Goal: Task Accomplishment & Management: Complete application form

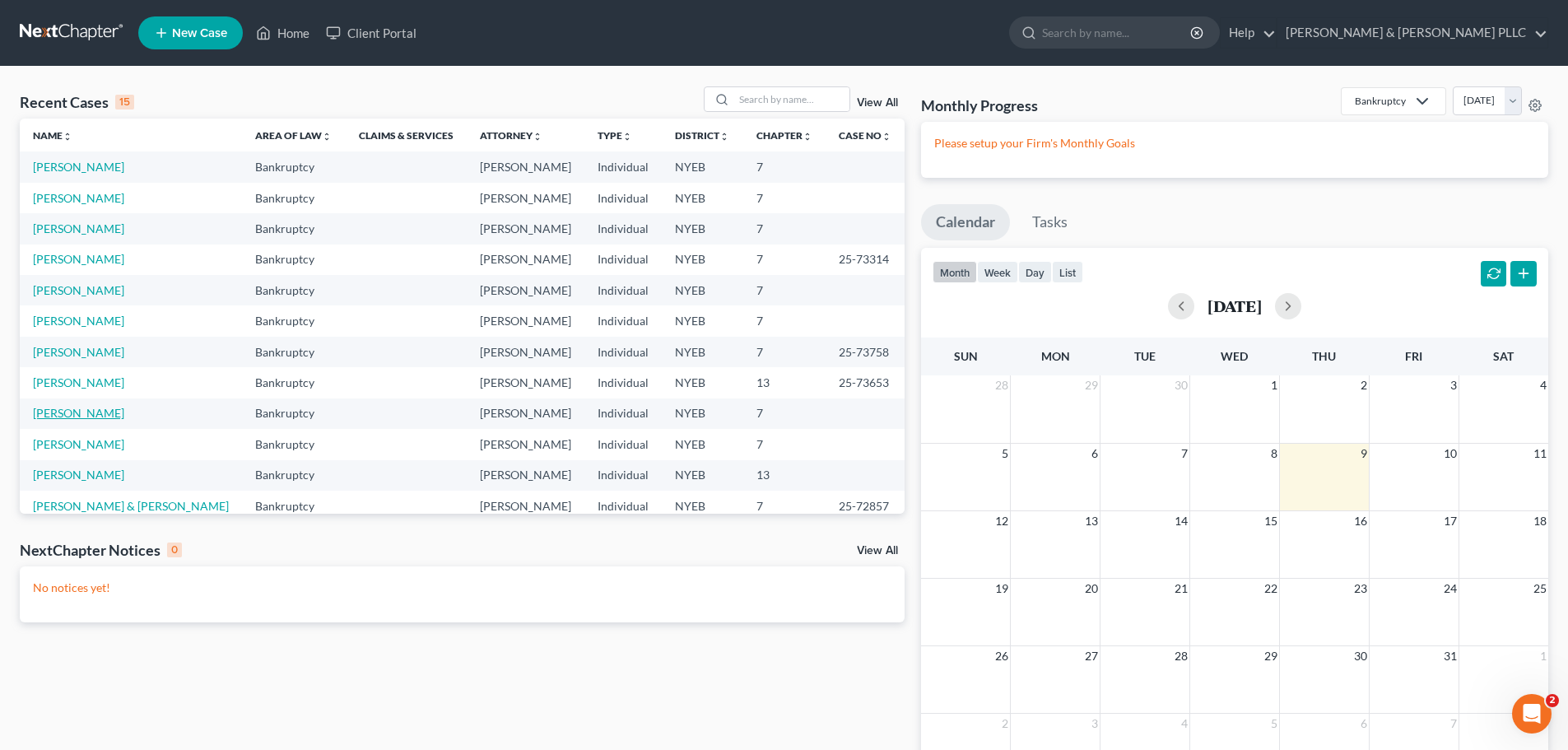
click at [100, 415] on link "[PERSON_NAME]" at bounding box center [78, 412] width 91 height 14
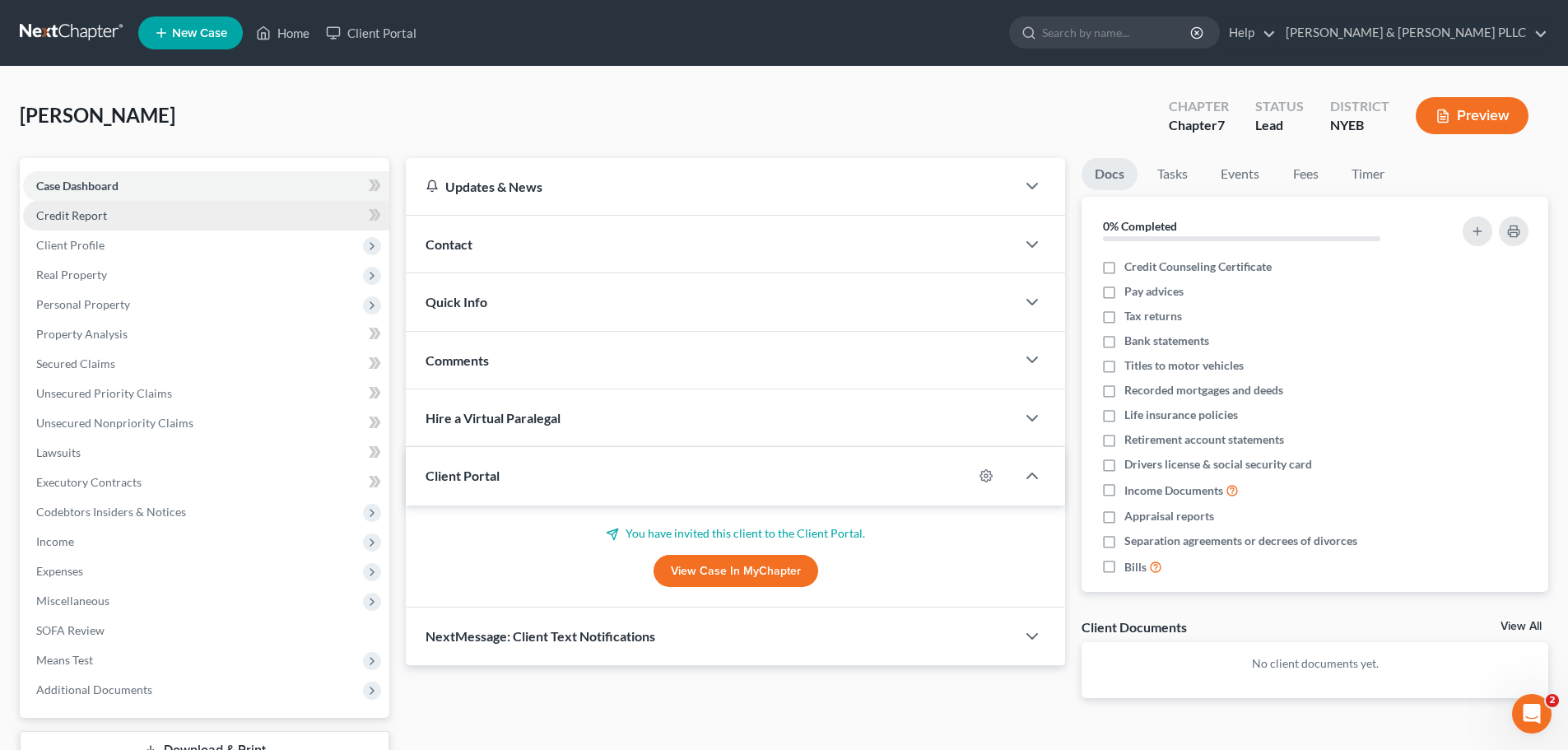
click at [188, 216] on link "Credit Report" at bounding box center [206, 215] width 366 height 29
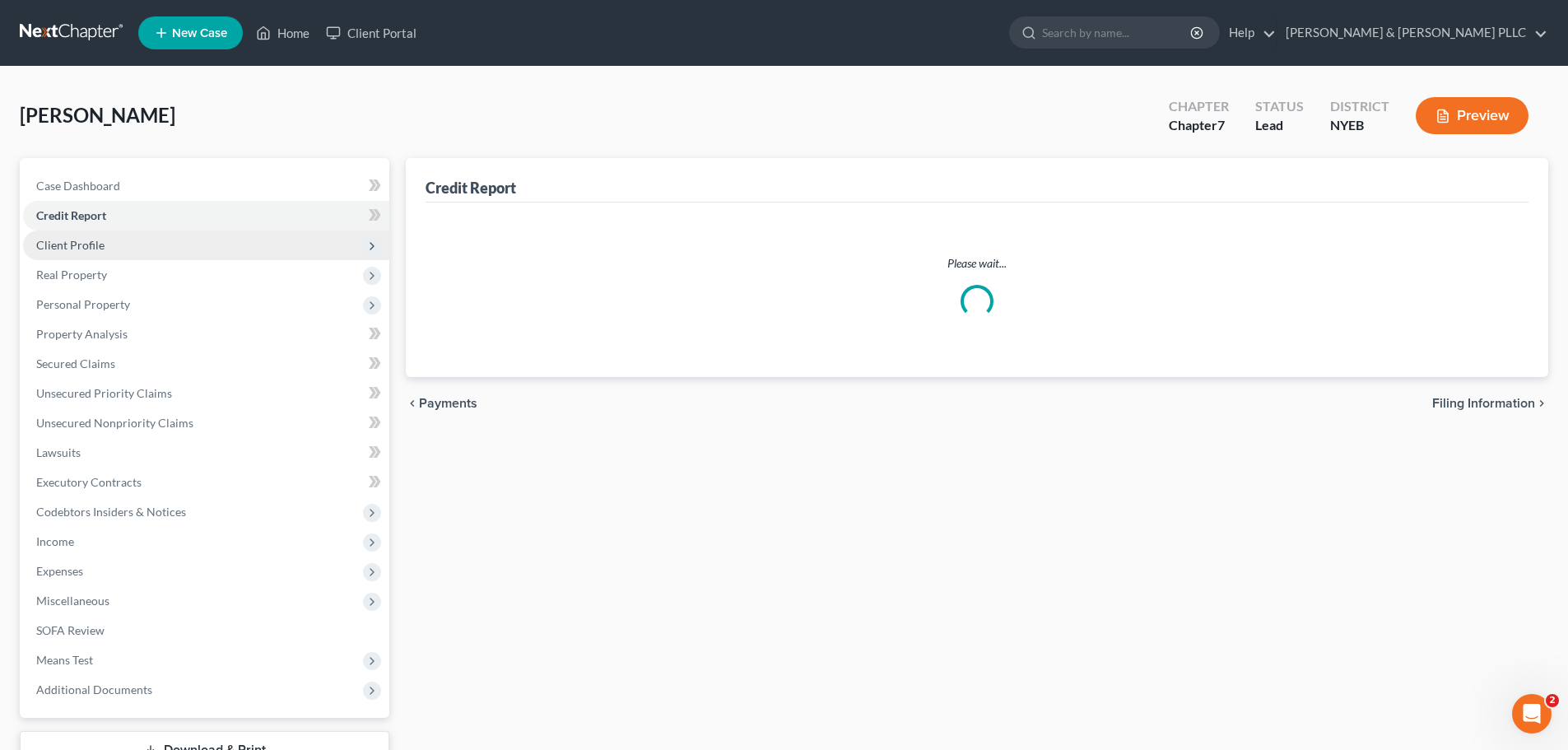
click at [180, 246] on span "Client Profile" at bounding box center [206, 245] width 366 height 29
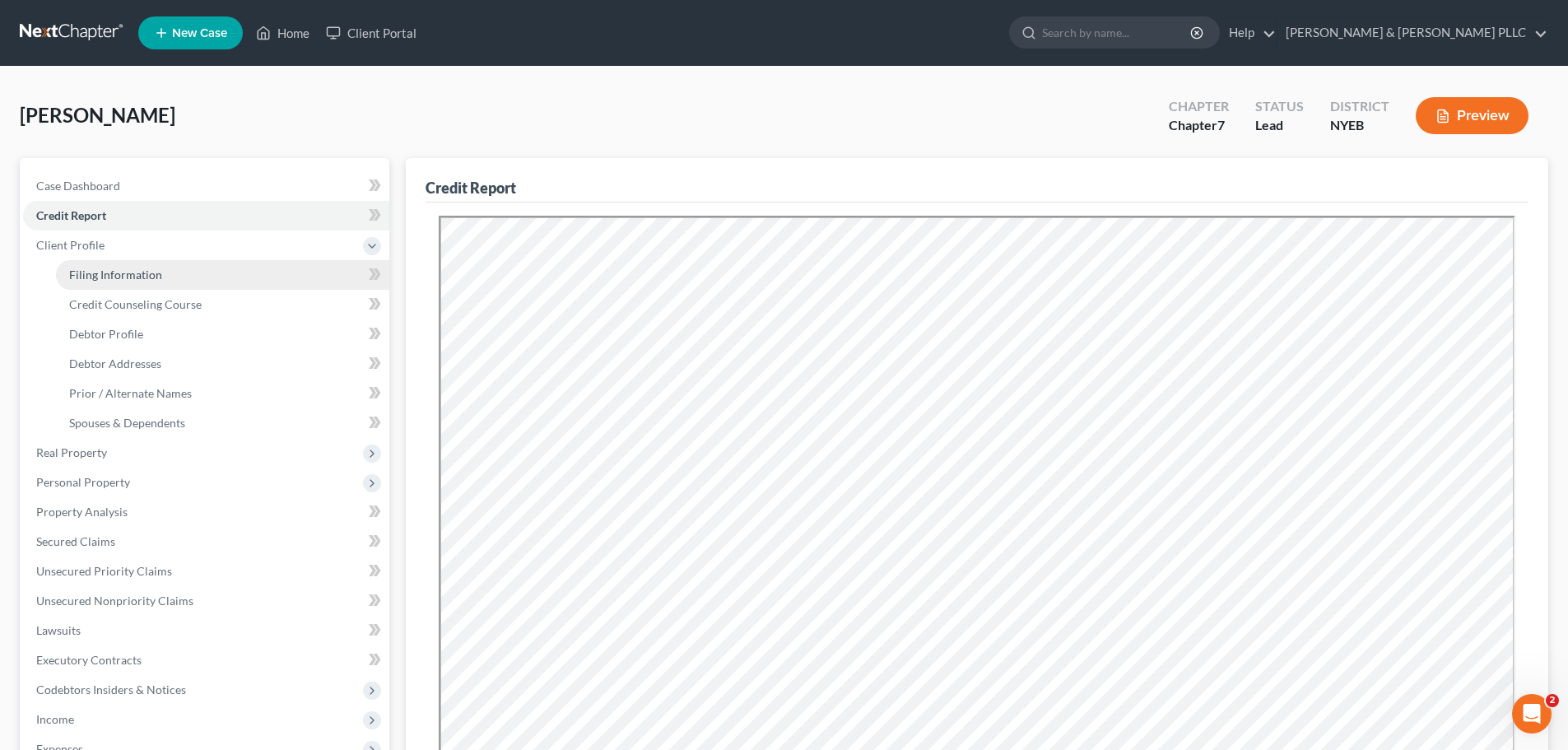
click at [174, 280] on link "Filing Information" at bounding box center [222, 275] width 333 height 29
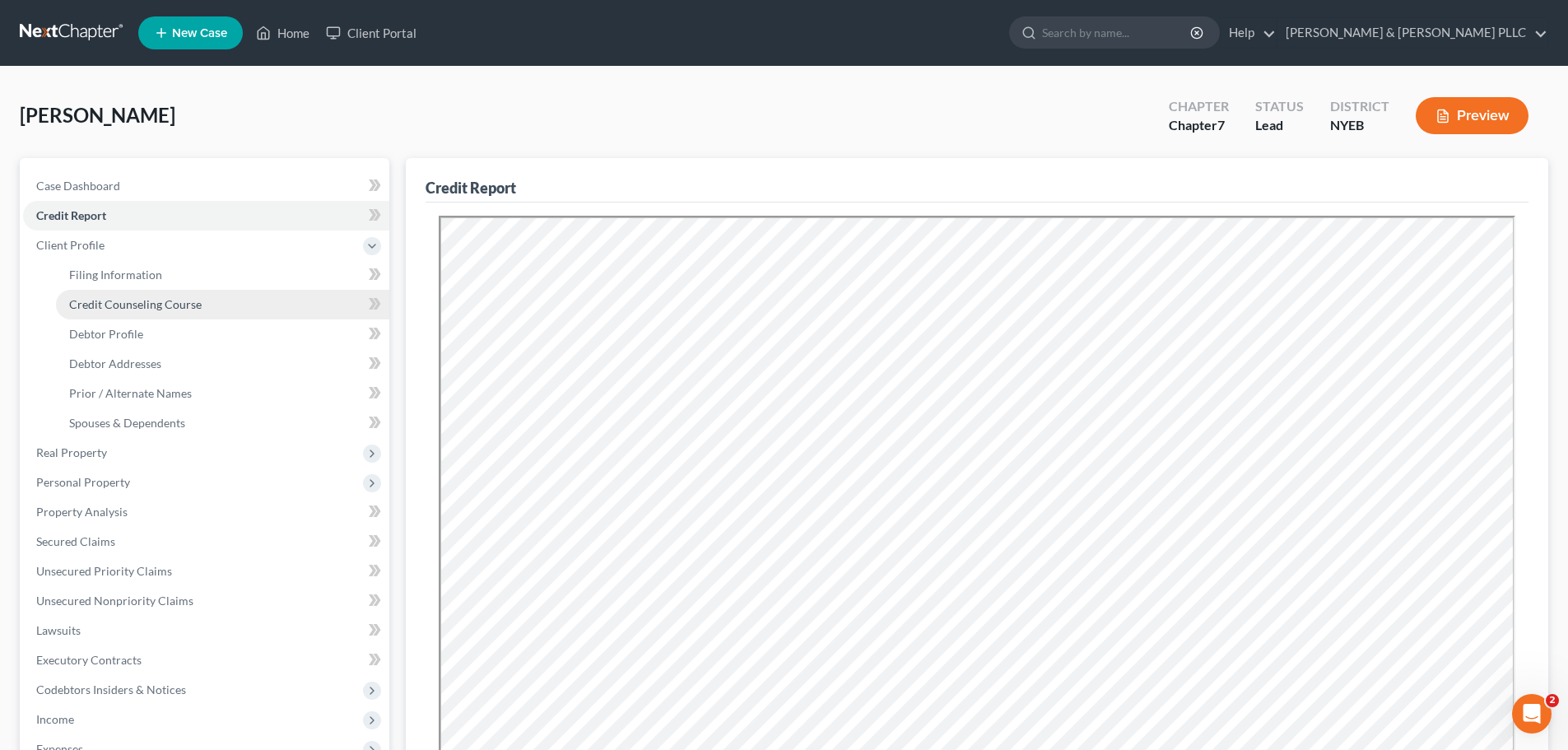
select select "1"
select select "0"
select select "35"
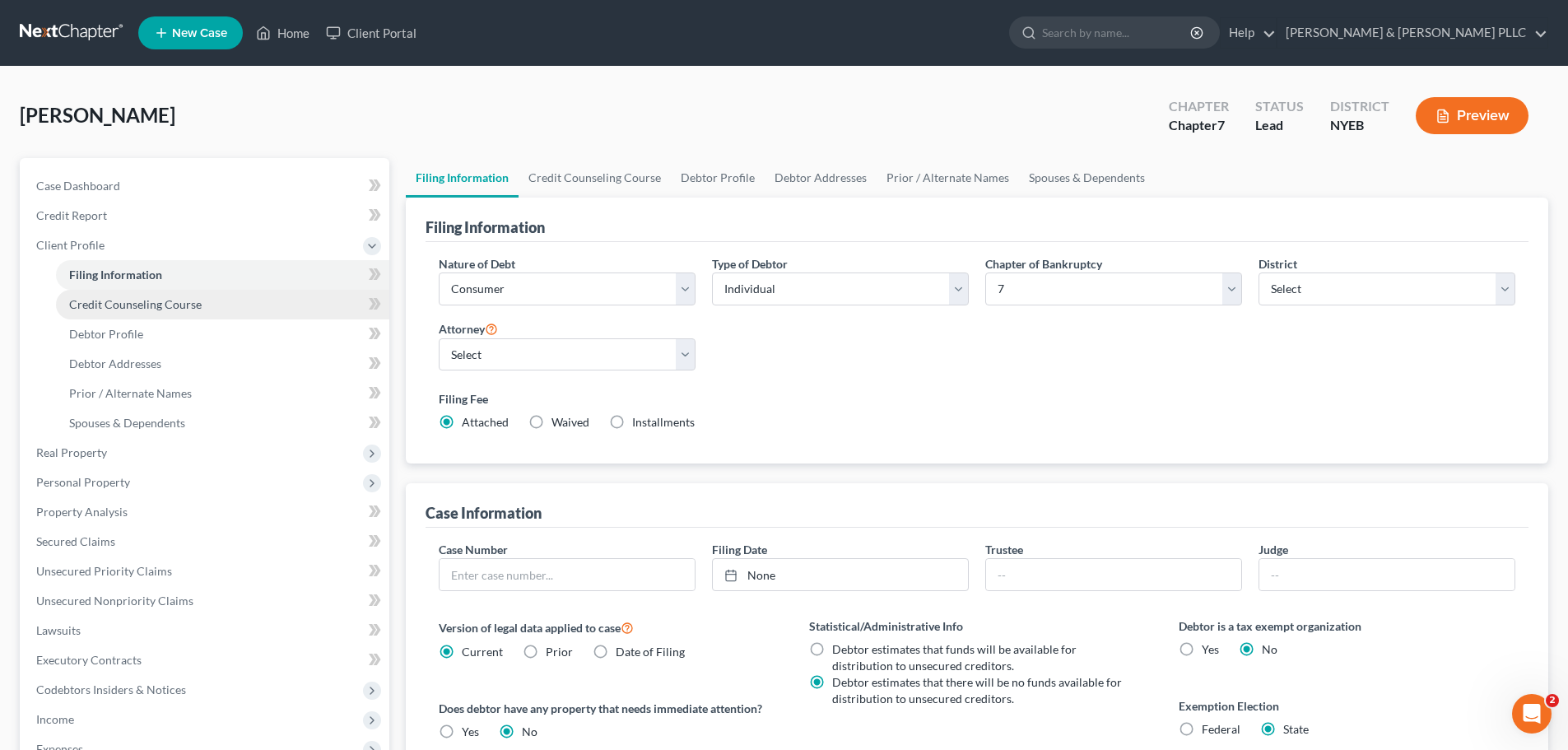
click at [176, 301] on span "Credit Counseling Course" at bounding box center [135, 304] width 133 height 14
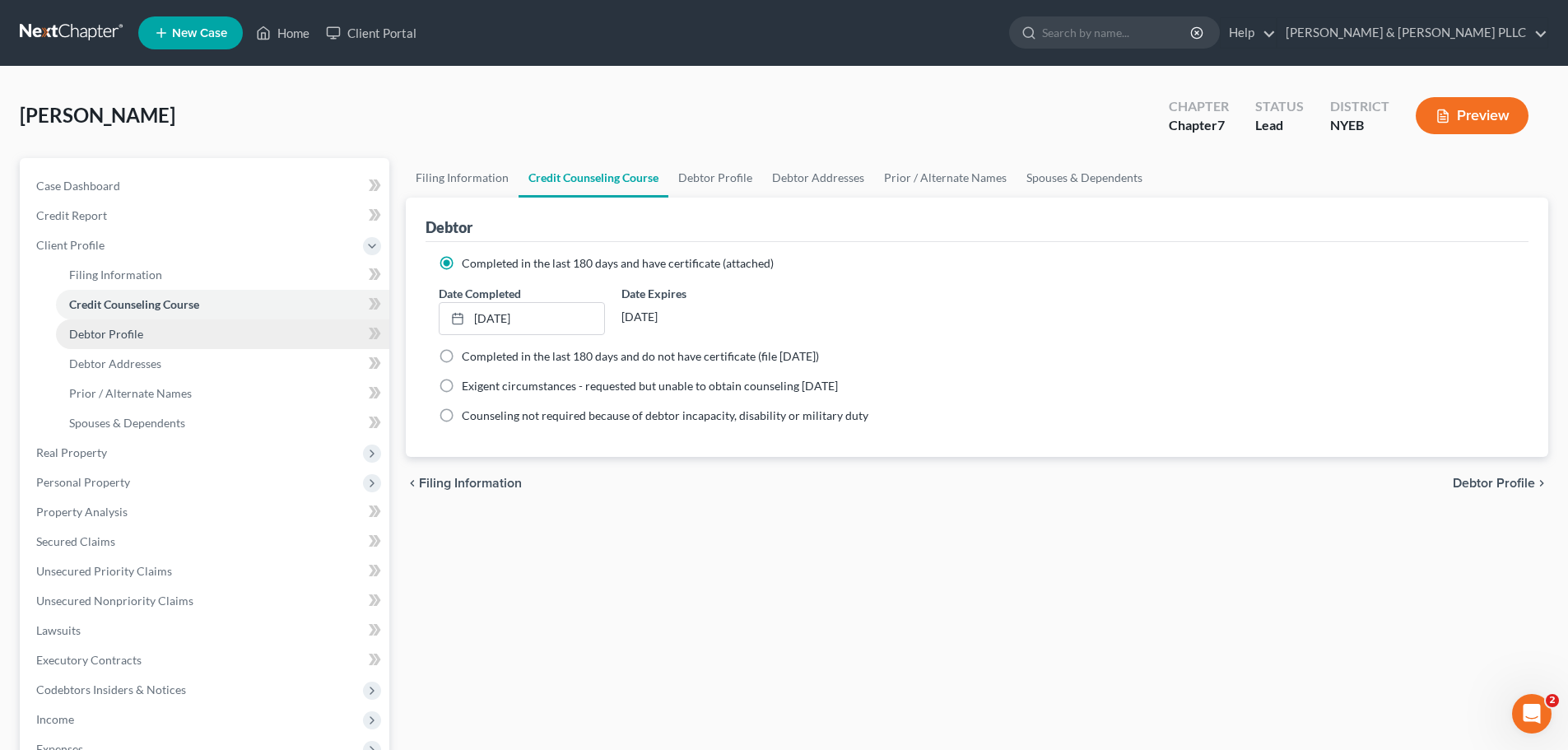
click at [208, 339] on link "Debtor Profile" at bounding box center [222, 334] width 333 height 29
select select "0"
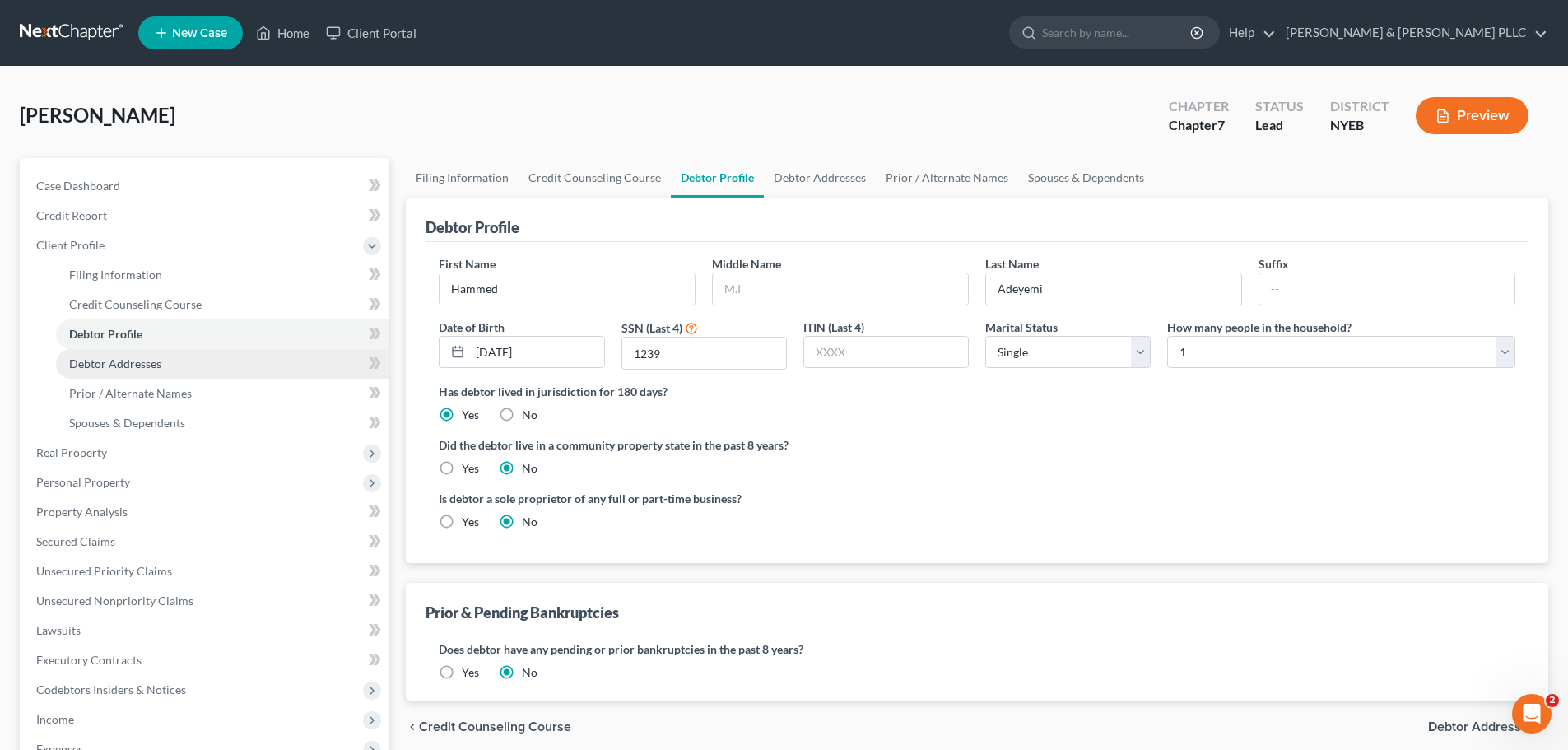
click at [214, 362] on link "Debtor Addresses" at bounding box center [222, 363] width 333 height 29
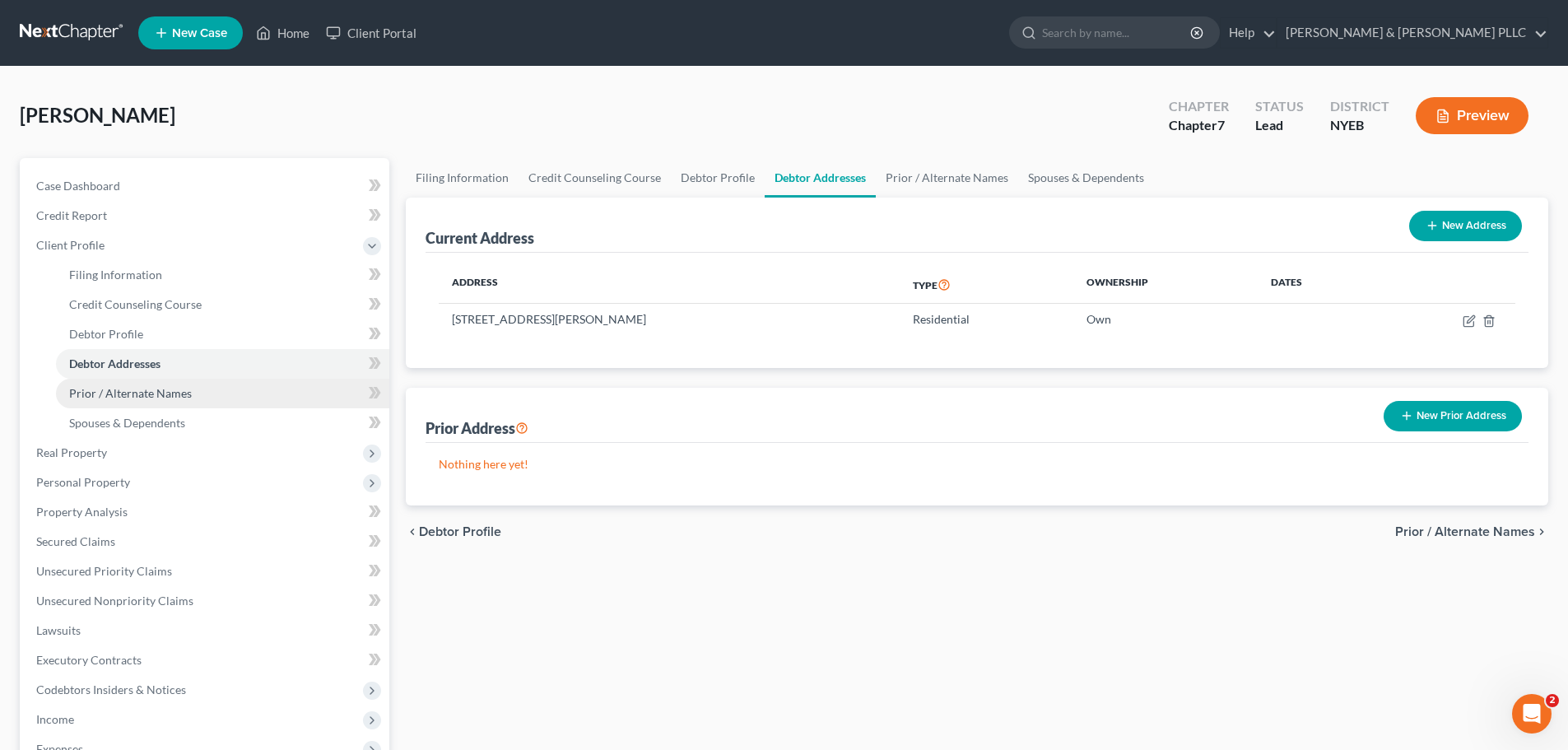
click at [211, 386] on link "Prior / Alternate Names" at bounding box center [222, 394] width 333 height 29
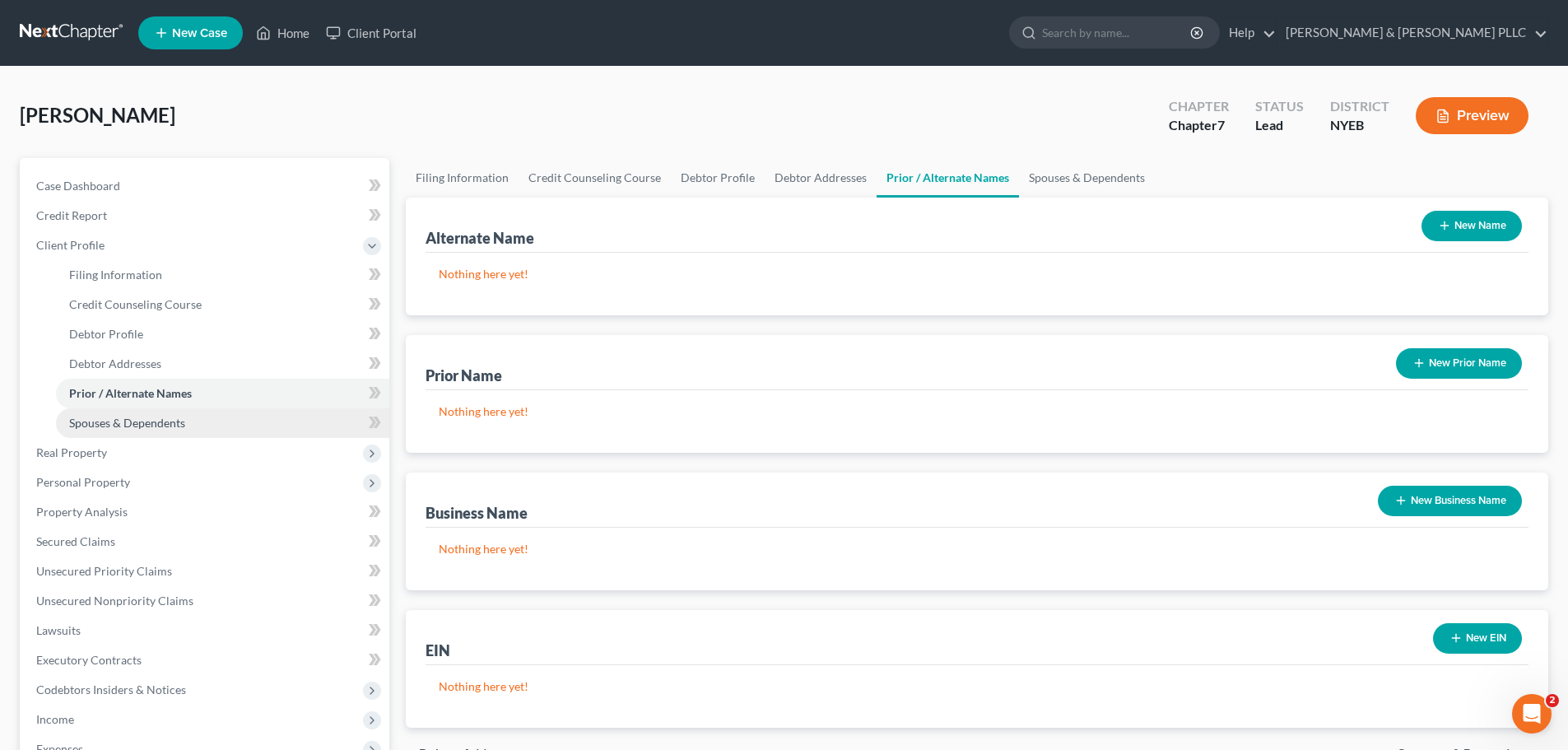
click at [206, 413] on link "Spouses & Dependents" at bounding box center [222, 423] width 333 height 29
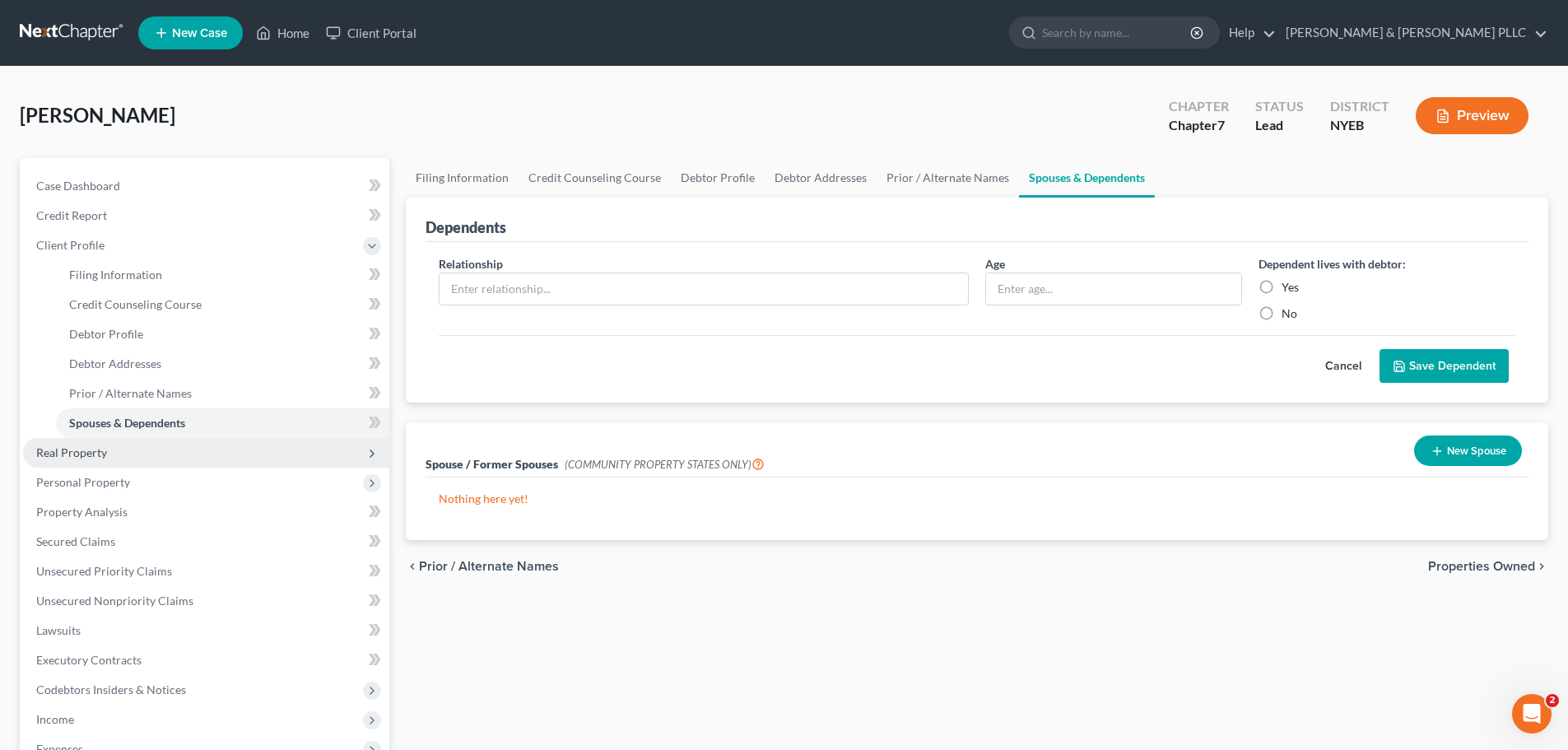
click at [189, 450] on span "Real Property" at bounding box center [206, 452] width 366 height 29
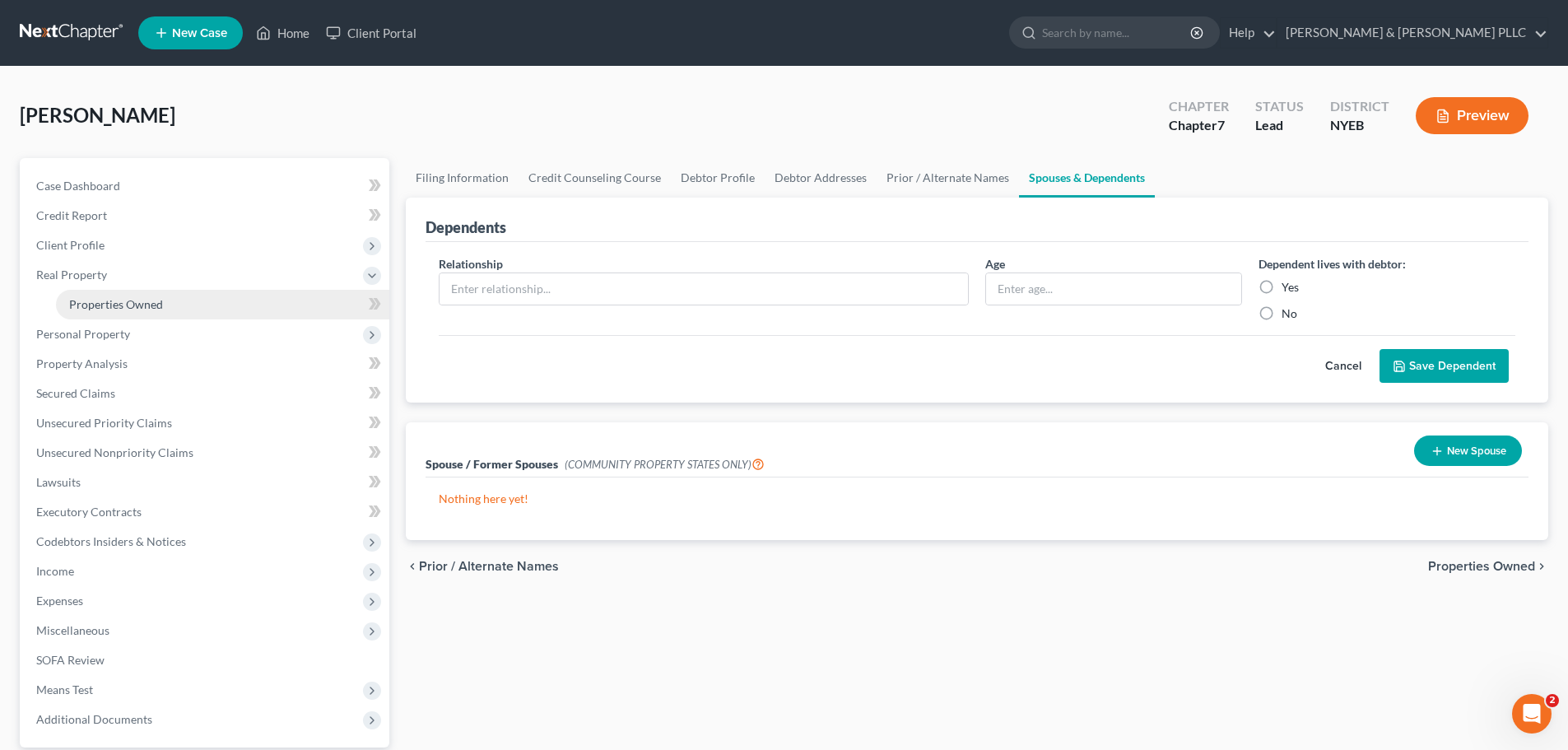
click at [159, 305] on span "Properties Owned" at bounding box center [115, 304] width 94 height 14
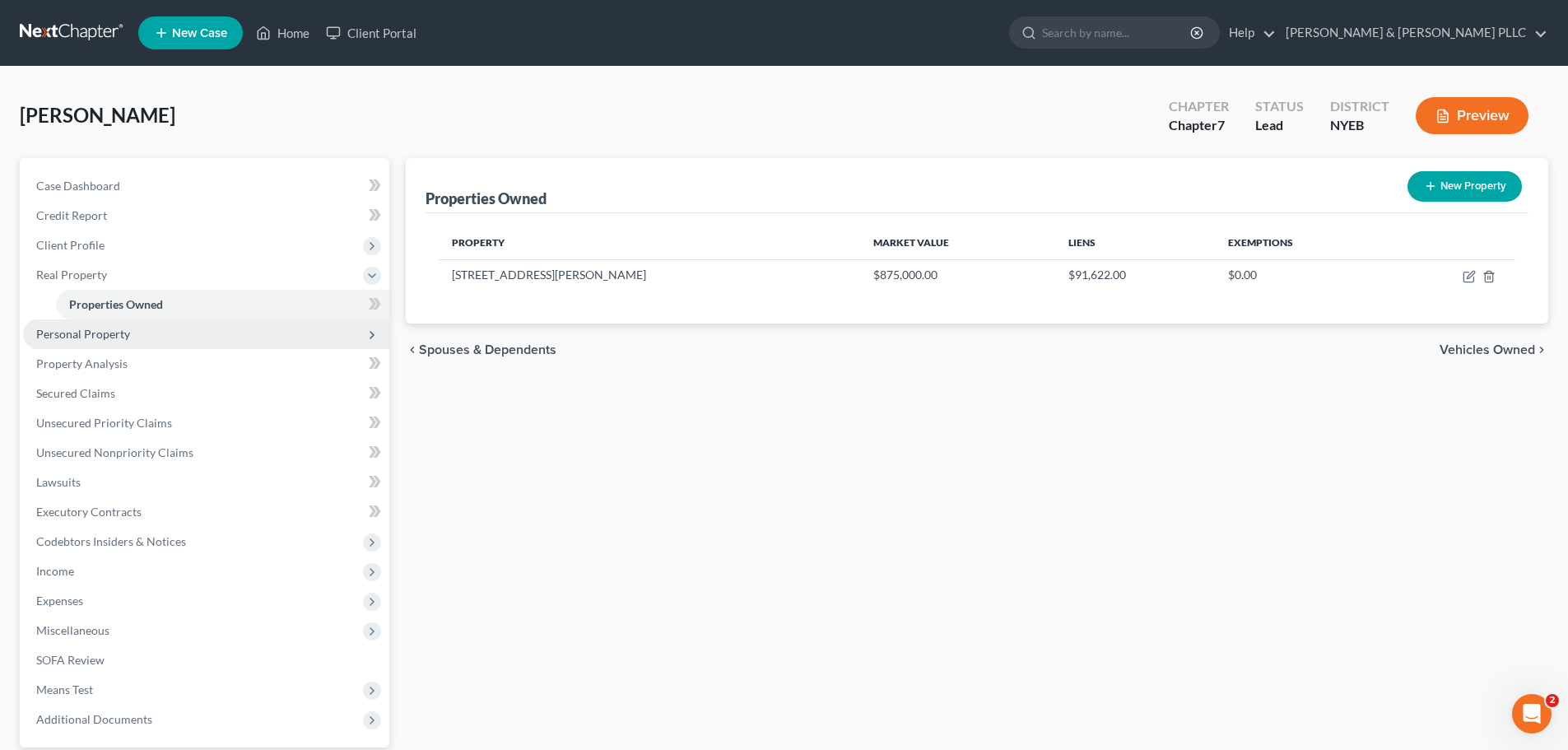
click at [152, 325] on span "Personal Property" at bounding box center [206, 334] width 366 height 29
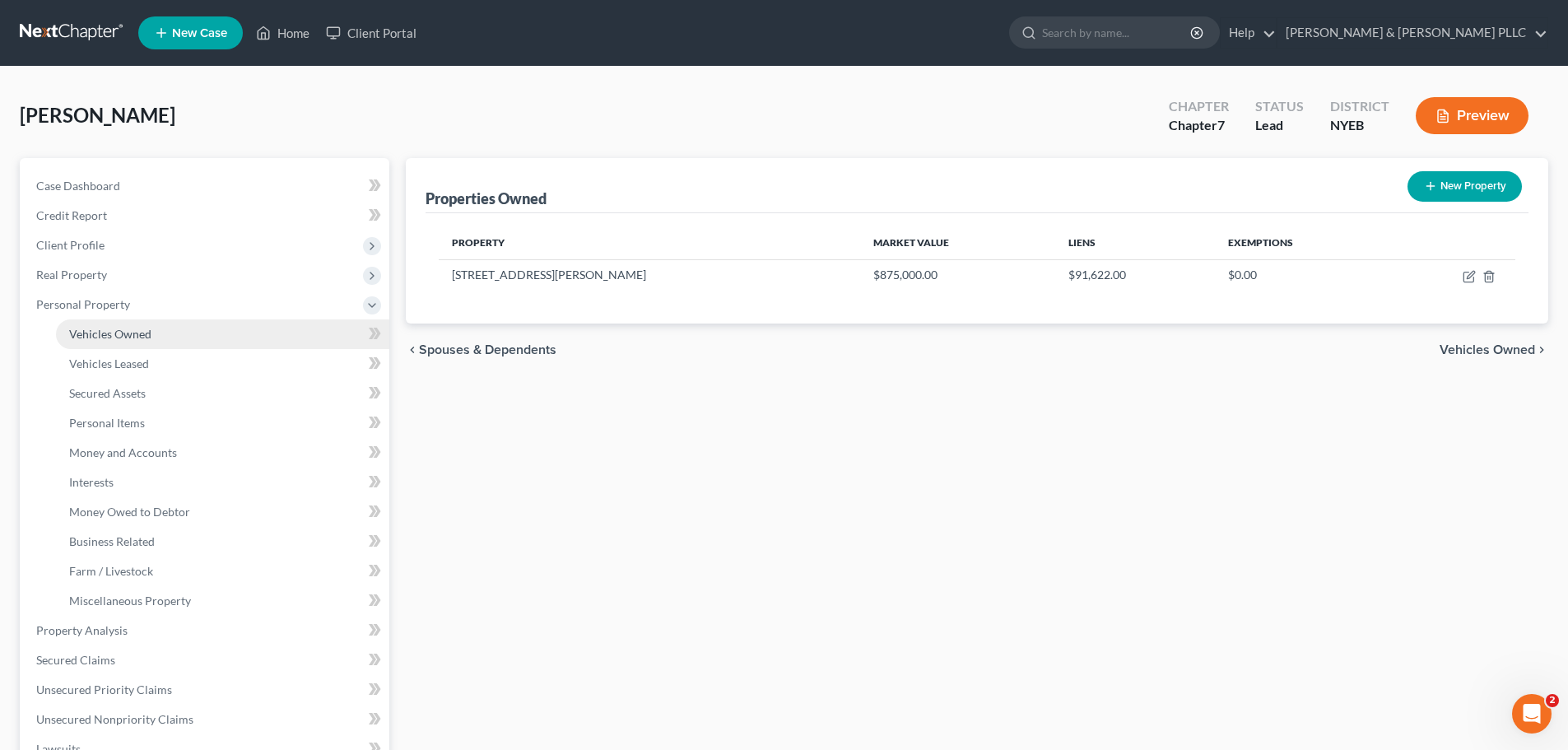
click at [149, 338] on span "Vehicles Owned" at bounding box center [110, 333] width 83 height 14
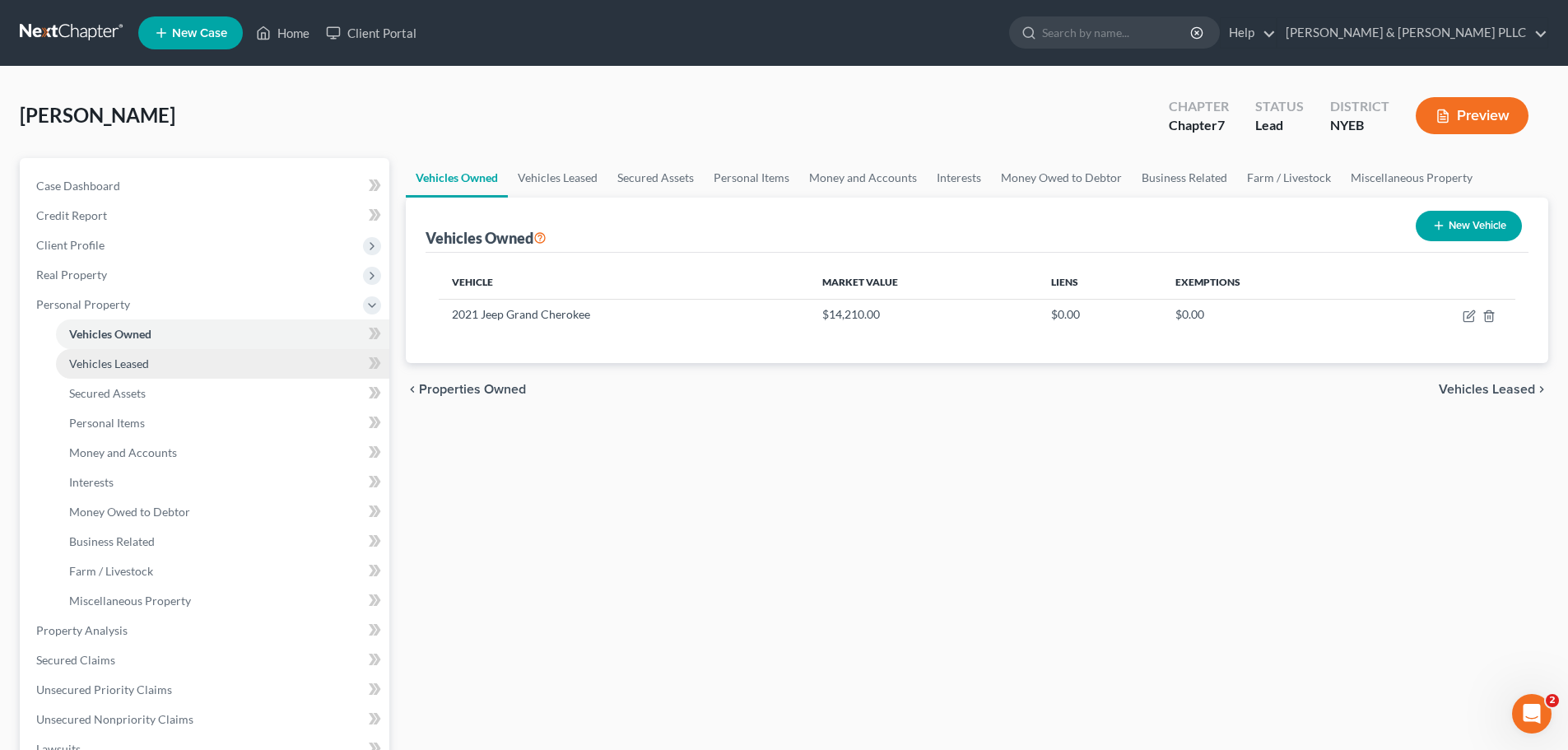
click at [158, 358] on link "Vehicles Leased" at bounding box center [222, 363] width 333 height 29
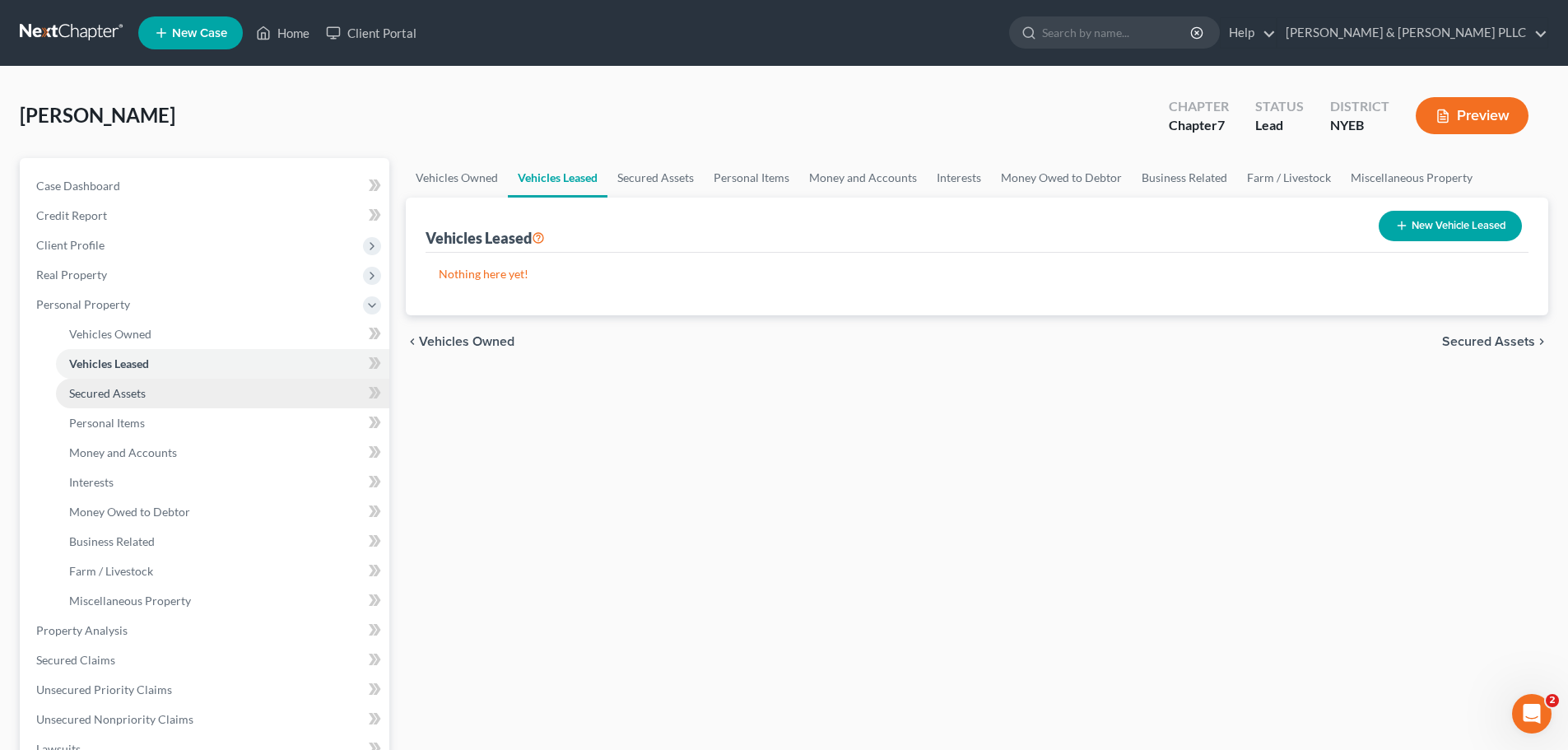
click at [158, 381] on link "Secured Assets" at bounding box center [222, 394] width 333 height 29
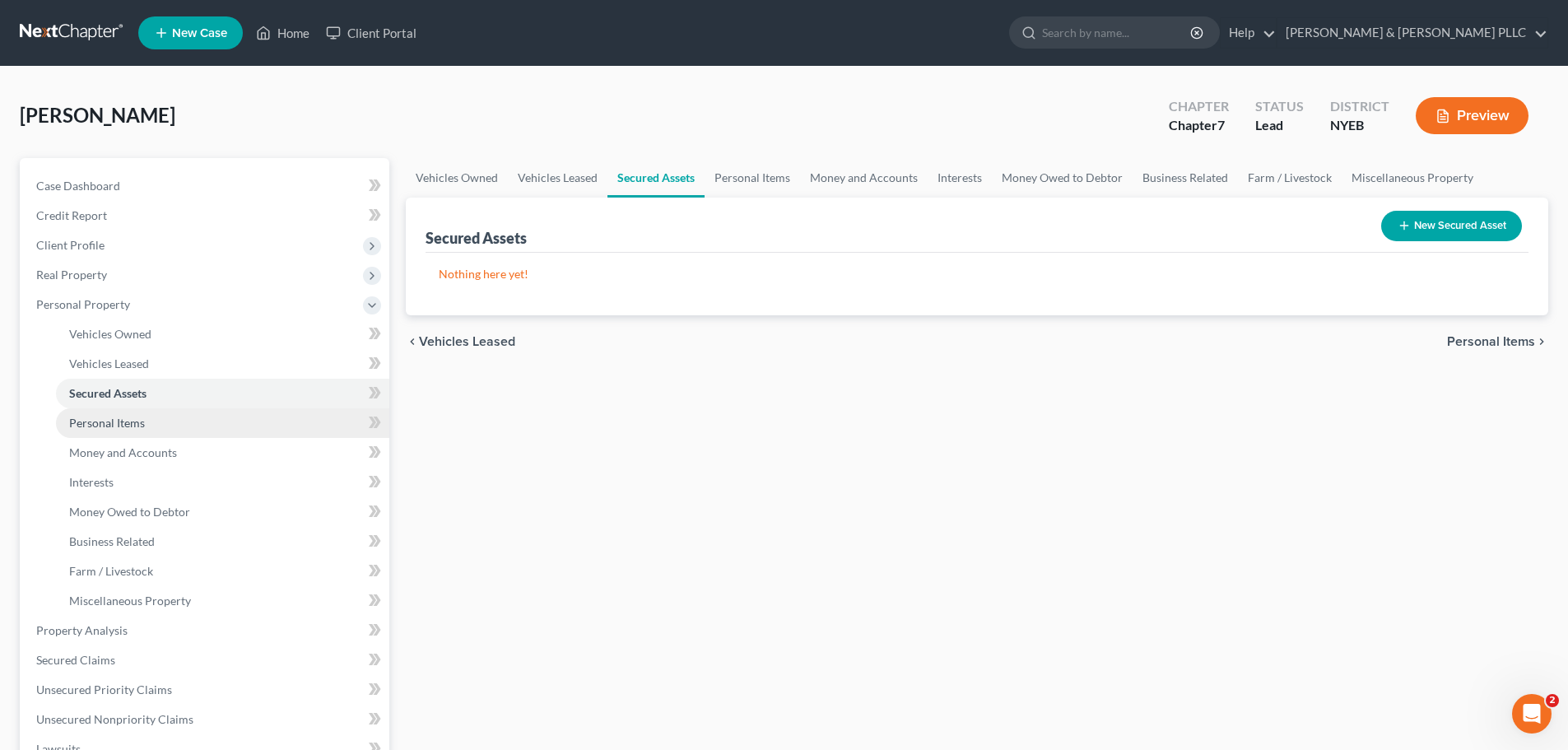
click at [158, 411] on link "Personal Items" at bounding box center [222, 423] width 333 height 29
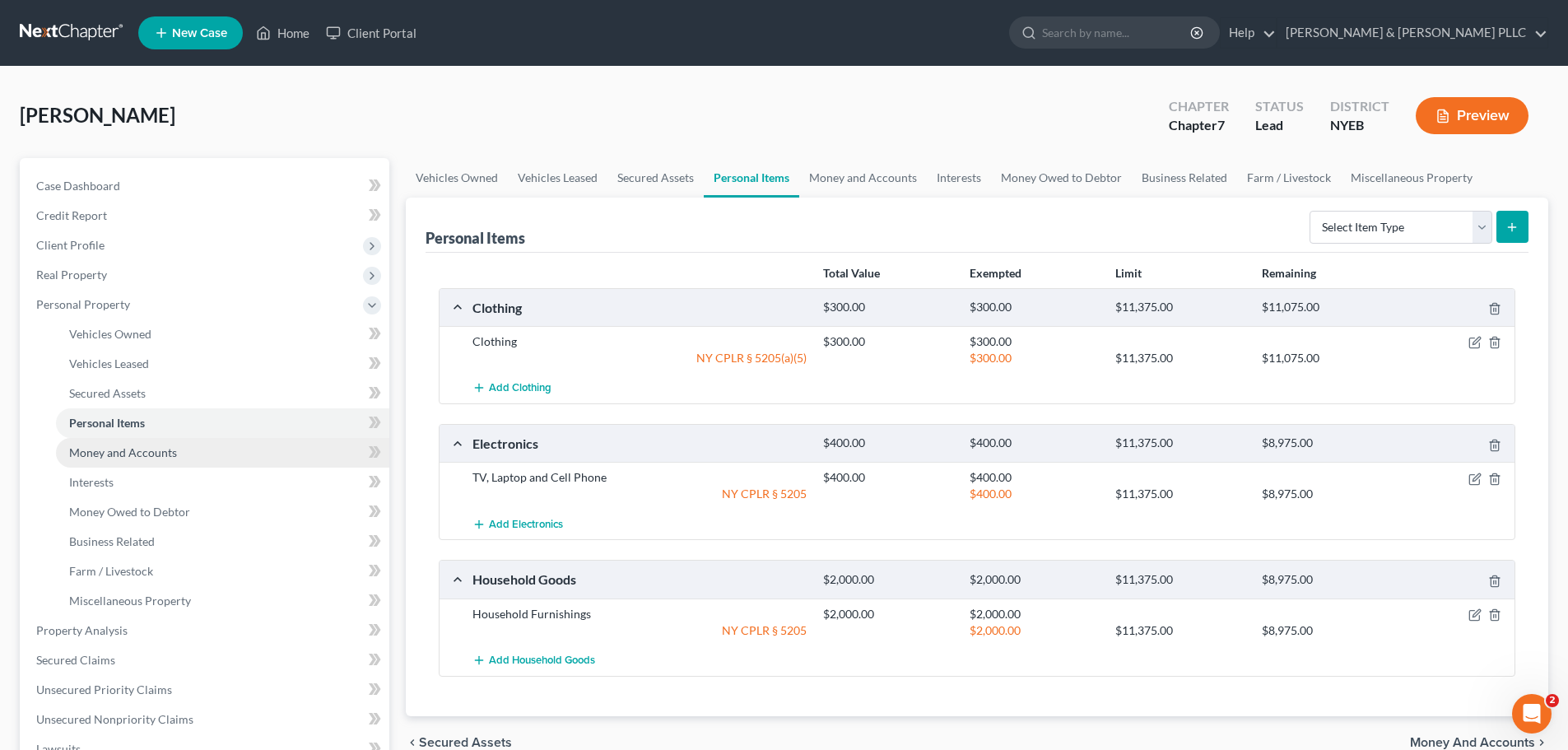
drag, startPoint x: 251, startPoint y: 454, endPoint x: 236, endPoint y: 475, distance: 25.8
click at [251, 455] on link "Money and Accounts" at bounding box center [222, 452] width 333 height 29
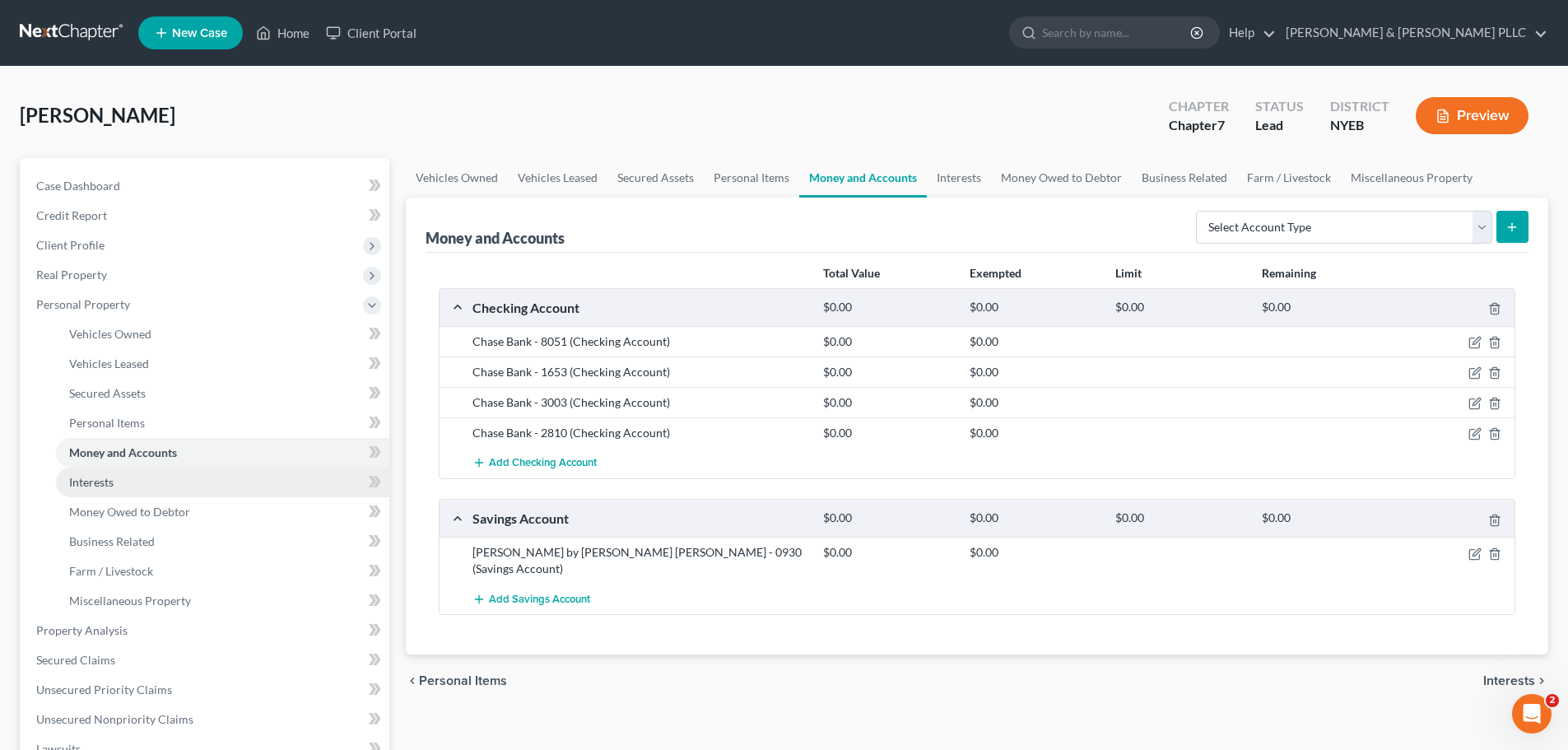
click at [223, 470] on link "Interests" at bounding box center [222, 482] width 333 height 29
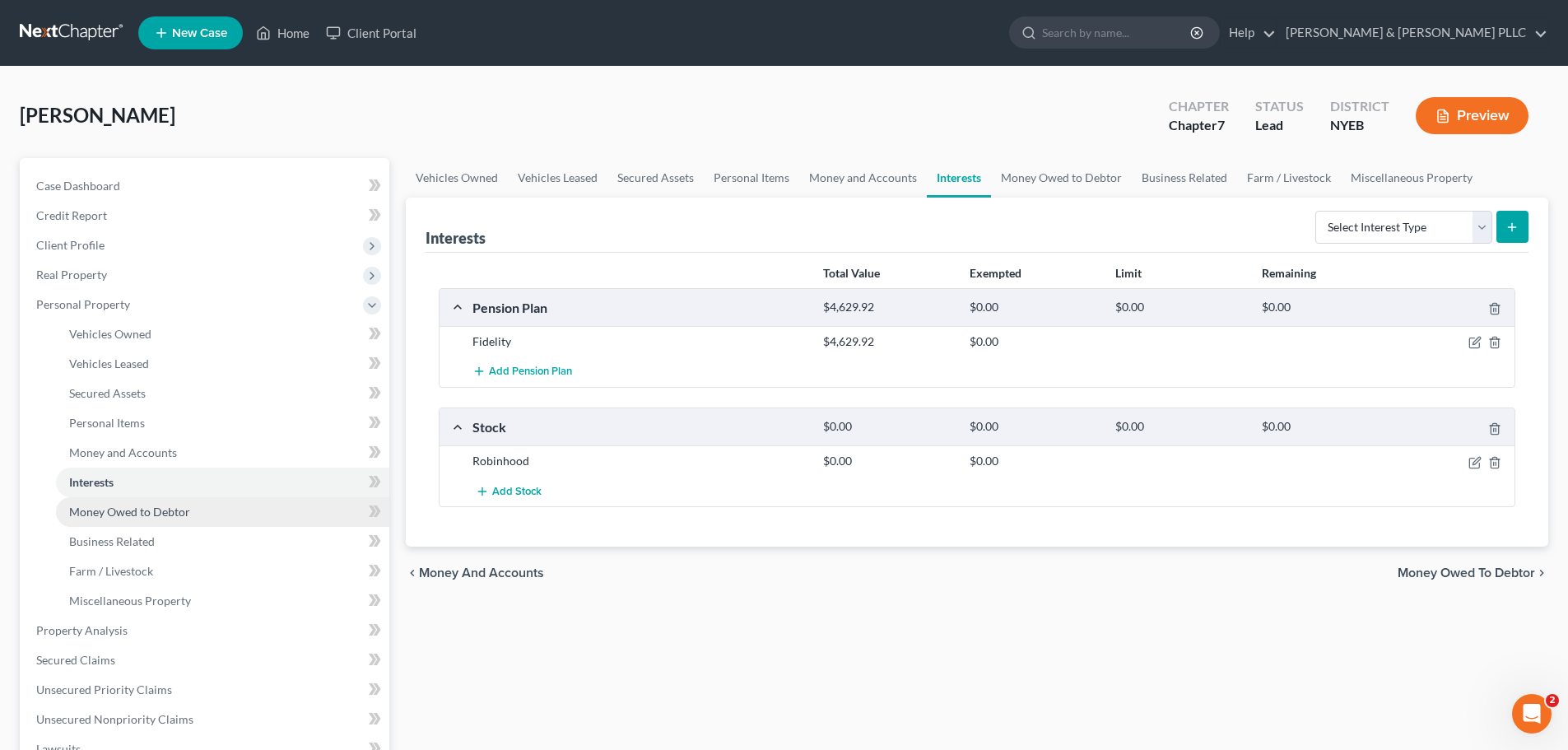
click at [211, 501] on link "Money Owed to Debtor" at bounding box center [222, 511] width 333 height 29
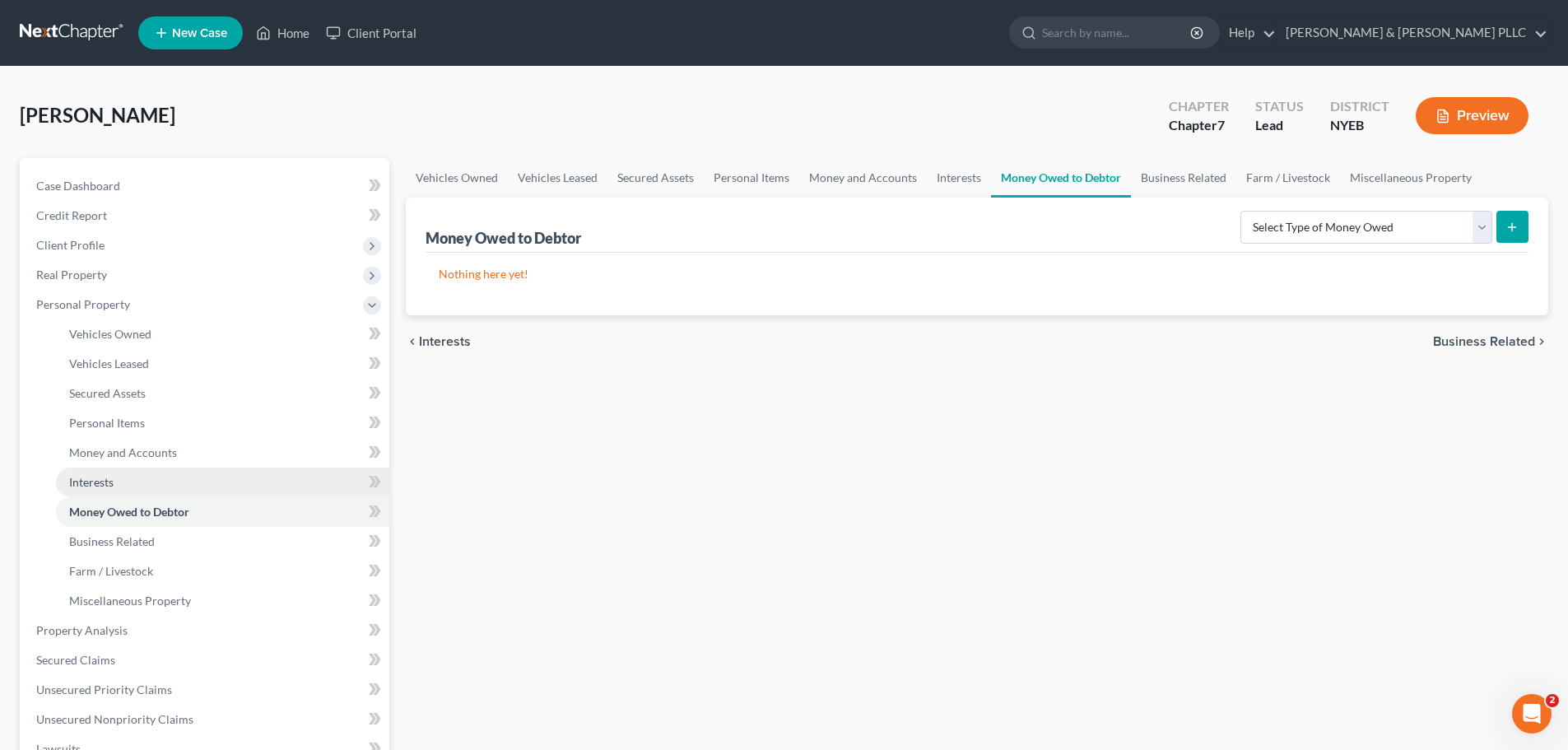
click at [201, 484] on link "Interests" at bounding box center [222, 482] width 333 height 29
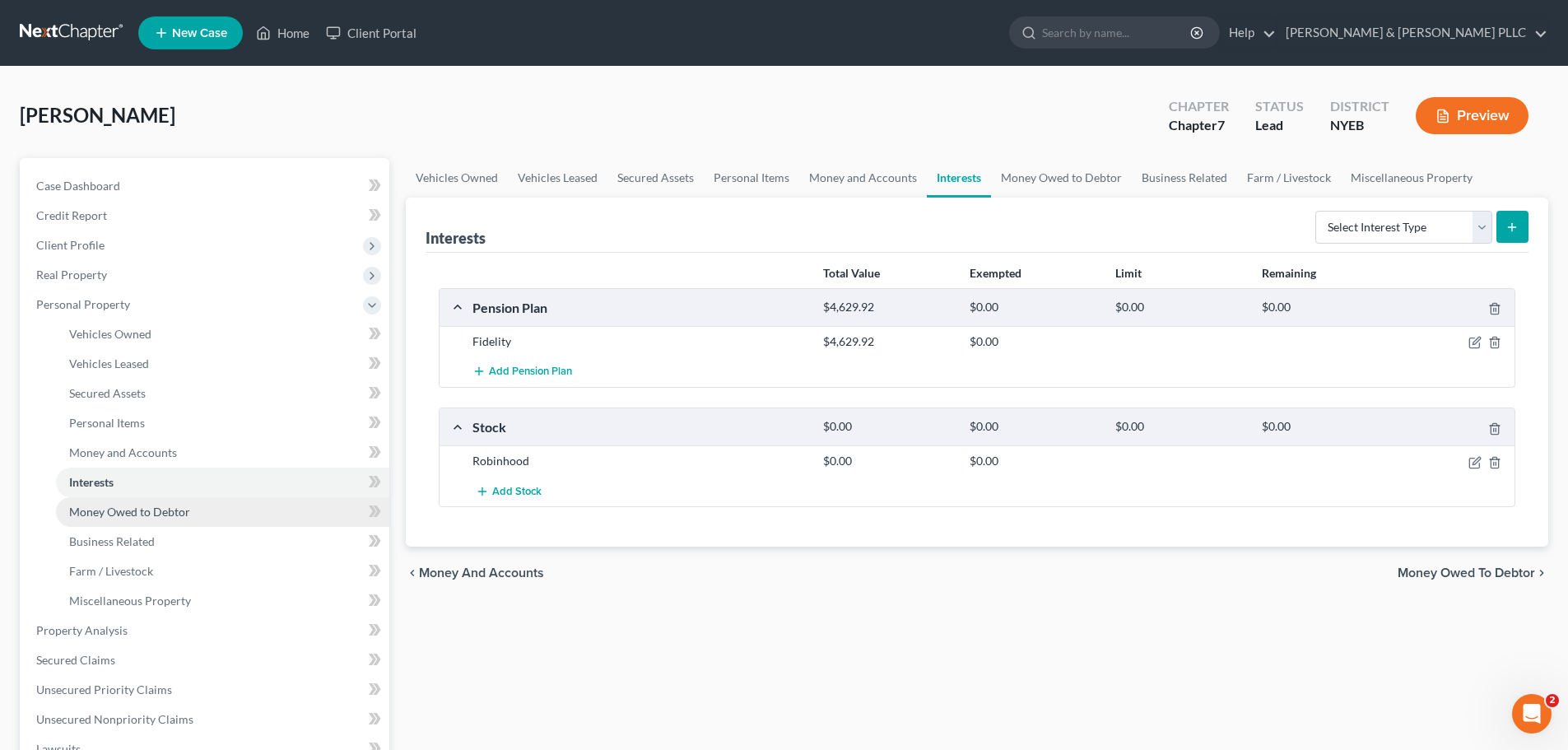
click at [227, 521] on link "Money Owed to Debtor" at bounding box center [222, 511] width 333 height 29
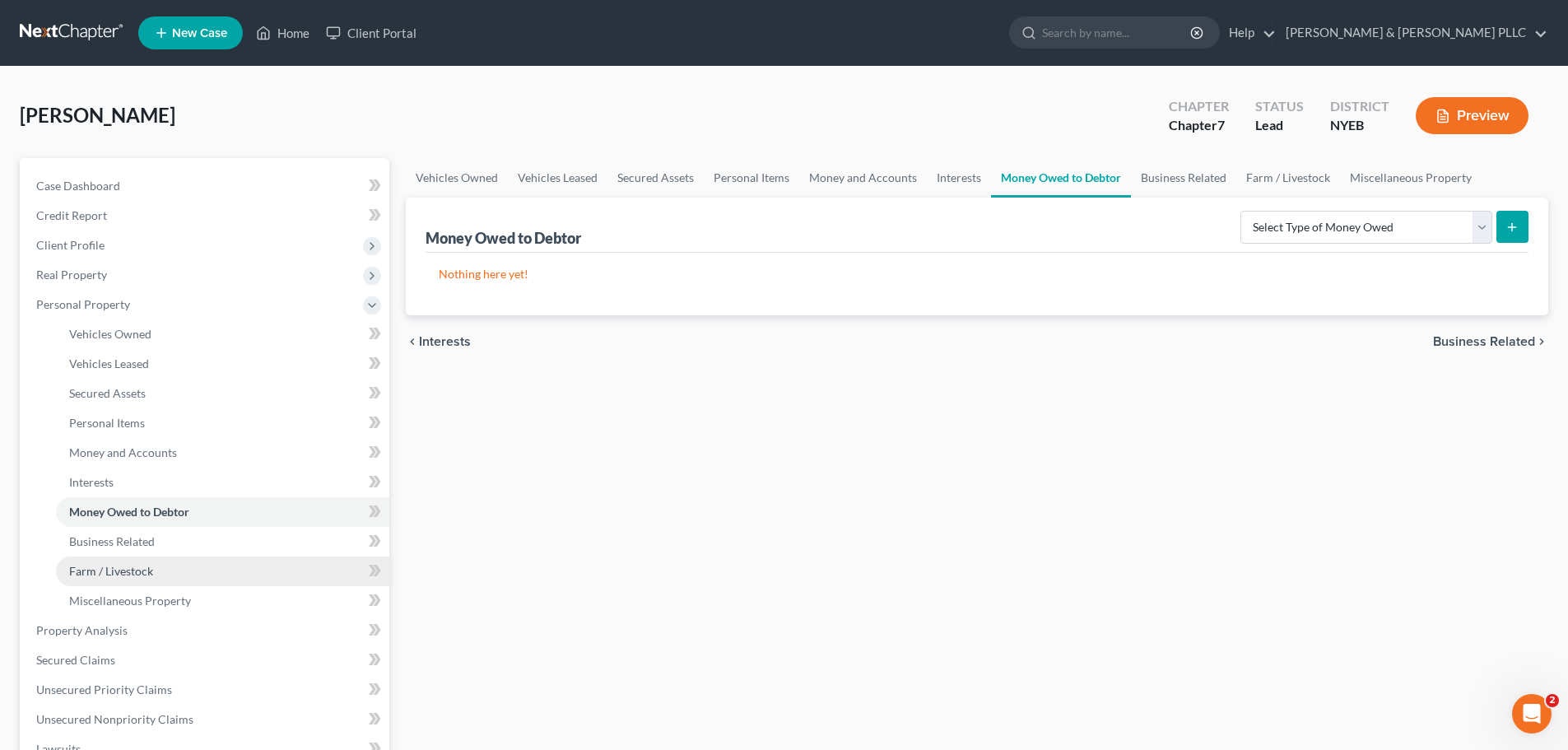
click at [194, 561] on link "Farm / Livestock" at bounding box center [222, 571] width 333 height 29
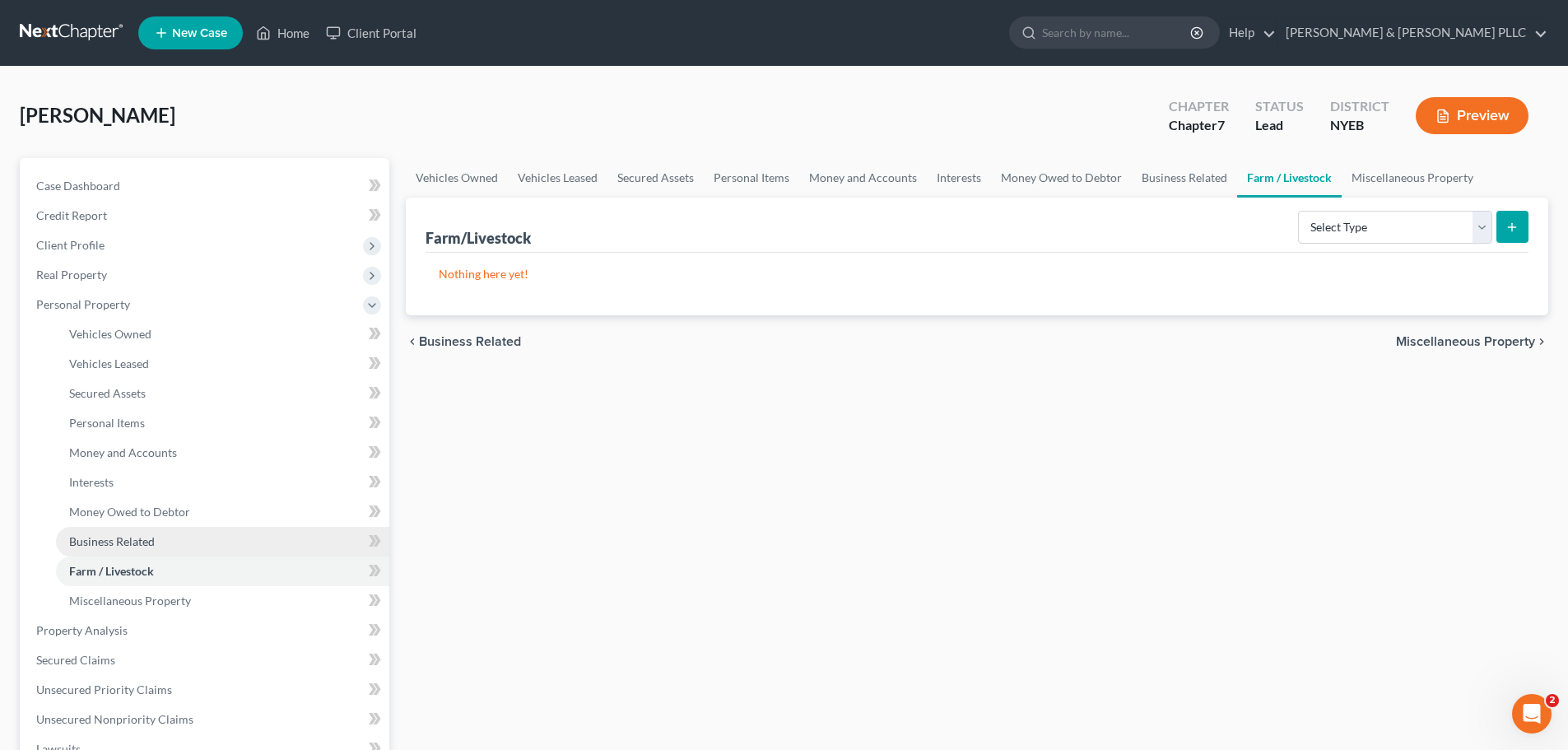
click at [192, 548] on link "Business Related" at bounding box center [222, 542] width 333 height 29
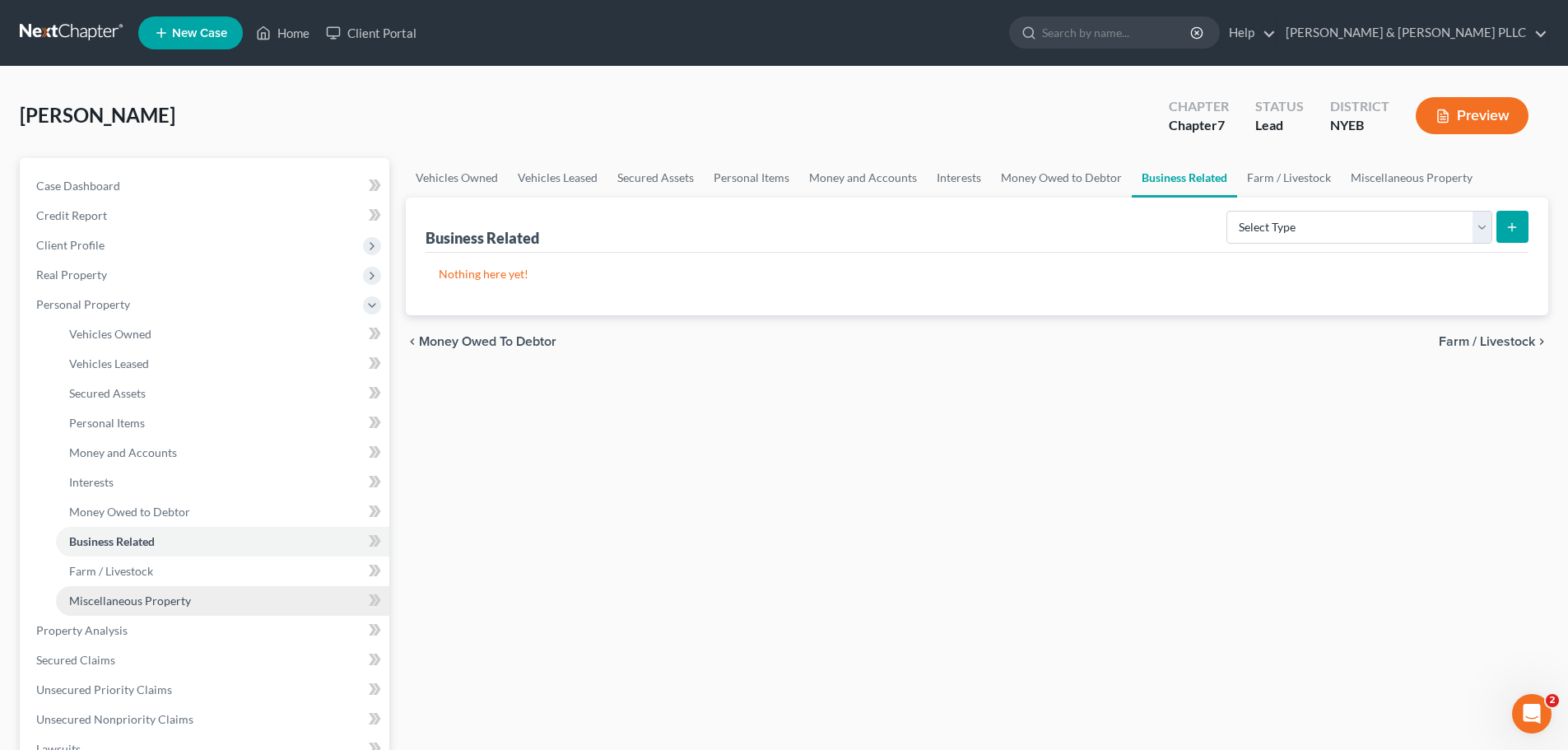
click at [177, 610] on link "Miscellaneous Property" at bounding box center [222, 600] width 333 height 29
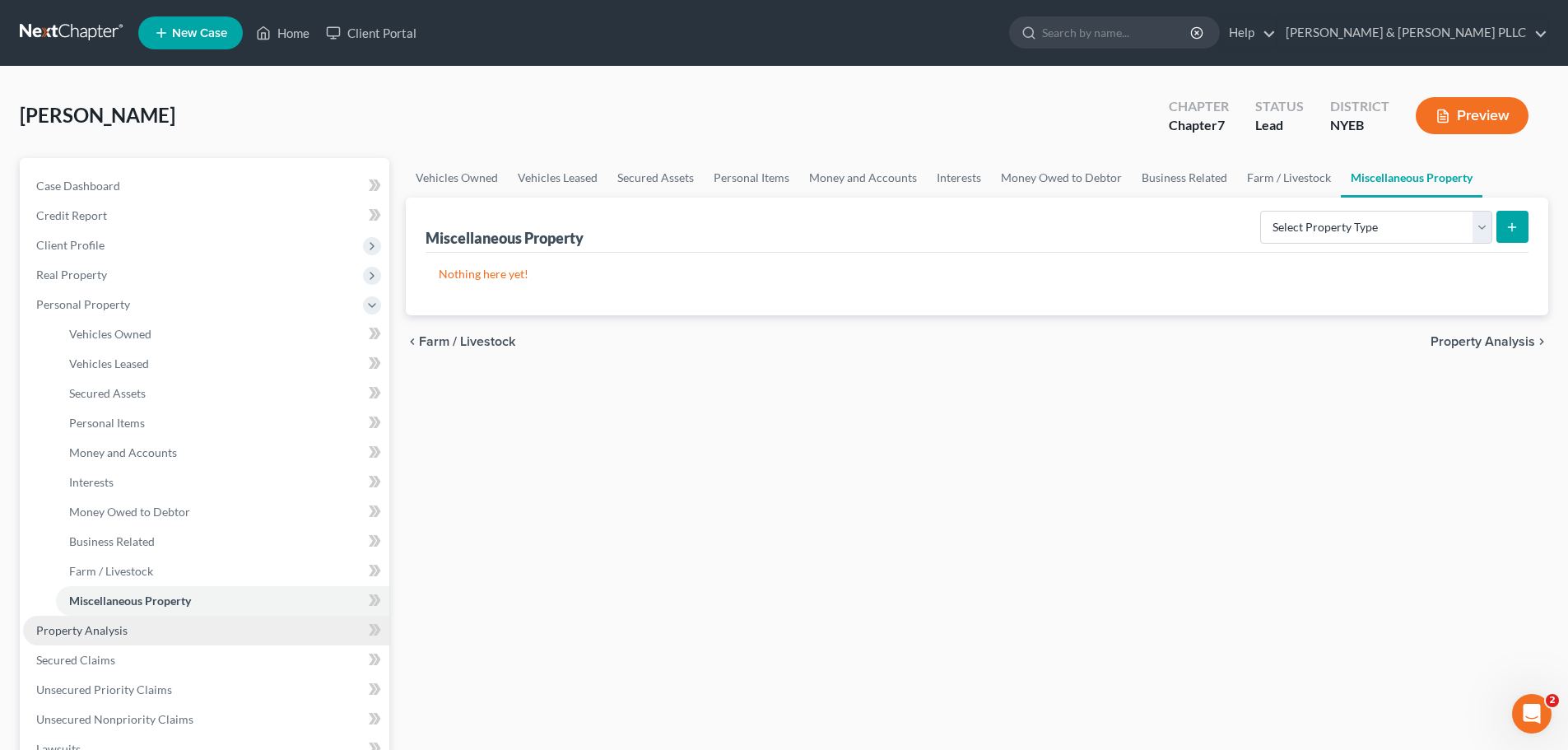
click at [178, 635] on link "Property Analysis" at bounding box center [206, 630] width 366 height 29
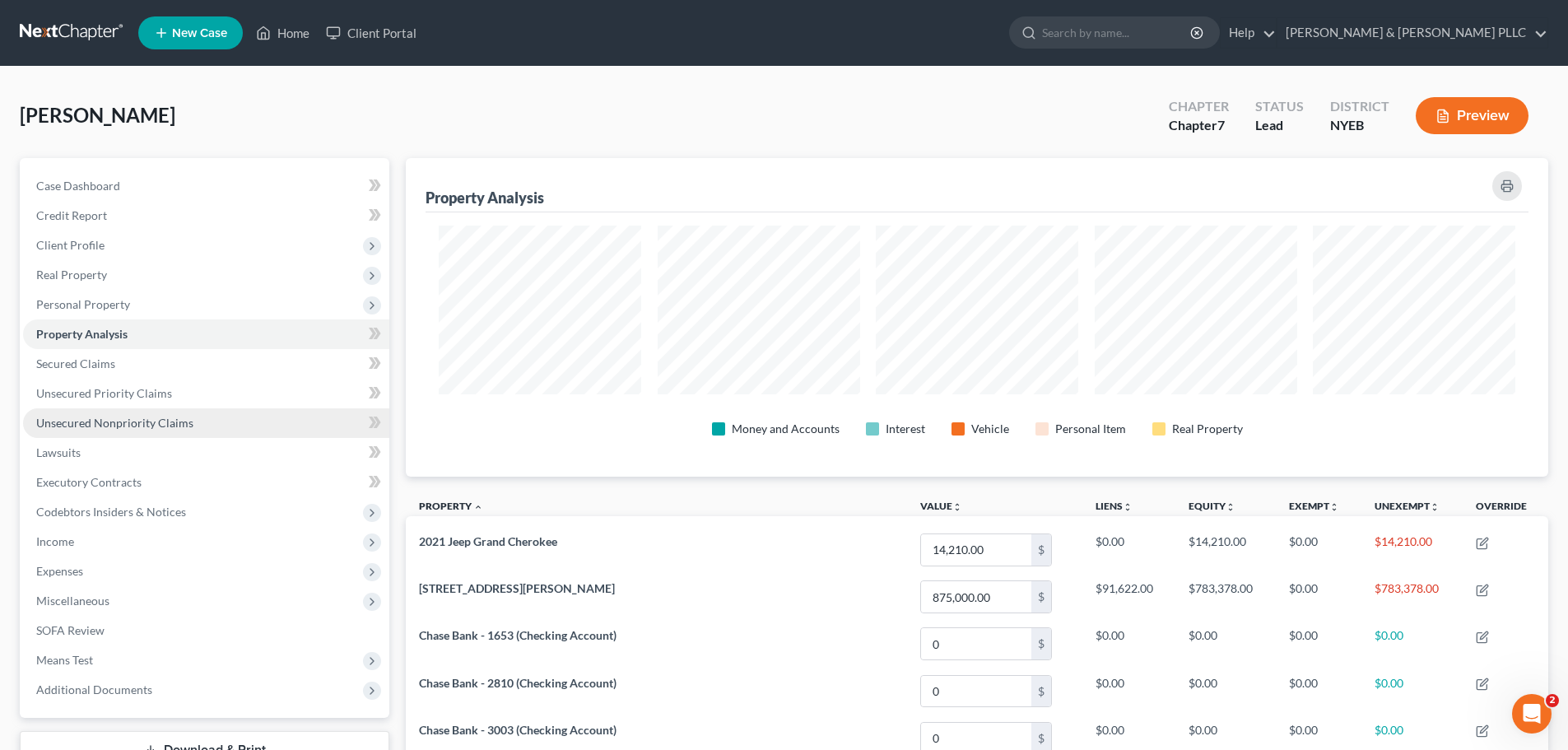
scroll to position [319, 1143]
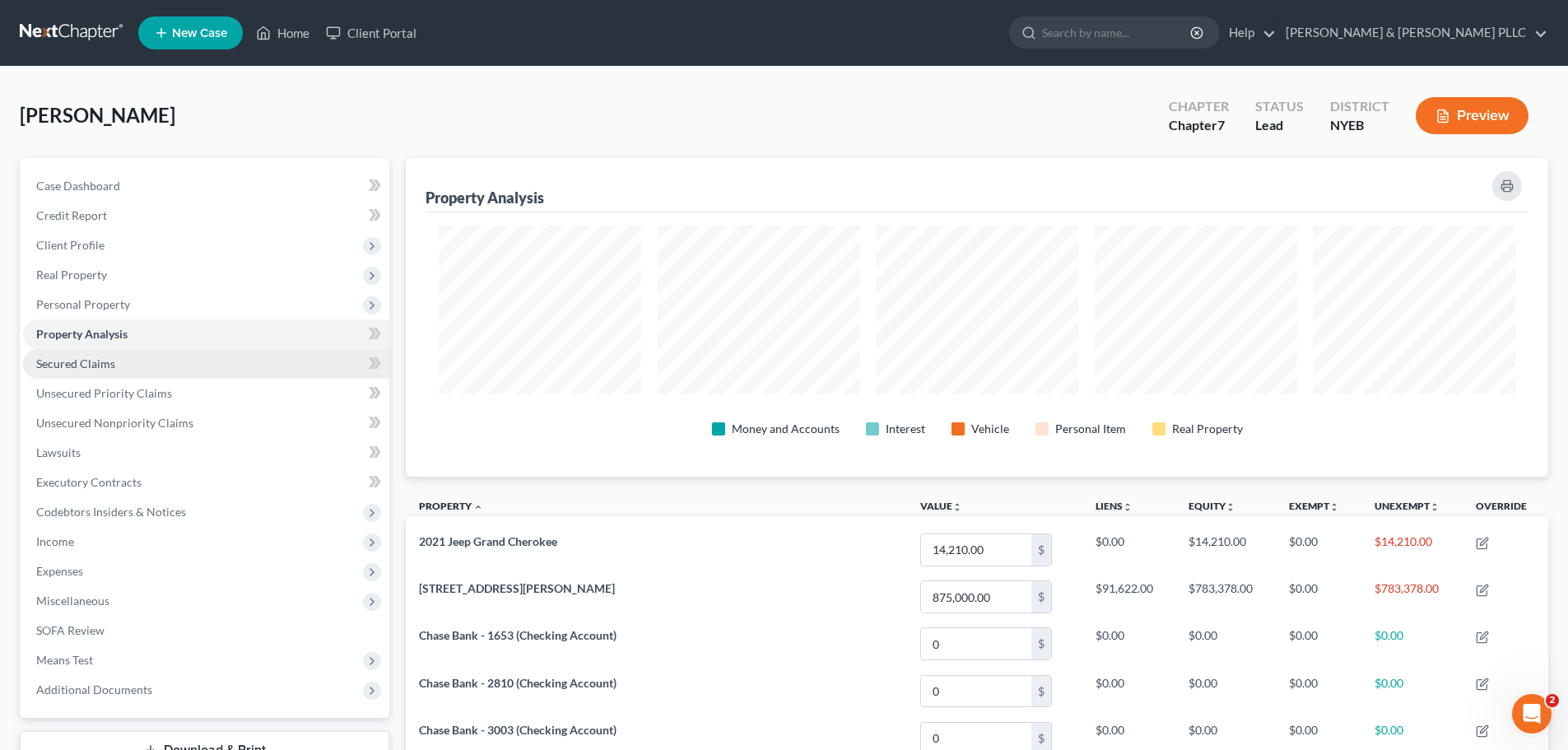
click at [163, 363] on link "Secured Claims" at bounding box center [206, 363] width 366 height 29
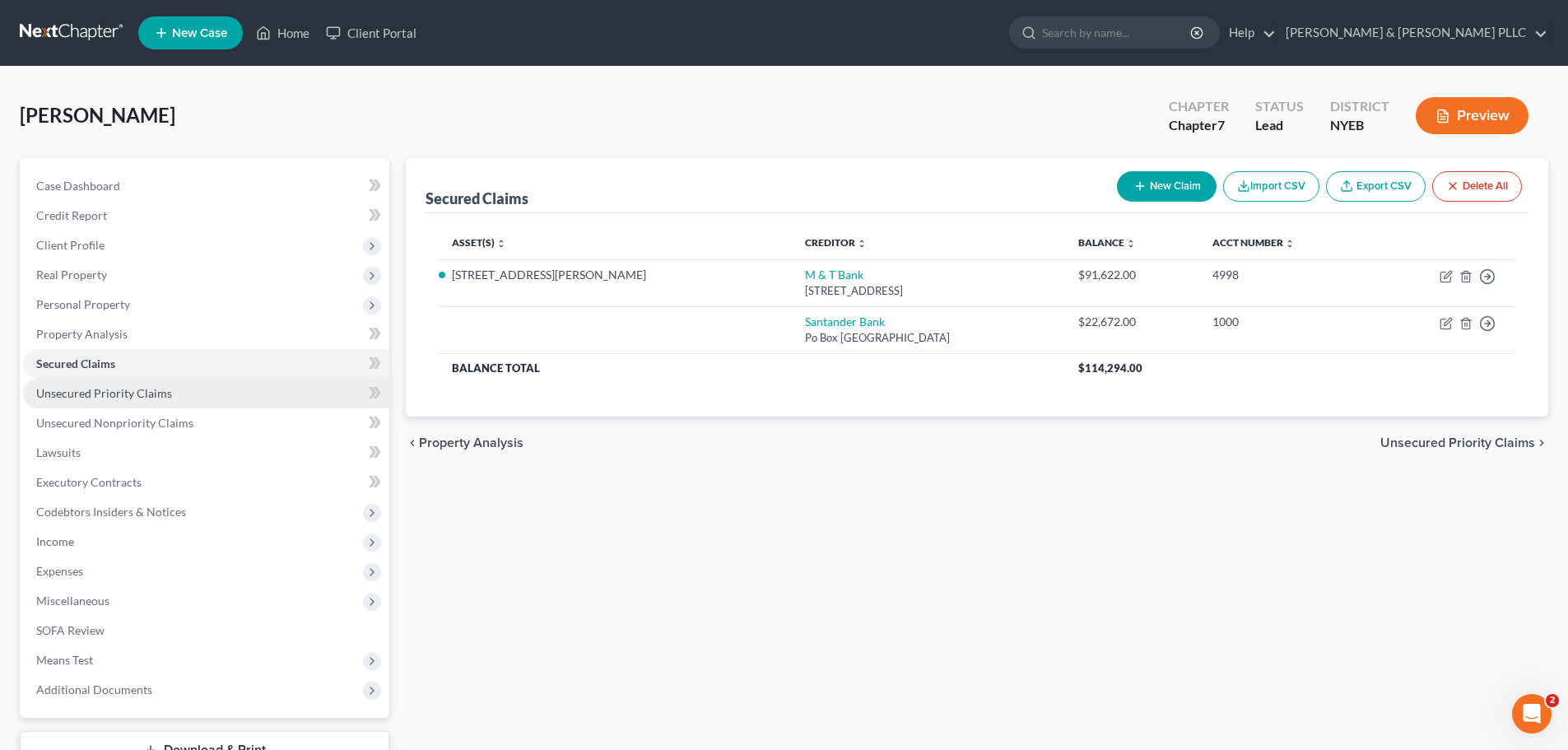
click at [218, 395] on link "Unsecured Priority Claims" at bounding box center [206, 394] width 366 height 29
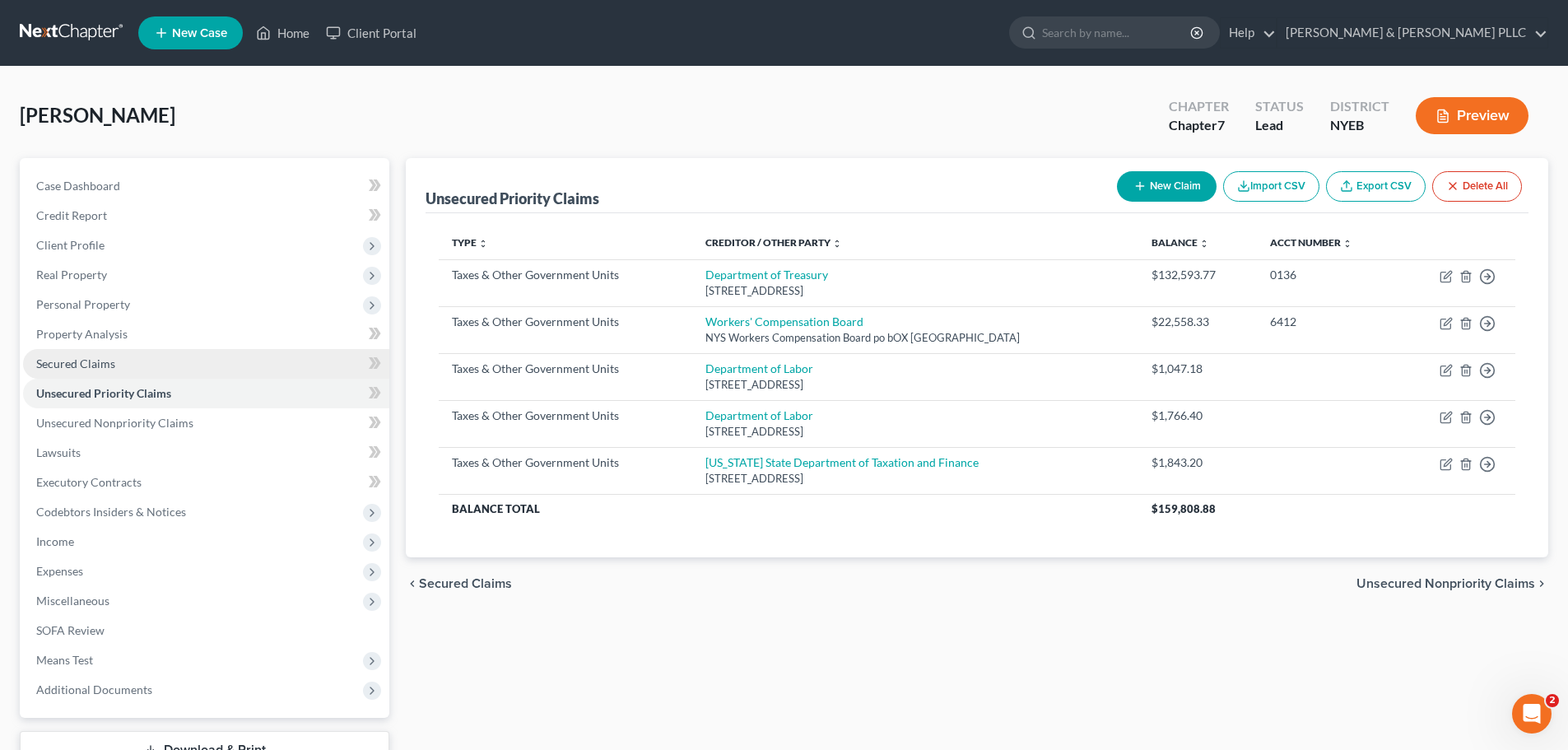
click at [225, 362] on link "Secured Claims" at bounding box center [206, 363] width 366 height 29
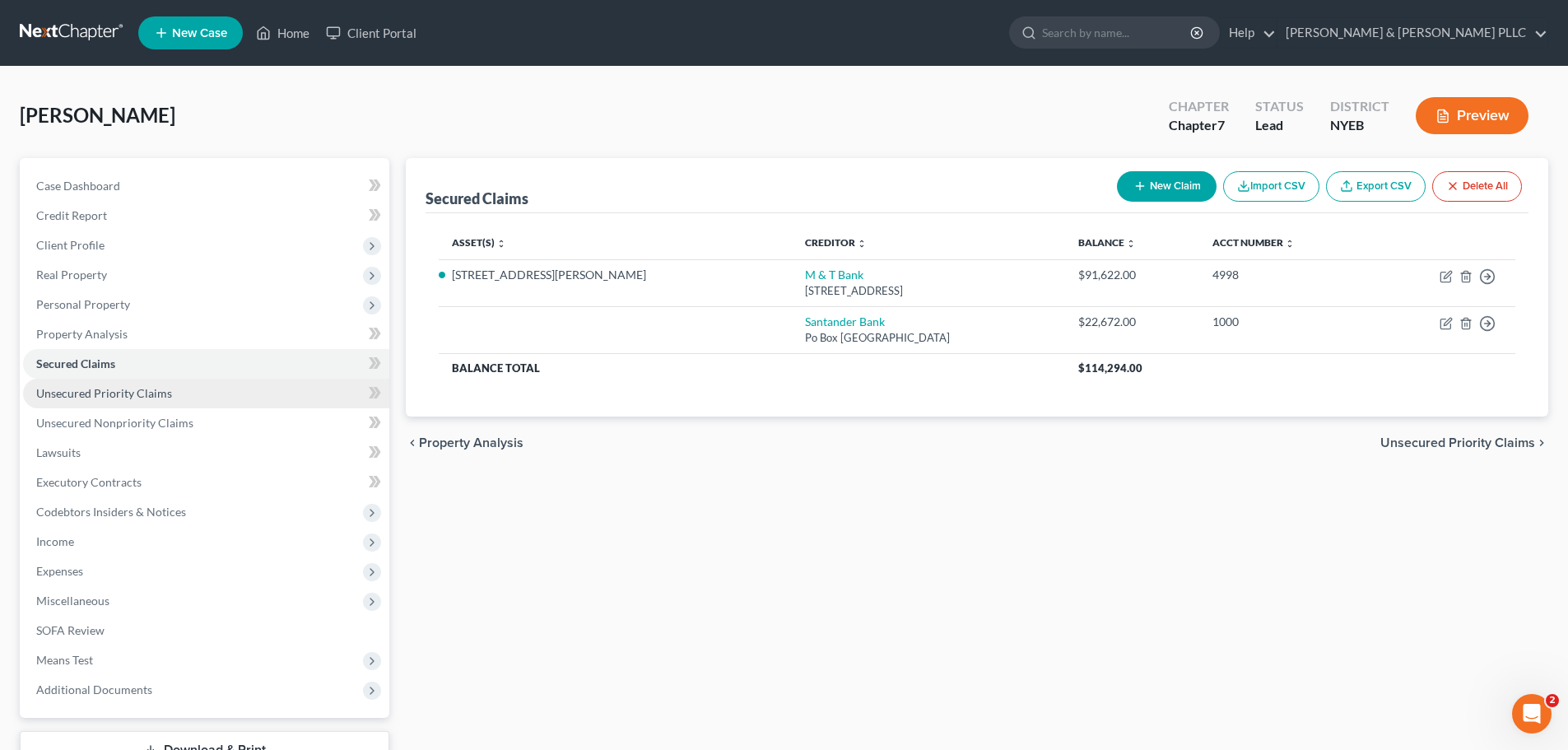
click at [190, 404] on link "Unsecured Priority Claims" at bounding box center [206, 394] width 366 height 29
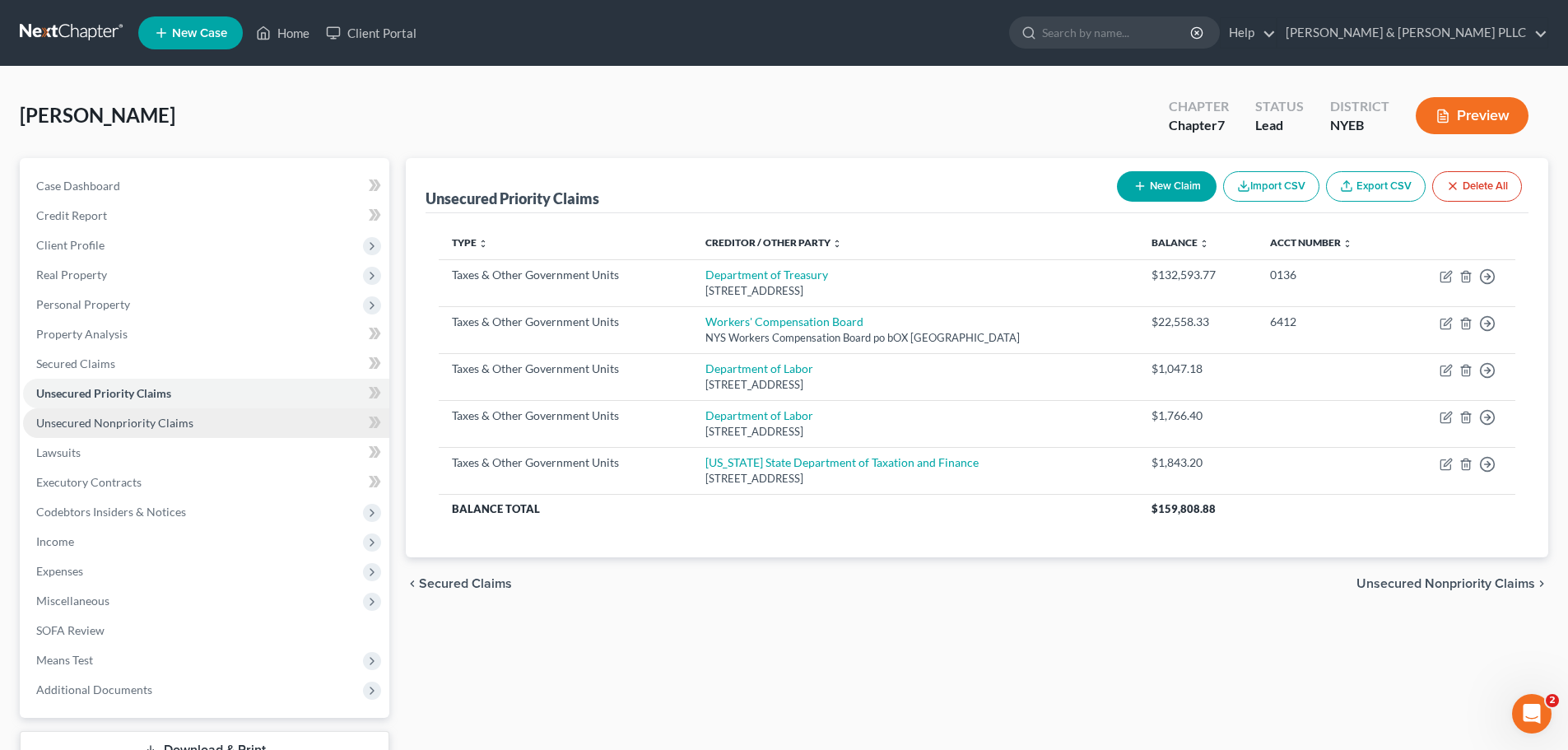
click at [174, 428] on span "Unsecured Nonpriority Claims" at bounding box center [115, 423] width 158 height 14
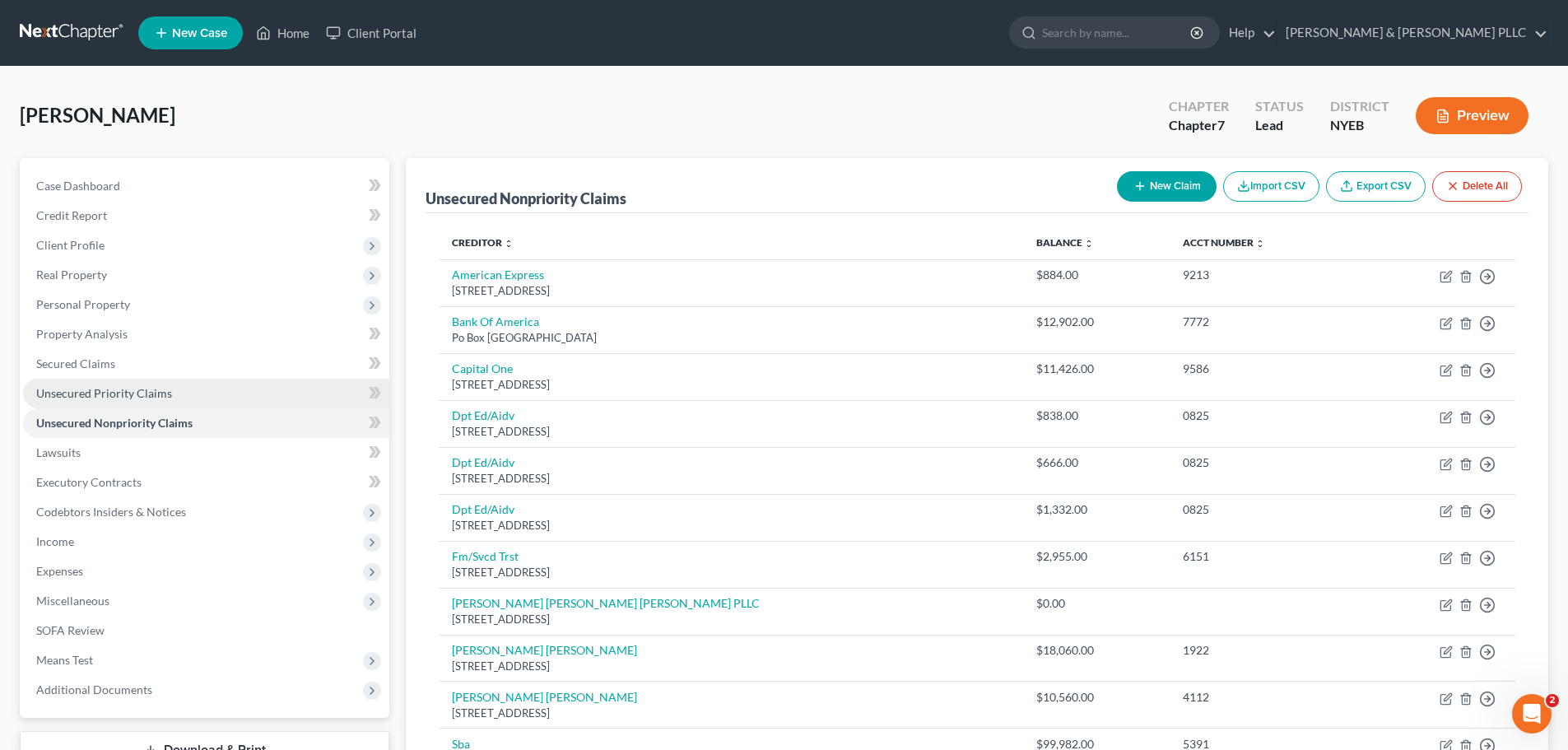
click at [166, 404] on link "Unsecured Priority Claims" at bounding box center [206, 394] width 366 height 29
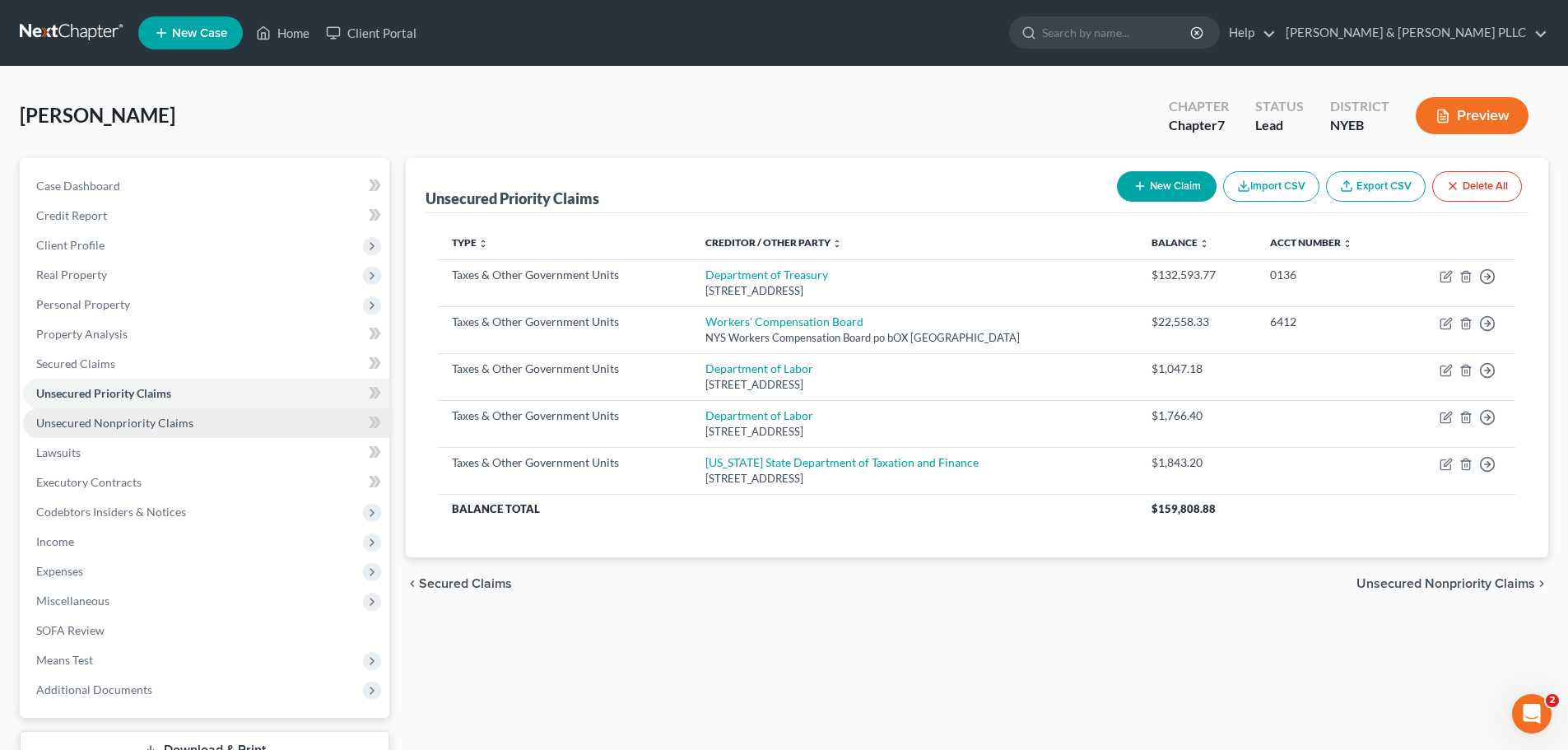
click at [132, 410] on link "Unsecured Nonpriority Claims" at bounding box center [206, 423] width 366 height 29
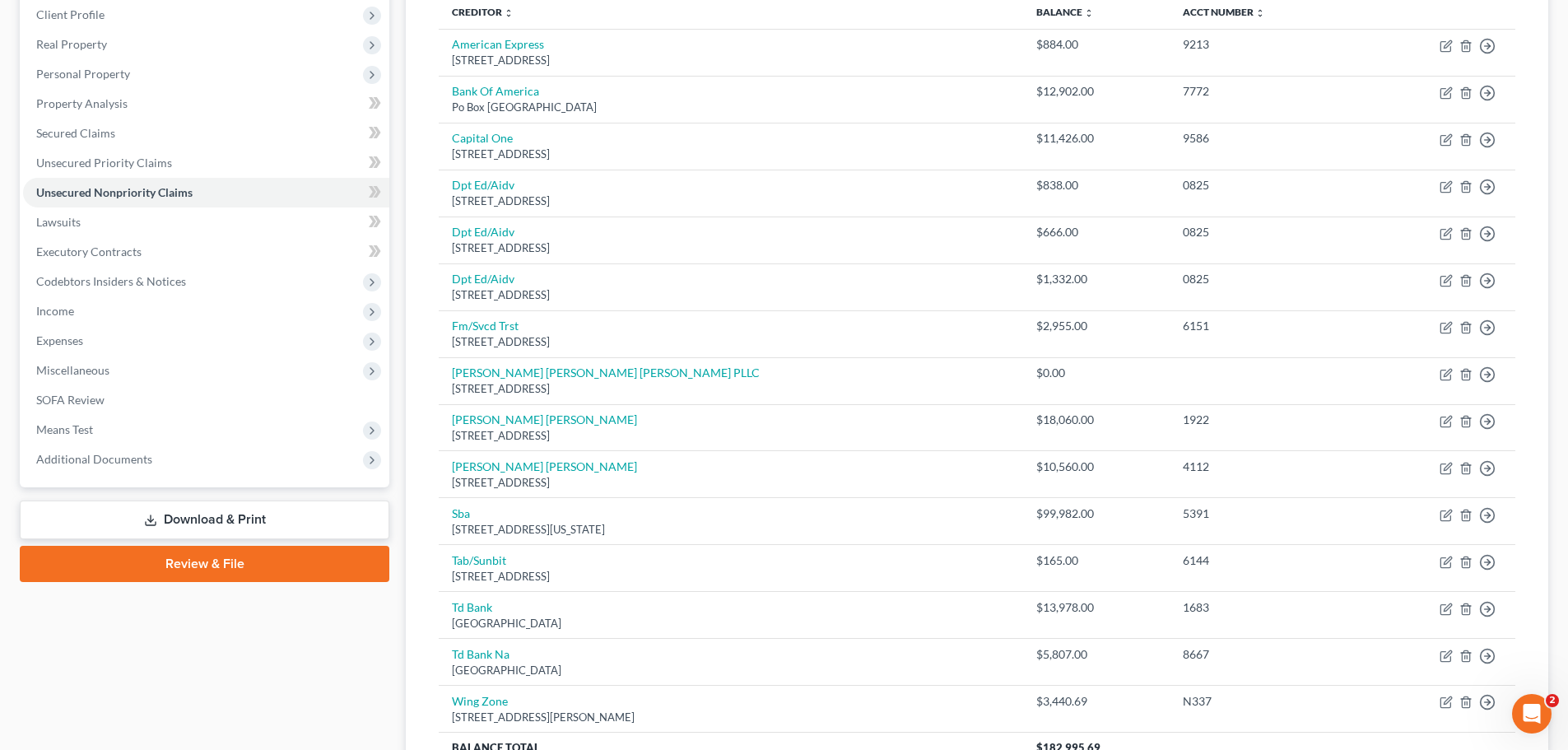
scroll to position [164, 0]
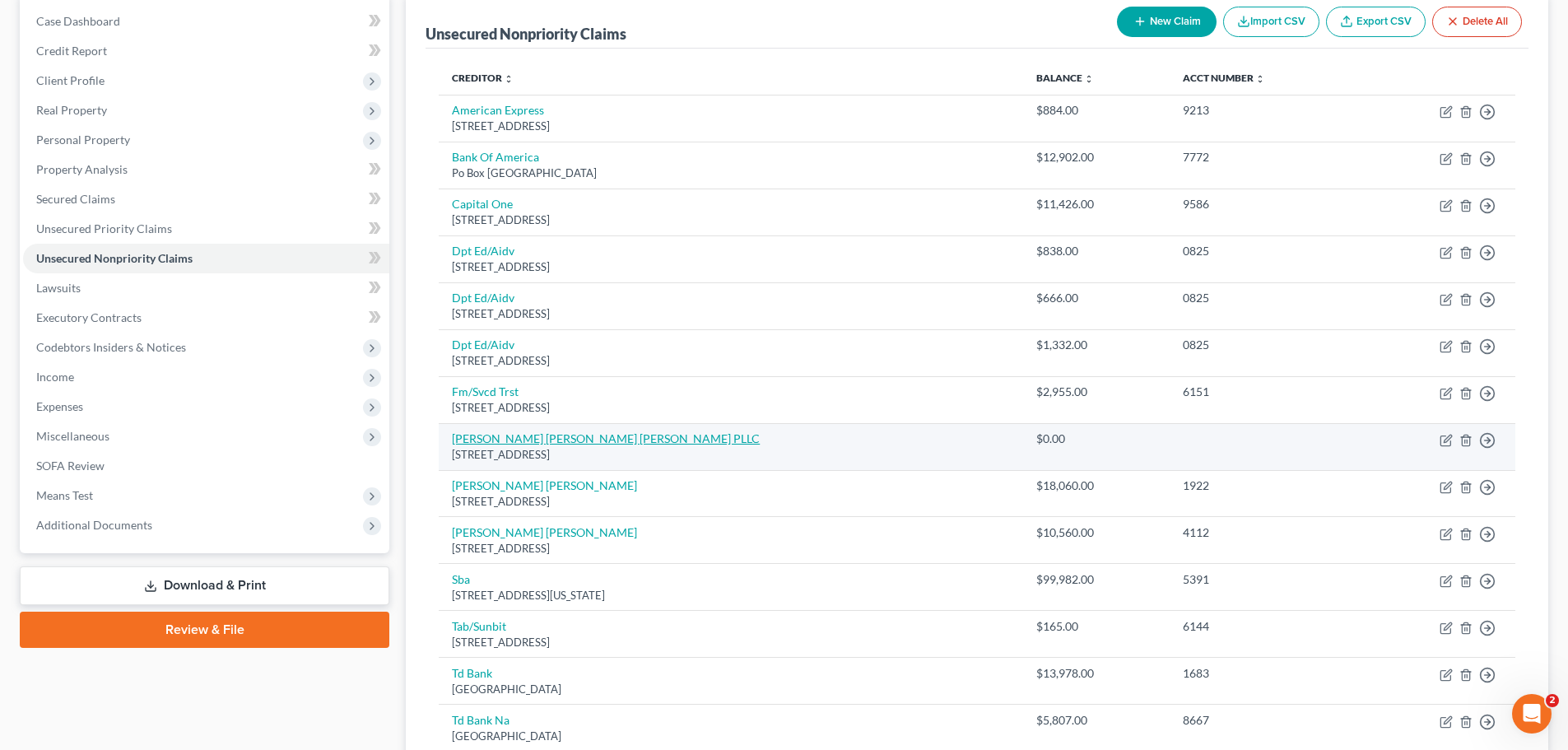
click at [539, 436] on link "[PERSON_NAME] [PERSON_NAME] [PERSON_NAME] PLLC" at bounding box center [605, 438] width 307 height 14
select select "35"
select select "0"
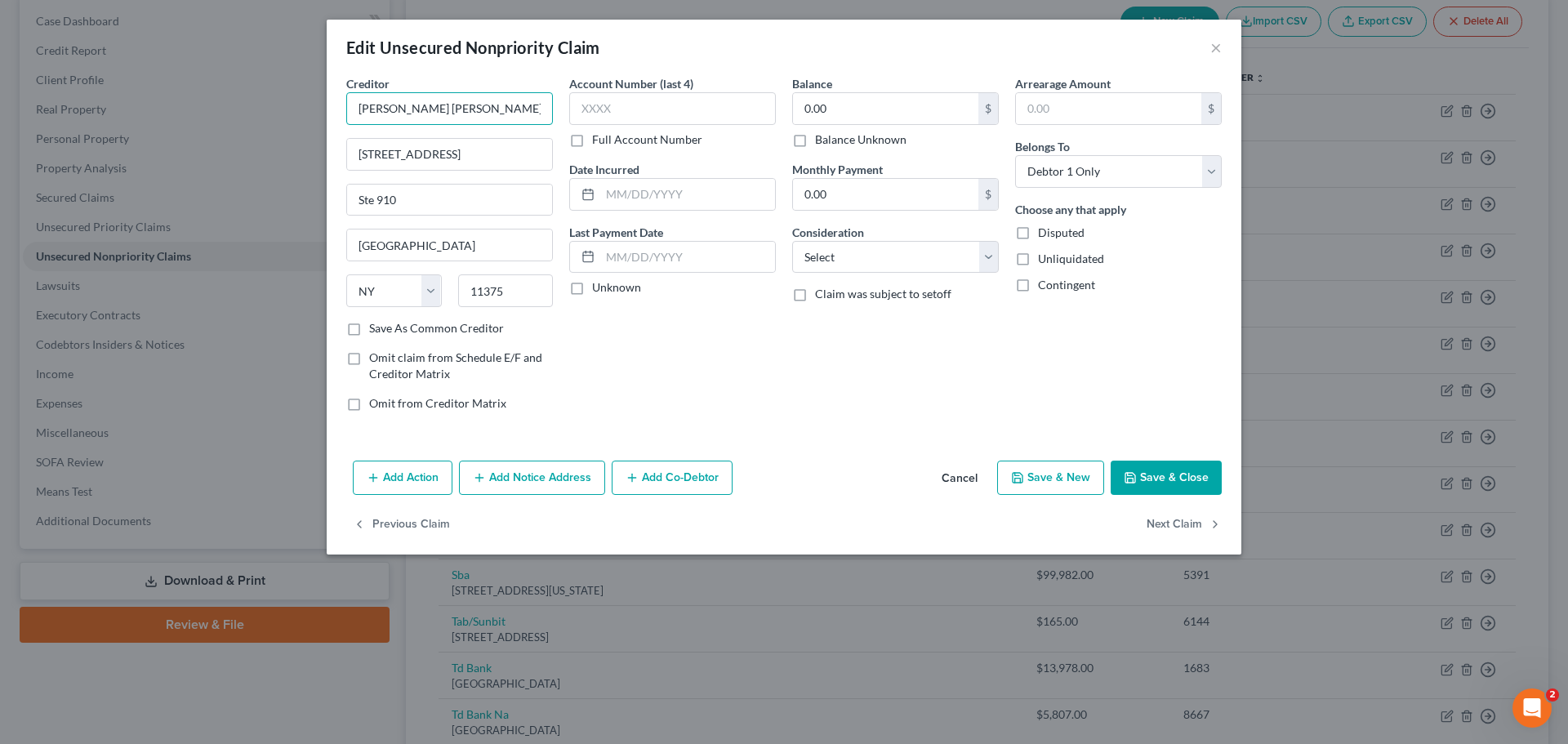
click at [452, 101] on input "[PERSON_NAME] [PERSON_NAME] [PERSON_NAME] PLLC" at bounding box center [449, 108] width 207 height 32
click at [942, 483] on button "Cancel" at bounding box center [960, 478] width 62 height 32
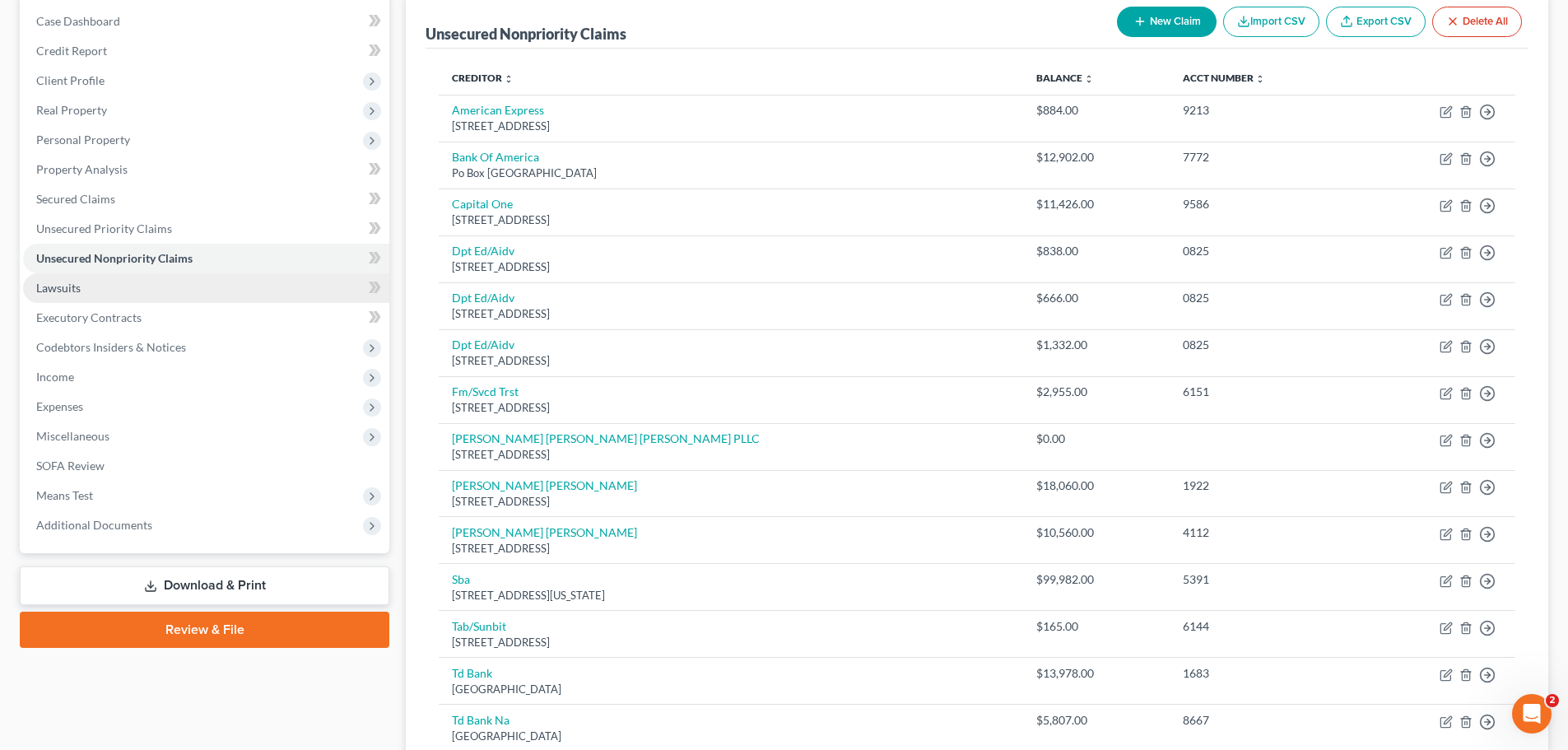
click at [128, 294] on link "Lawsuits" at bounding box center [206, 288] width 366 height 29
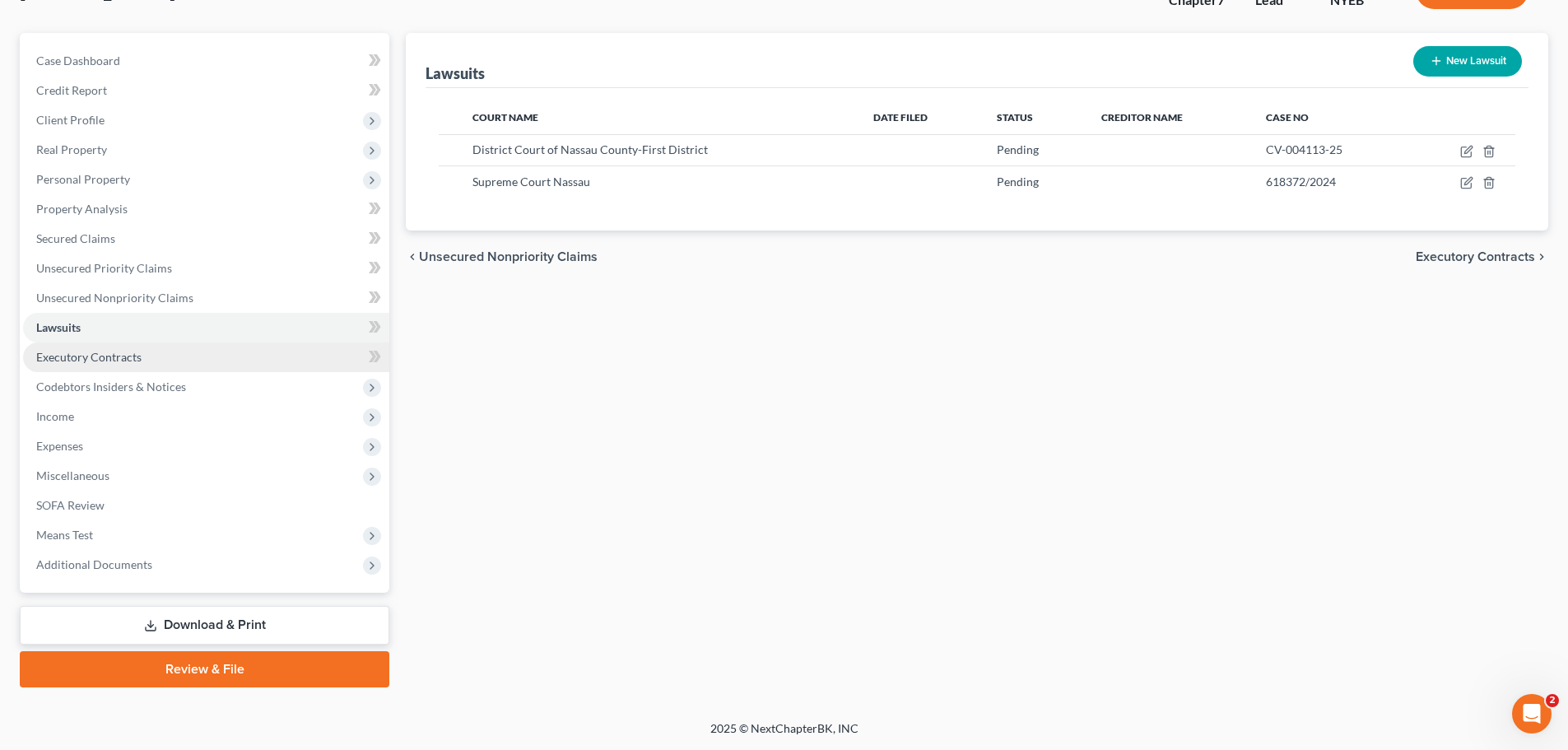
click at [157, 369] on link "Executory Contracts" at bounding box center [206, 357] width 366 height 29
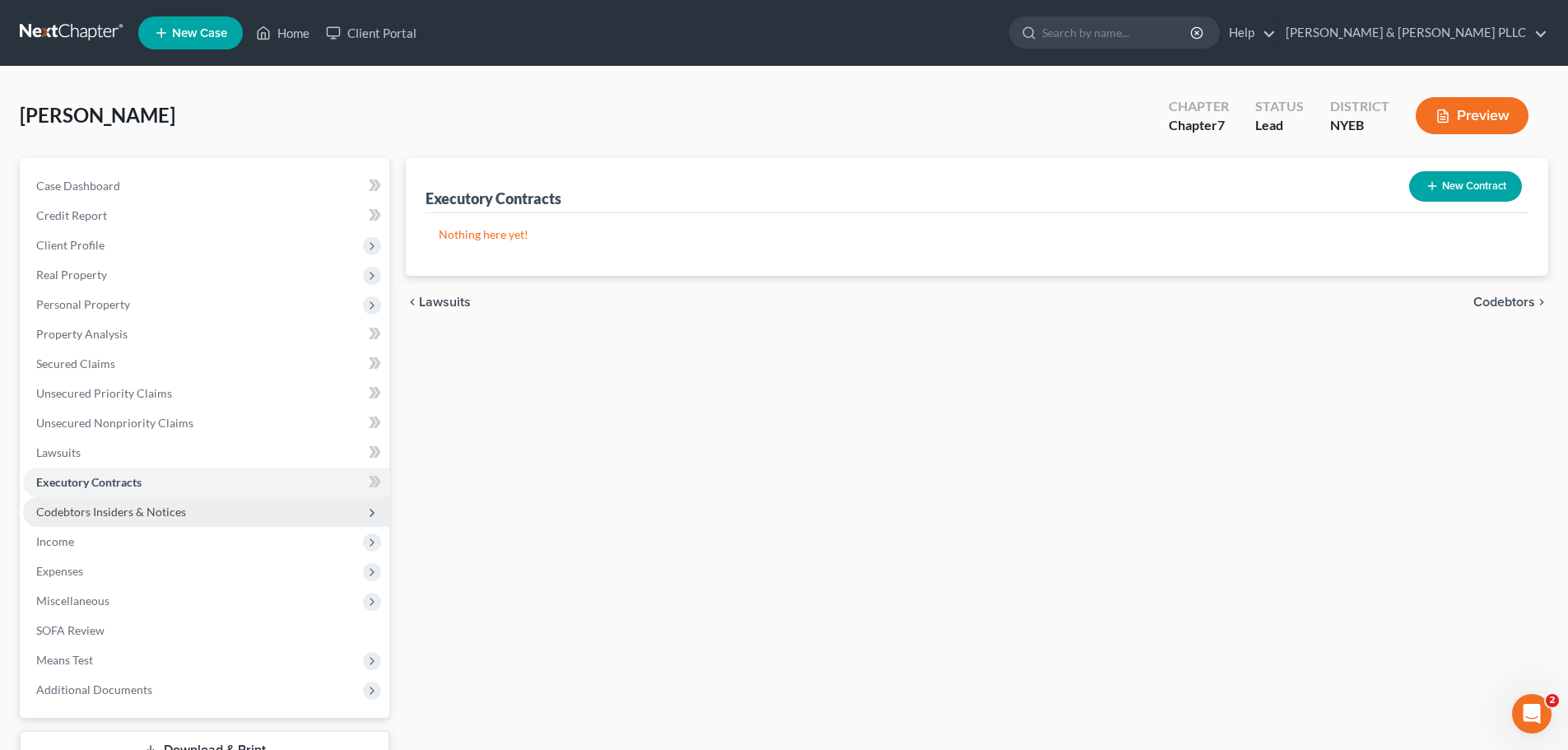
click at [170, 521] on span "Codebtors Insiders & Notices" at bounding box center [206, 511] width 366 height 29
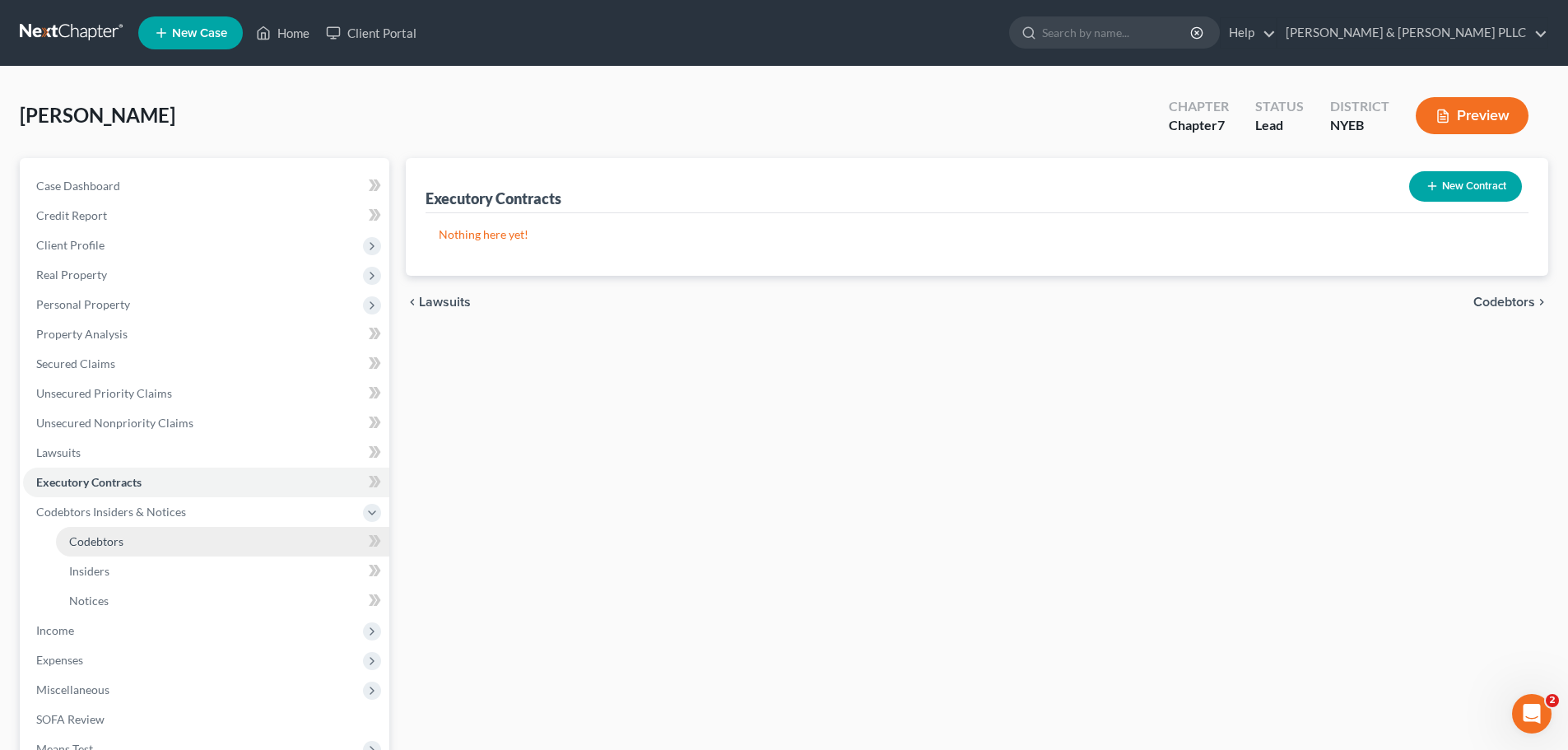
click at [148, 542] on link "Codebtors" at bounding box center [222, 542] width 333 height 29
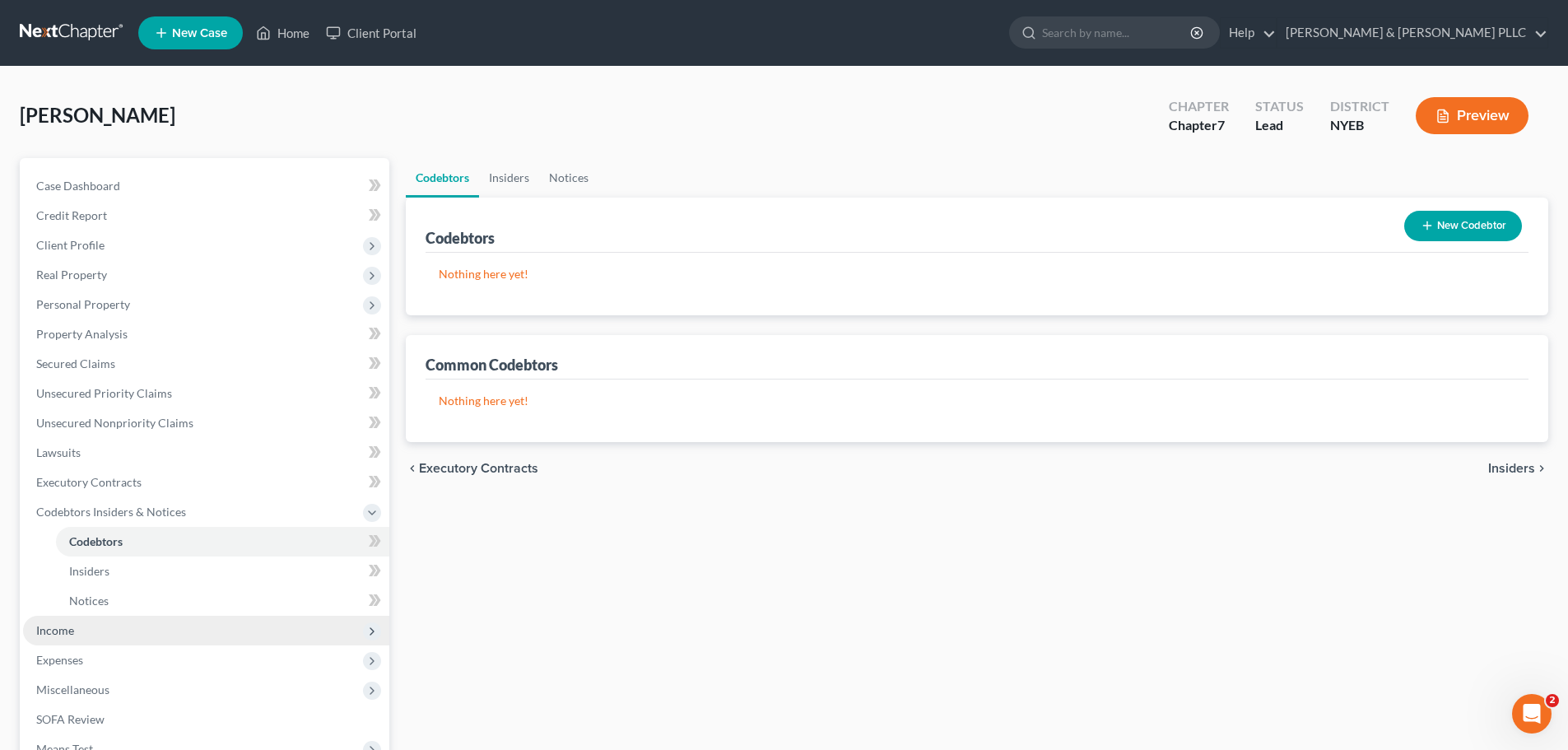
click at [126, 642] on span "Income" at bounding box center [206, 630] width 366 height 29
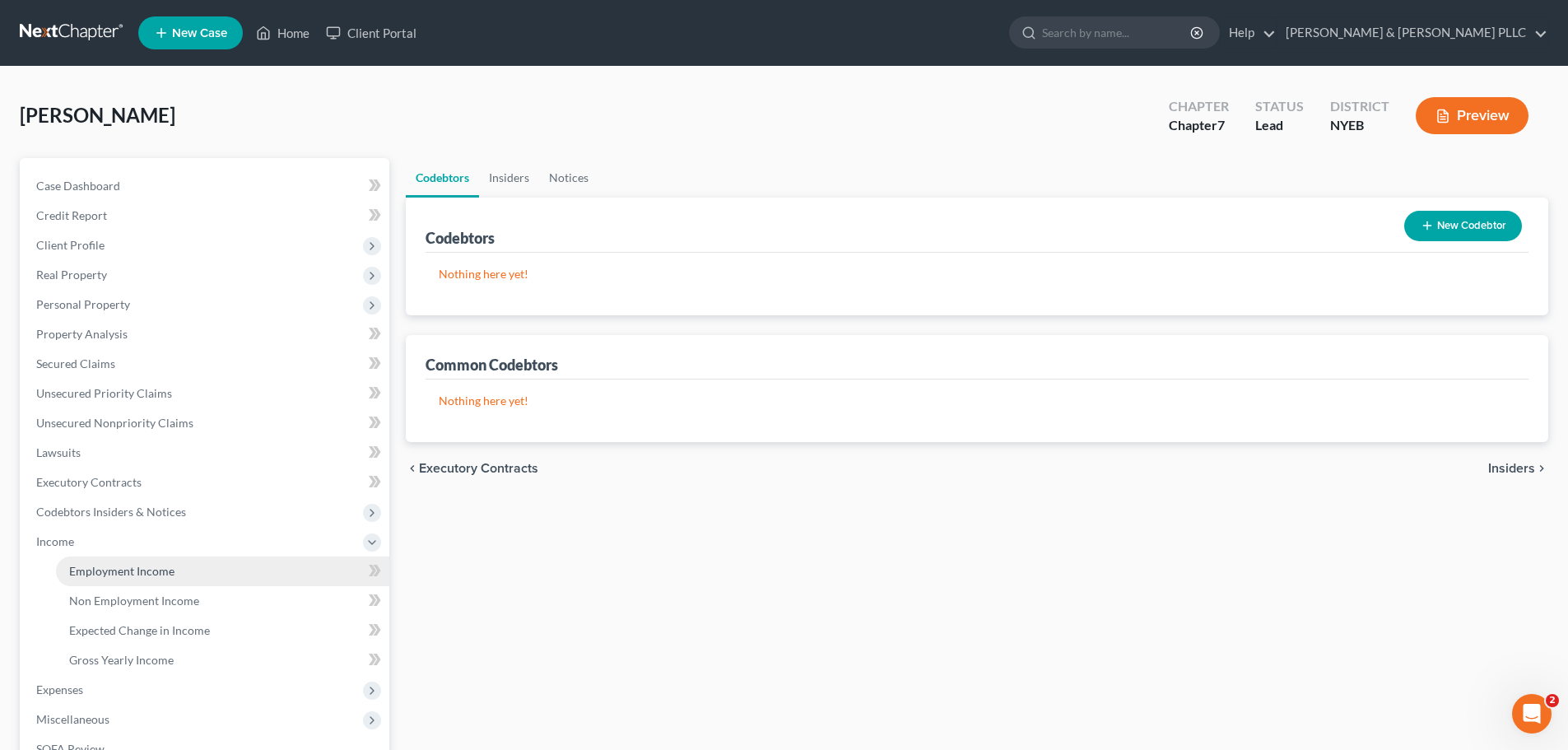
click at [121, 576] on span "Employment Income" at bounding box center [121, 571] width 105 height 14
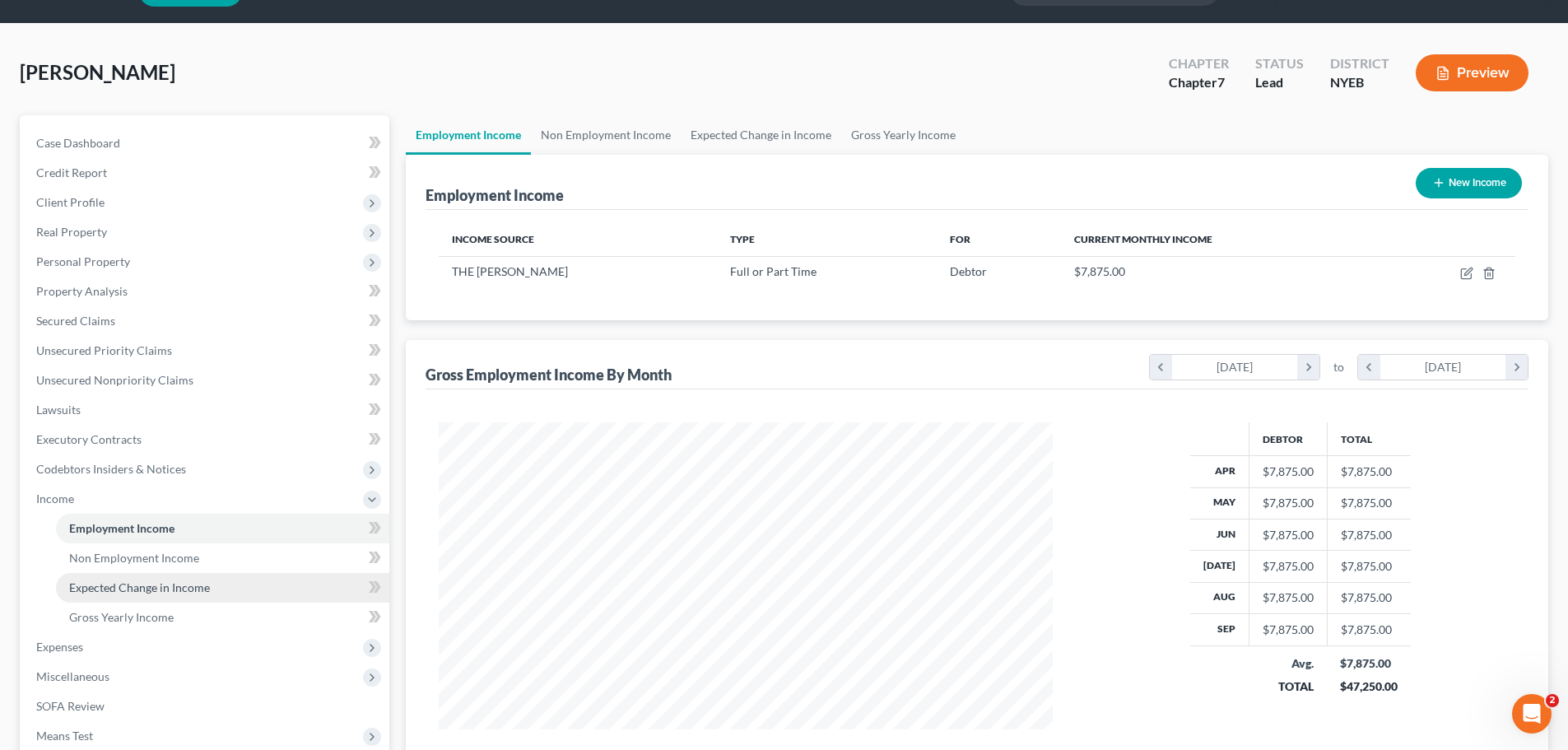
scroll to position [83, 0]
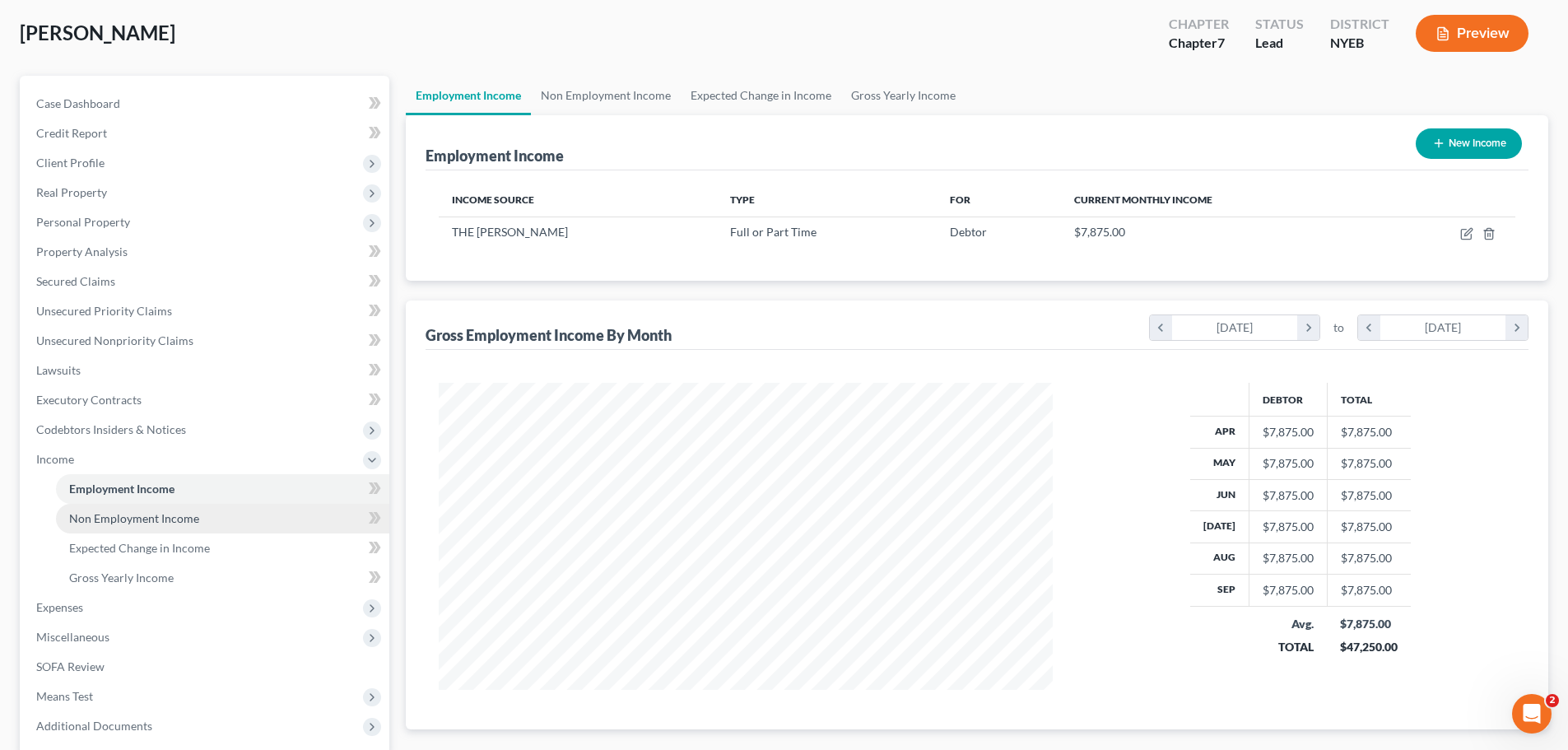
click at [112, 524] on span "Non Employment Income" at bounding box center [133, 518] width 130 height 14
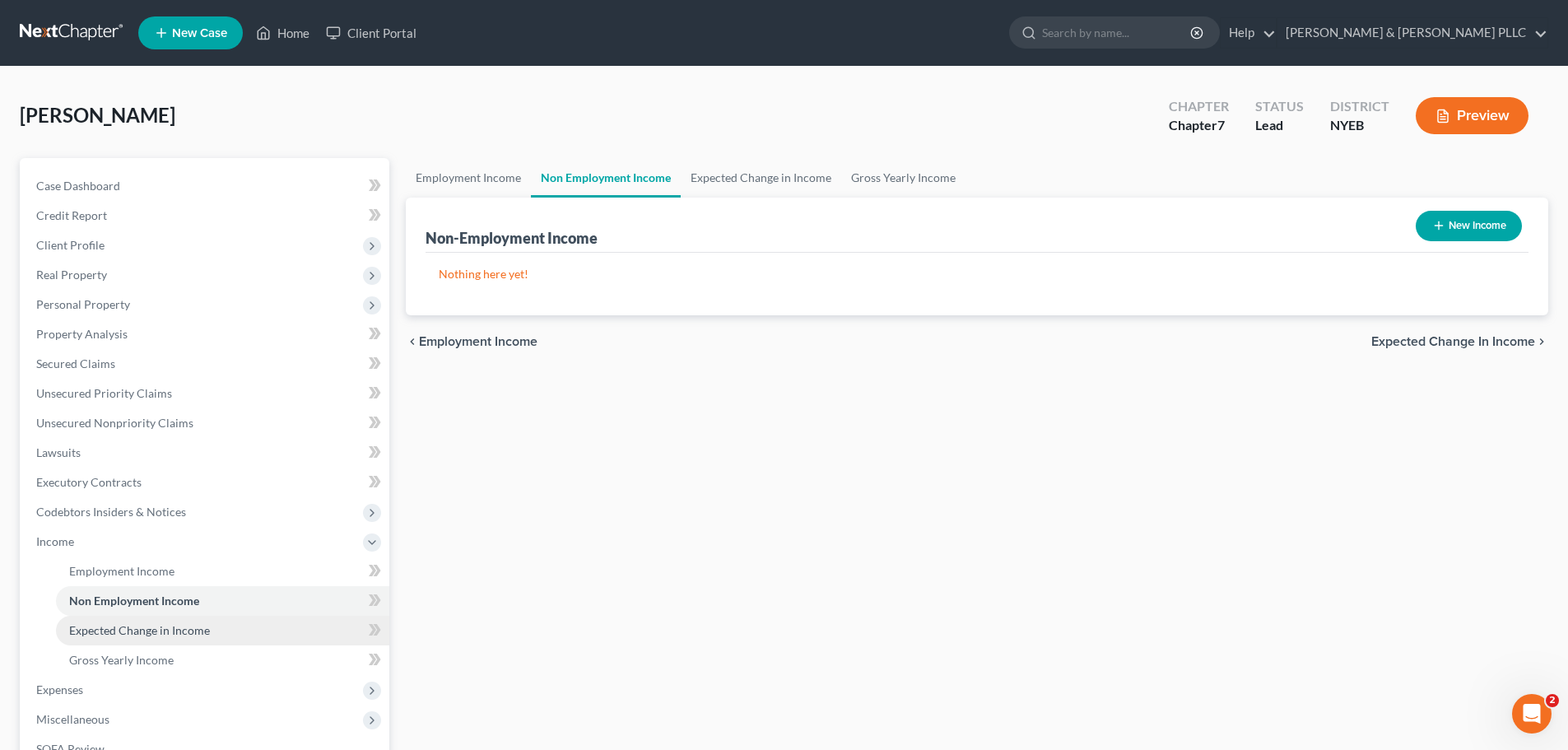
click at [148, 624] on span "Expected Change in Income" at bounding box center [139, 629] width 140 height 14
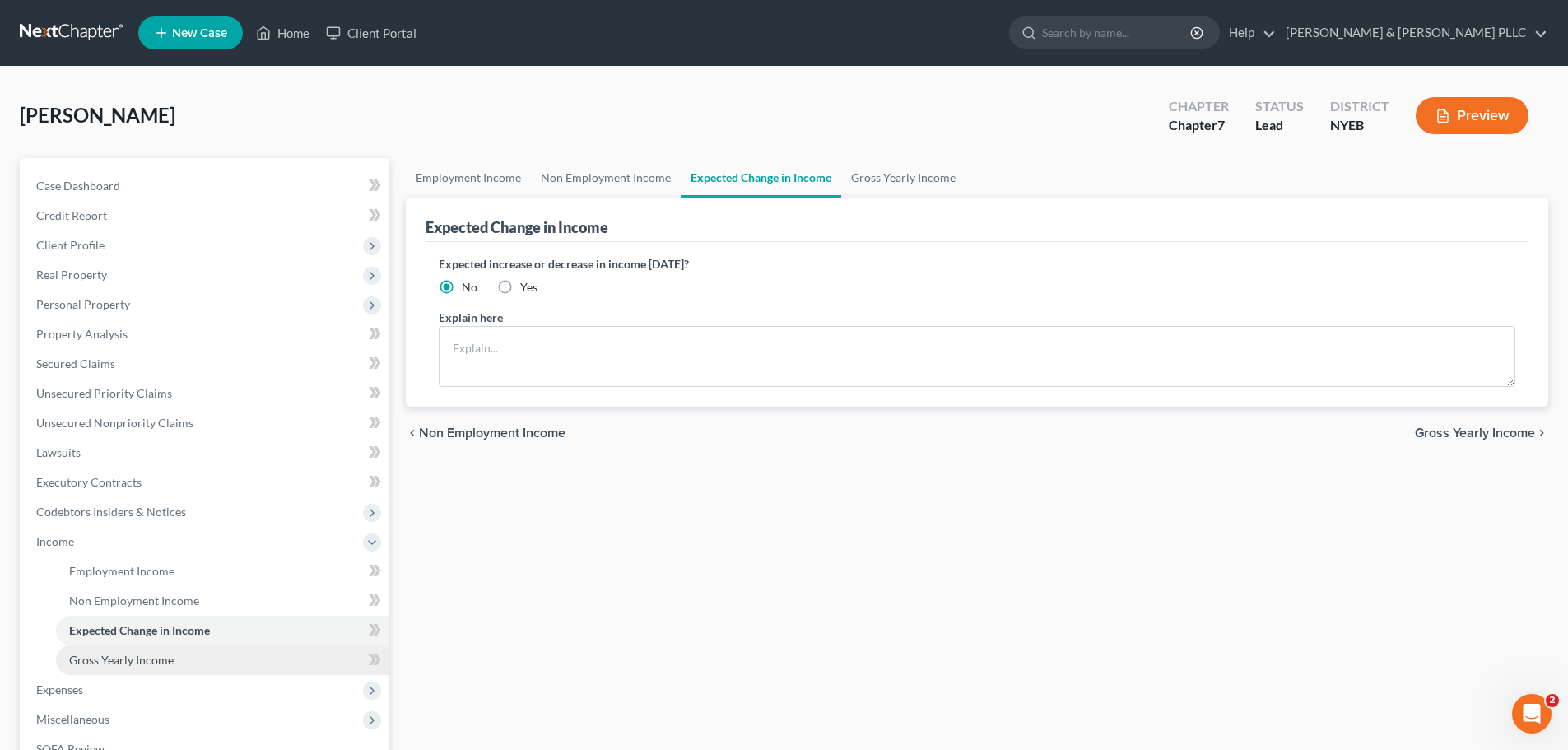
click at [158, 665] on span "Gross Yearly Income" at bounding box center [121, 660] width 104 height 14
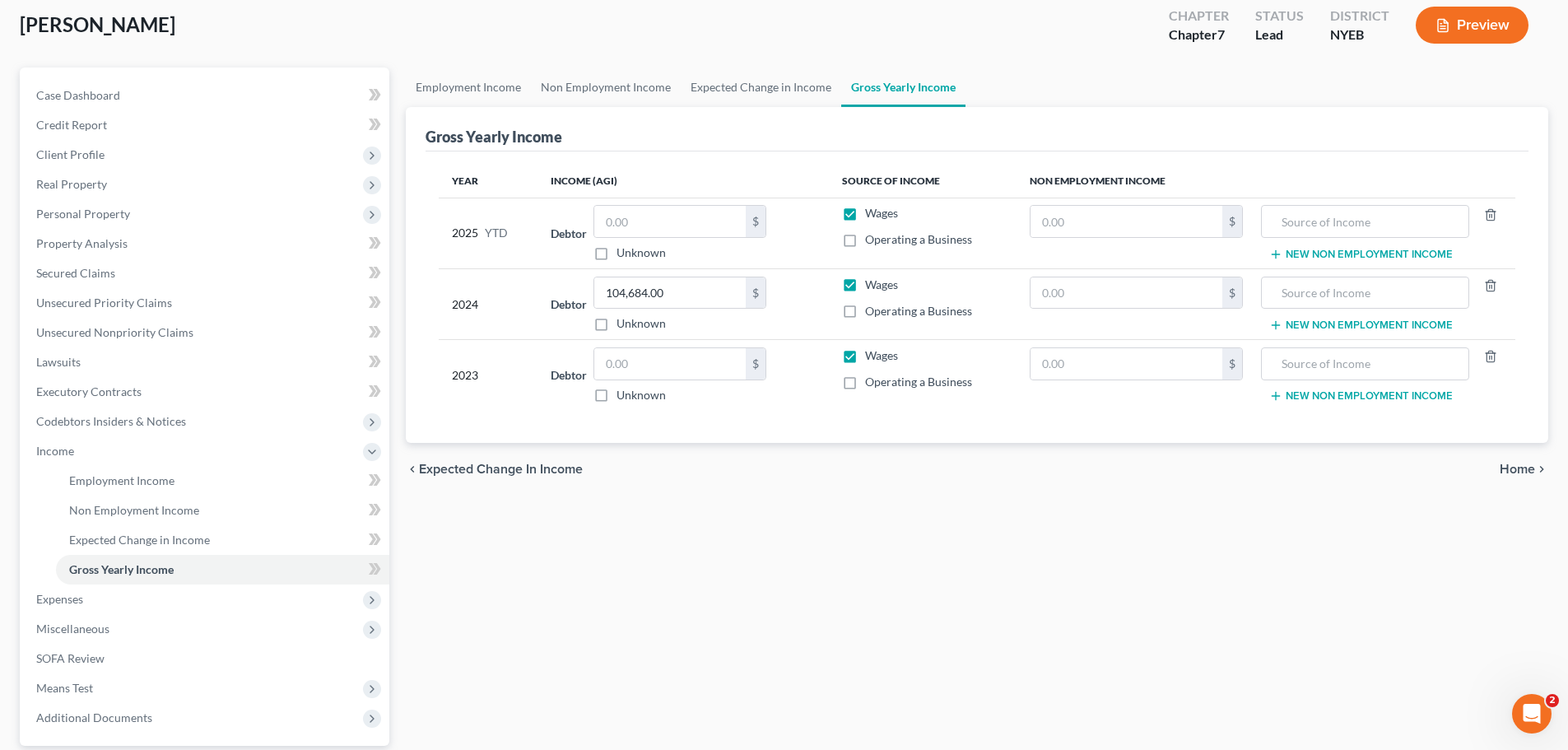
scroll to position [244, 0]
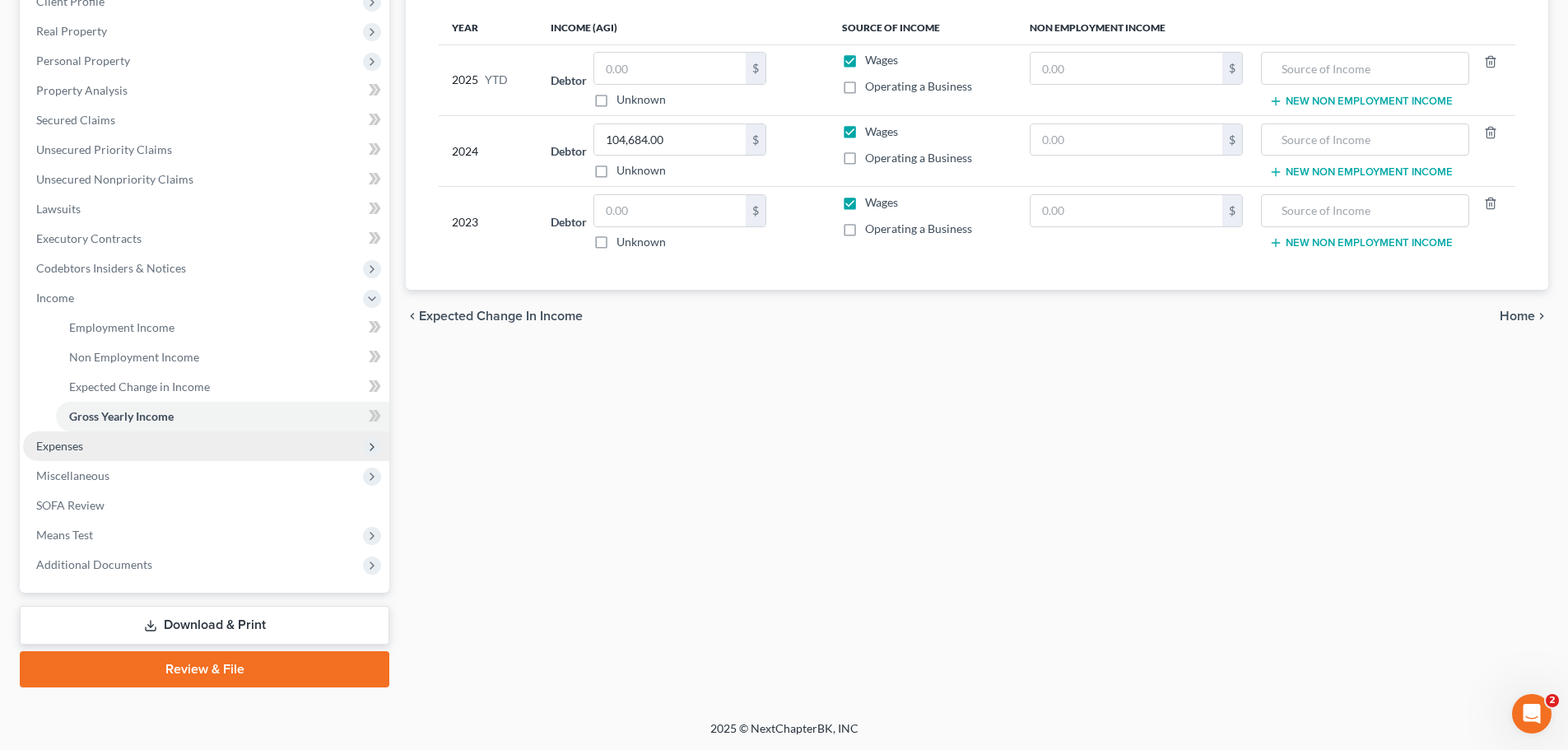
click at [64, 447] on span "Expenses" at bounding box center [59, 445] width 46 height 14
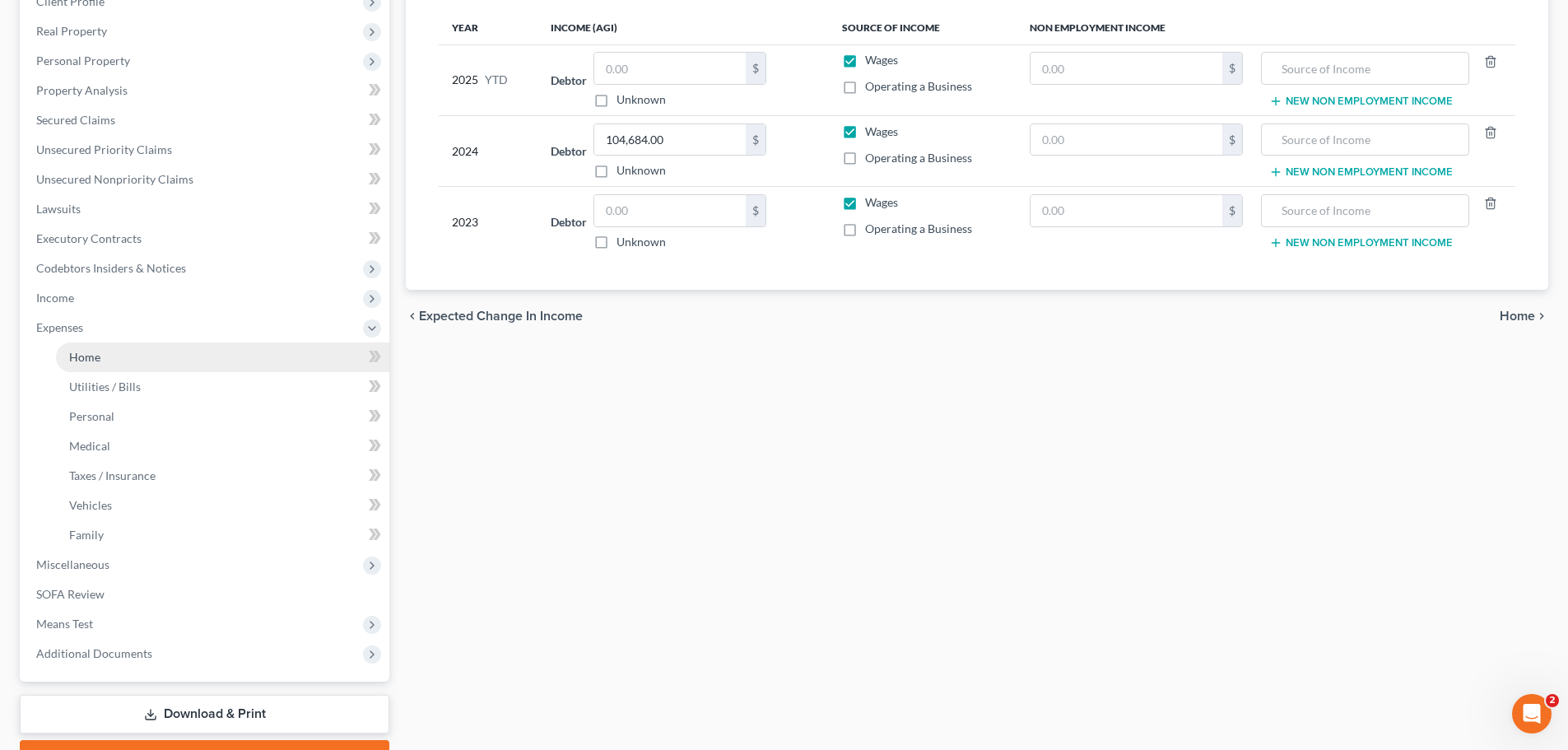
click at [157, 346] on link "Home" at bounding box center [222, 357] width 333 height 29
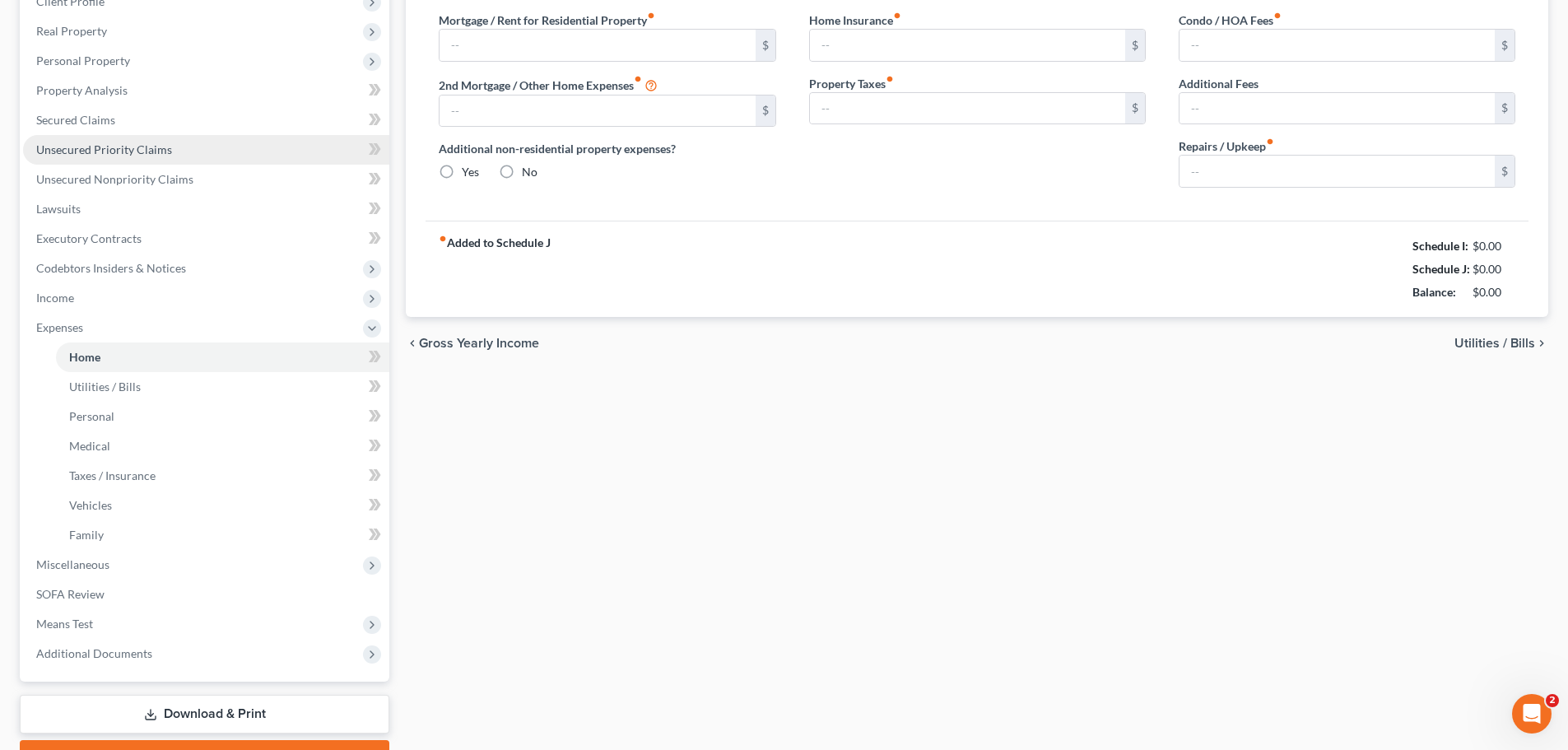
type input "3,359.42"
type input "0.00"
radio input "true"
type input "0.00"
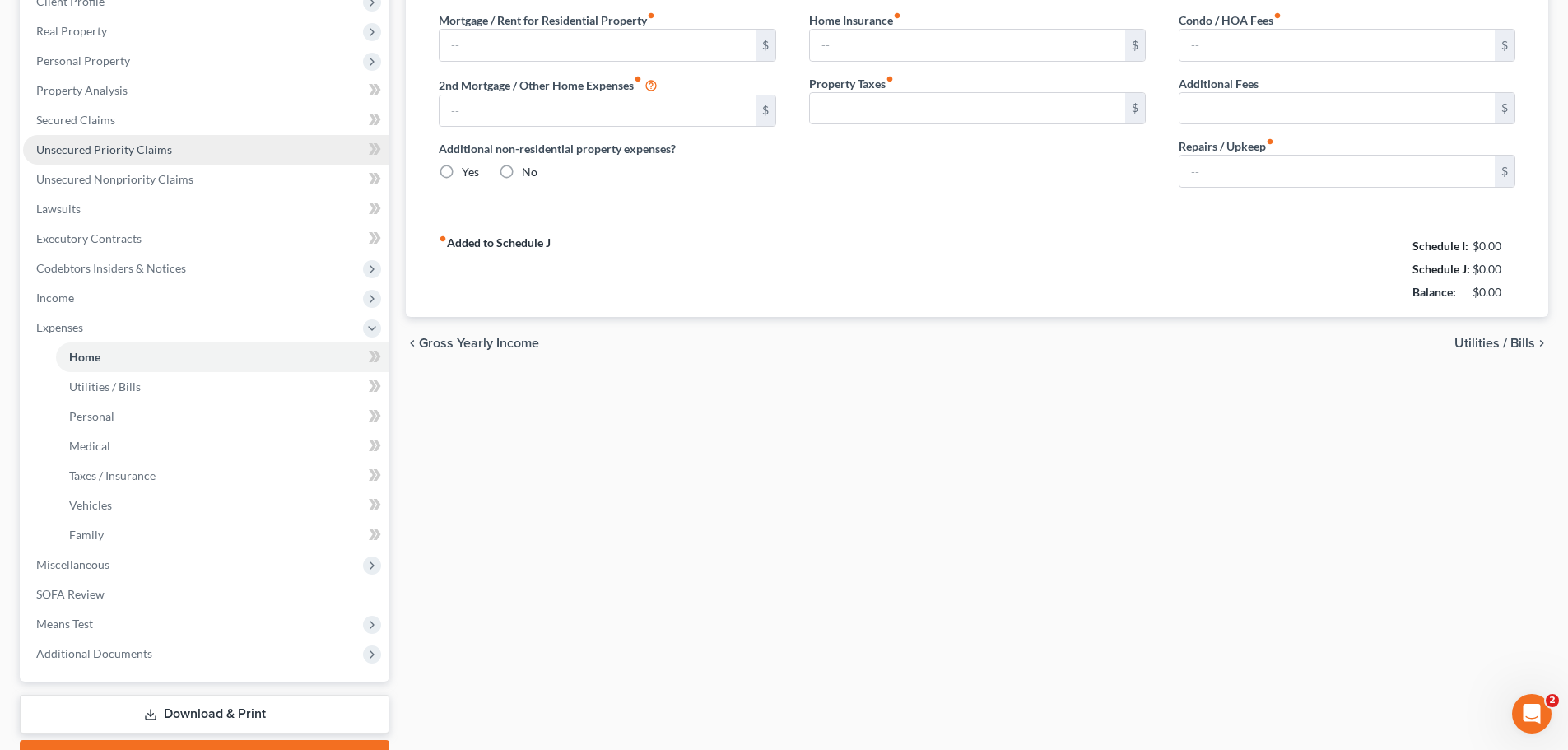
type input "0.00"
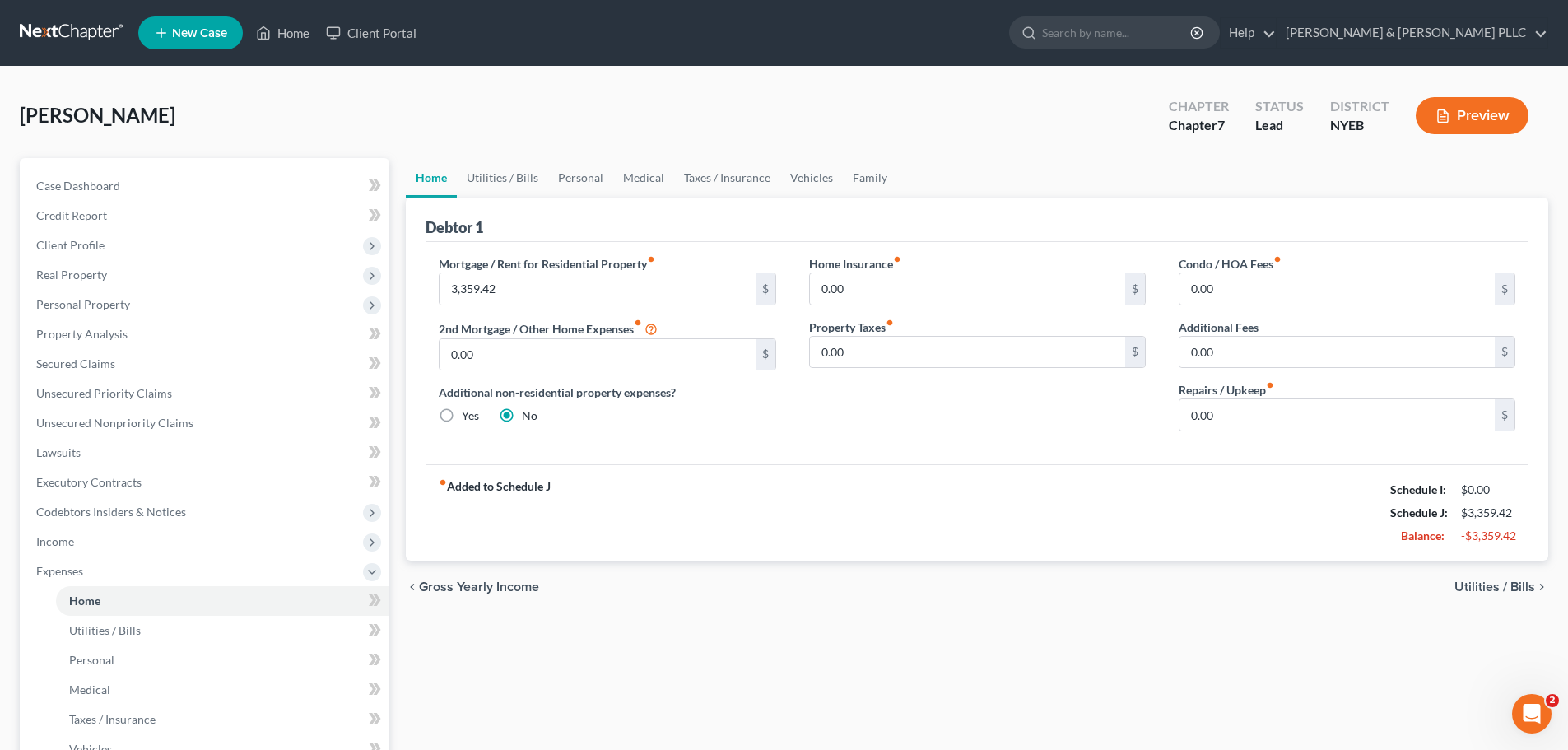
click at [1451, 593] on div "chevron_left Gross Yearly Income Utilities / Bills chevron_right" at bounding box center [976, 586] width 1143 height 53
click at [1474, 587] on span "Utilities / Bills" at bounding box center [1495, 586] width 81 height 13
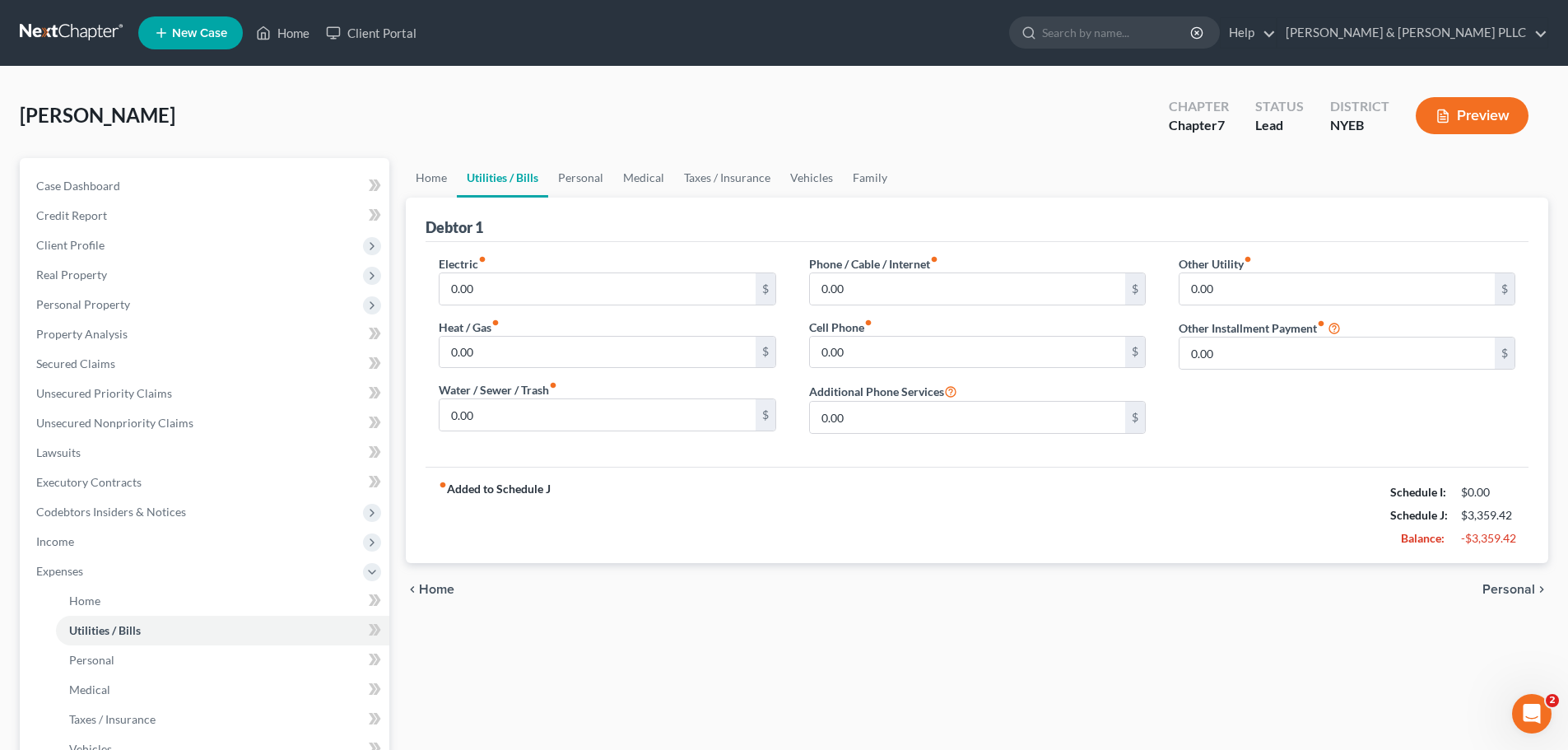
click at [1499, 588] on span "Personal" at bounding box center [1508, 589] width 53 height 13
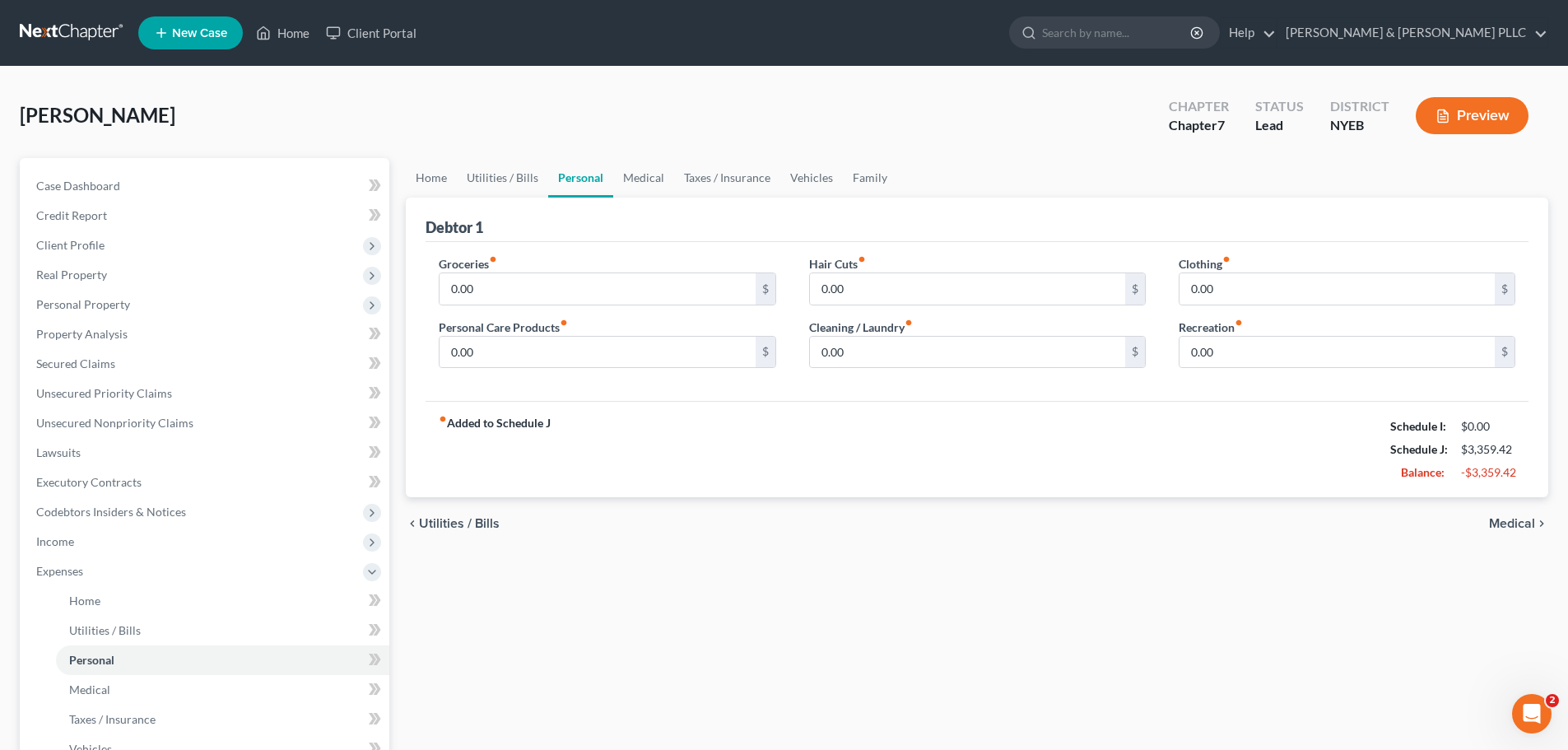
click at [1515, 524] on span "Medical" at bounding box center [1512, 523] width 46 height 13
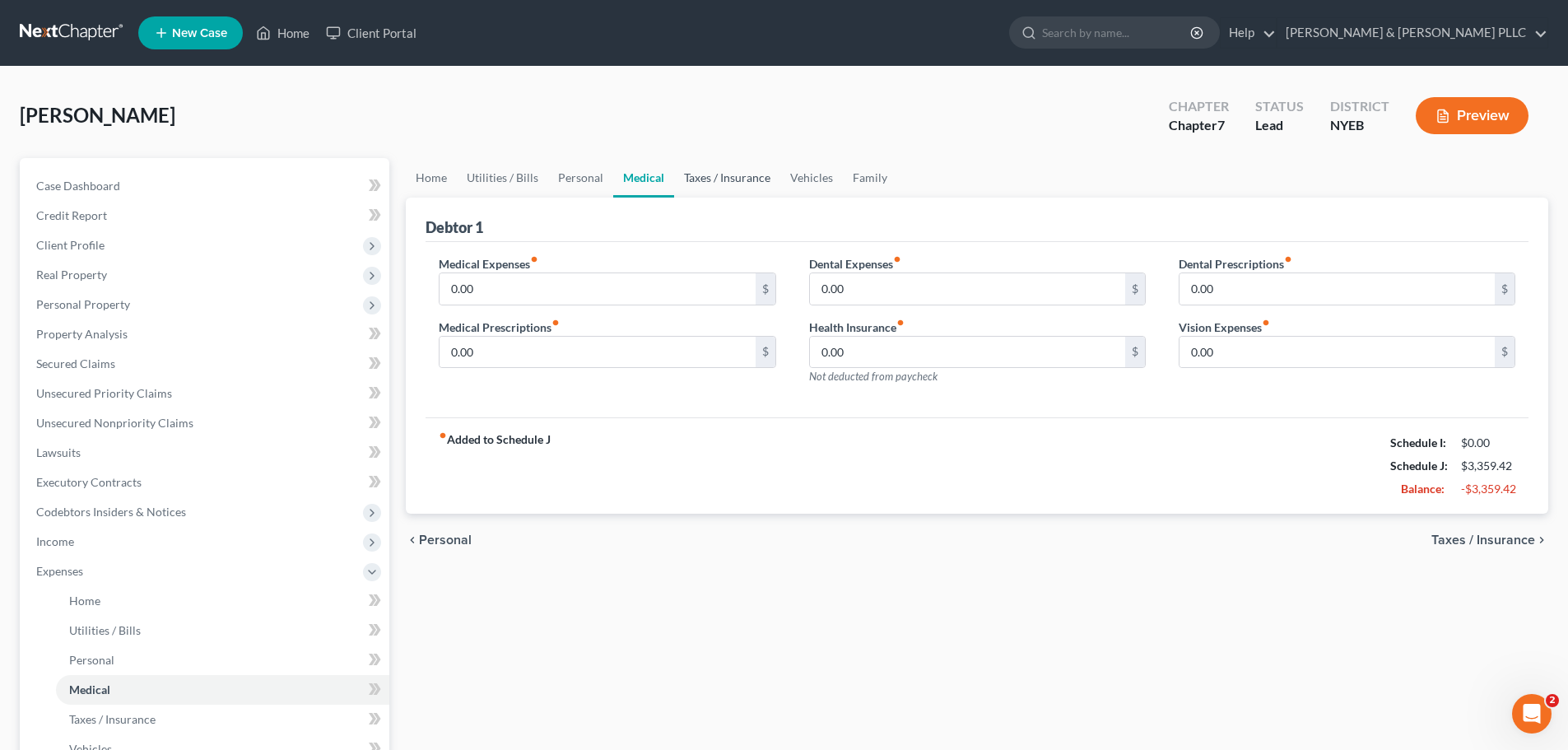
click at [713, 176] on link "Taxes / Insurance" at bounding box center [727, 178] width 106 height 40
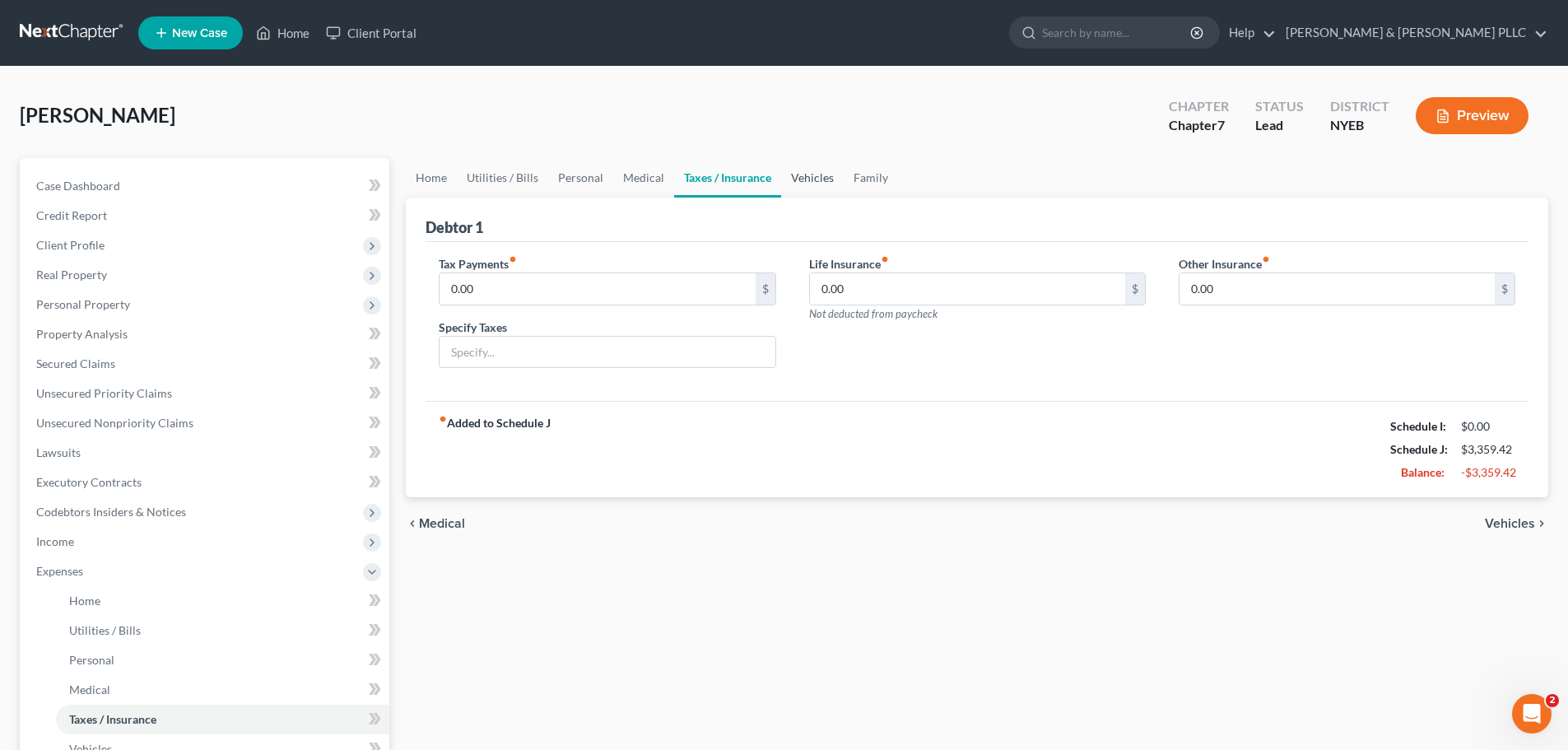
click at [795, 173] on link "Vehicles" at bounding box center [812, 178] width 63 height 40
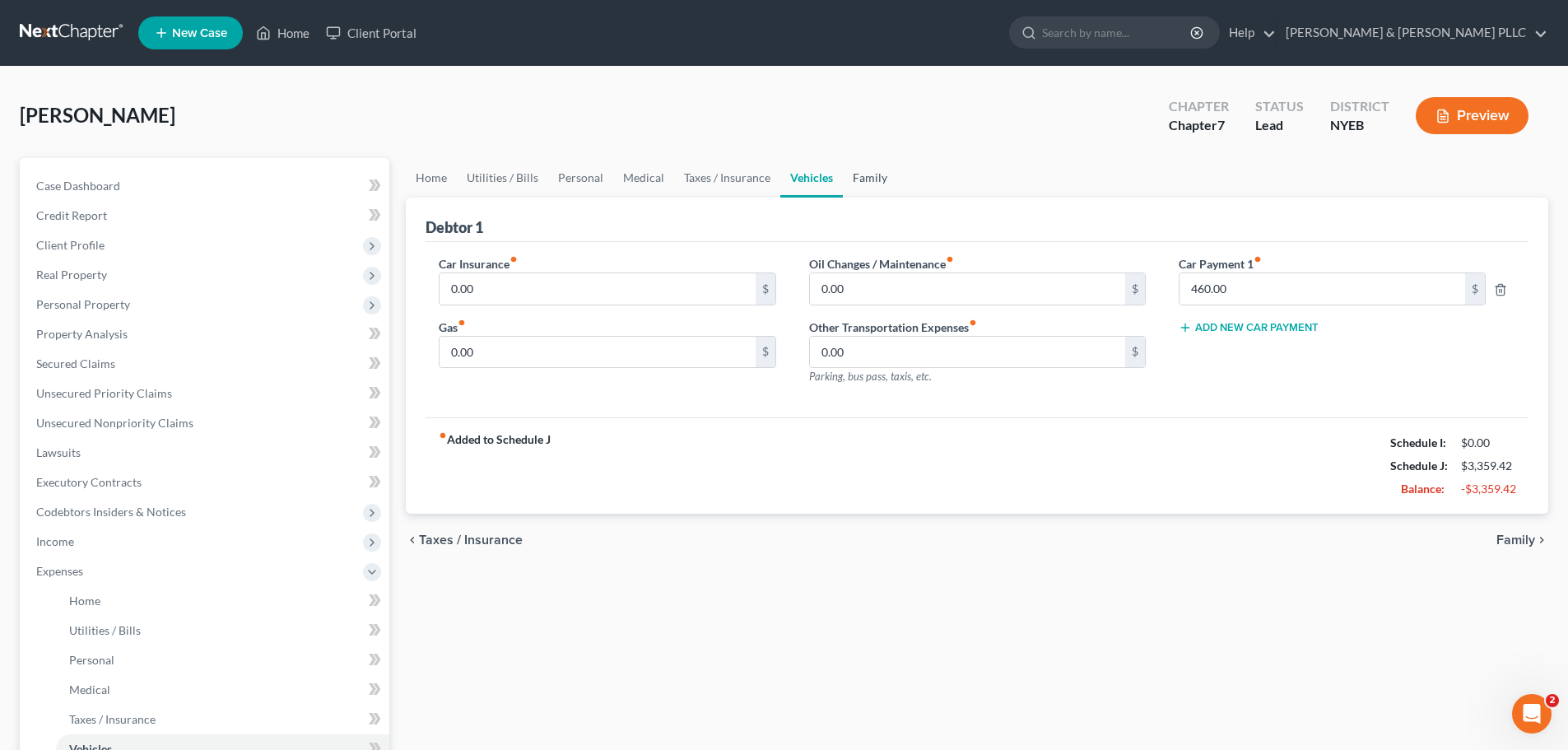
click at [876, 169] on link "Family" at bounding box center [870, 178] width 54 height 40
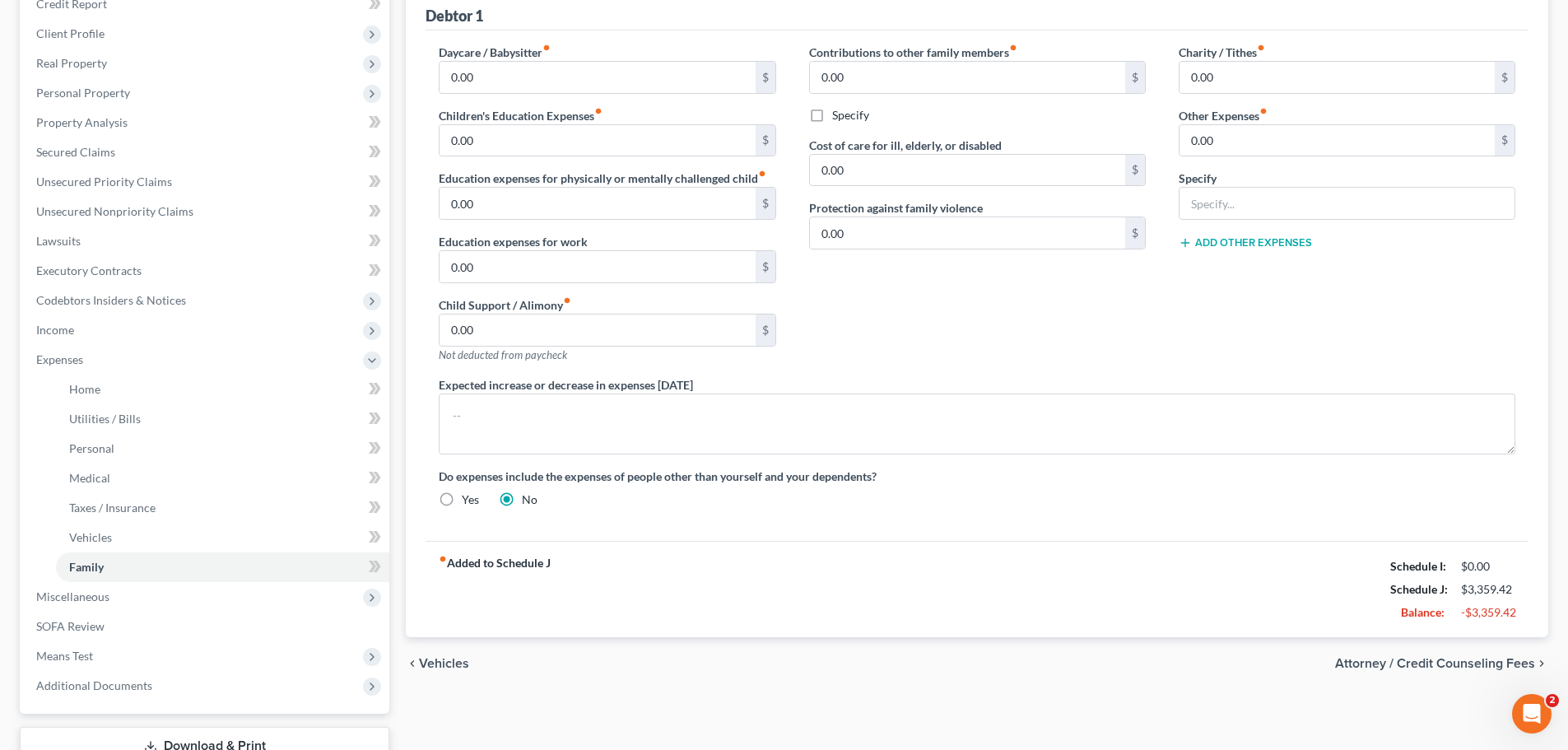
scroll to position [247, 0]
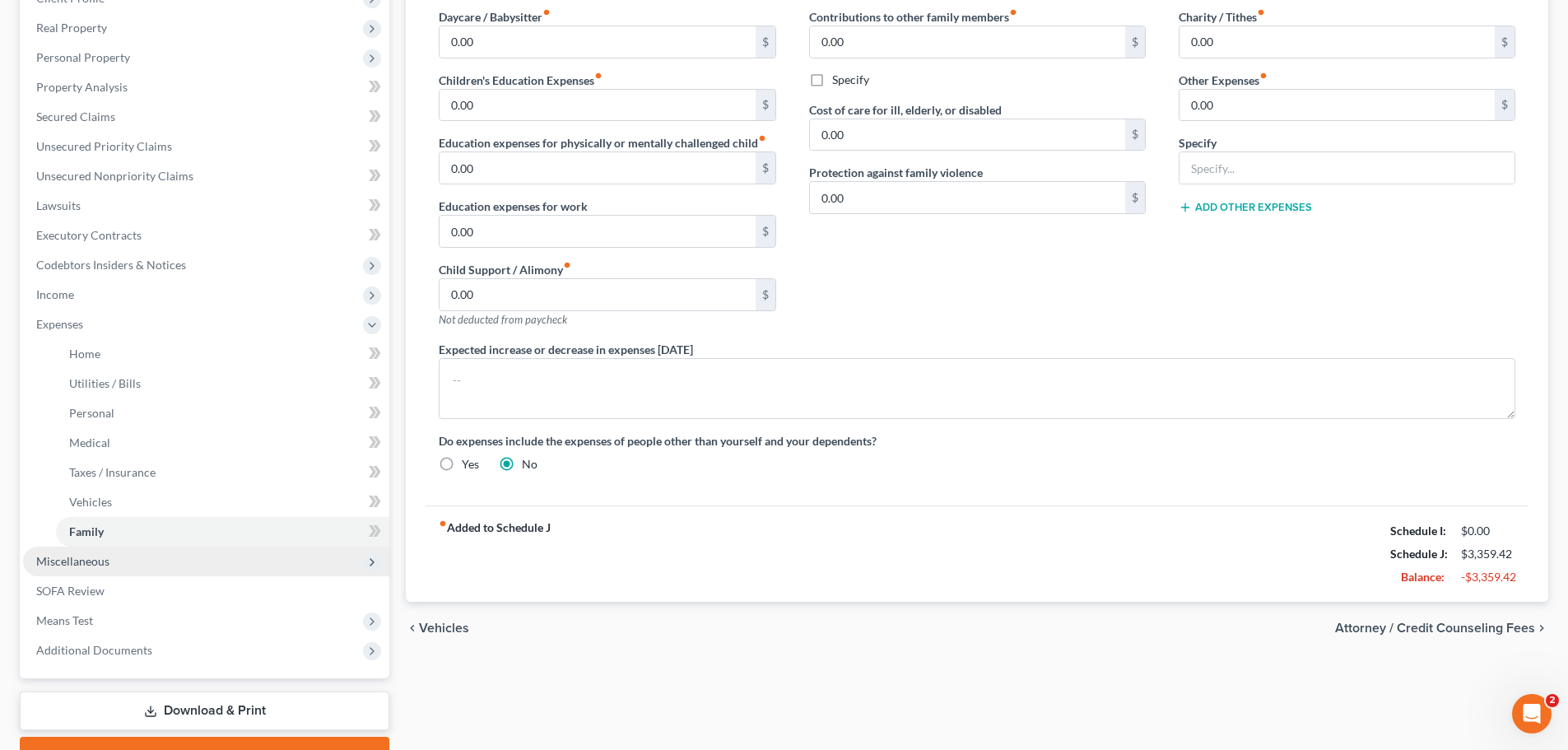
click at [133, 555] on span "Miscellaneous" at bounding box center [206, 561] width 366 height 29
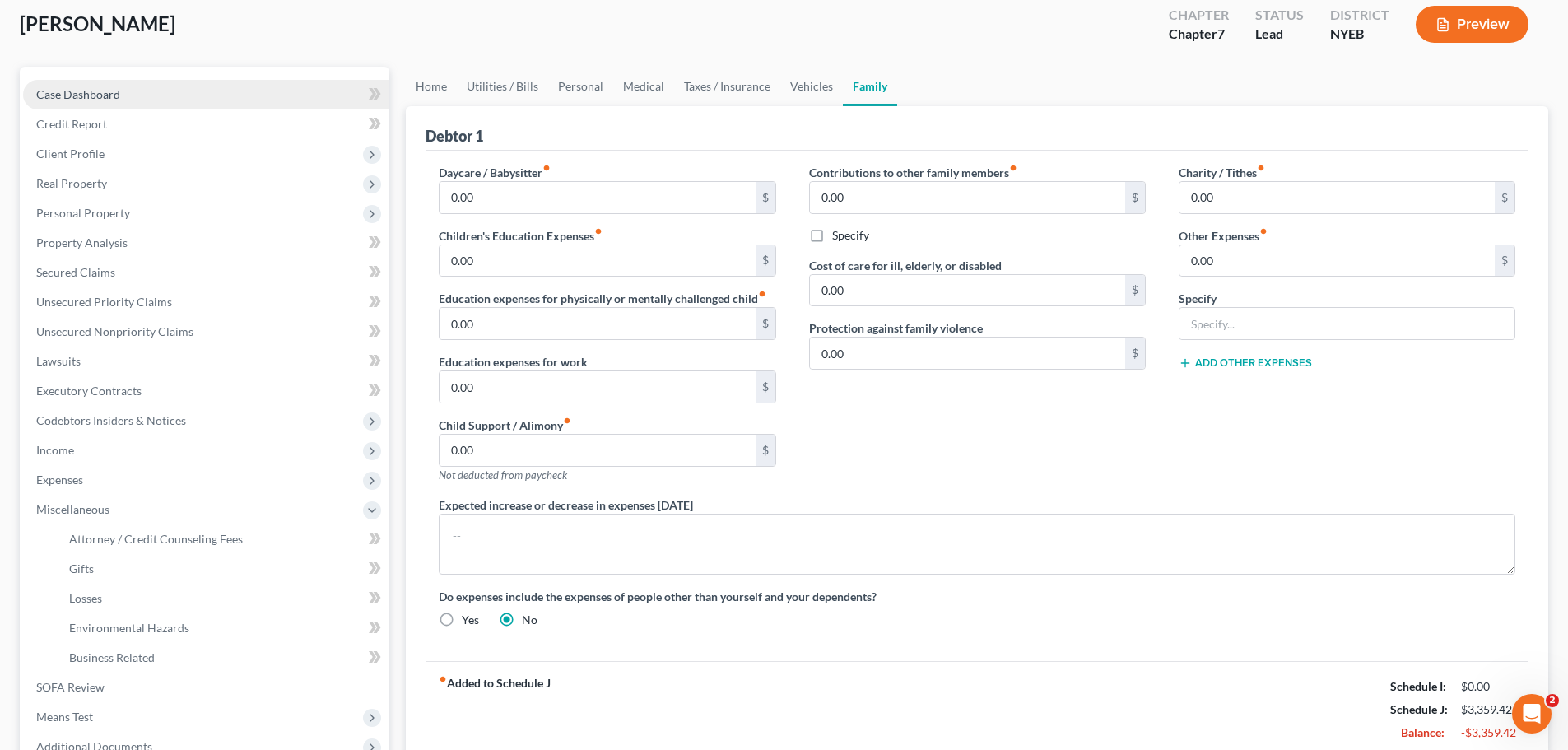
scroll to position [0, 0]
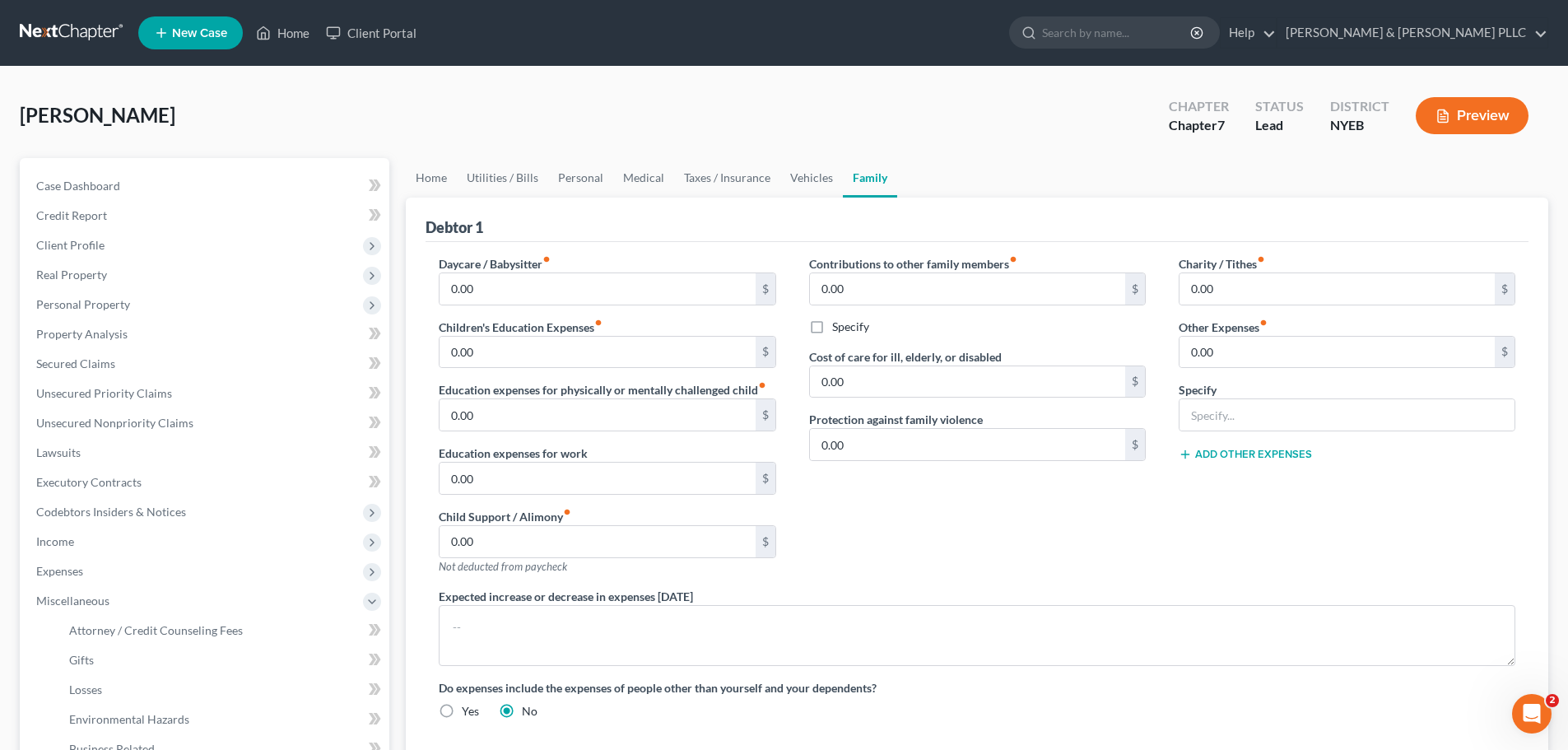
click at [53, 25] on link at bounding box center [72, 33] width 105 height 29
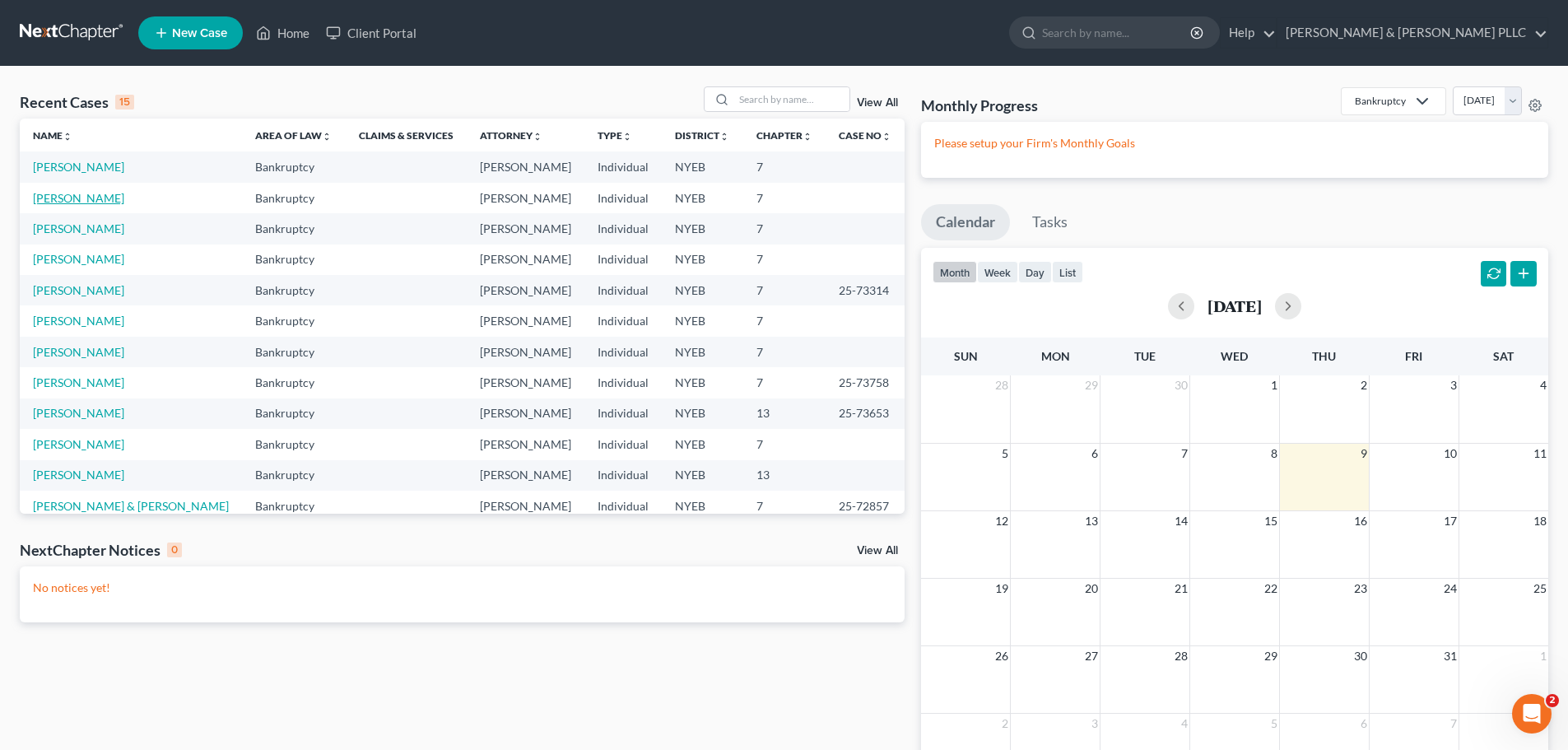
click at [86, 200] on link "[PERSON_NAME]" at bounding box center [78, 198] width 91 height 14
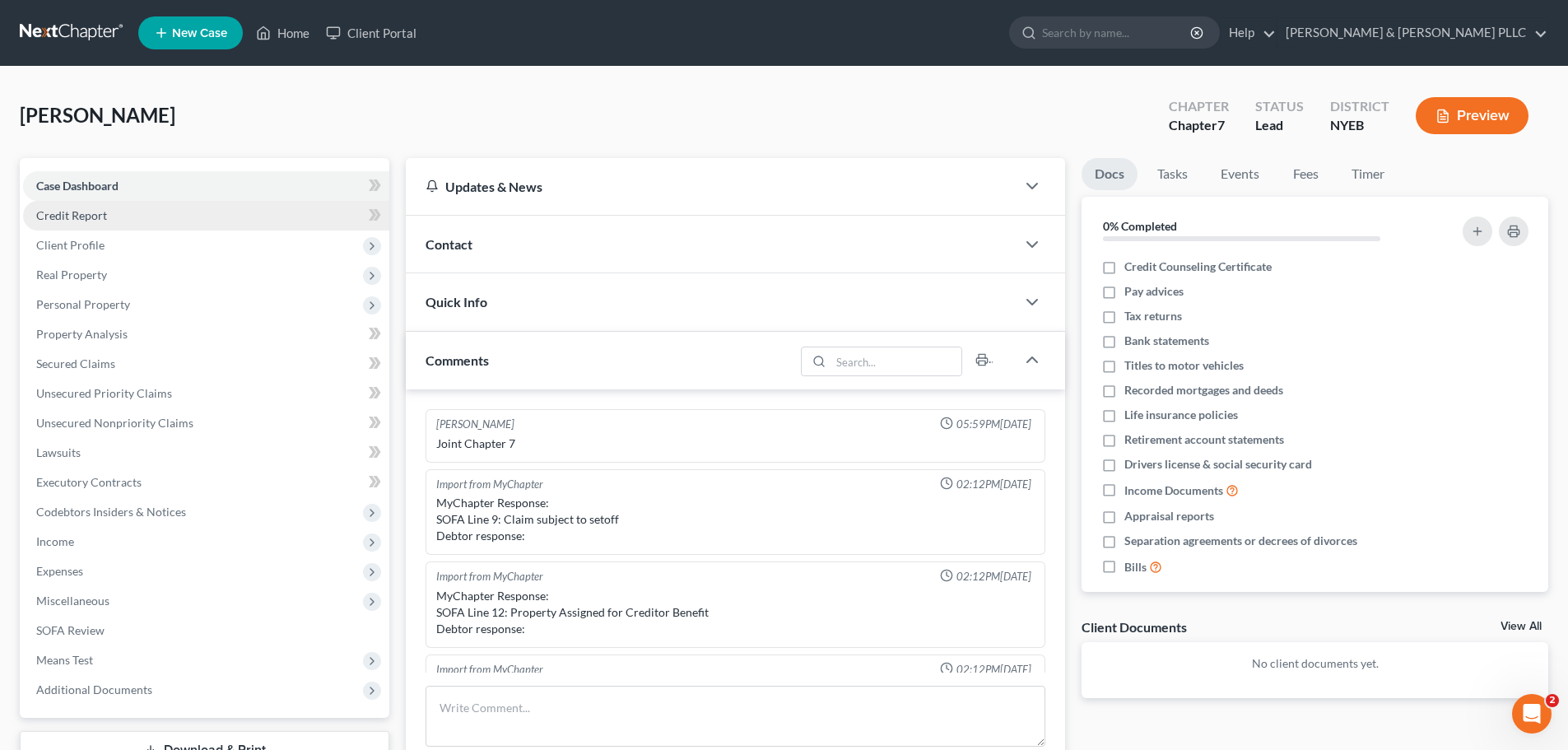
scroll to position [406, 0]
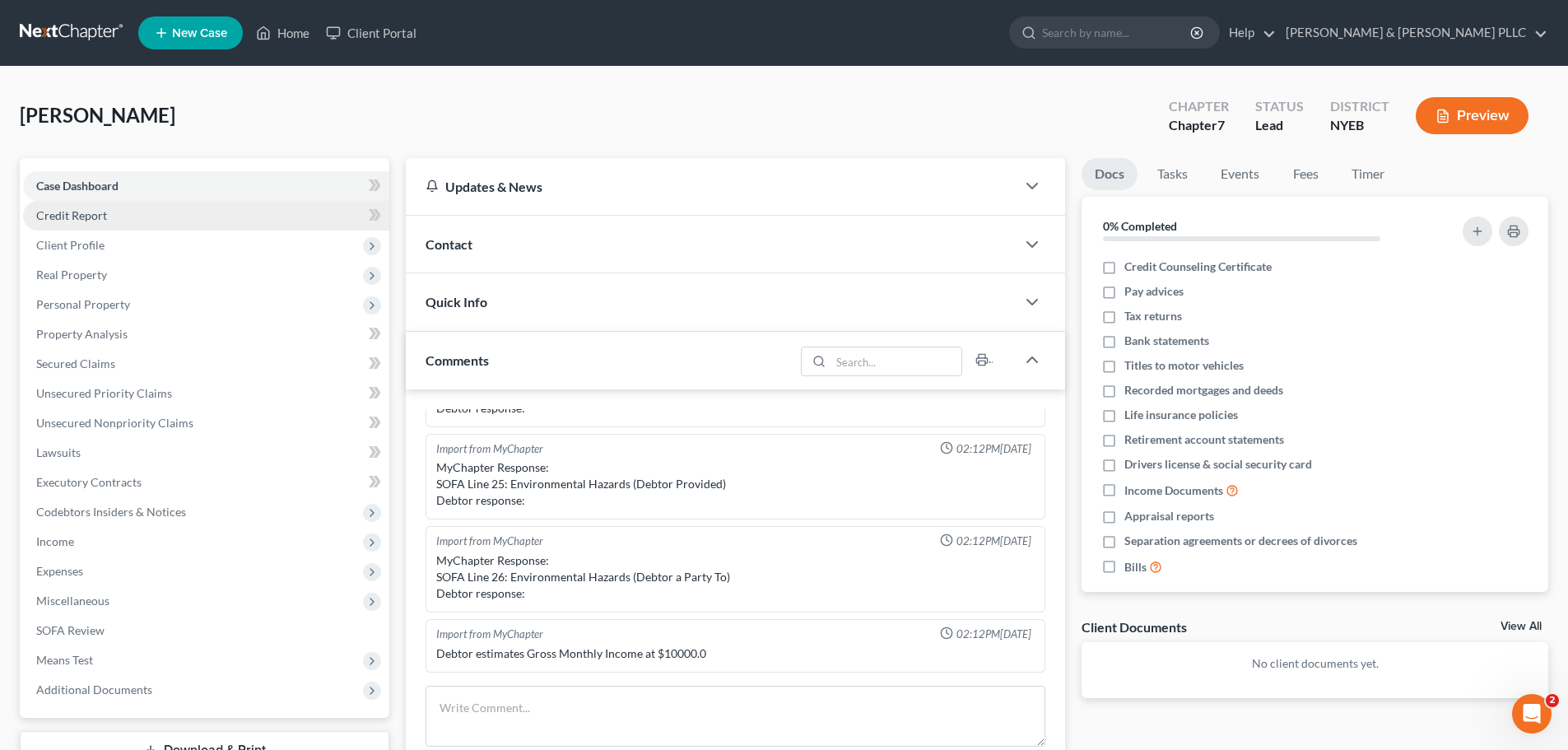
click at [170, 208] on link "Credit Report" at bounding box center [206, 215] width 366 height 29
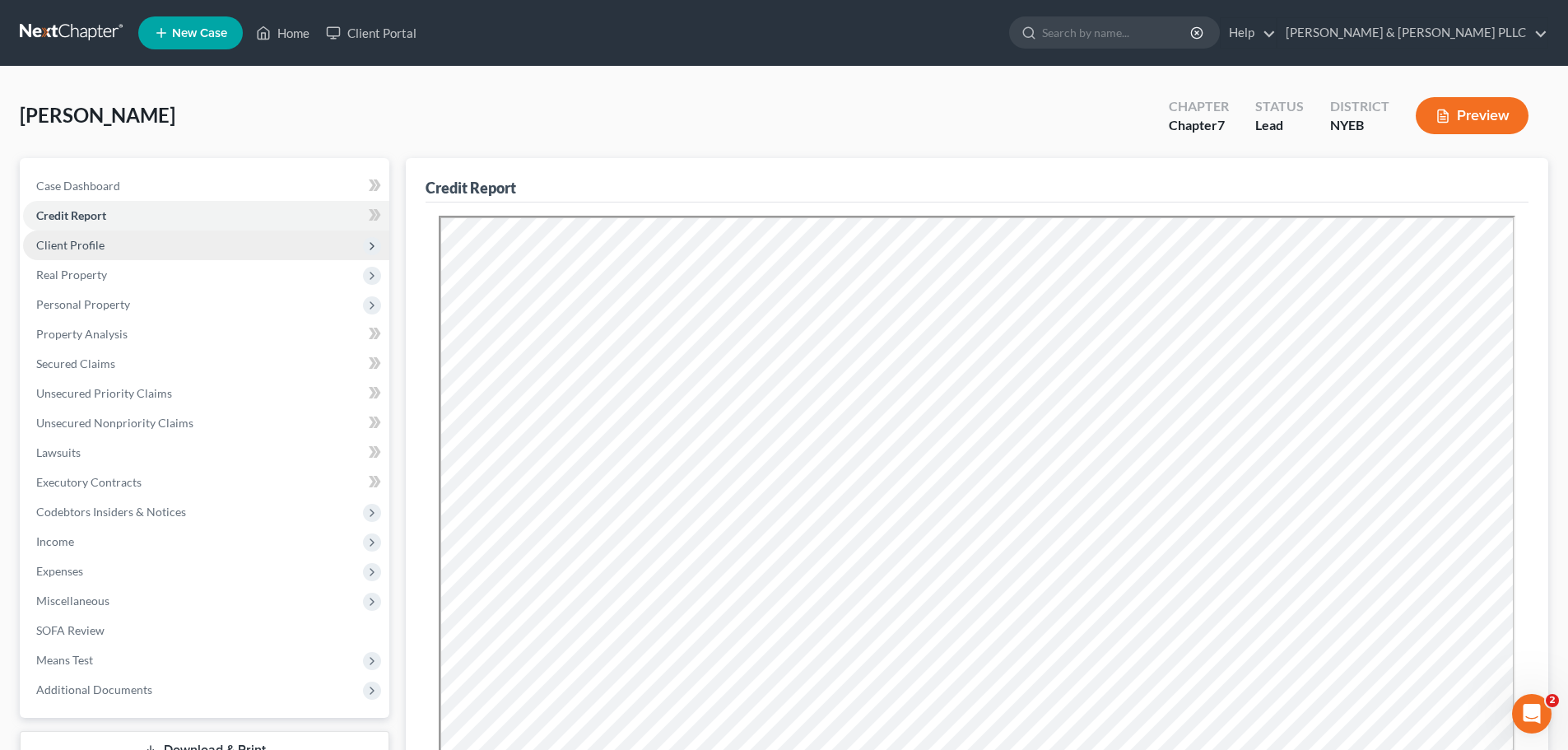
click at [202, 245] on span "Client Profile" at bounding box center [206, 245] width 366 height 29
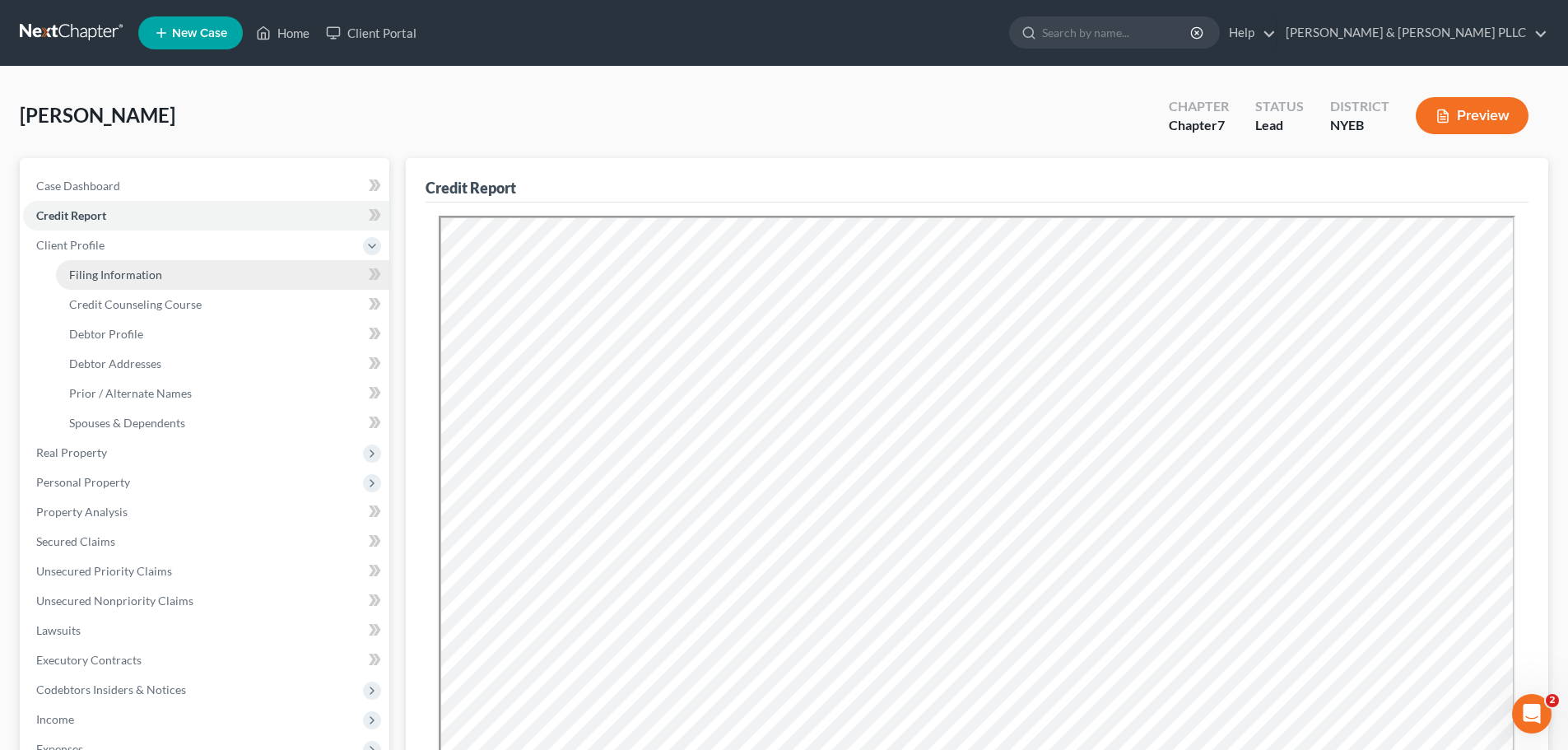
click at [207, 270] on link "Filing Information" at bounding box center [222, 275] width 333 height 29
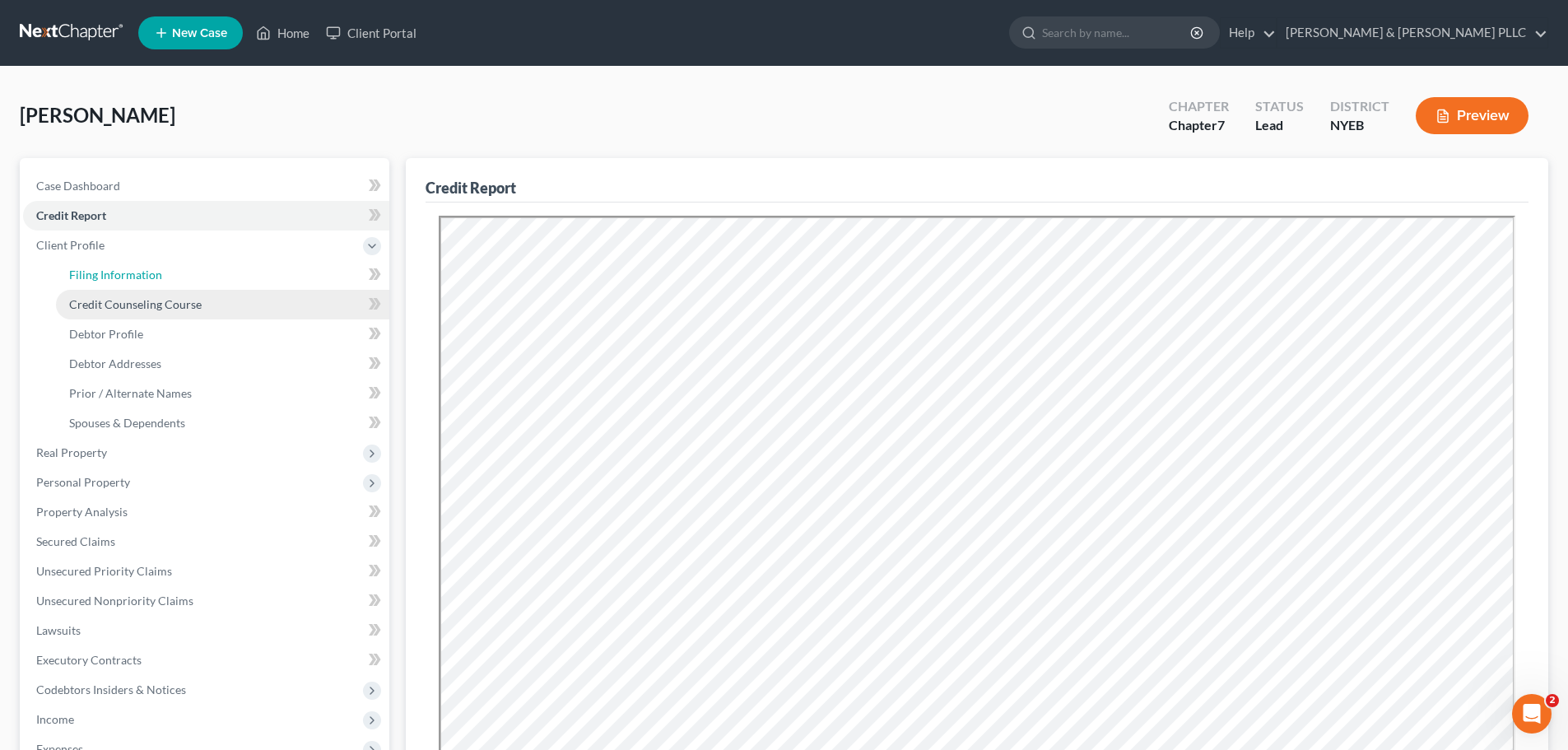
select select "1"
select select "0"
select select "35"
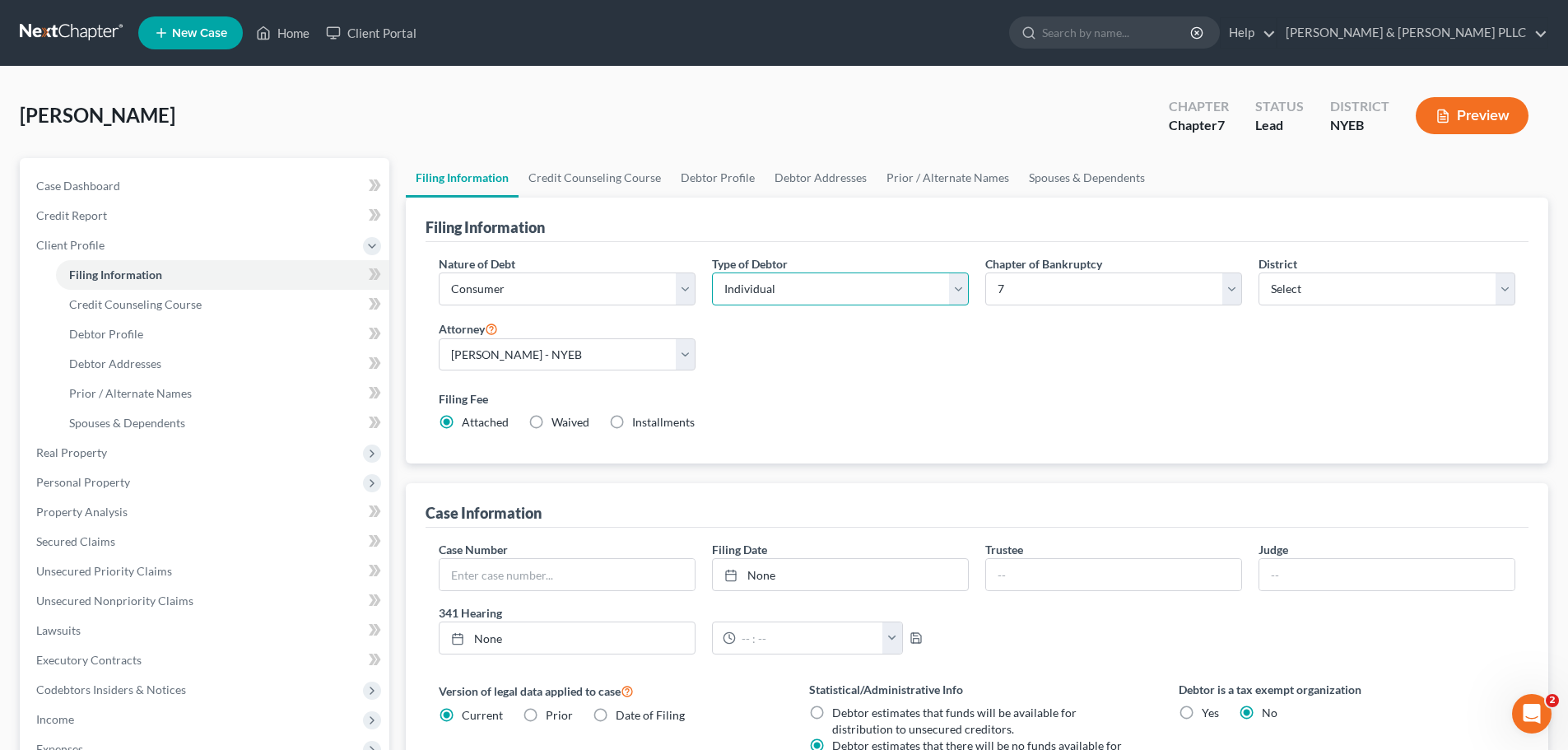
click at [774, 301] on select "Select Individual Joint" at bounding box center [840, 288] width 257 height 33
select select "1"
click at [712, 272] on select "Select Individual Joint" at bounding box center [840, 288] width 257 height 33
click at [692, 177] on link "Debtor Profile" at bounding box center [717, 178] width 94 height 40
select select "1"
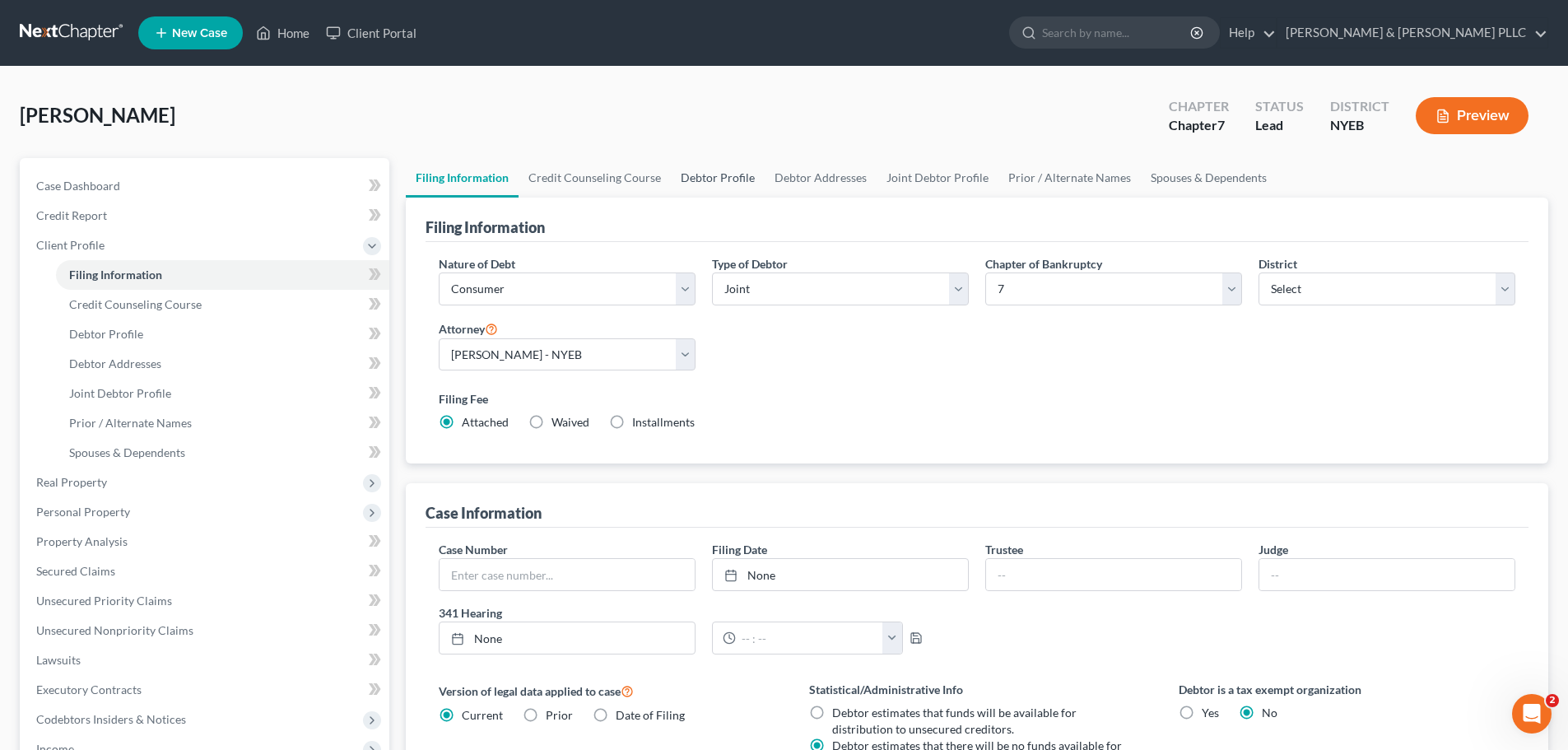
select select "4"
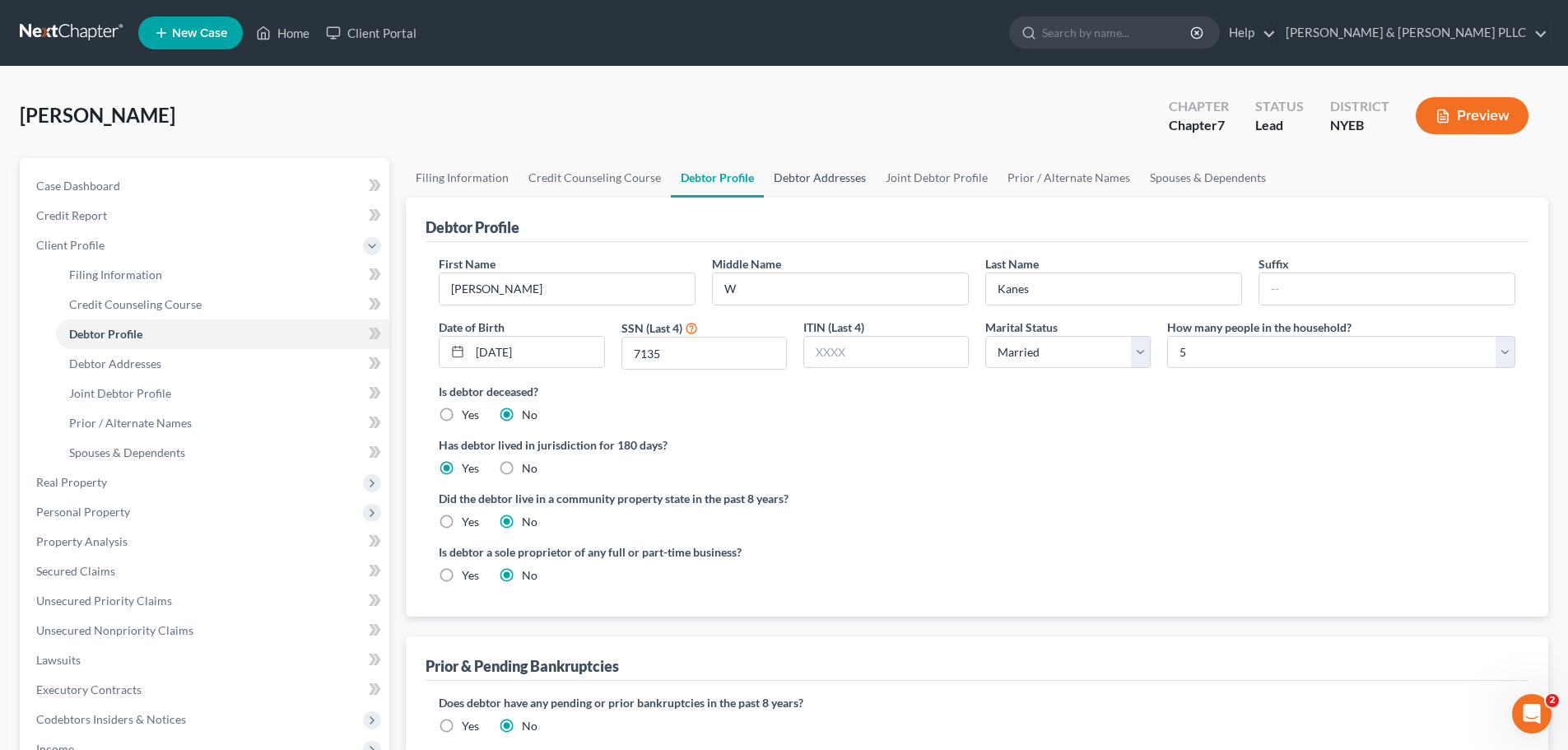
click at [790, 183] on link "Debtor Addresses" at bounding box center [820, 178] width 112 height 40
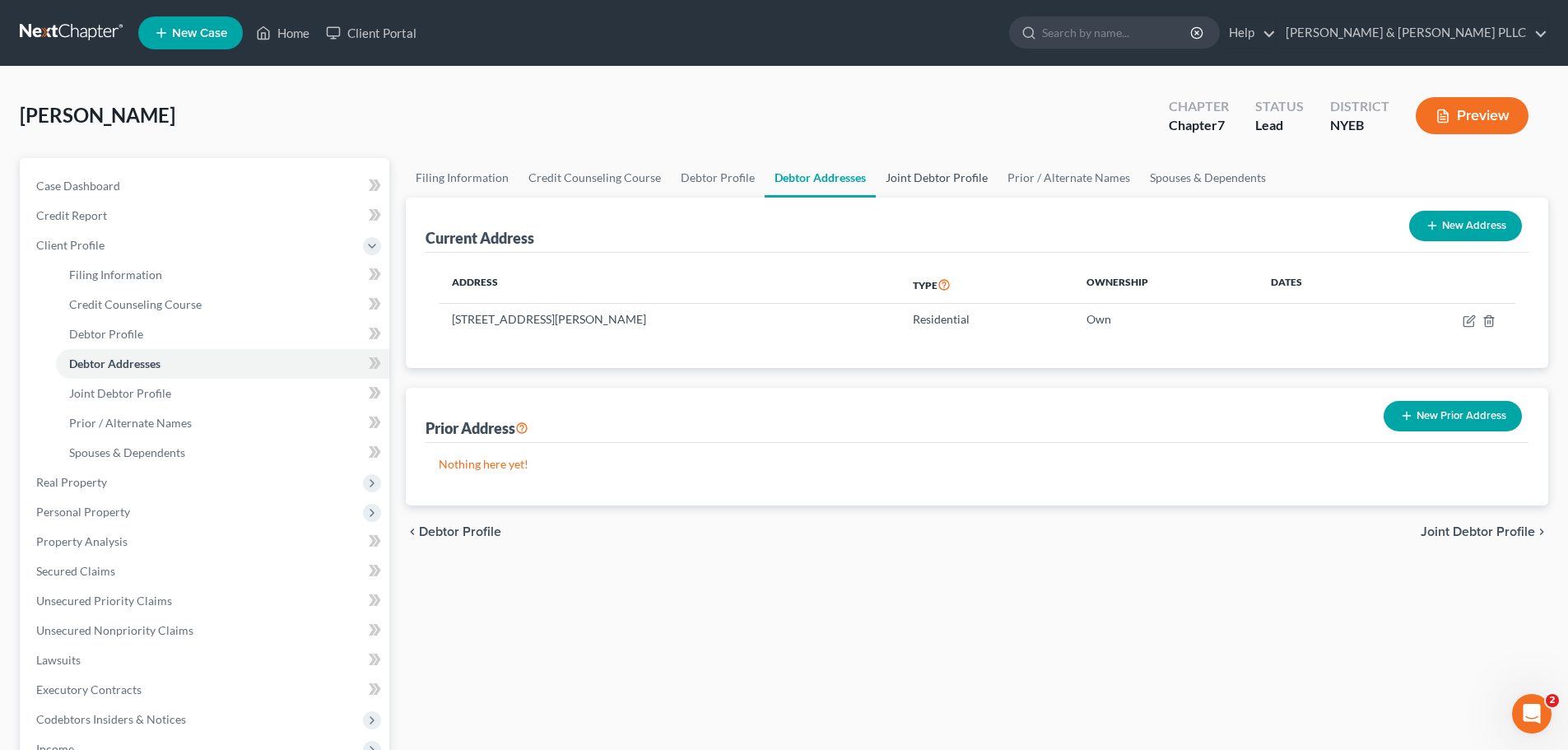
click at [939, 177] on link "Joint Debtor Profile" at bounding box center [936, 178] width 121 height 40
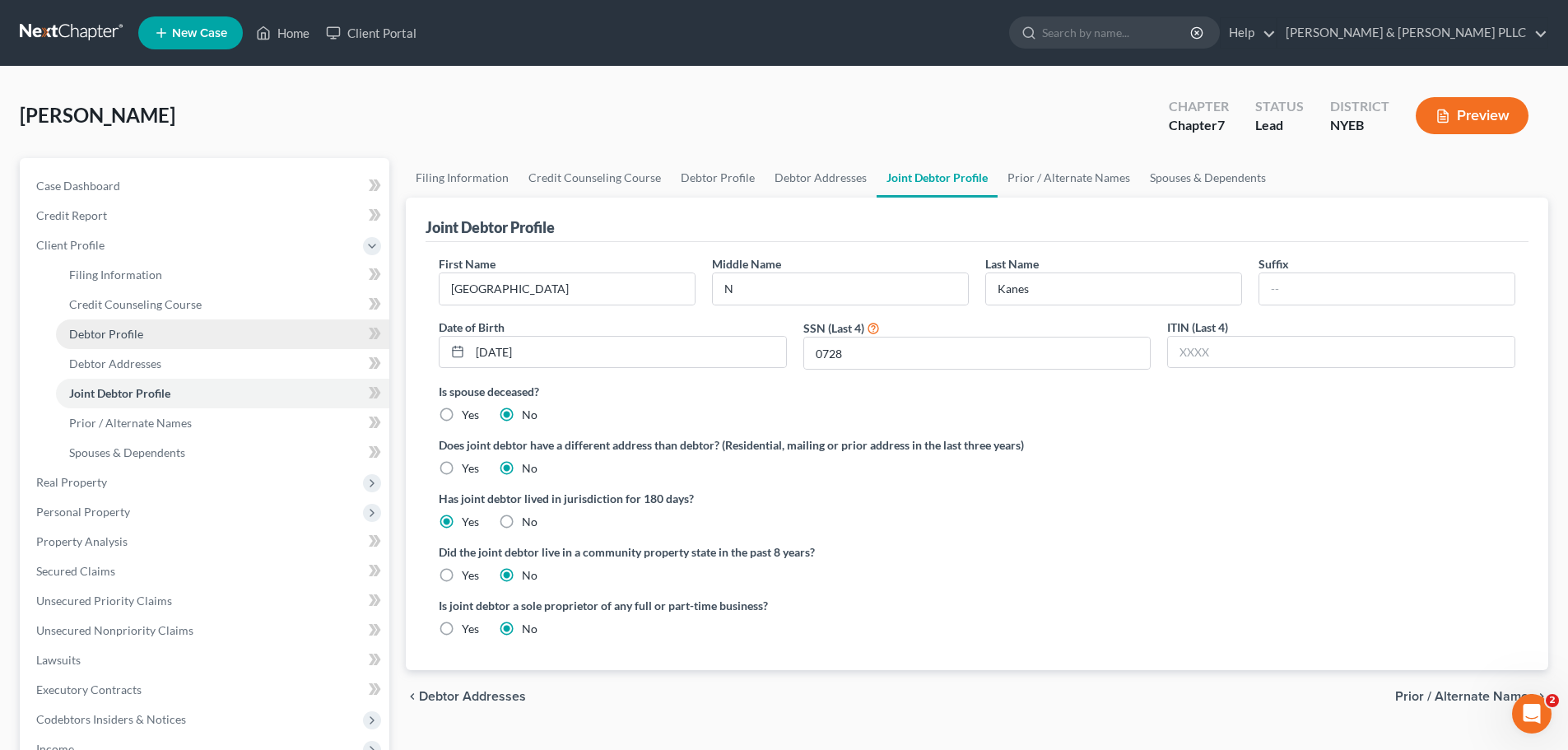
click at [263, 319] on link "Debtor Profile" at bounding box center [222, 334] width 333 height 29
select select "1"
select select "4"
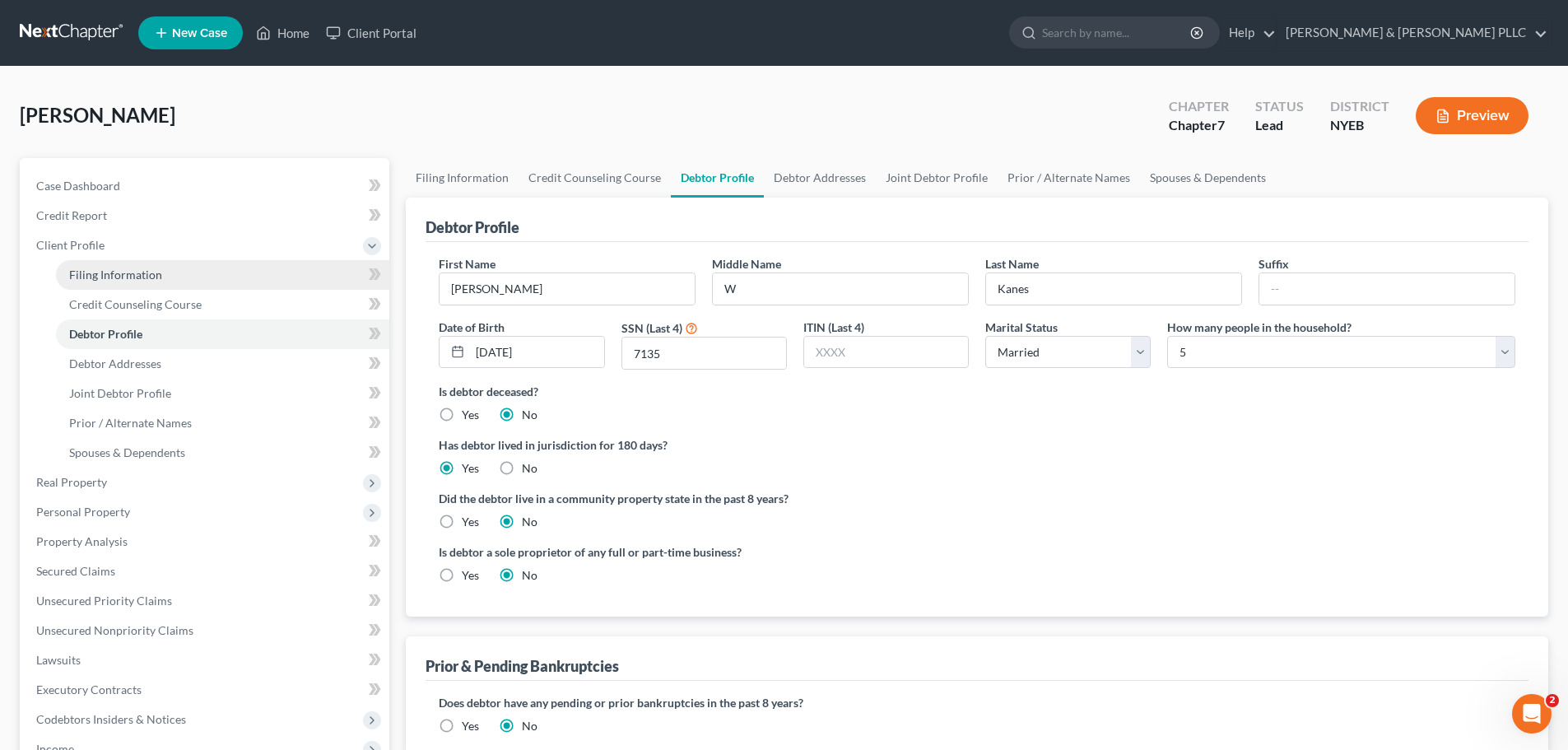
click at [263, 271] on link "Filing Information" at bounding box center [222, 275] width 333 height 29
select select "1"
select select "0"
select select "53"
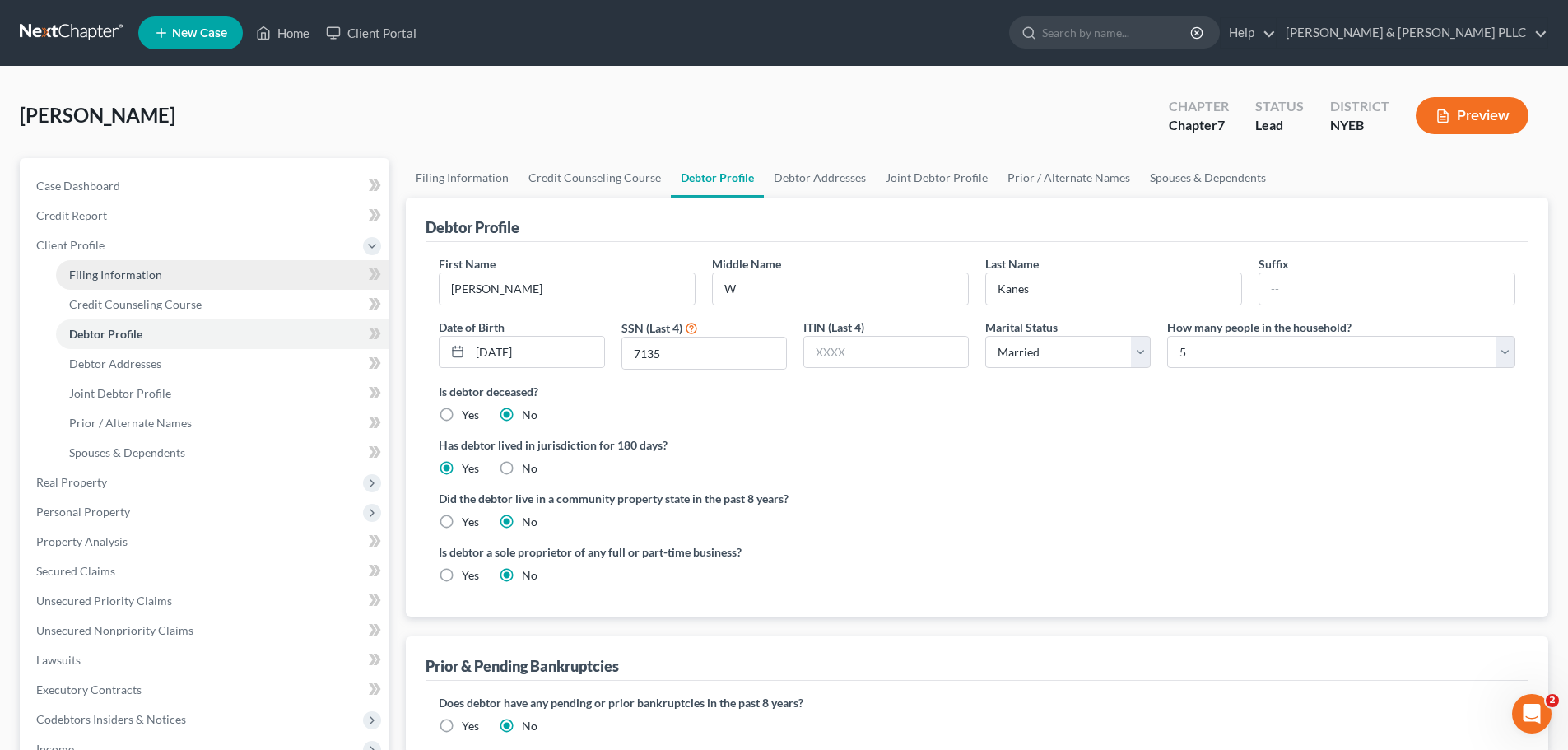
select select "0"
select select "35"
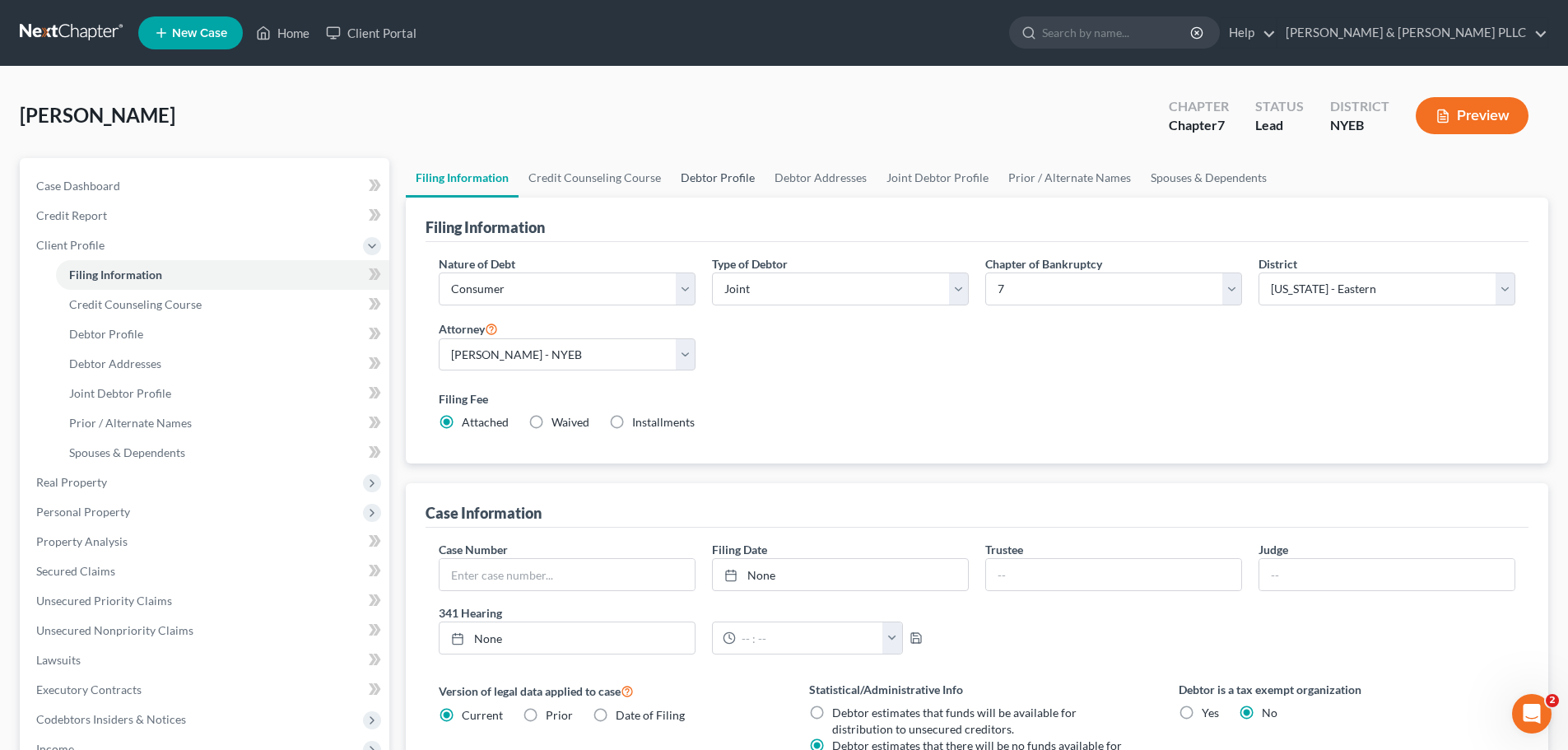
click at [697, 180] on link "Debtor Profile" at bounding box center [717, 178] width 94 height 40
select select "1"
select select "4"
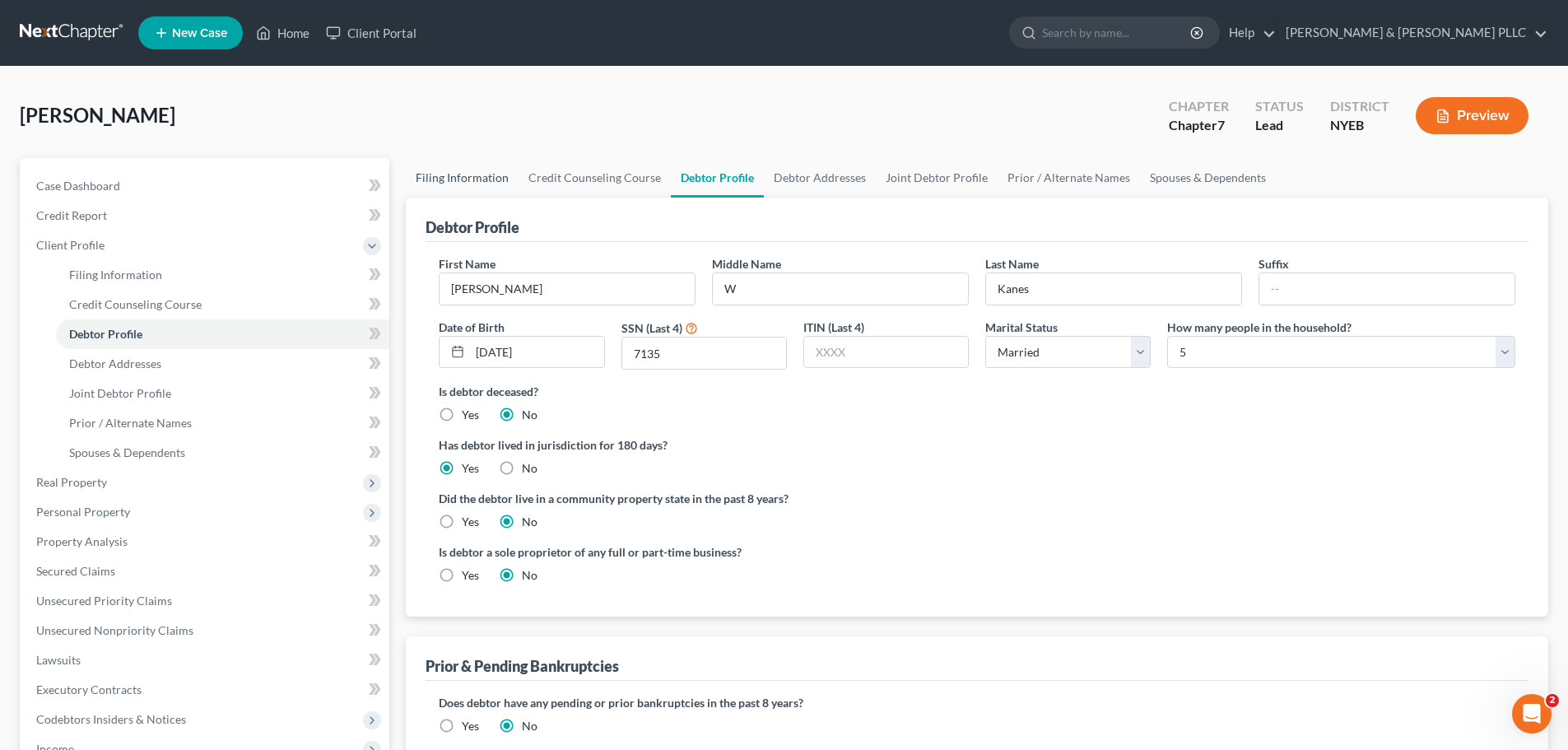
click at [496, 179] on link "Filing Information" at bounding box center [462, 178] width 113 height 40
select select "1"
select select "0"
select select "53"
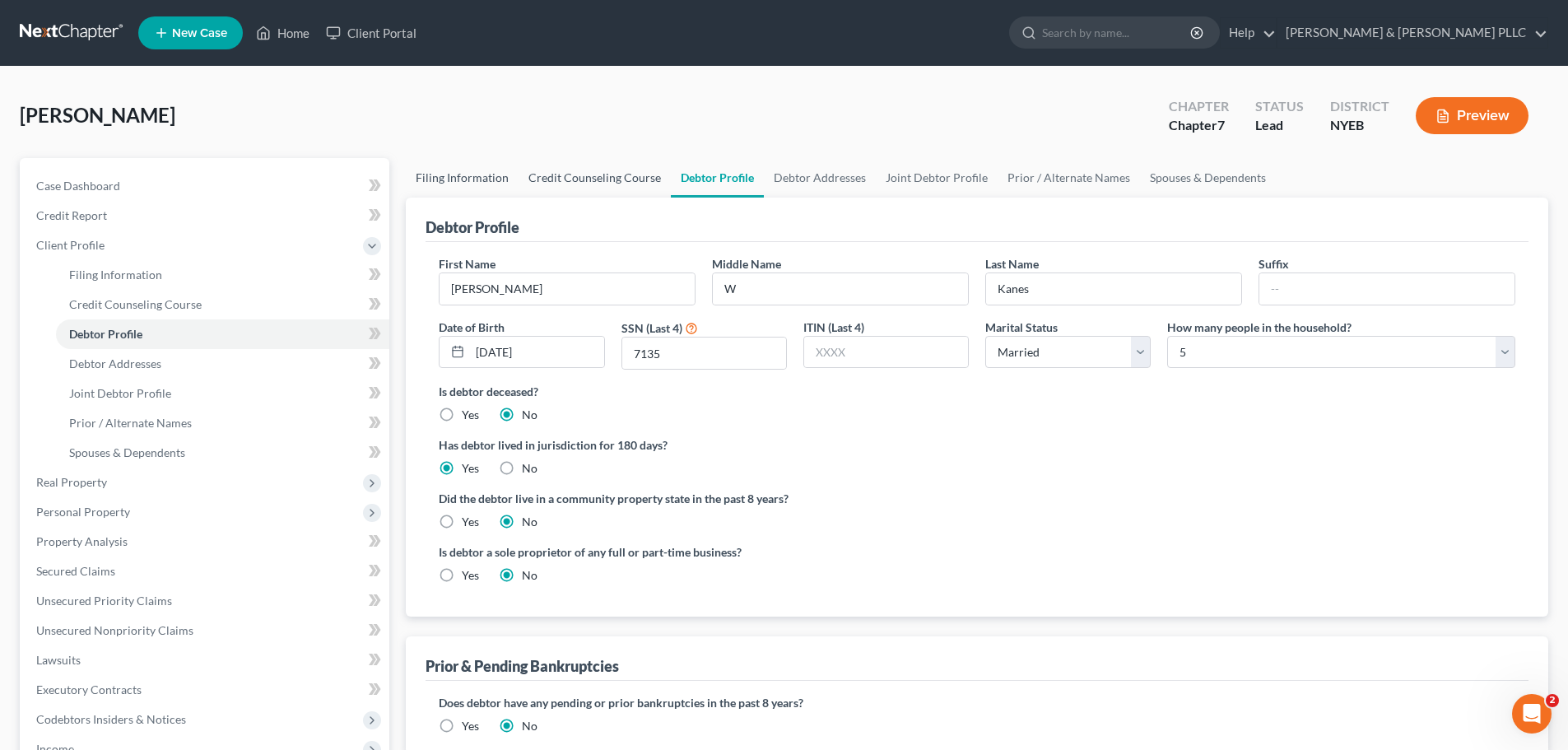
select select "0"
select select "35"
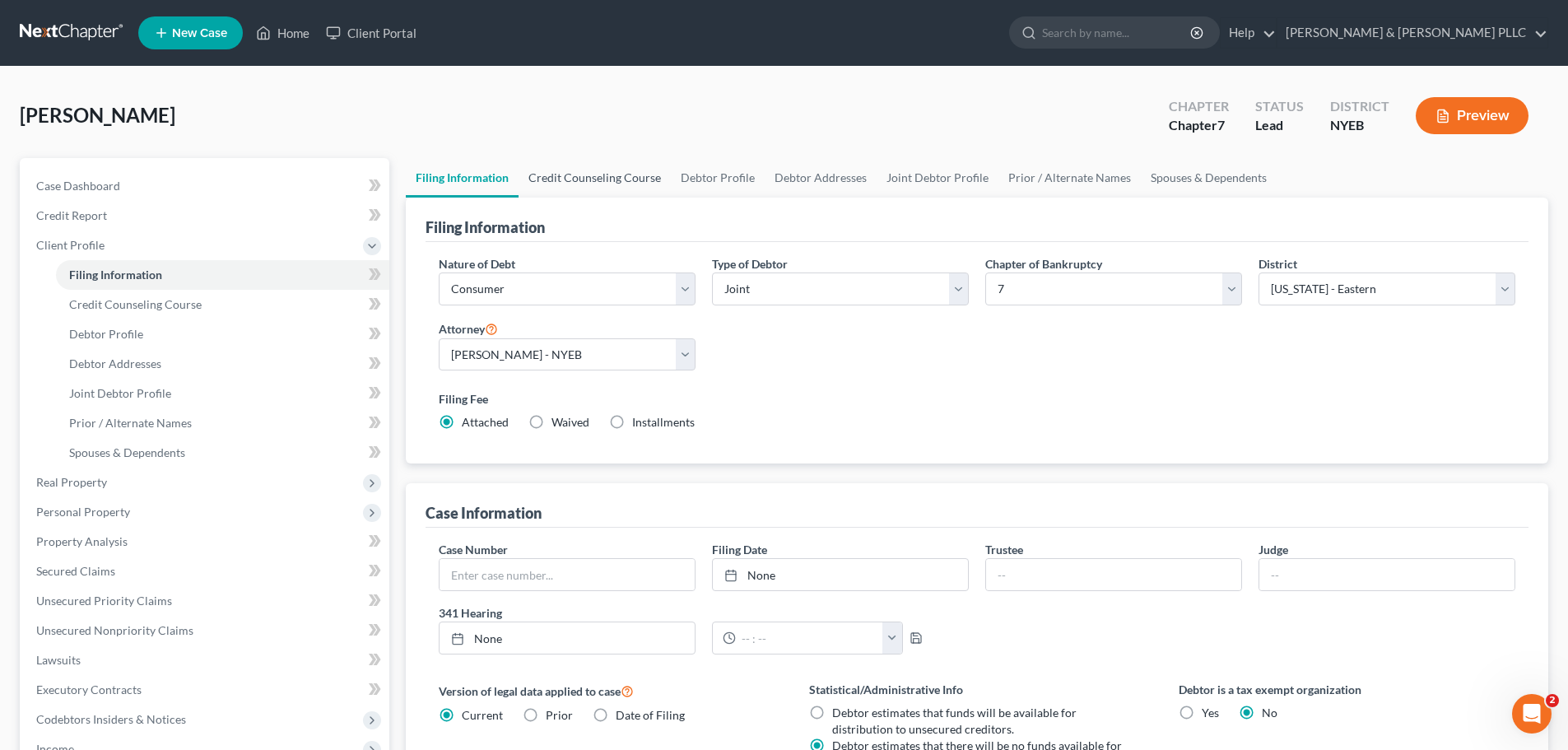
click at [578, 186] on link "Credit Counseling Course" at bounding box center [594, 178] width 152 height 40
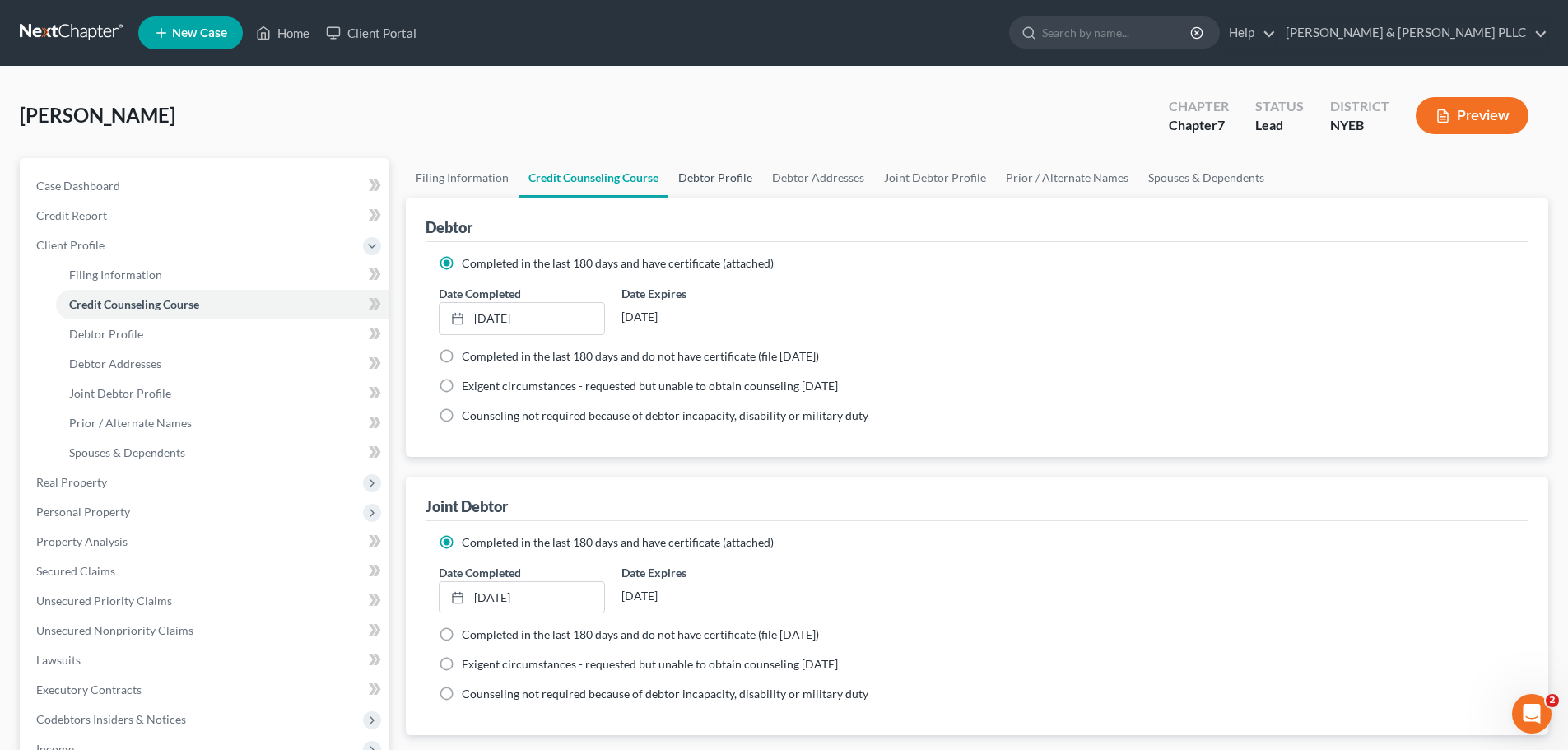
click at [724, 189] on link "Debtor Profile" at bounding box center [715, 178] width 94 height 40
select select "1"
select select "4"
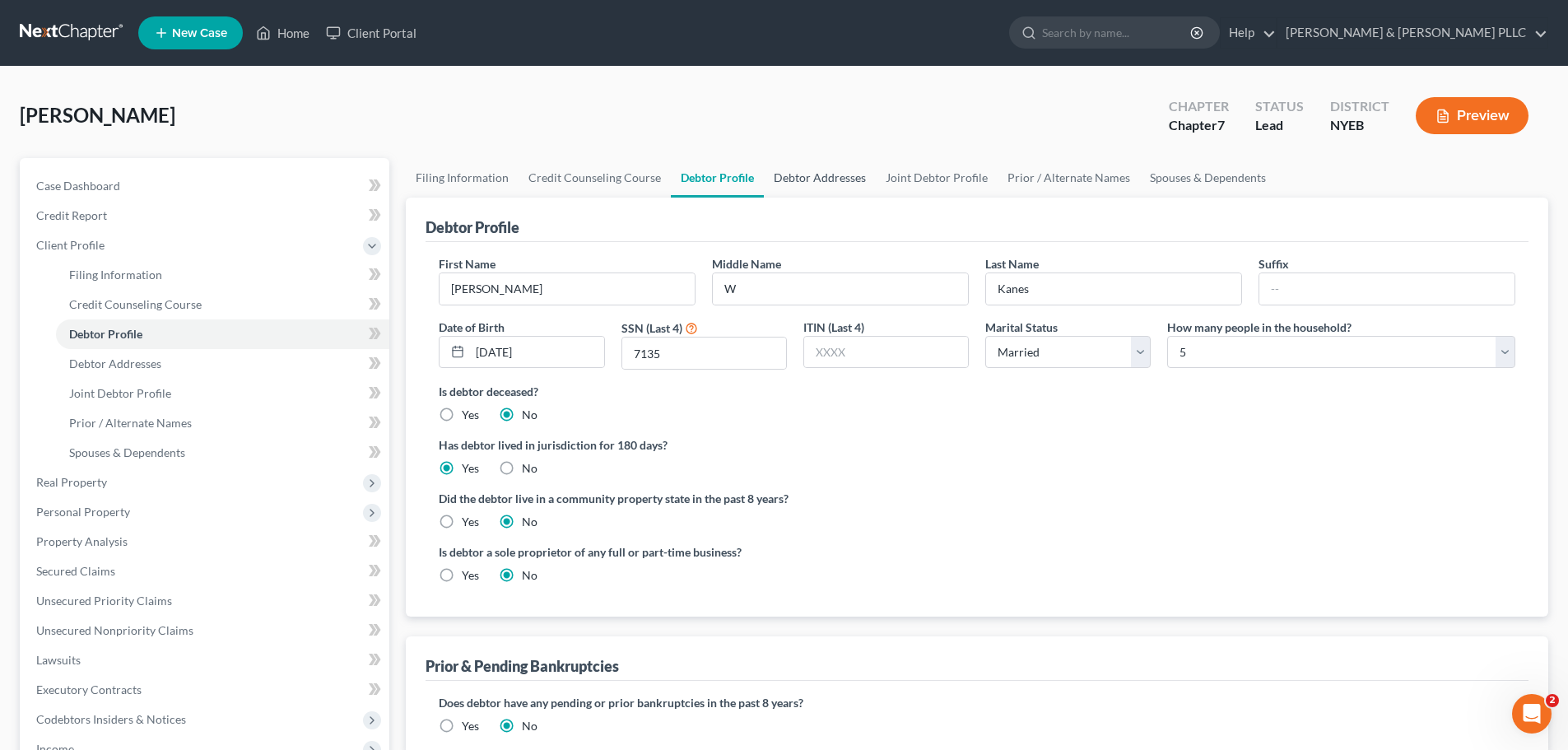
click at [834, 183] on link "Debtor Addresses" at bounding box center [820, 178] width 112 height 40
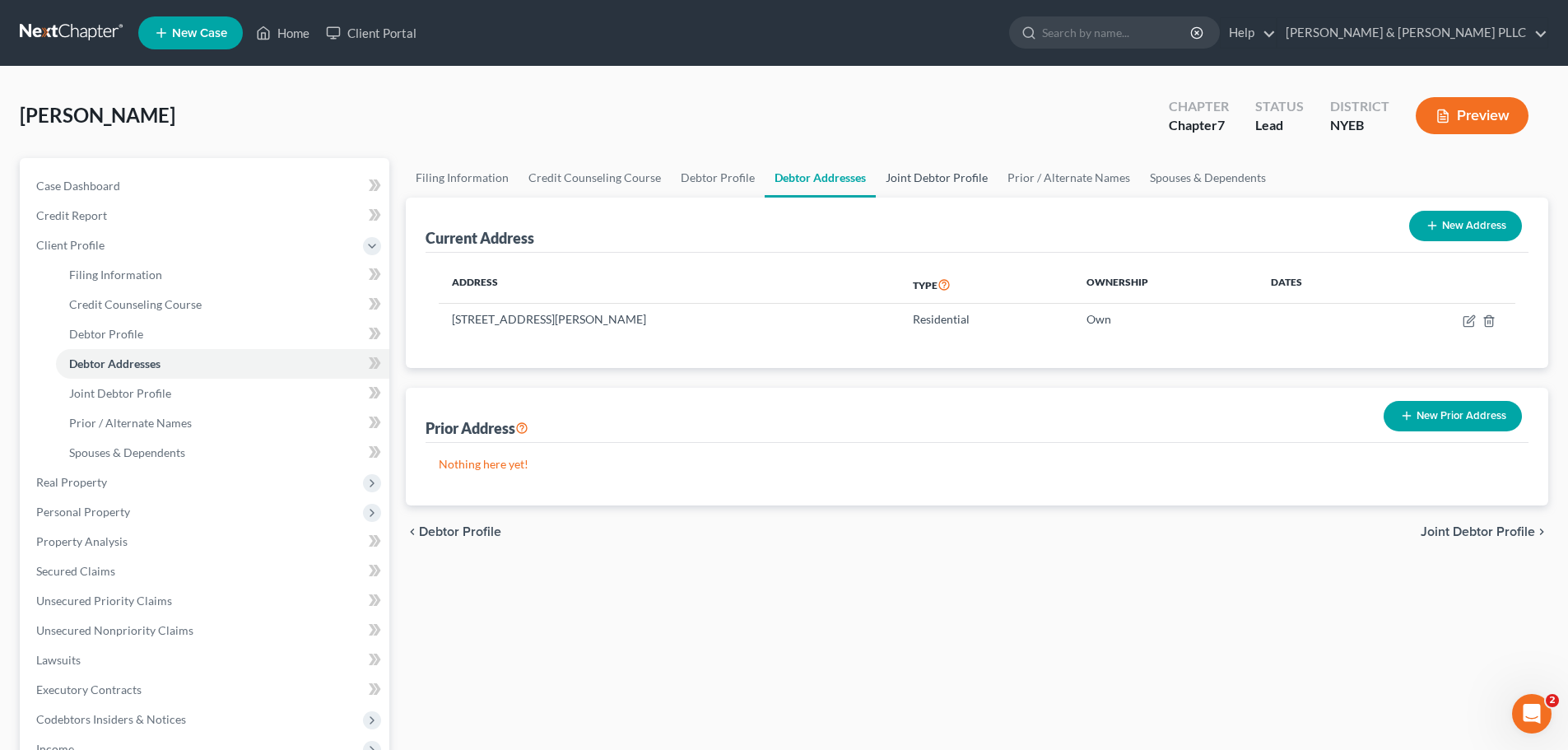
click at [896, 181] on link "Joint Debtor Profile" at bounding box center [936, 178] width 121 height 40
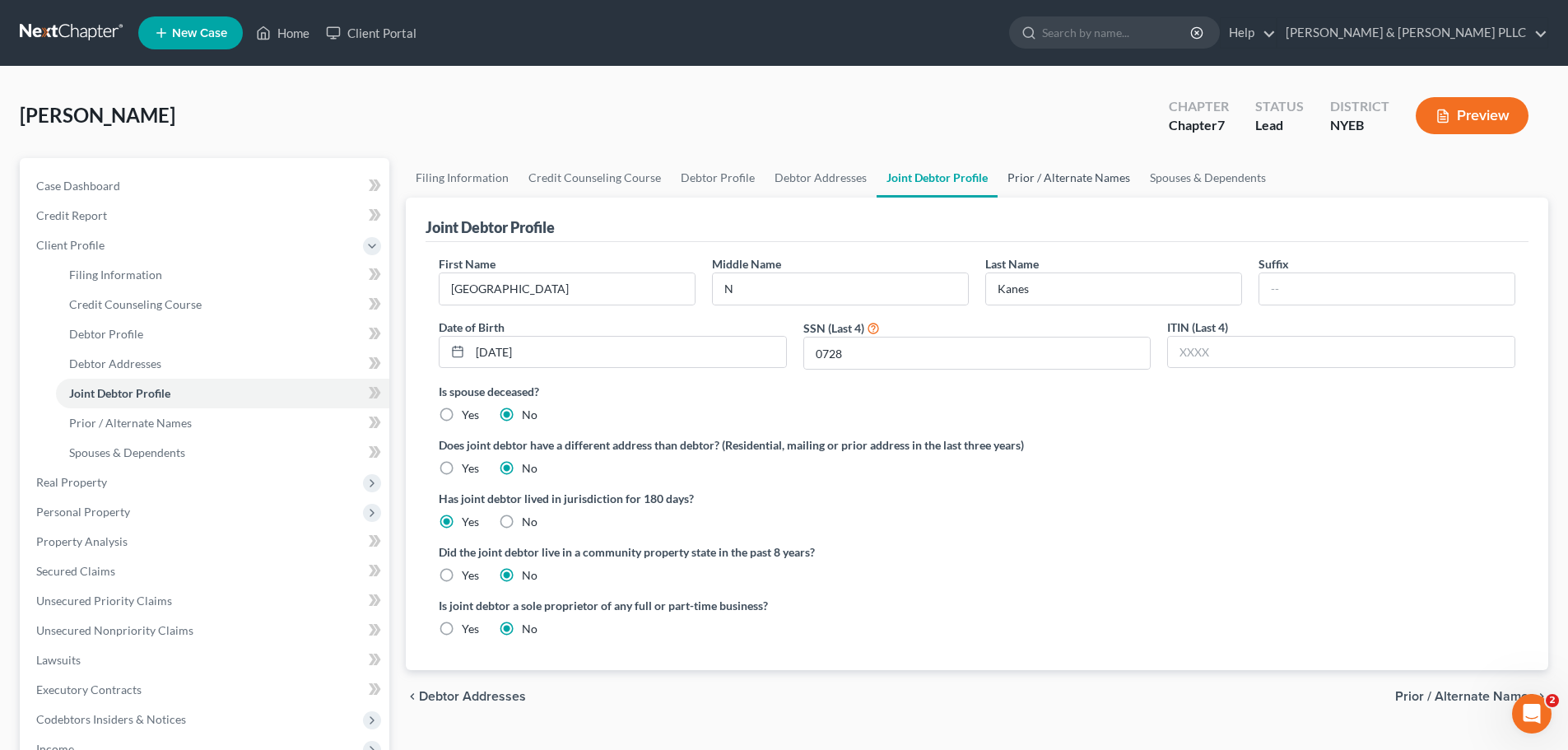
click at [1001, 188] on link "Prior / Alternate Names" at bounding box center [1068, 178] width 142 height 40
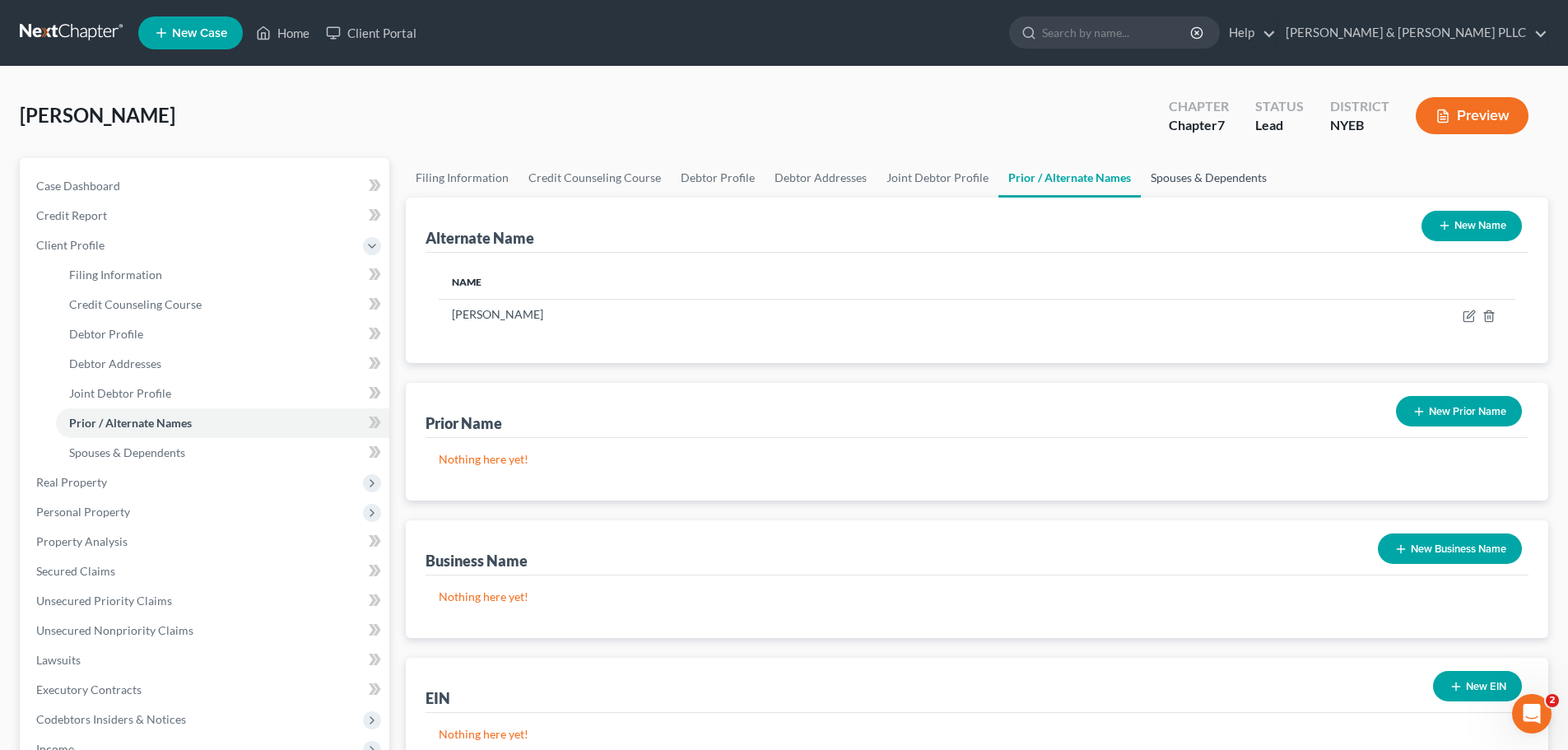
click at [1141, 185] on link "Spouses & Dependents" at bounding box center [1209, 178] width 136 height 40
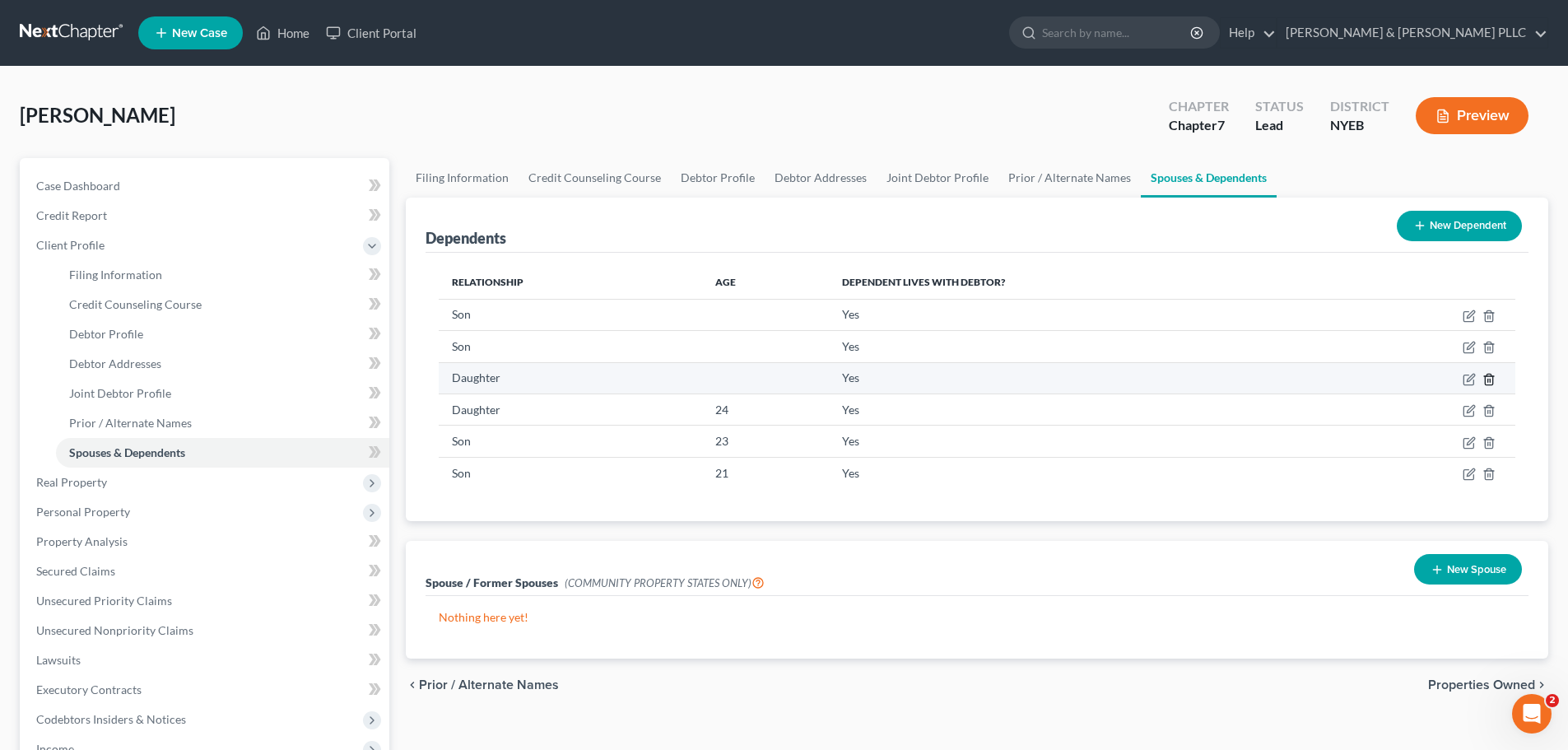
click at [1486, 379] on icon "button" at bounding box center [1488, 379] width 13 height 13
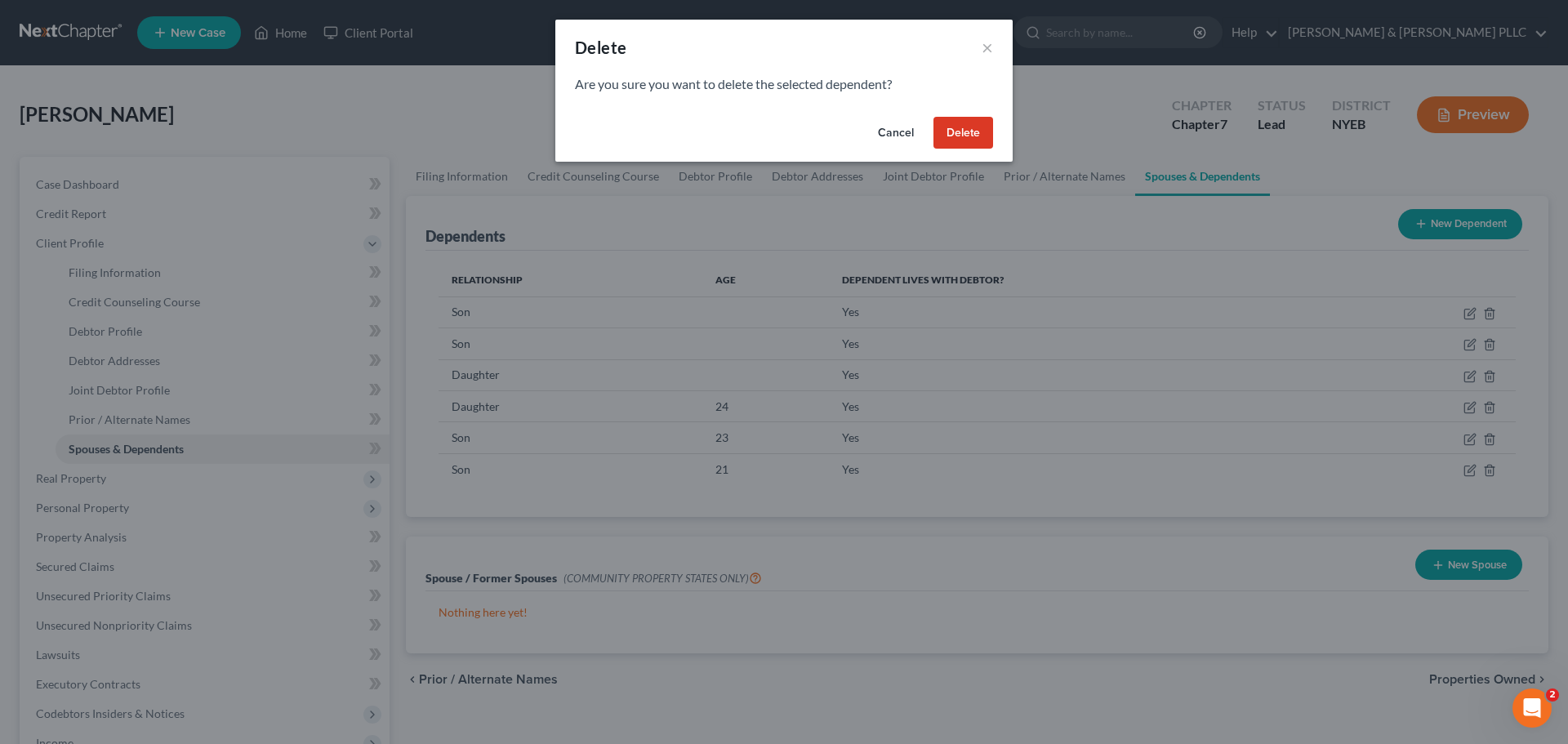
click at [961, 145] on button "Delete" at bounding box center [963, 133] width 60 height 32
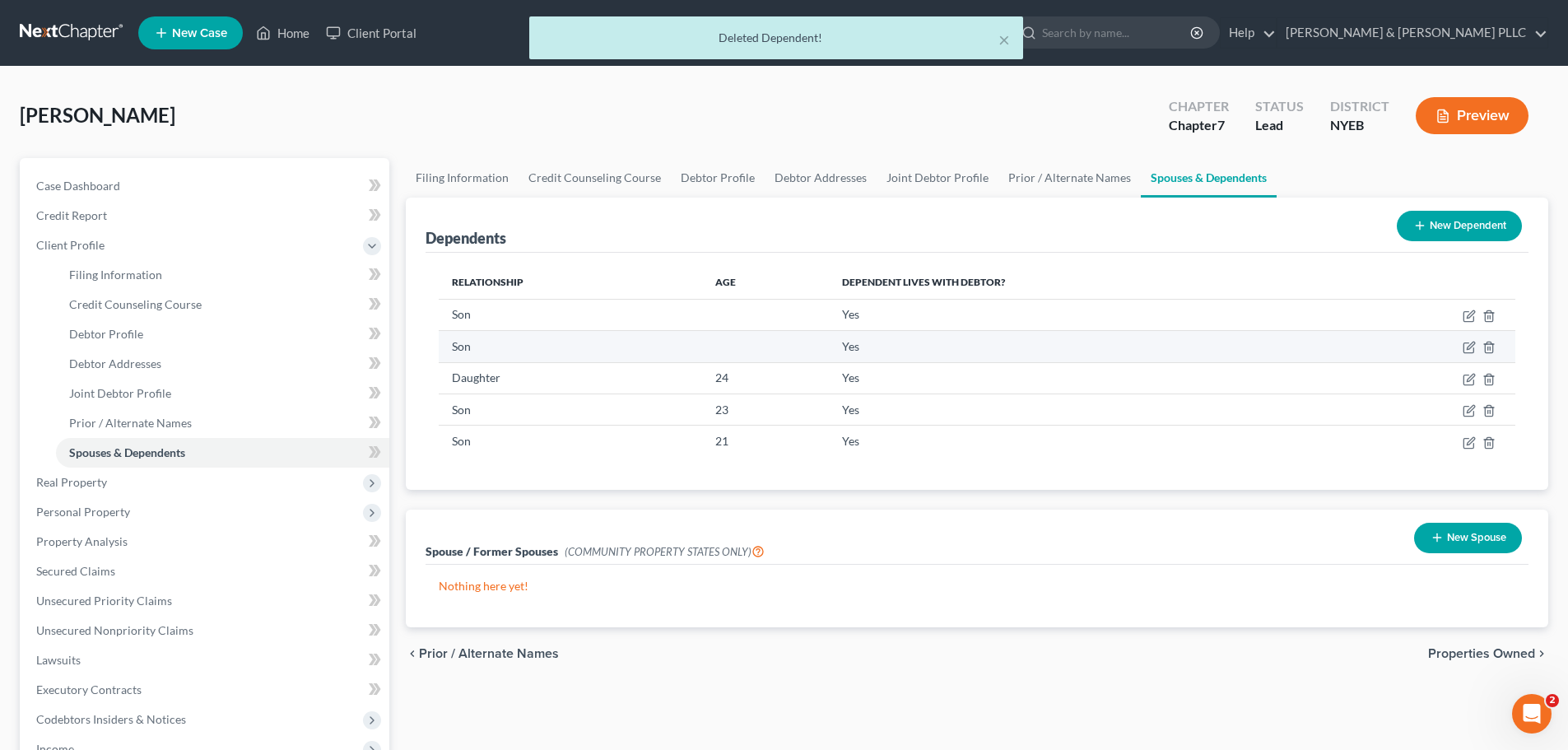
click at [1496, 346] on td at bounding box center [1426, 346] width 177 height 31
click at [1491, 346] on icon "button" at bounding box center [1488, 347] width 13 height 13
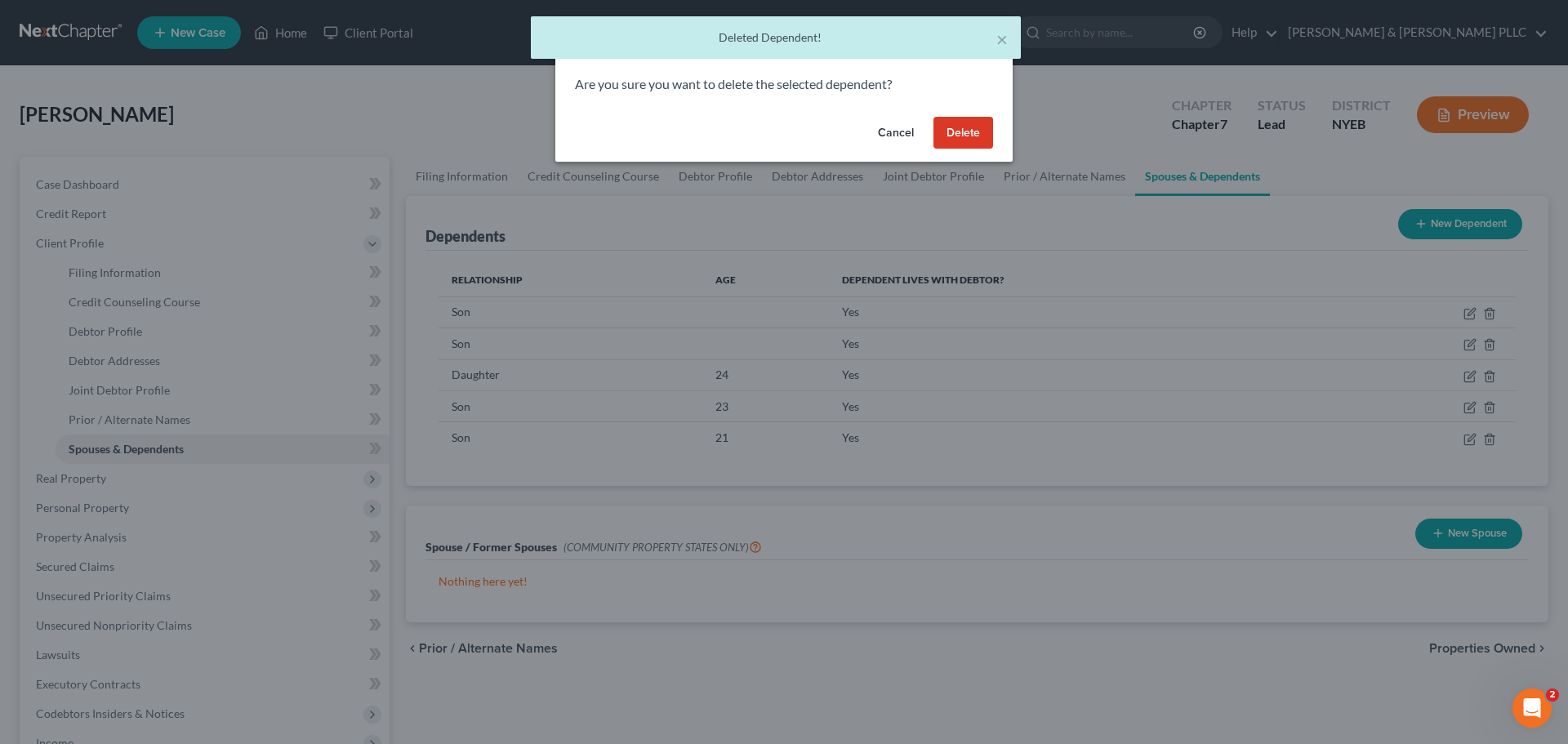
drag, startPoint x: 920, startPoint y: 132, endPoint x: 935, endPoint y: 132, distance: 15.0
click at [922, 132] on button "Cancel" at bounding box center [896, 133] width 62 height 32
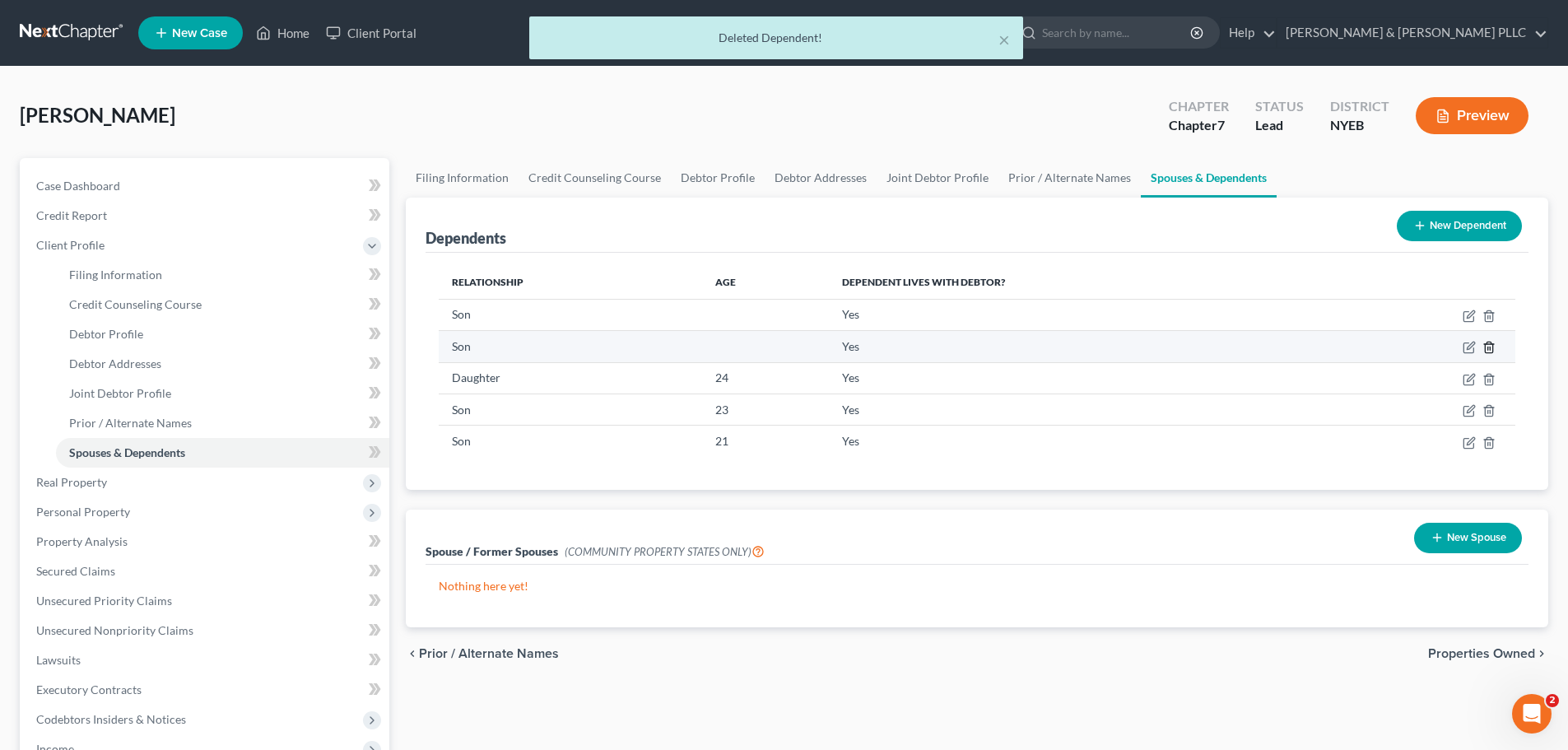
click at [1487, 343] on icon "button" at bounding box center [1488, 348] width 8 height 10
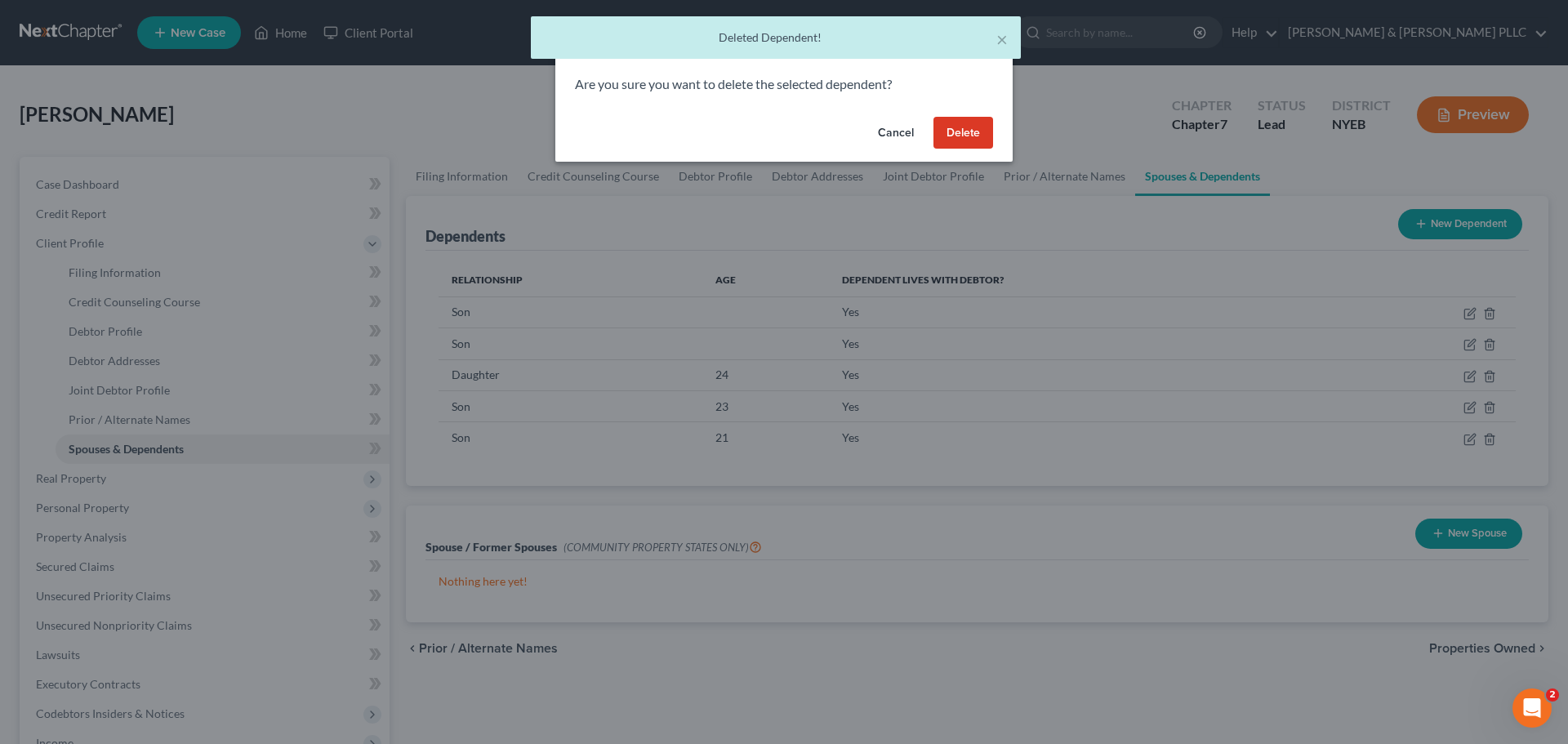
click at [943, 132] on button "Delete" at bounding box center [963, 133] width 60 height 32
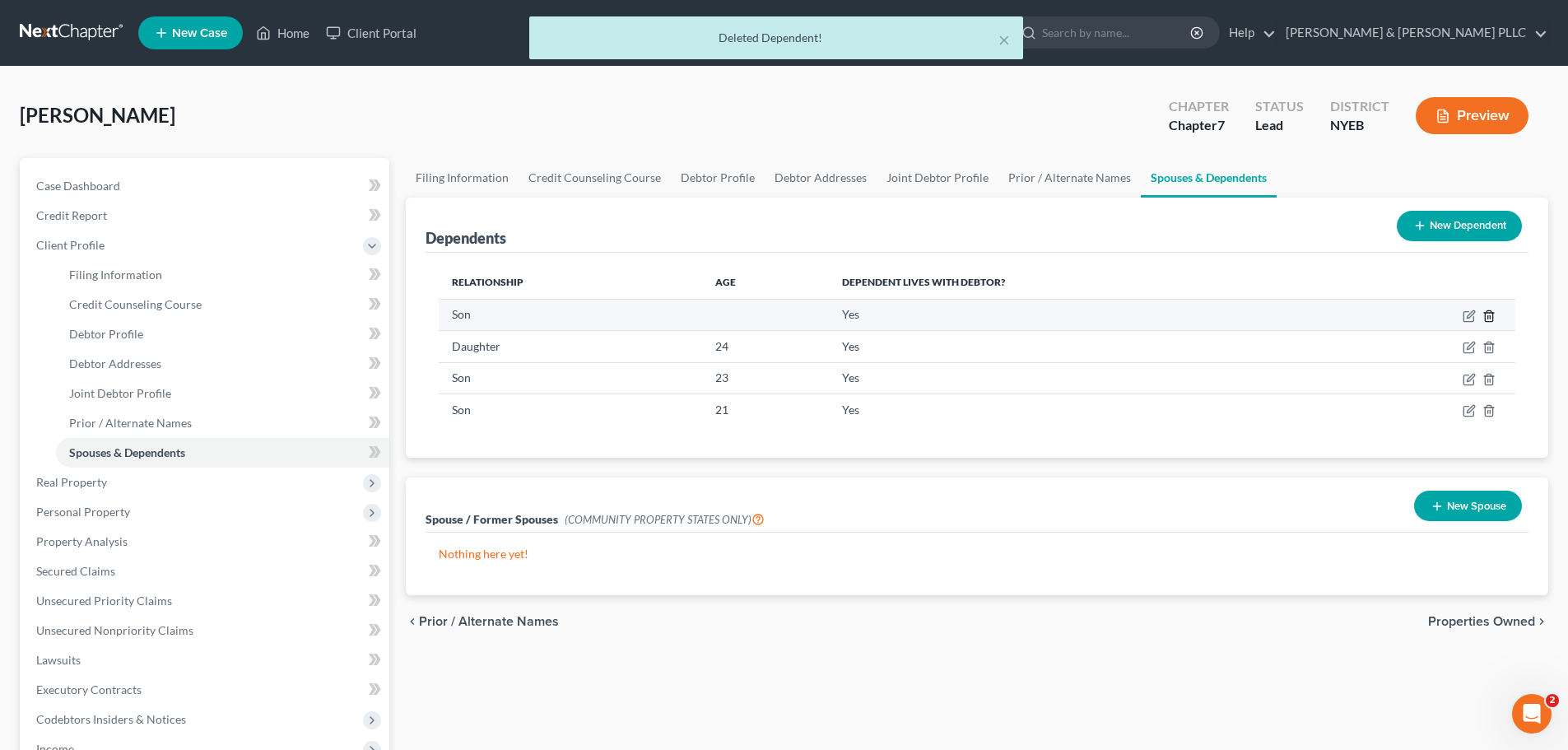
click at [1488, 316] on line "button" at bounding box center [1488, 317] width 0 height 3
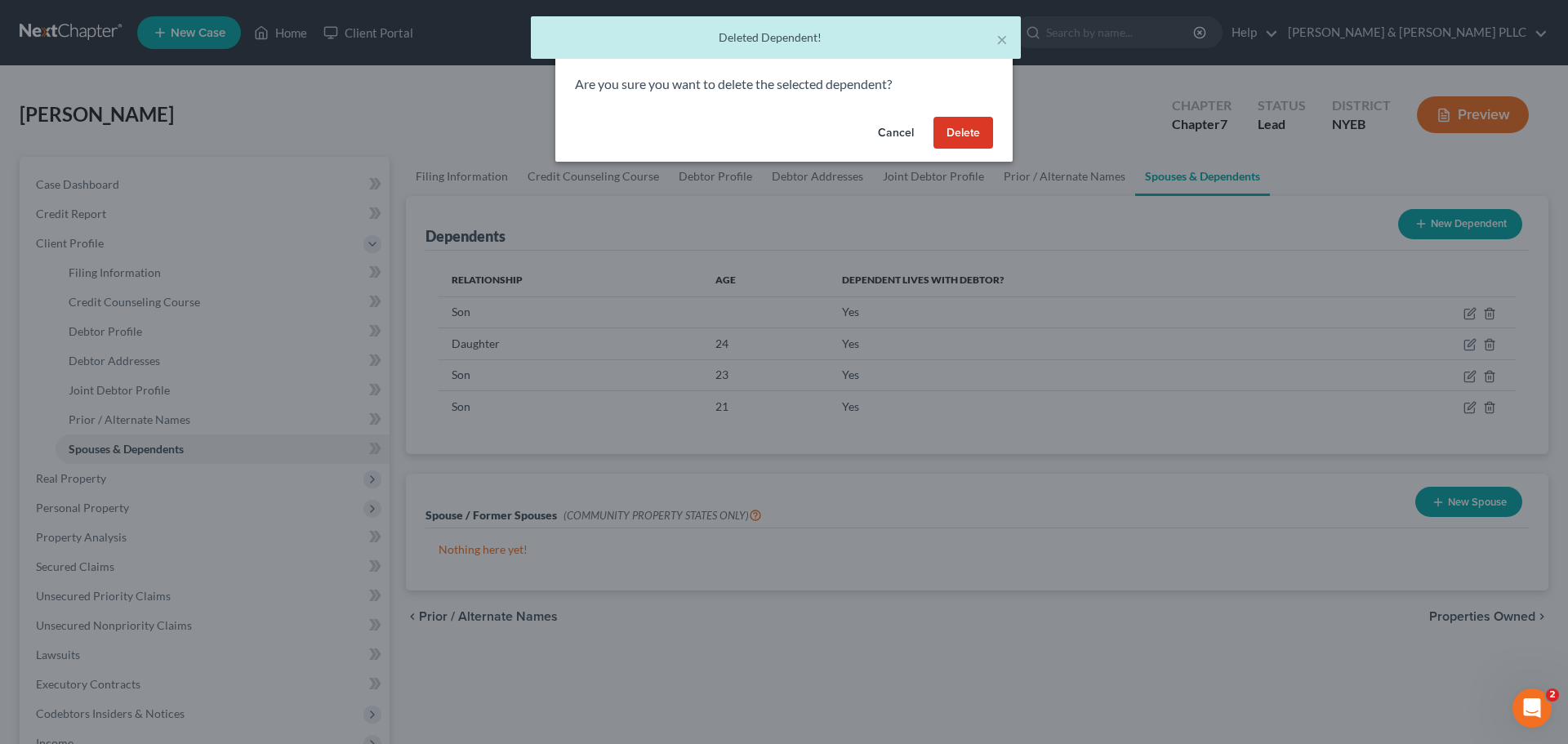
click at [946, 149] on button "Delete" at bounding box center [963, 133] width 60 height 32
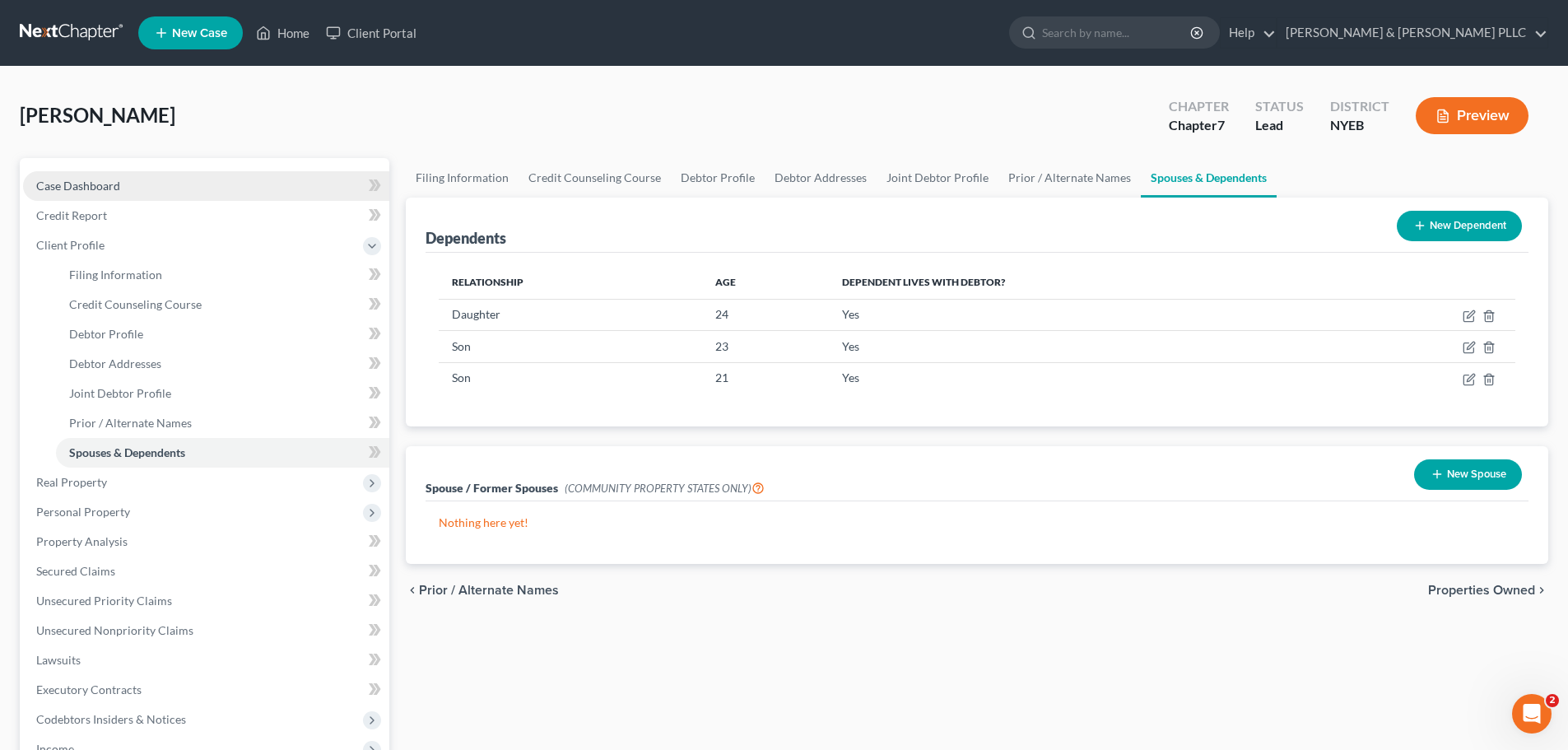
click at [146, 189] on link "Case Dashboard" at bounding box center [206, 186] width 366 height 29
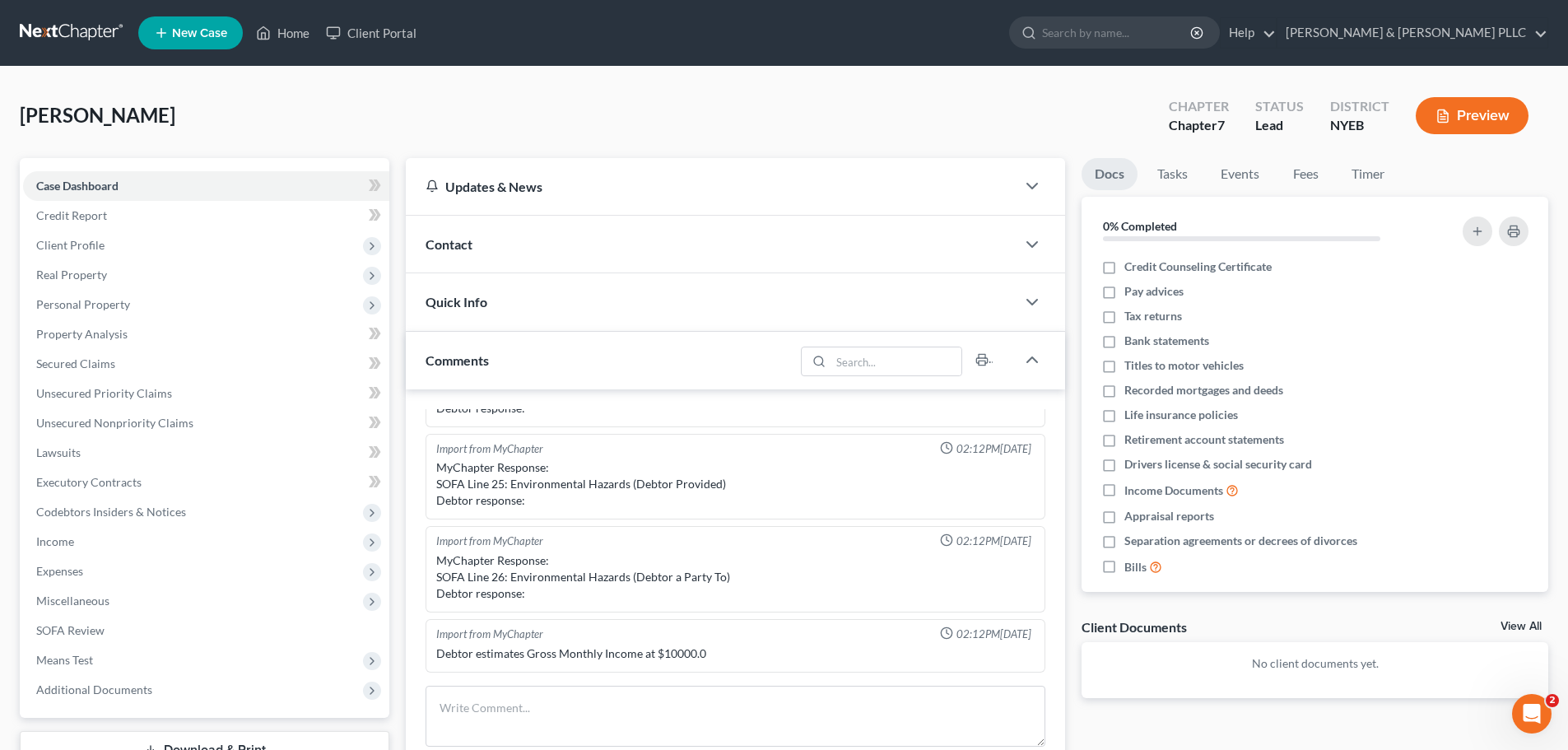
scroll to position [247, 0]
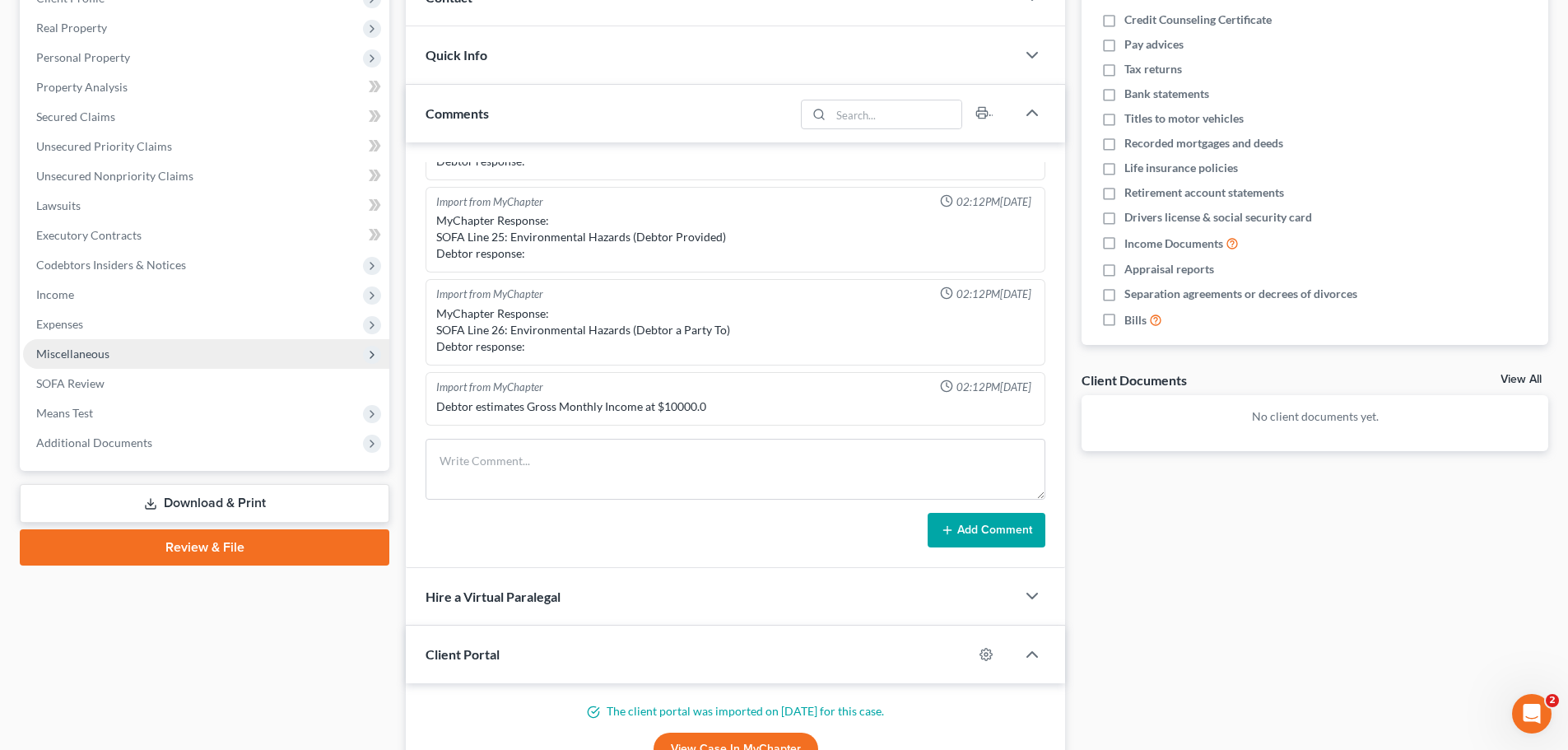
click at [149, 363] on span "Miscellaneous" at bounding box center [206, 354] width 366 height 29
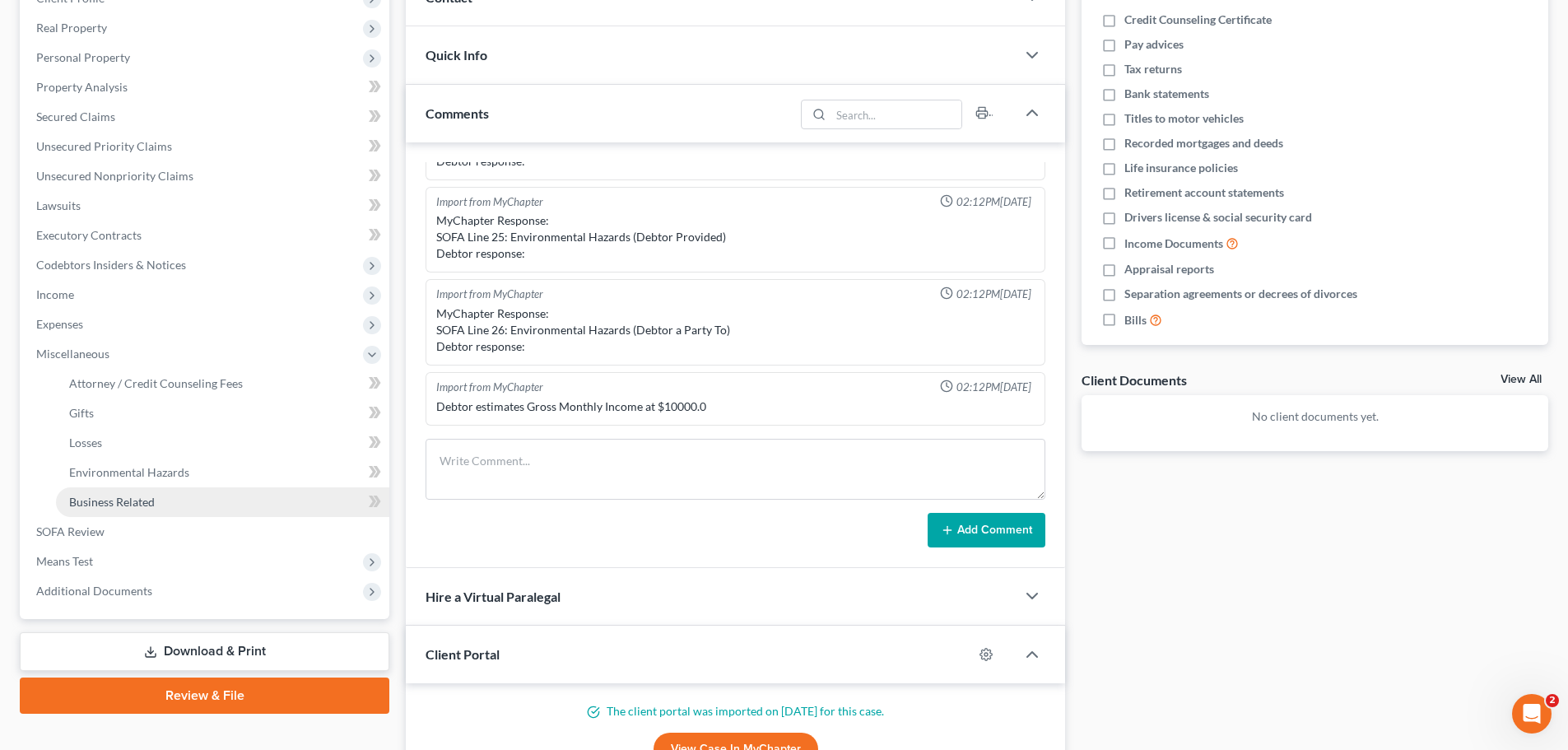
click at [166, 493] on link "Business Related" at bounding box center [222, 502] width 333 height 29
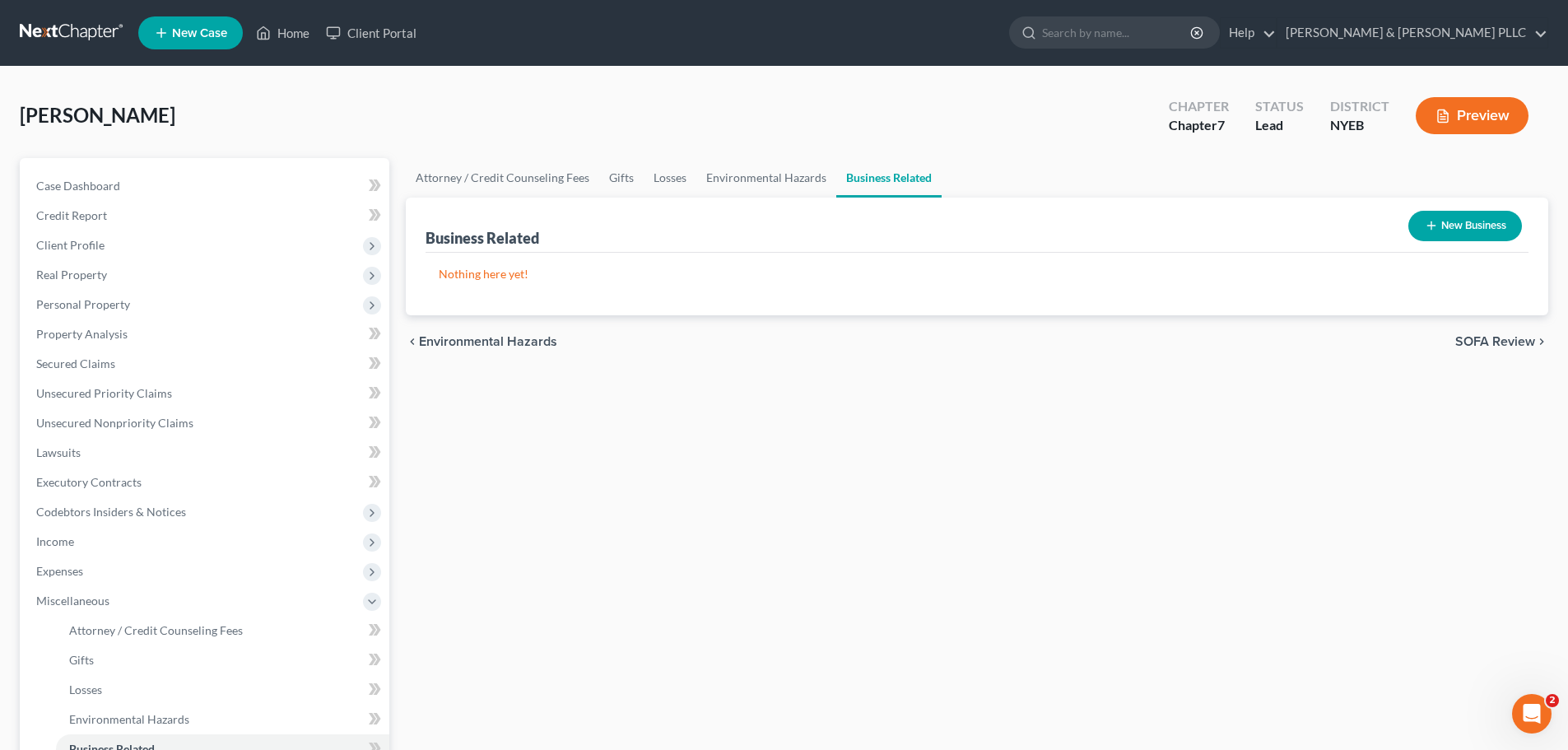
click at [1453, 232] on button "New Business" at bounding box center [1465, 226] width 114 height 30
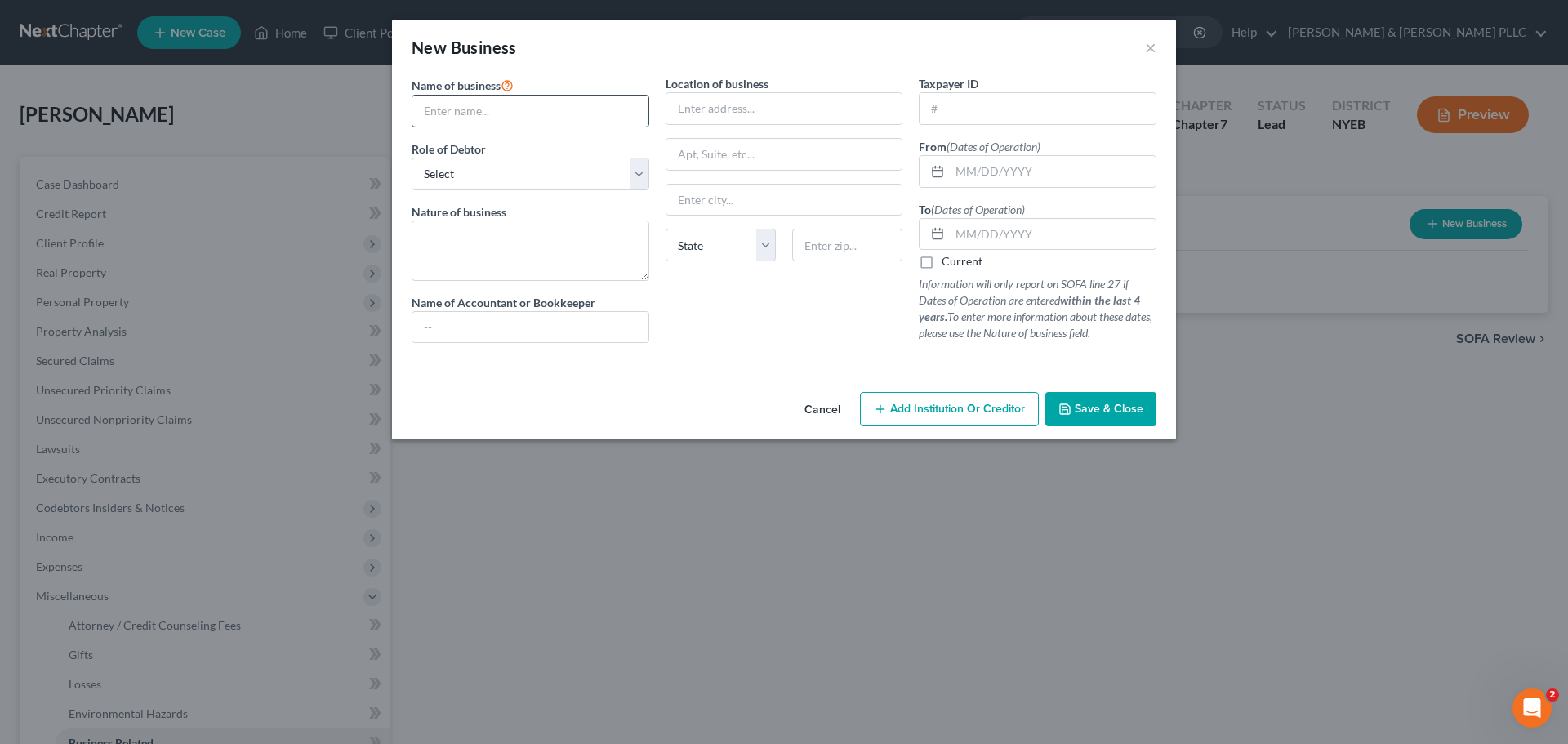
click at [492, 111] on input "text" at bounding box center [531, 111] width 236 height 31
type input "HITY, INC"
click at [454, 185] on select "Select A member of a limited liability company (LLC) or limited liability partn…" at bounding box center [531, 173] width 238 height 32
select select "owner"
click at [412, 157] on select "Select A member of a limited liability company (LLC) or limited liability partn…" at bounding box center [531, 173] width 238 height 32
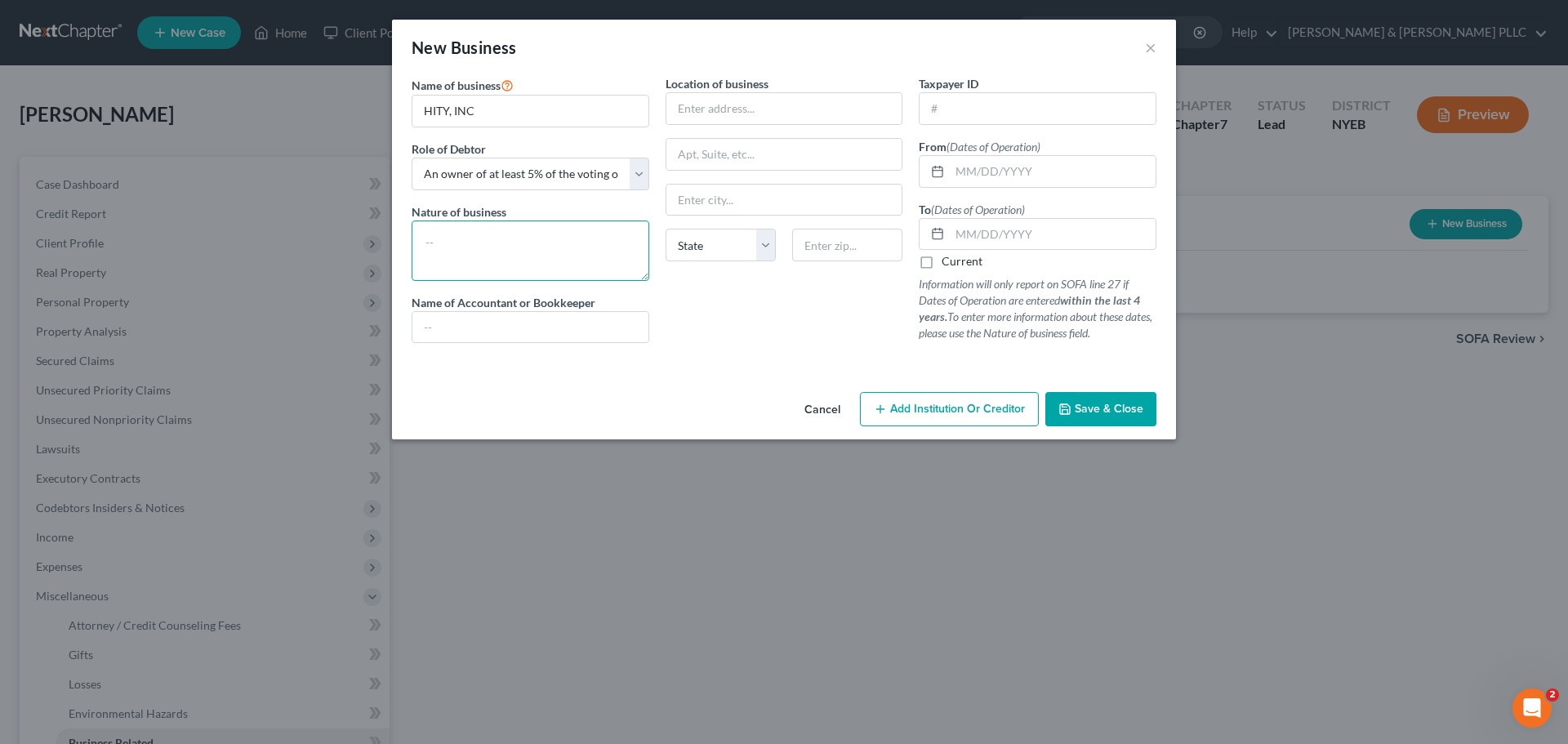
click at [485, 237] on textarea at bounding box center [531, 250] width 238 height 61
click at [473, 312] on input "text" at bounding box center [531, 327] width 236 height 31
click at [738, 117] on input "text" at bounding box center [784, 108] width 236 height 31
type input "21 West Drive"
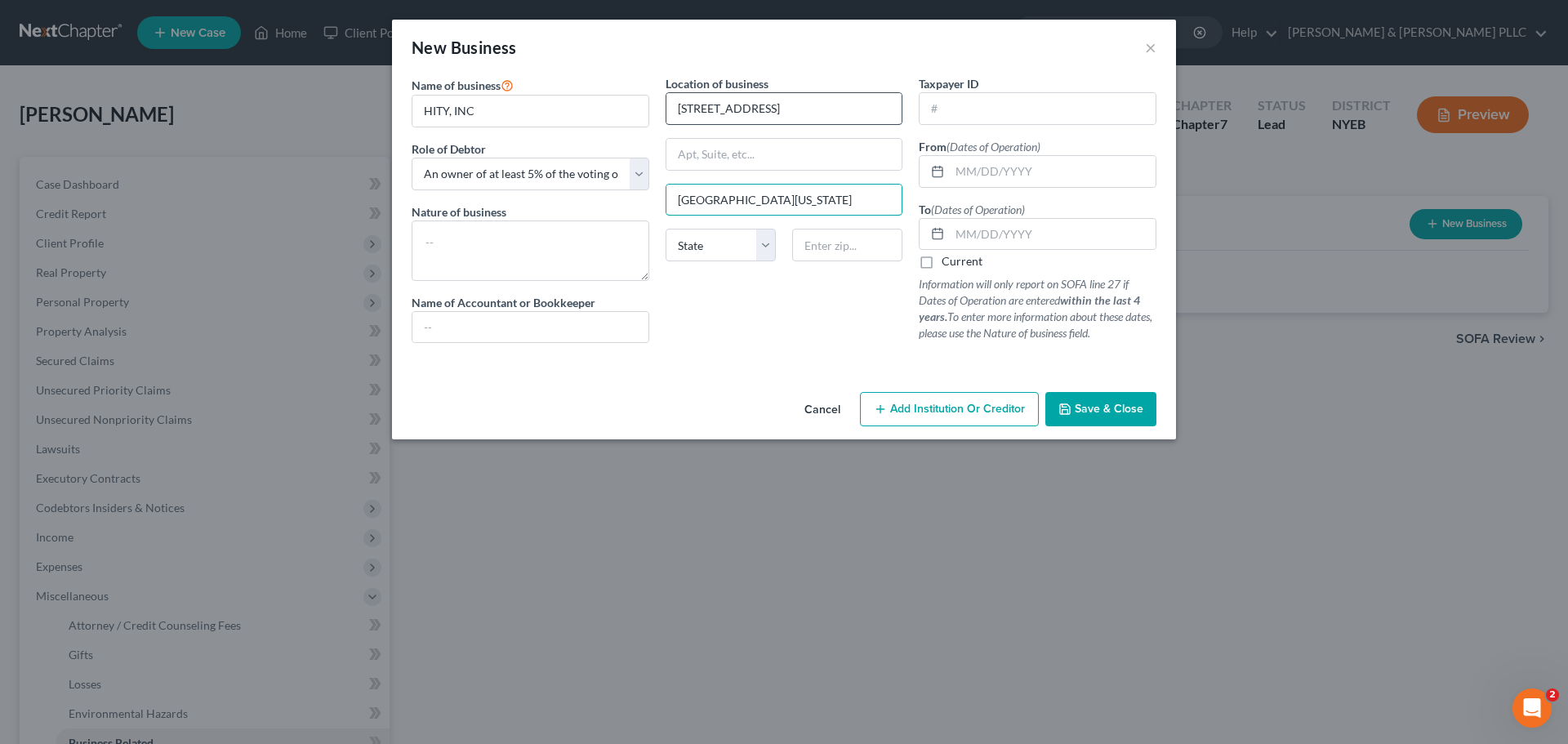
type input "Port Washington"
select select "35"
type input "11050"
click at [1002, 116] on input "text" at bounding box center [1037, 108] width 236 height 31
click at [975, 237] on input "text" at bounding box center [1053, 234] width 206 height 31
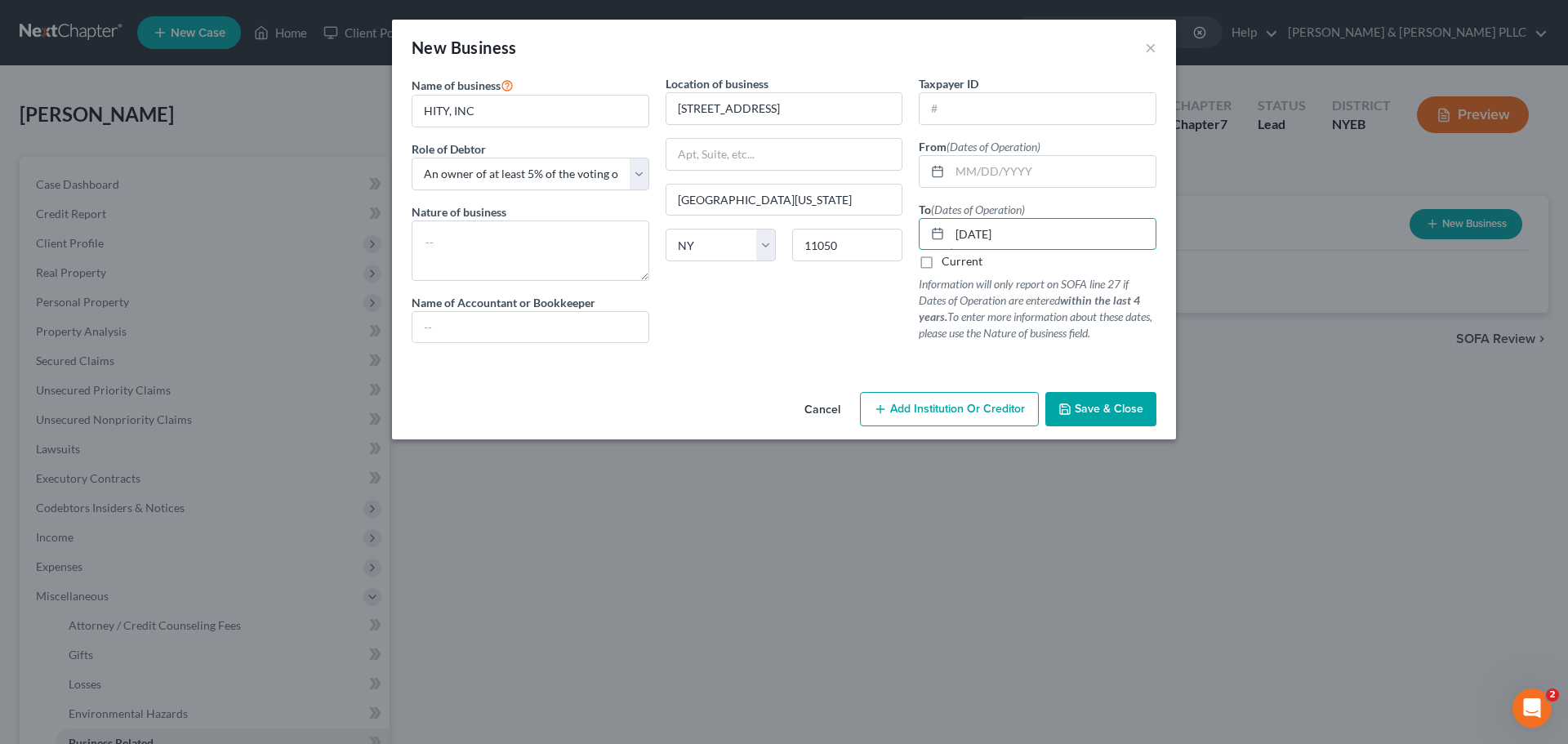
type input "10/27/2003"
click at [967, 192] on div "Taxpayer ID From (Dates of Operation) To (Dates of Operation) 10/27/2003 Curren…" at bounding box center [1037, 215] width 254 height 281
drag, startPoint x: 1123, startPoint y: 412, endPoint x: 1130, endPoint y: 406, distance: 9.2
click at [1123, 411] on span "Save & Close" at bounding box center [1109, 408] width 68 height 14
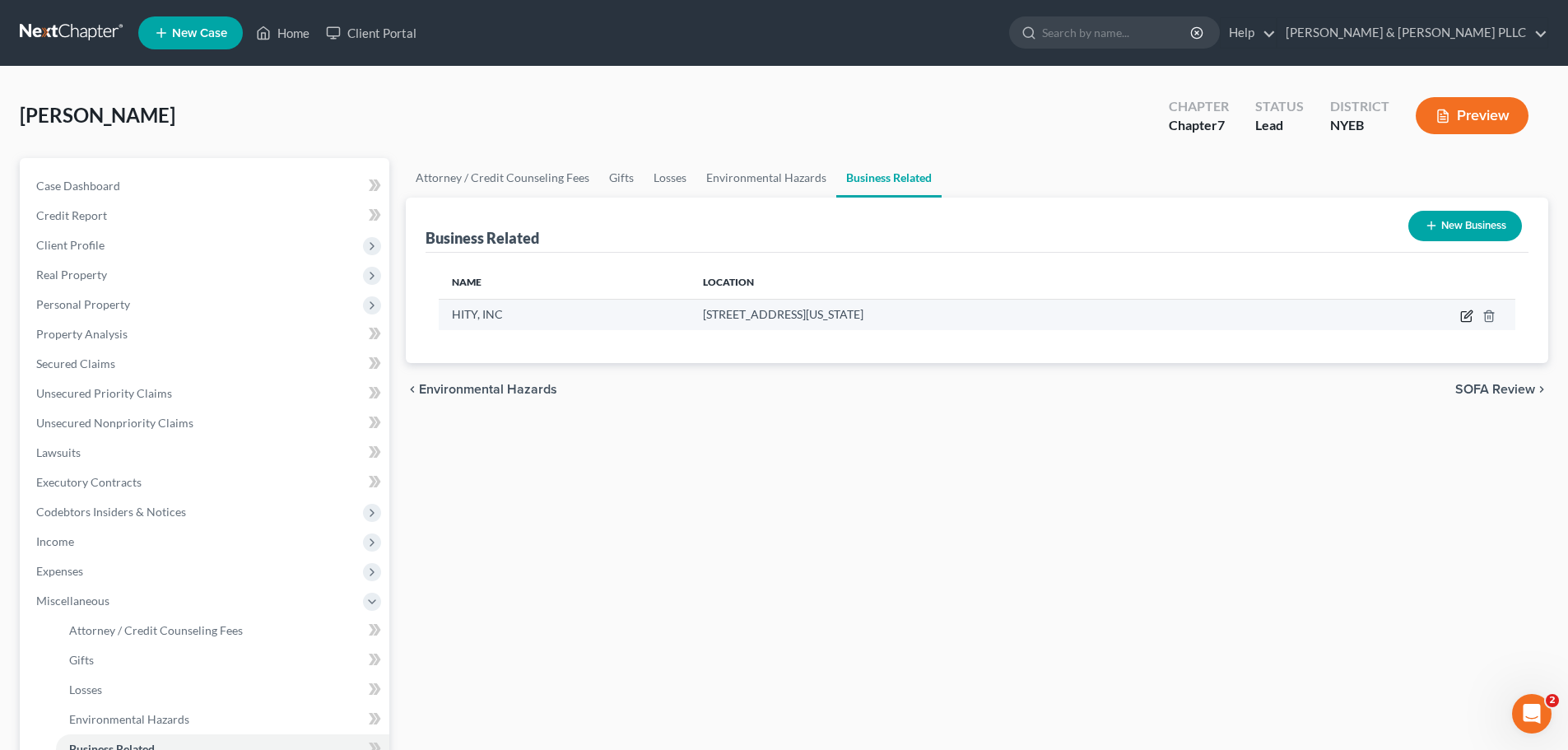
click at [1465, 317] on icon "button" at bounding box center [1467, 313] width 8 height 8
select select "owner"
select select "35"
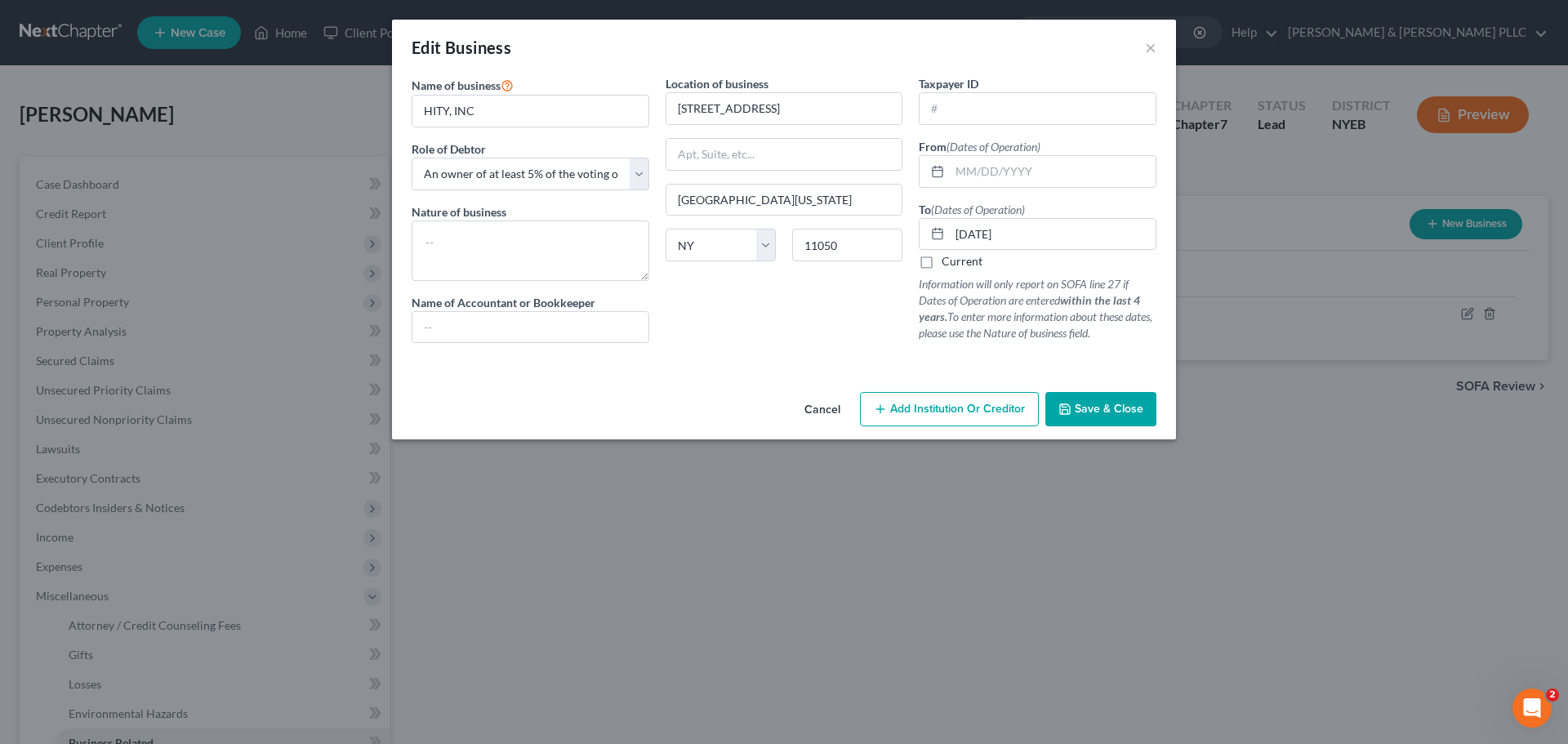
click at [950, 126] on div "Taxpayer ID From (Dates of Operation) To (Dates of Operation) 10/27/2003 Curren…" at bounding box center [1037, 215] width 254 height 281
click at [954, 118] on input "text" at bounding box center [1037, 108] width 236 height 31
type input "20-0336022"
click at [1093, 407] on span "Save & Close" at bounding box center [1109, 408] width 68 height 14
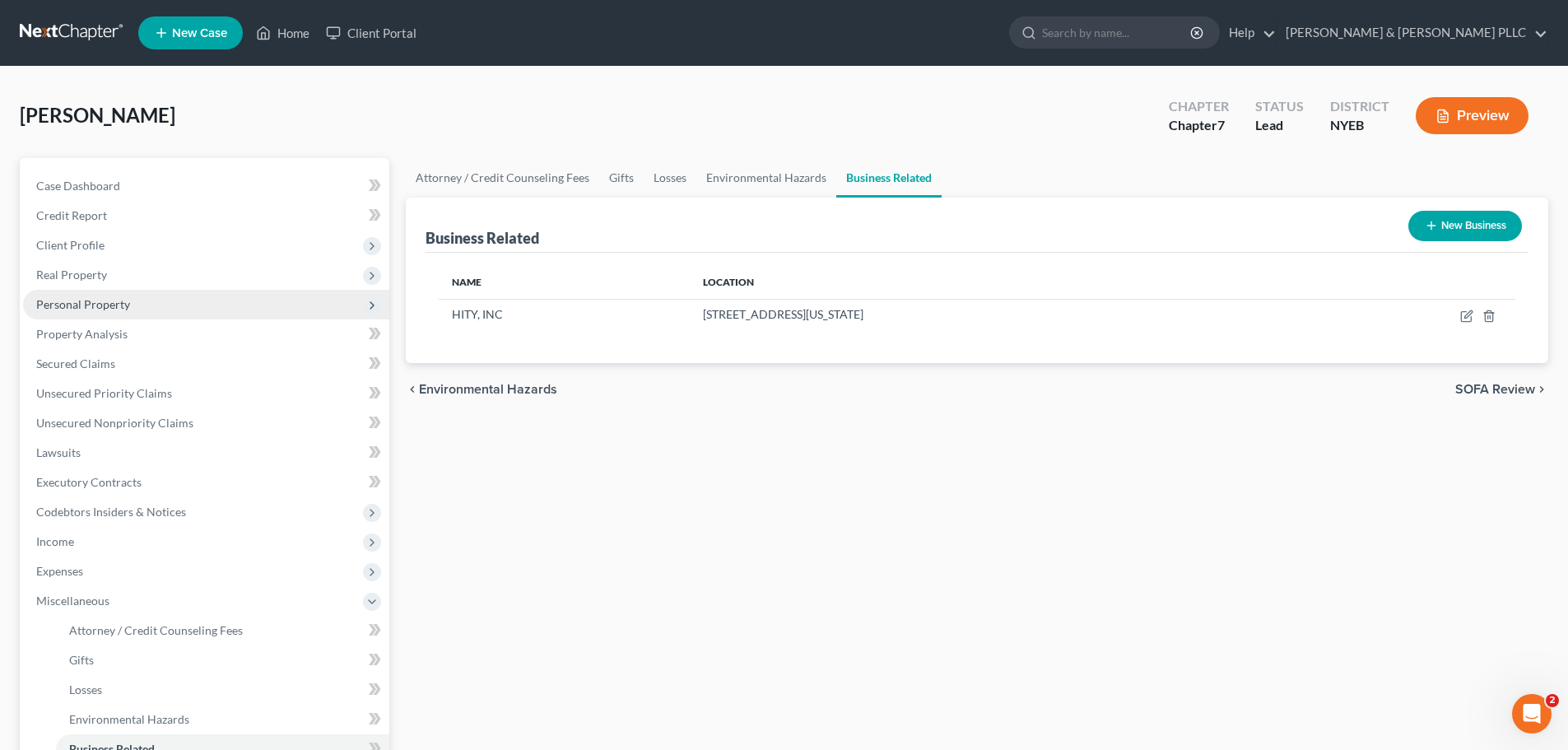
click at [171, 294] on span "Personal Property" at bounding box center [206, 304] width 366 height 29
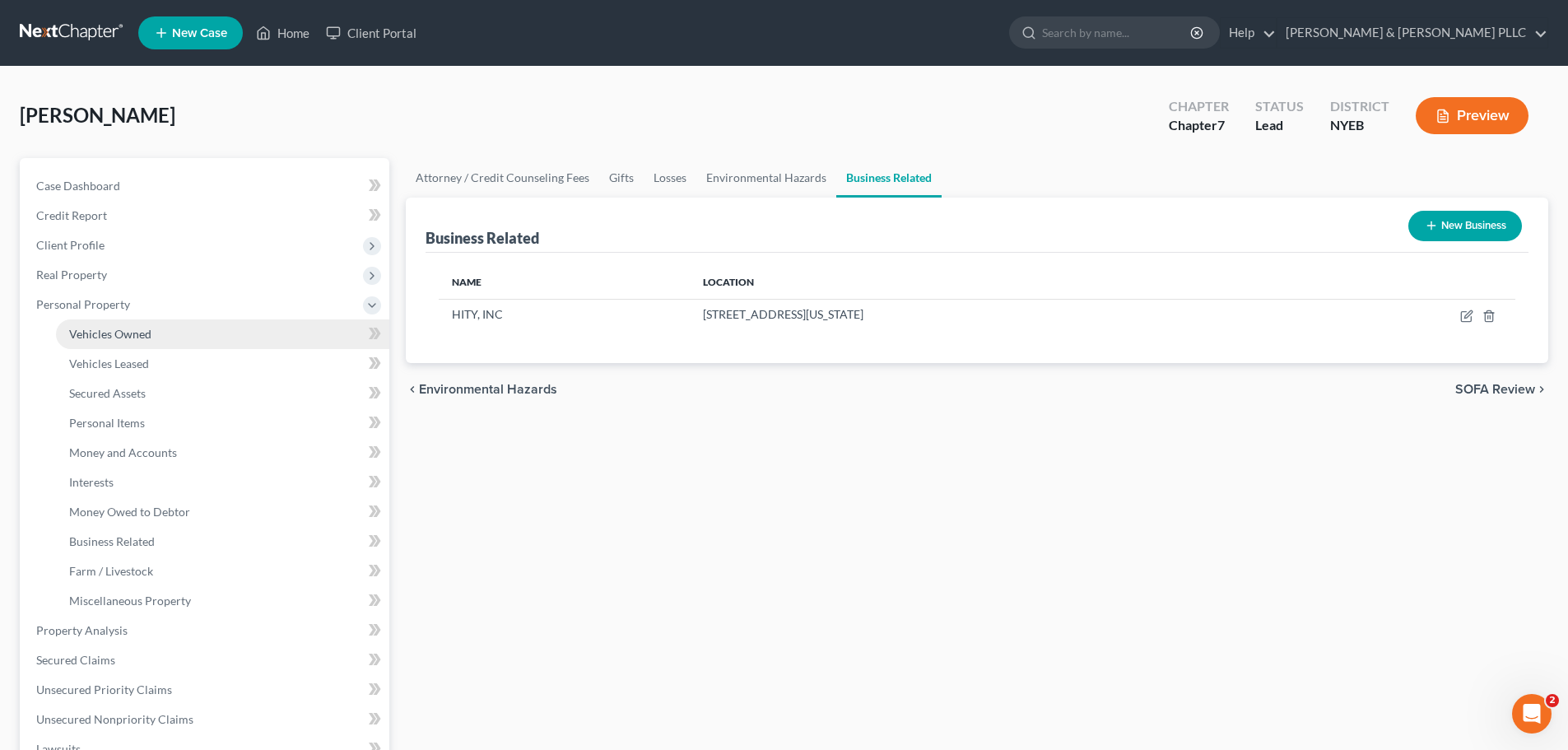
click at [199, 329] on link "Vehicles Owned" at bounding box center [222, 334] width 333 height 29
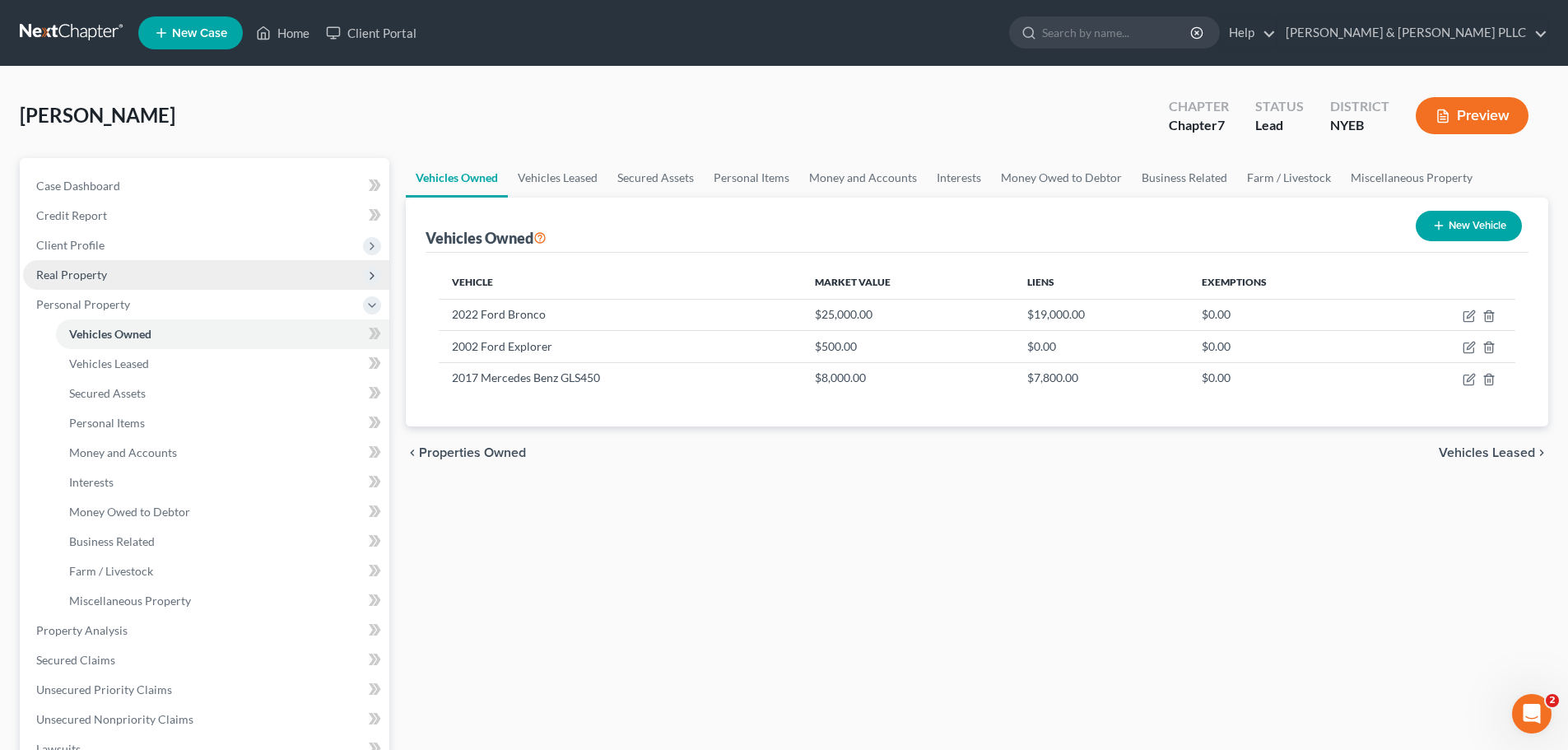
click at [180, 270] on span "Real Property" at bounding box center [206, 275] width 366 height 29
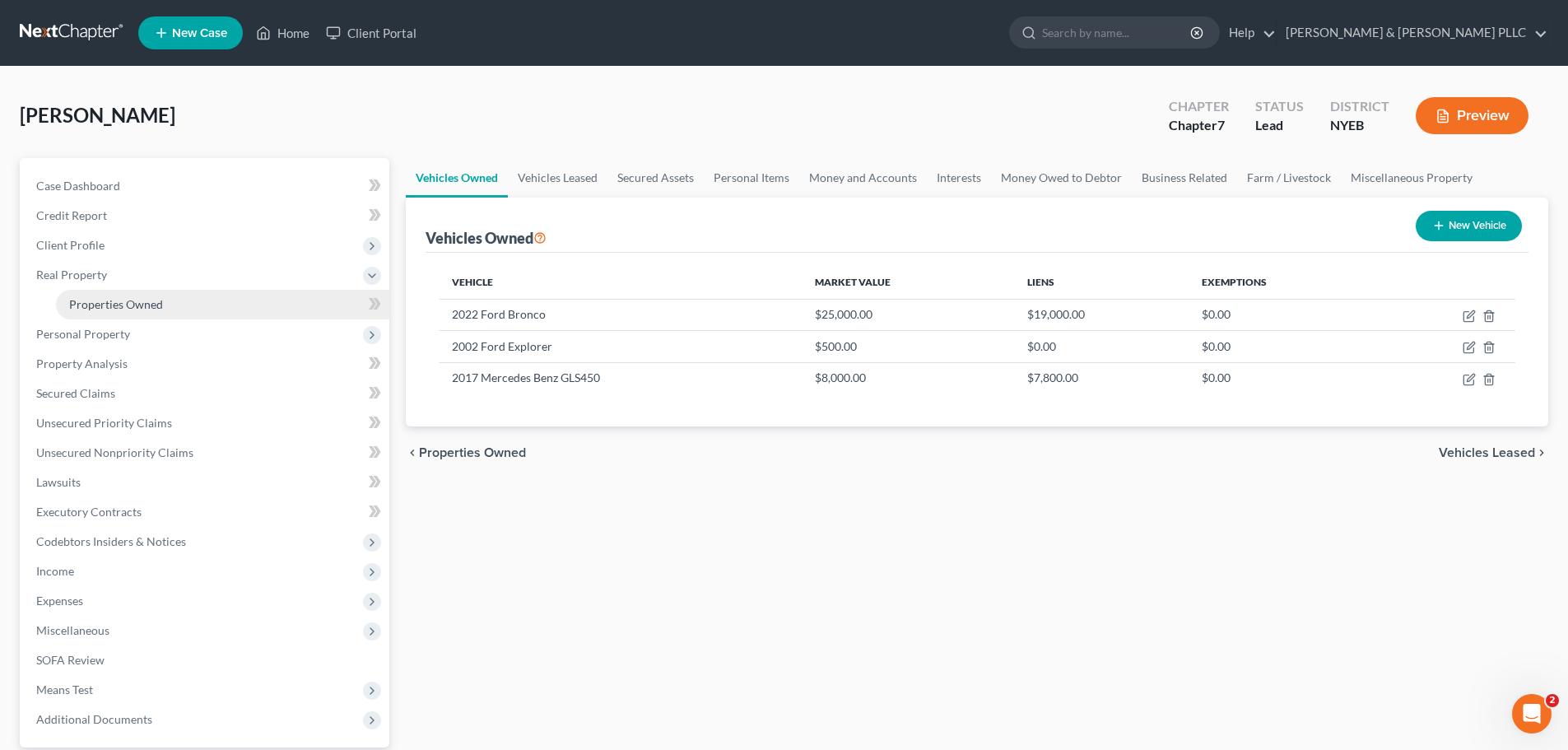
click at [200, 301] on link "Properties Owned" at bounding box center [222, 304] width 333 height 29
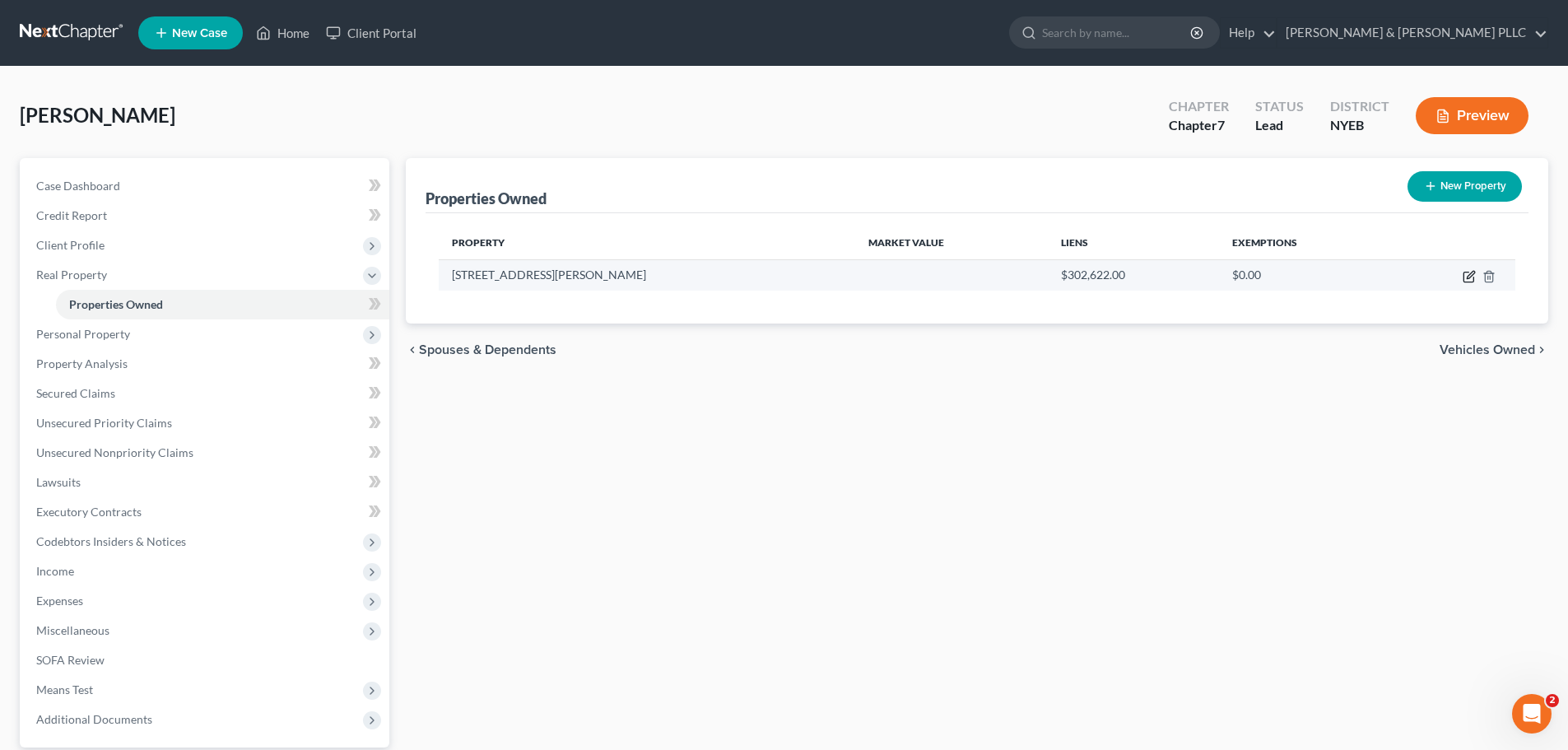
click at [1472, 270] on icon "button" at bounding box center [1468, 276] width 13 height 13
select select "35"
select select "2"
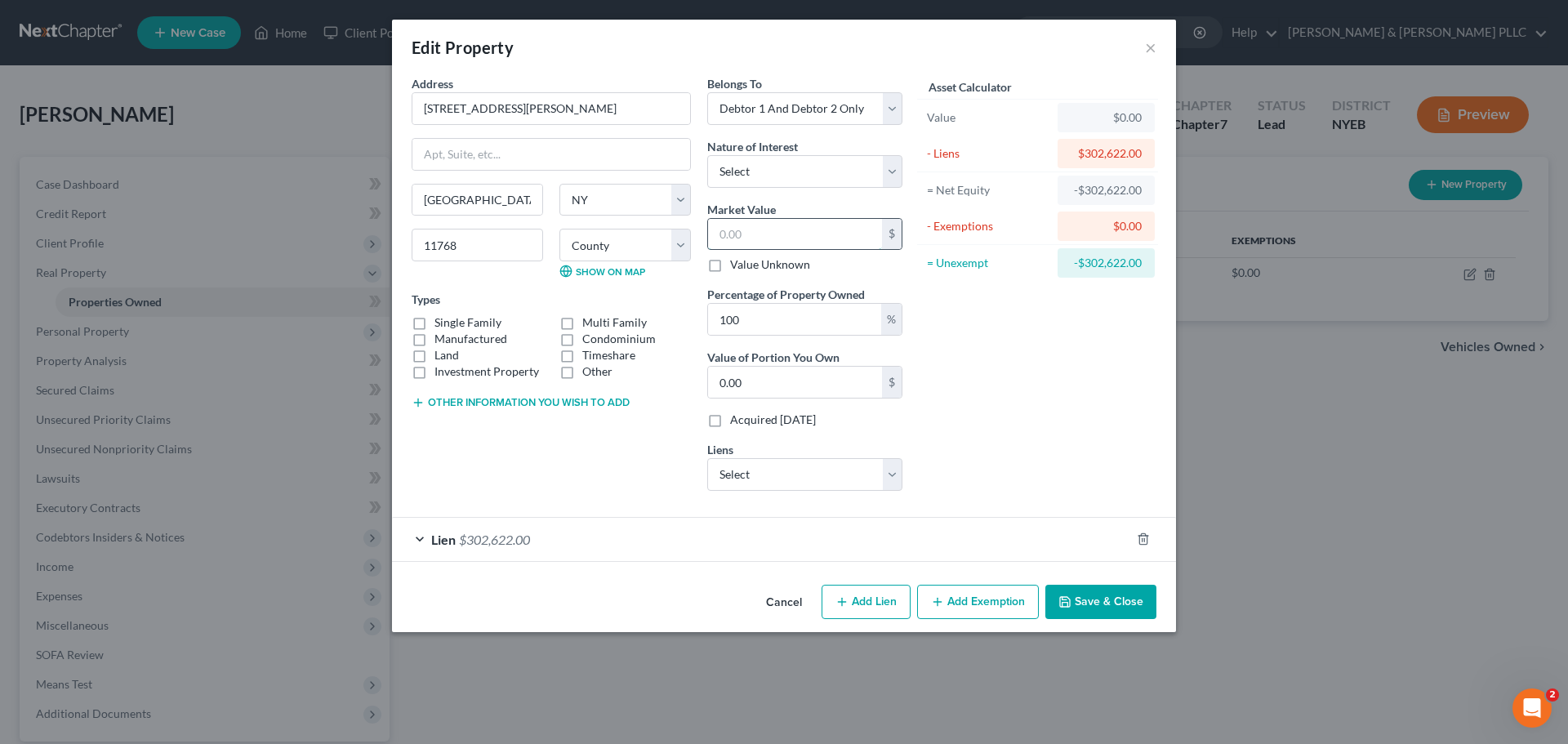
click at [741, 240] on input "text" at bounding box center [796, 234] width 174 height 31
type input "8"
type input "8.00"
type input "87"
type input "87.00"
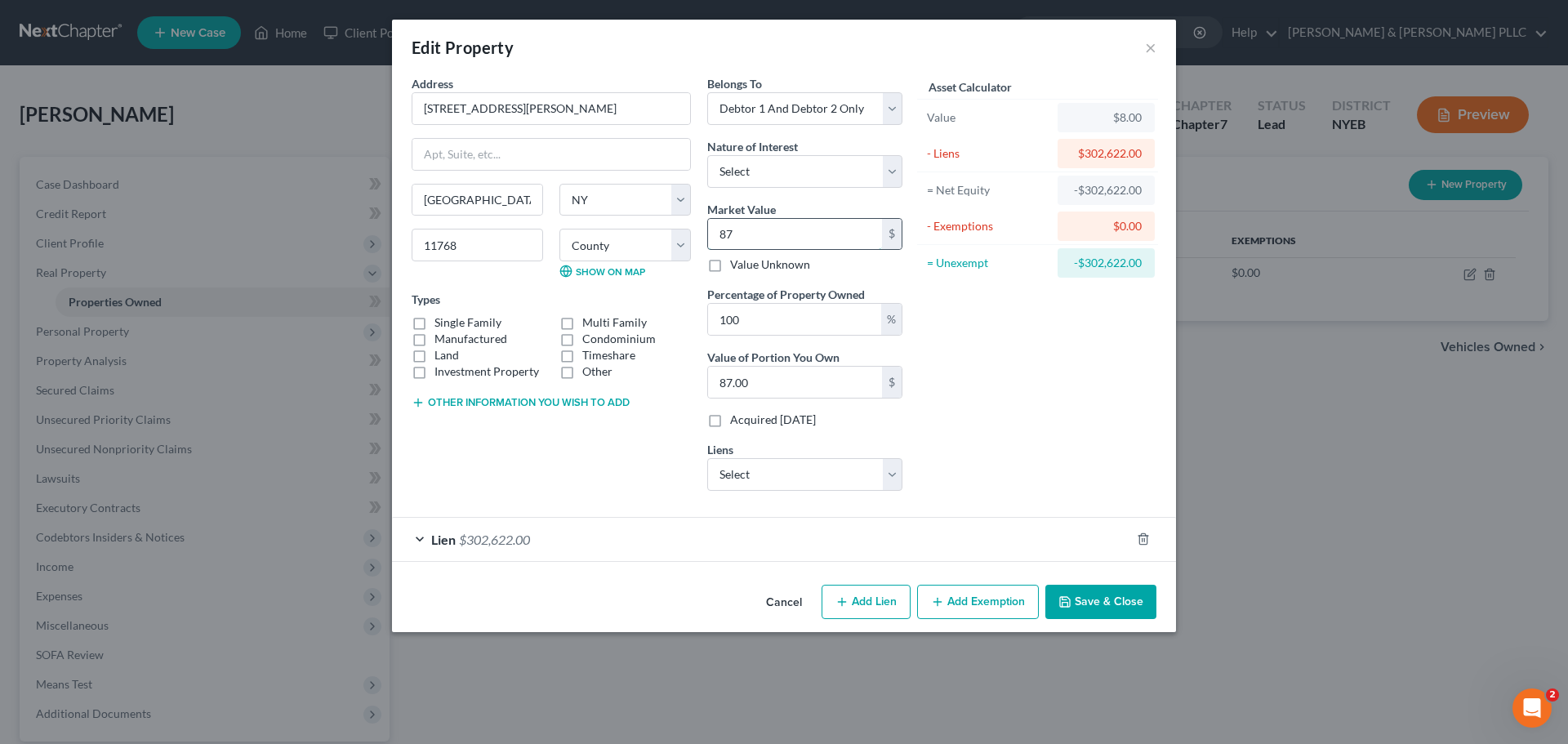
type input "870"
type input "870.00"
type input "8700"
type input "8,700.00"
type input "8,7000"
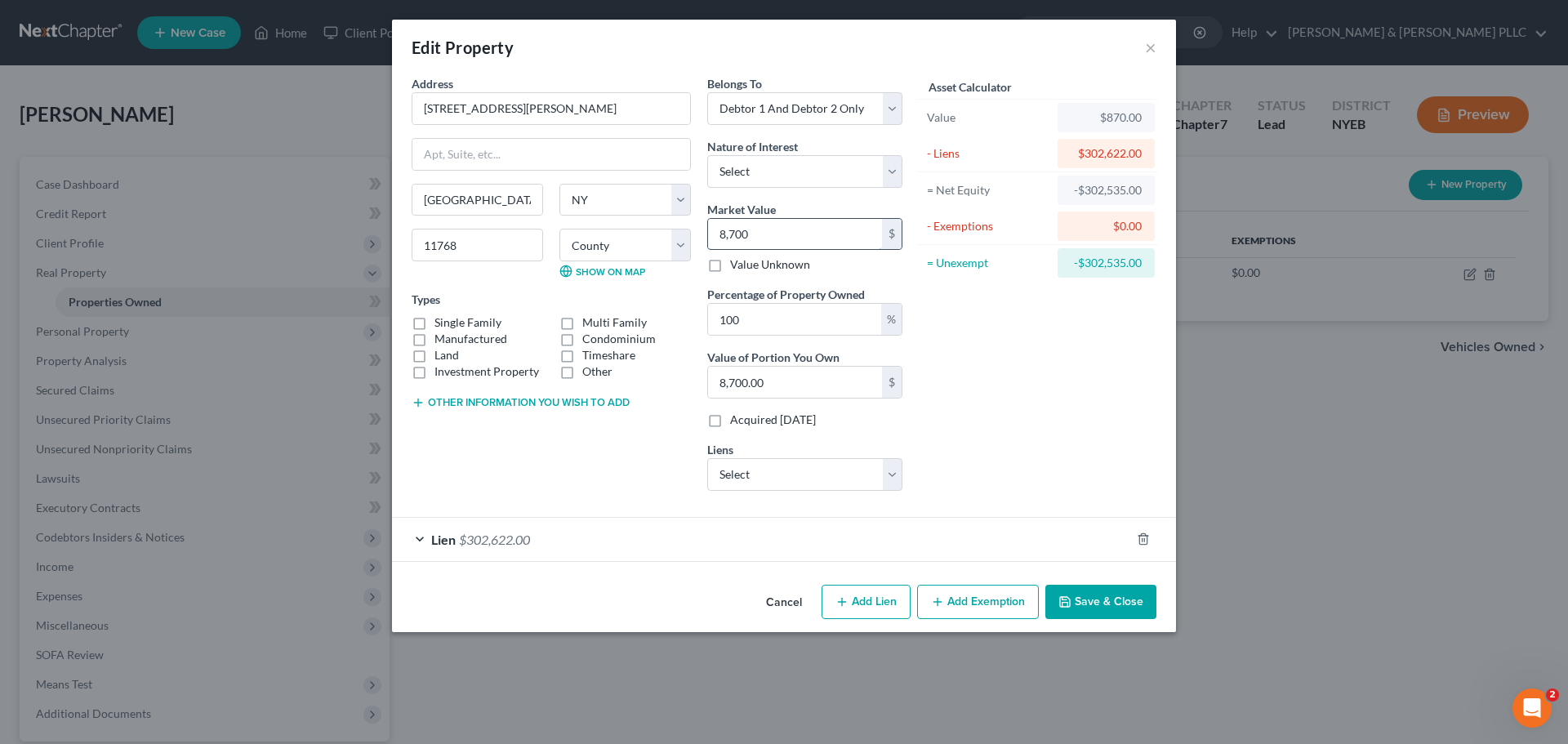
type input "87,000.00"
type input "87,0000"
type input "870,000.00"
type input "870,000"
click at [1126, 615] on button "Save & Close" at bounding box center [1101, 601] width 111 height 34
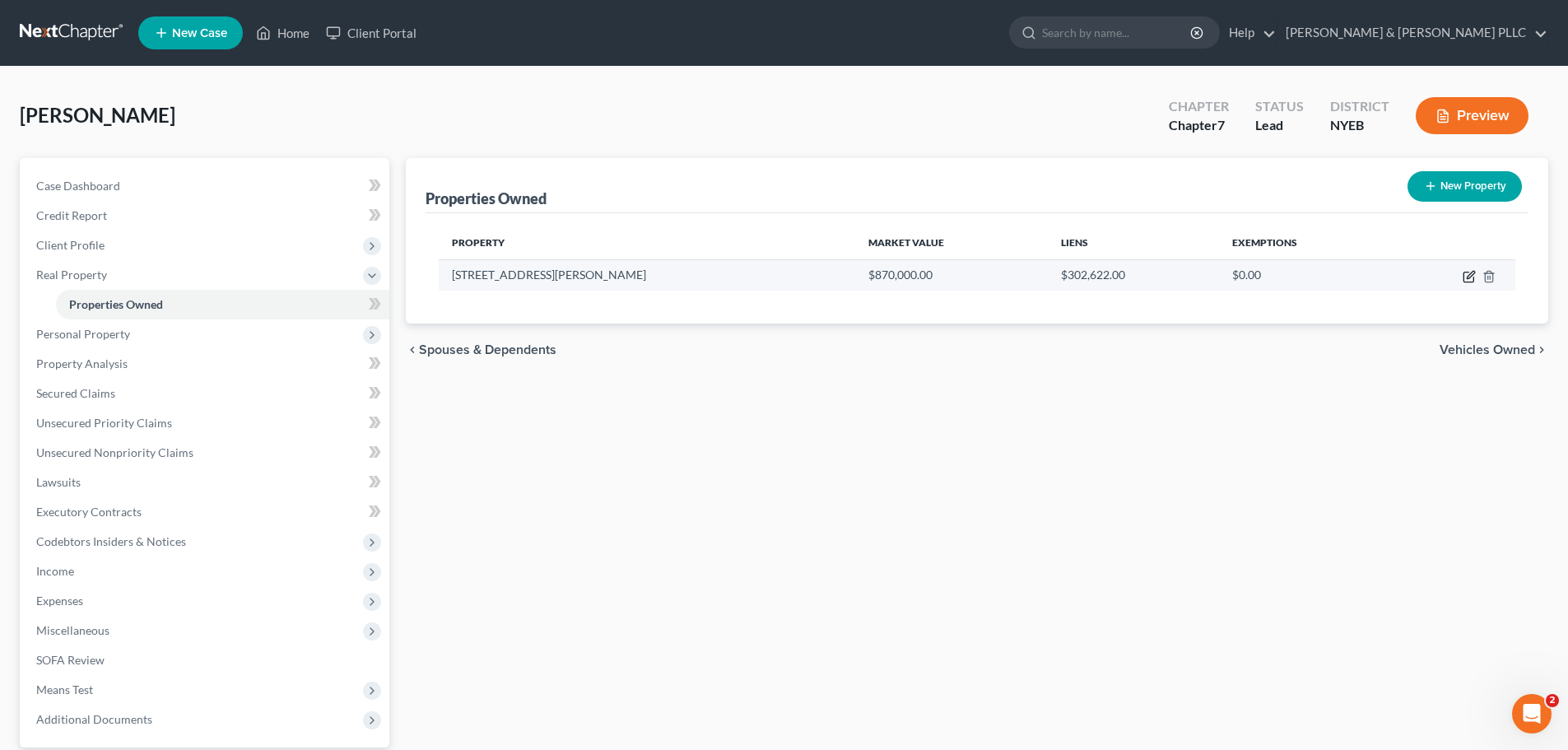
click at [1465, 270] on icon "button" at bounding box center [1468, 276] width 13 height 13
select select "35"
select select "2"
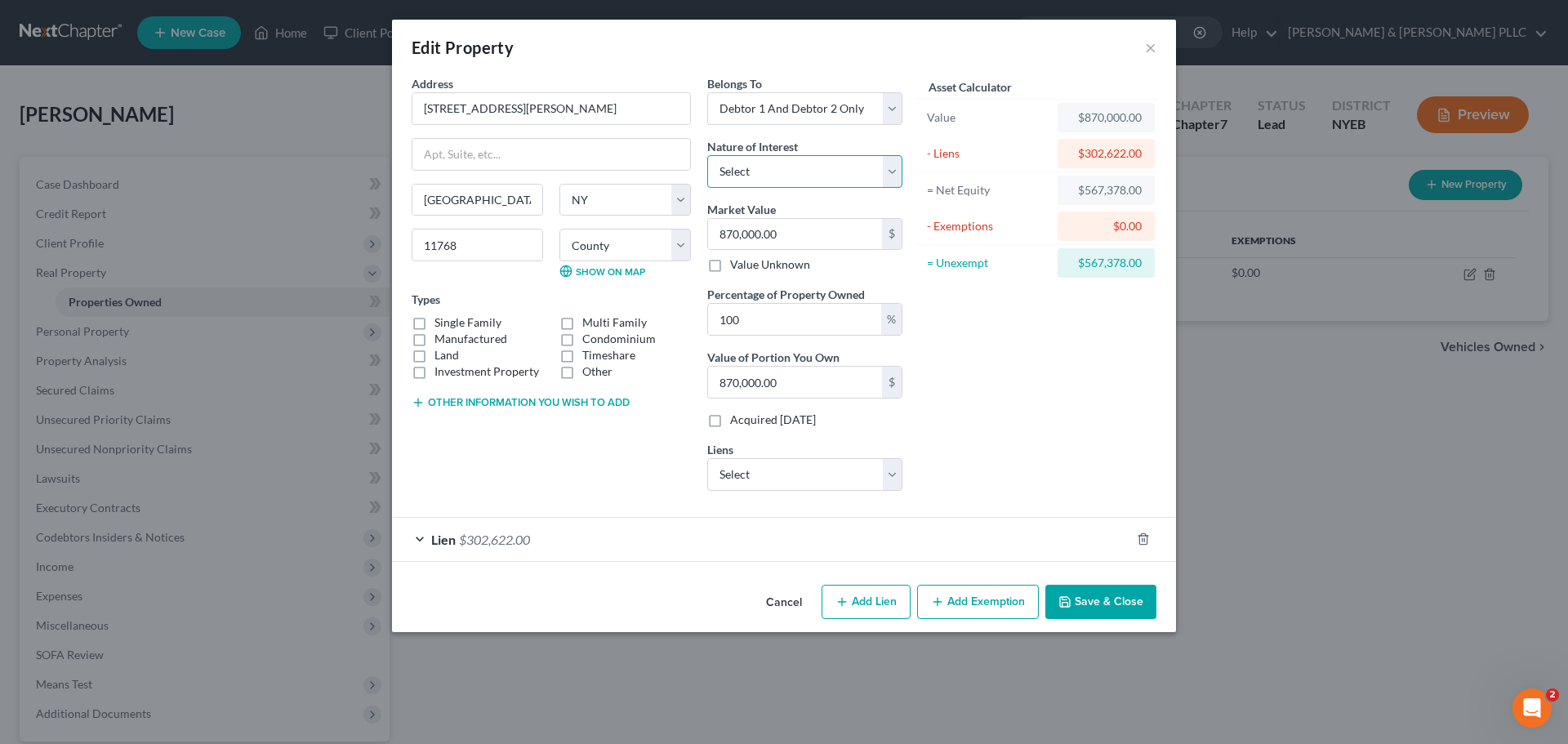
click at [792, 167] on select "Select Fee Simple Joint Tenant Life Estate Equitable Interest Future Interest T…" at bounding box center [805, 172] width 195 height 32
select select "5"
click at [708, 155] on select "Select Fee Simple Joint Tenant Life Estate Equitable Interest Future Interest T…" at bounding box center [805, 172] width 195 height 32
click at [1102, 605] on button "Save & Close" at bounding box center [1101, 601] width 111 height 34
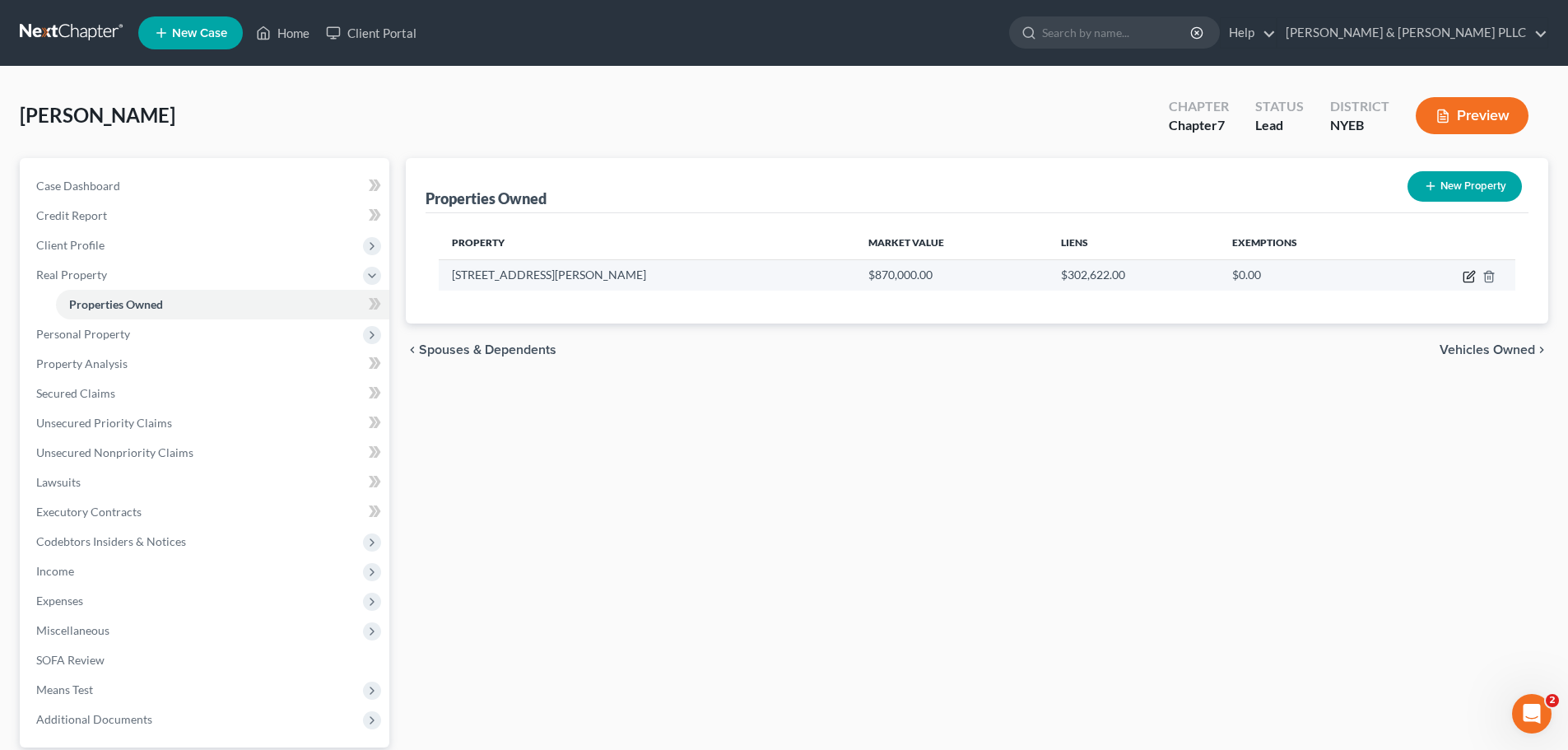
click at [1470, 270] on icon "button" at bounding box center [1468, 276] width 13 height 13
select select "35"
select select "2"
select select "5"
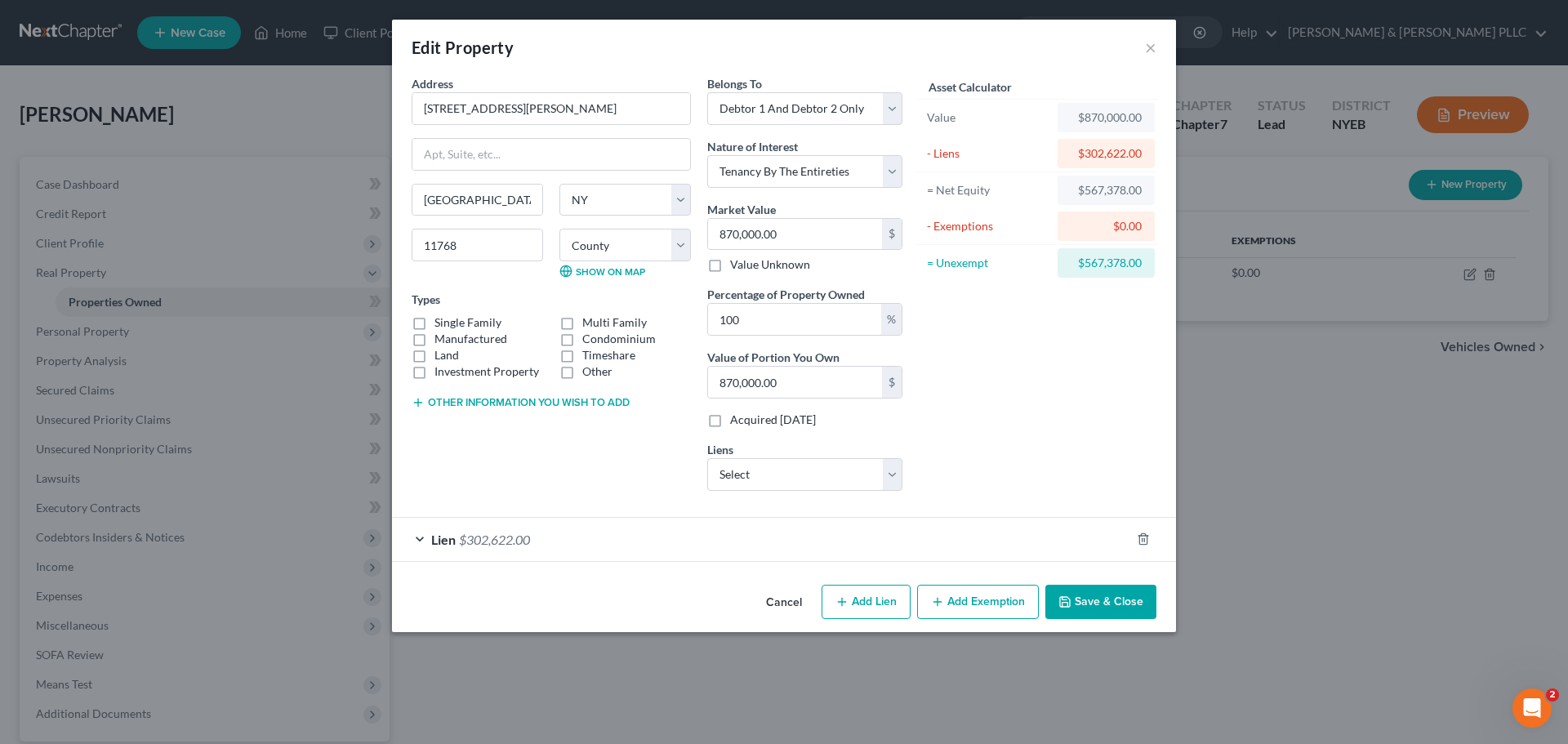
click at [995, 604] on button "Add Exemption" at bounding box center [978, 601] width 121 height 34
select select "2"
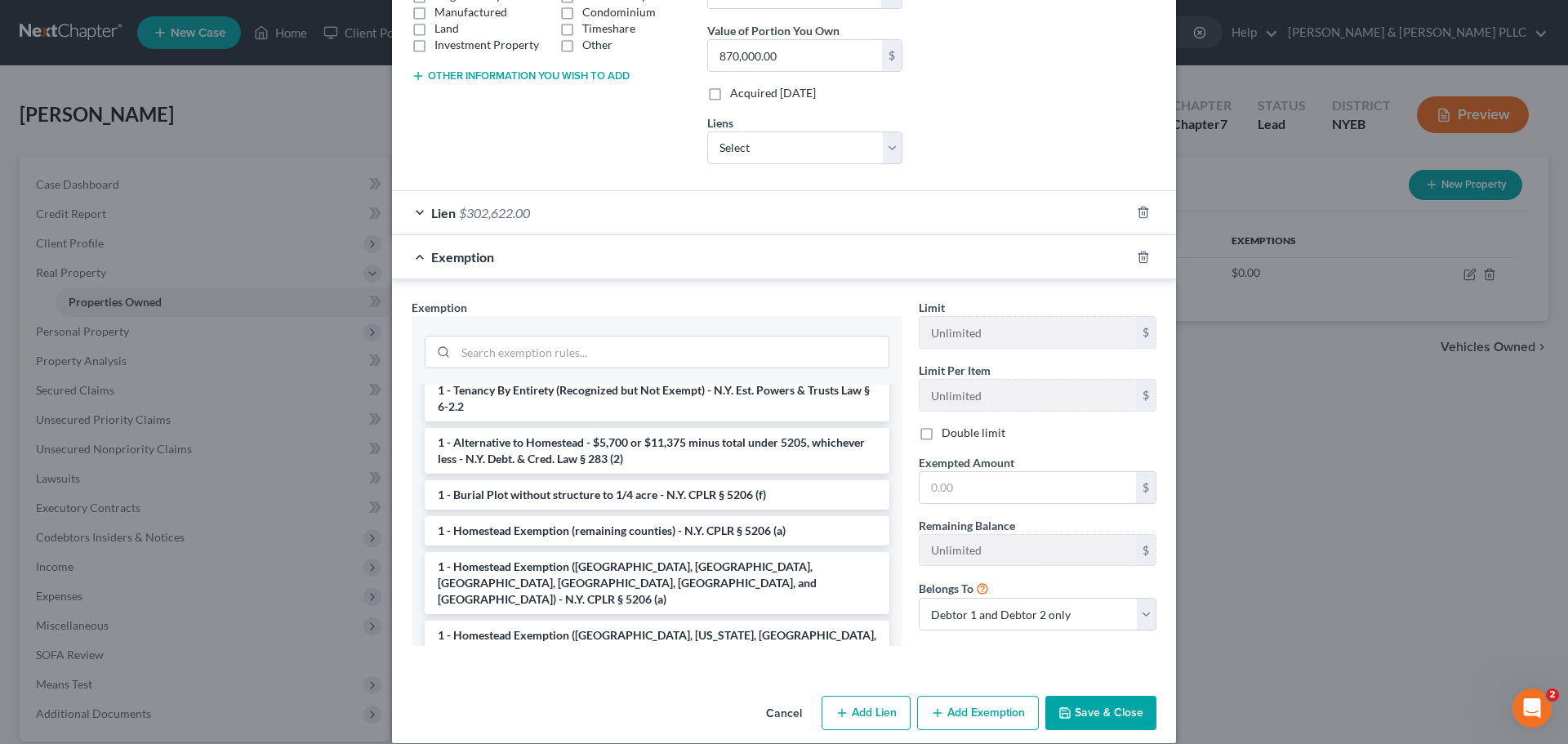
scroll to position [82, 0]
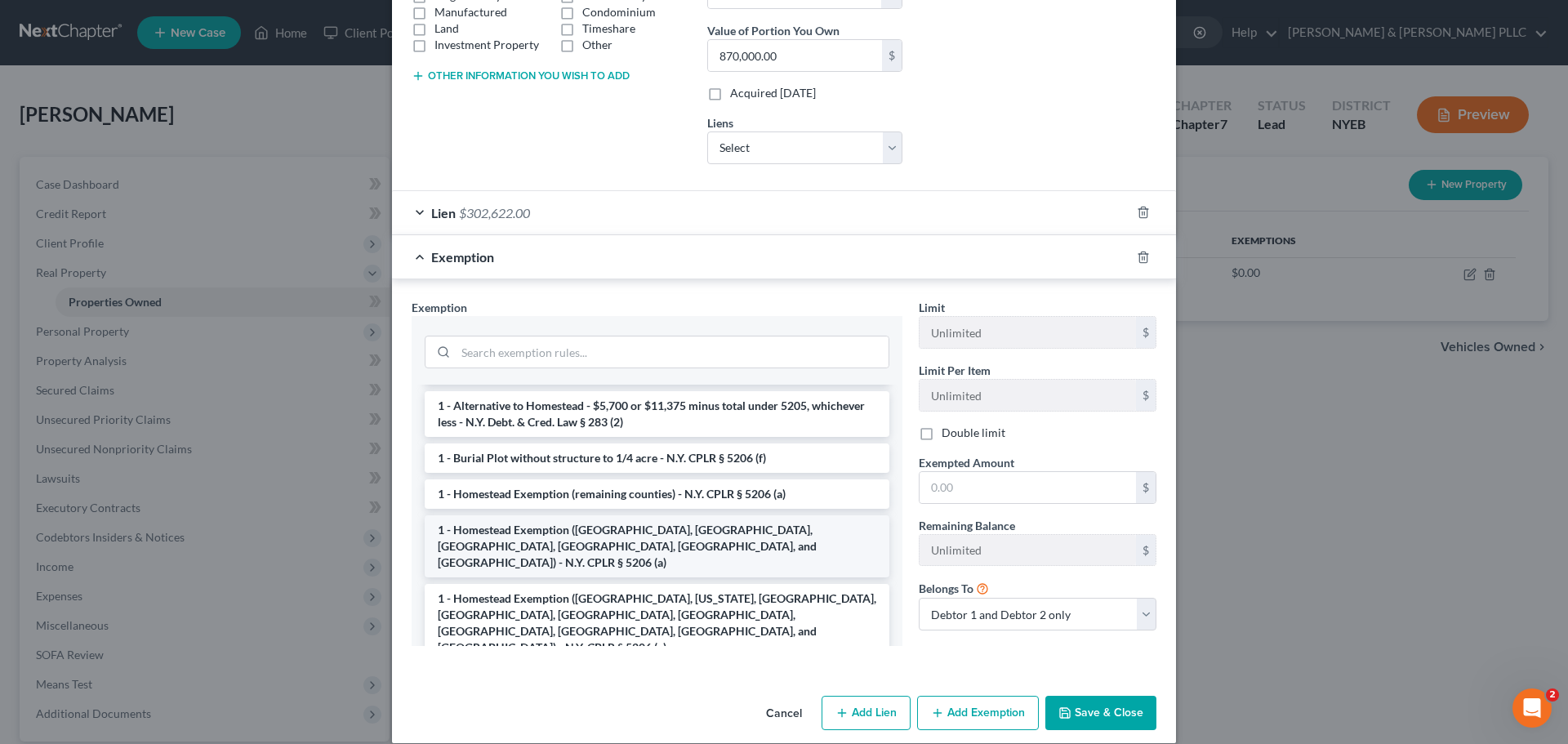
click at [611, 520] on li "1 - Homestead Exemption (Dutchess, Albany, Columbia, Orange, Saratoga, and Ulst…" at bounding box center [657, 546] width 465 height 62
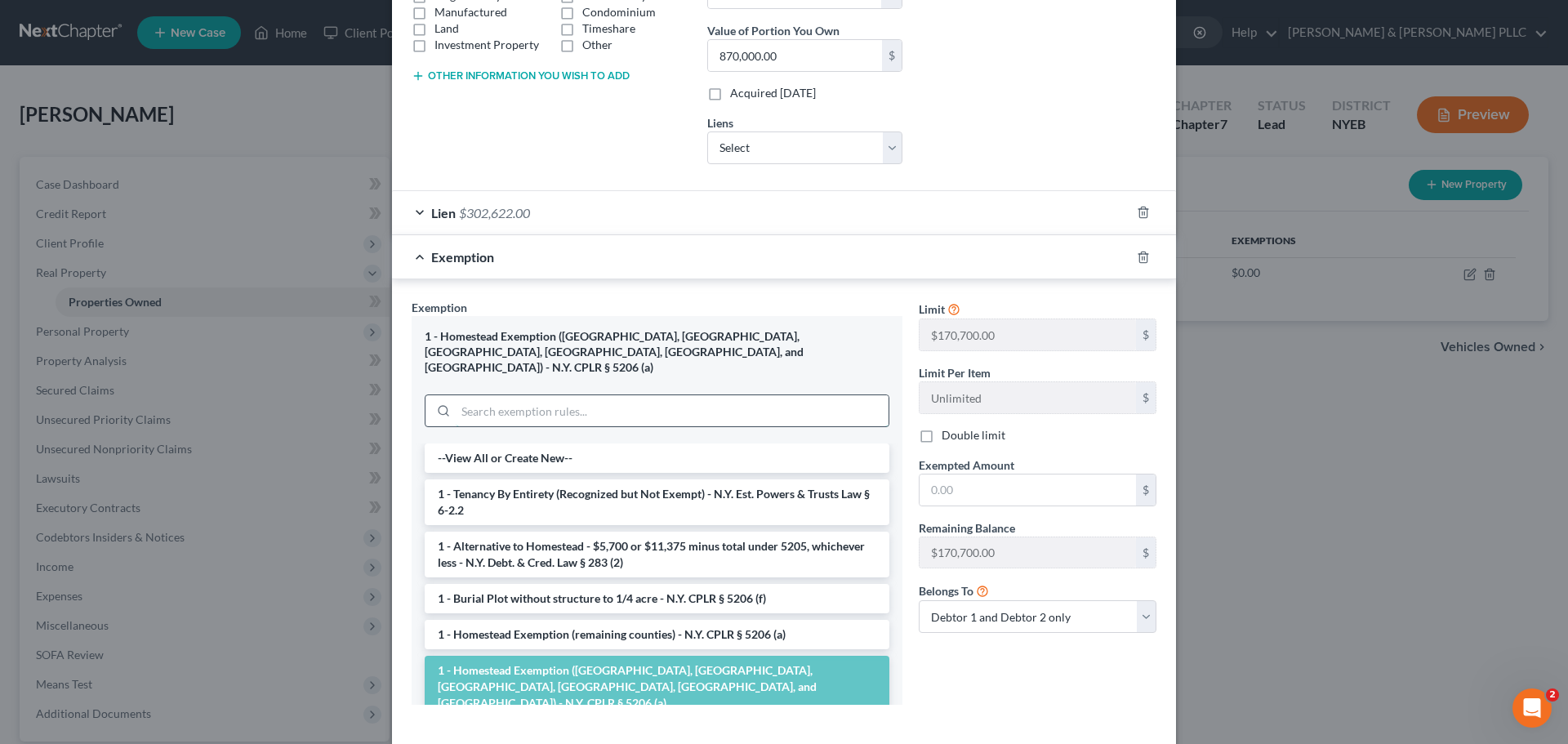
click at [770, 395] on input "search" at bounding box center [672, 411] width 433 height 31
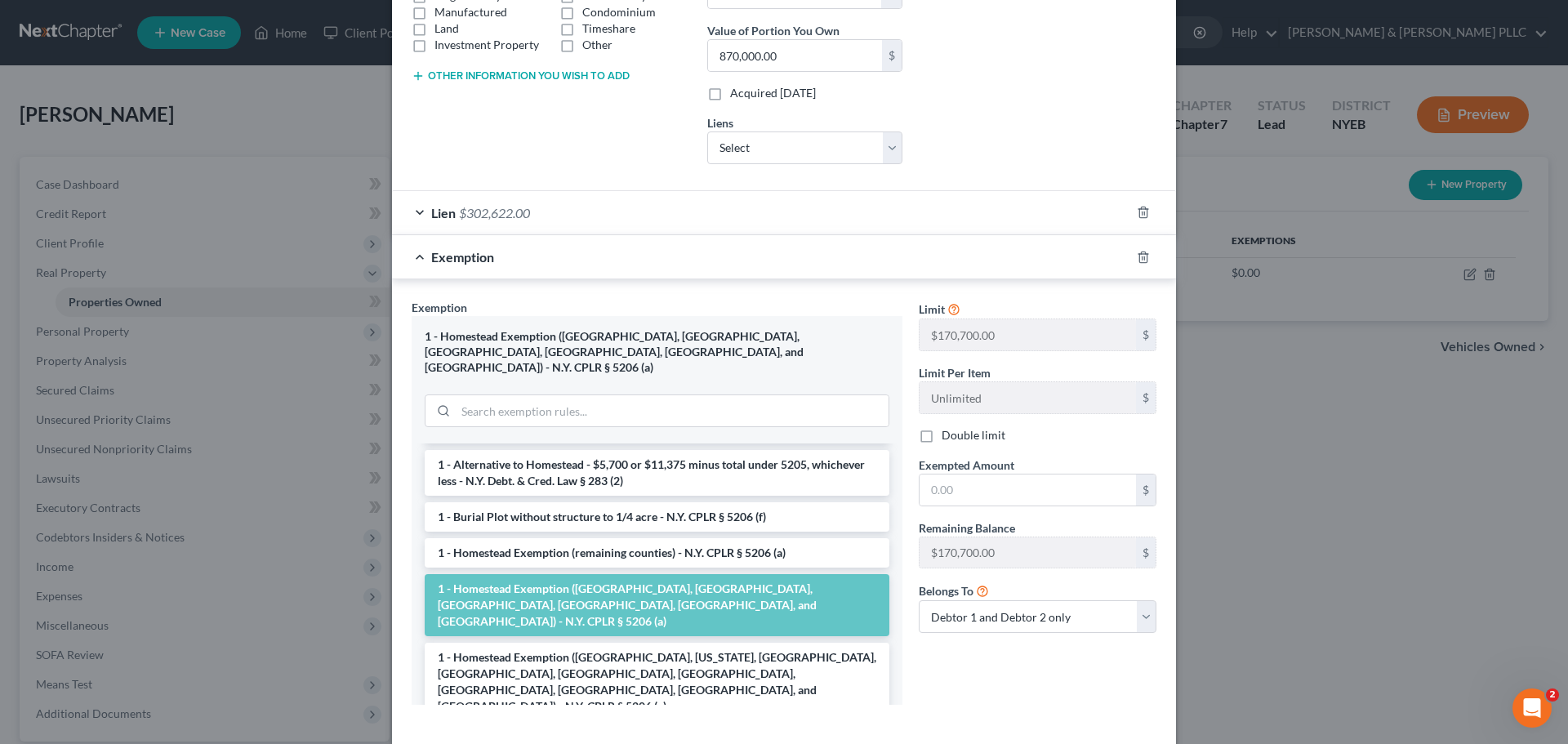
drag, startPoint x: 751, startPoint y: 636, endPoint x: 761, endPoint y: 628, distance: 12.8
click at [751, 642] on li "1 - Homestead Exemption (Kings, New York, Queens, Bronx, Richmond, Nassau, Suff…" at bounding box center [657, 682] width 465 height 79
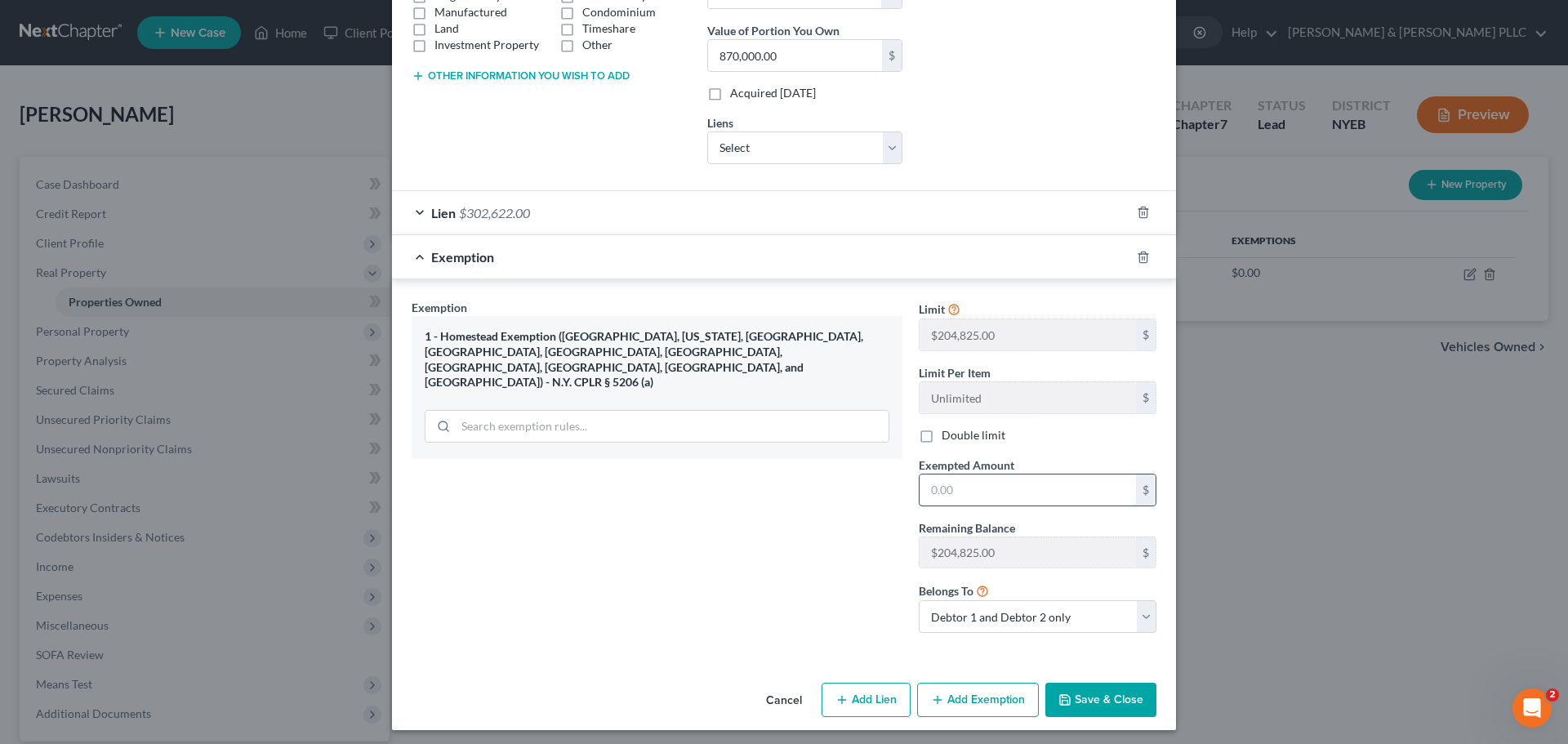
click at [1006, 496] on input "text" at bounding box center [1027, 489] width 216 height 31
type input "204,825"
click at [1079, 692] on button "Save & Close" at bounding box center [1101, 700] width 111 height 34
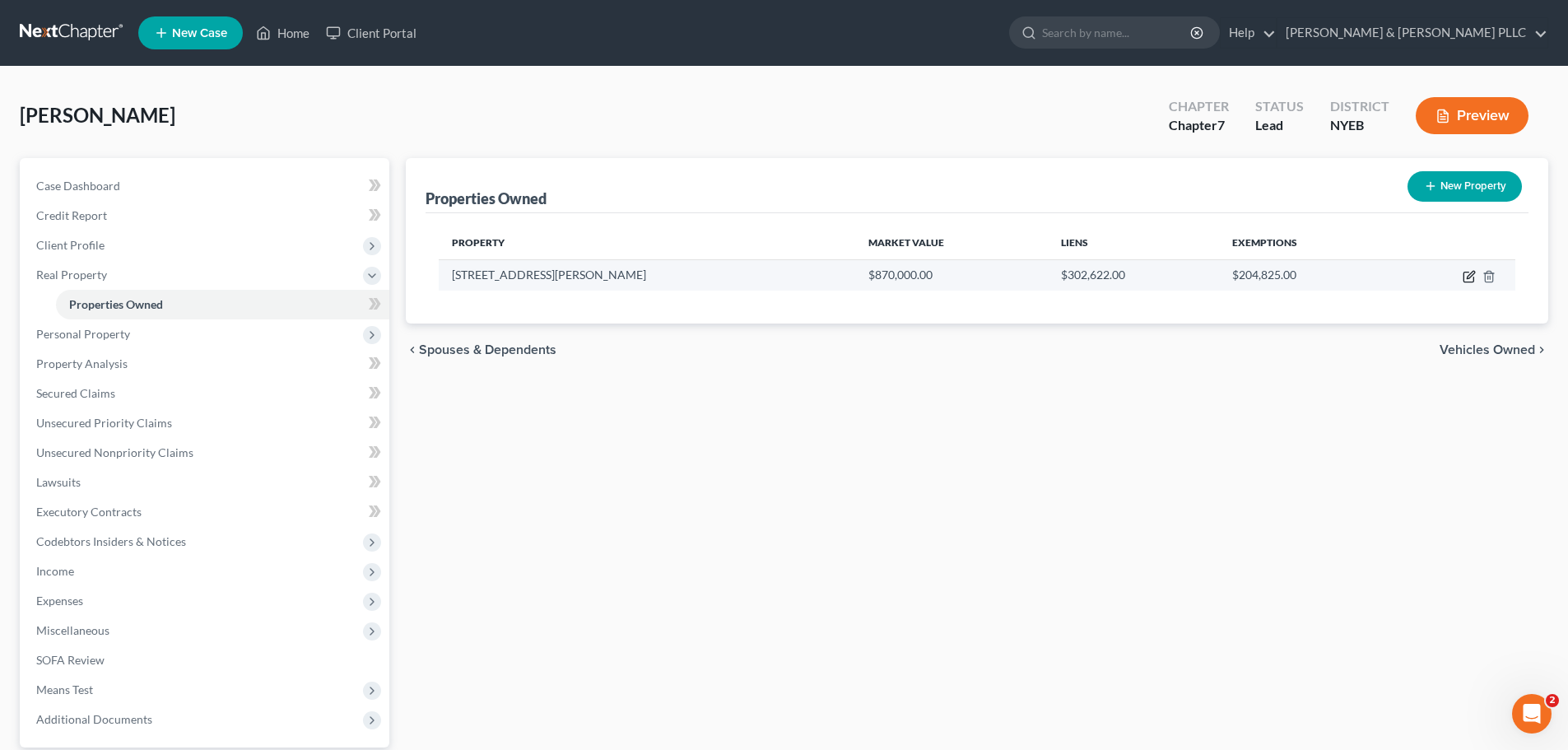
drag, startPoint x: 1466, startPoint y: 273, endPoint x: 1457, endPoint y: 276, distance: 9.5
click at [1466, 273] on icon "button" at bounding box center [1468, 276] width 13 height 13
select select "35"
select select "2"
select select "5"
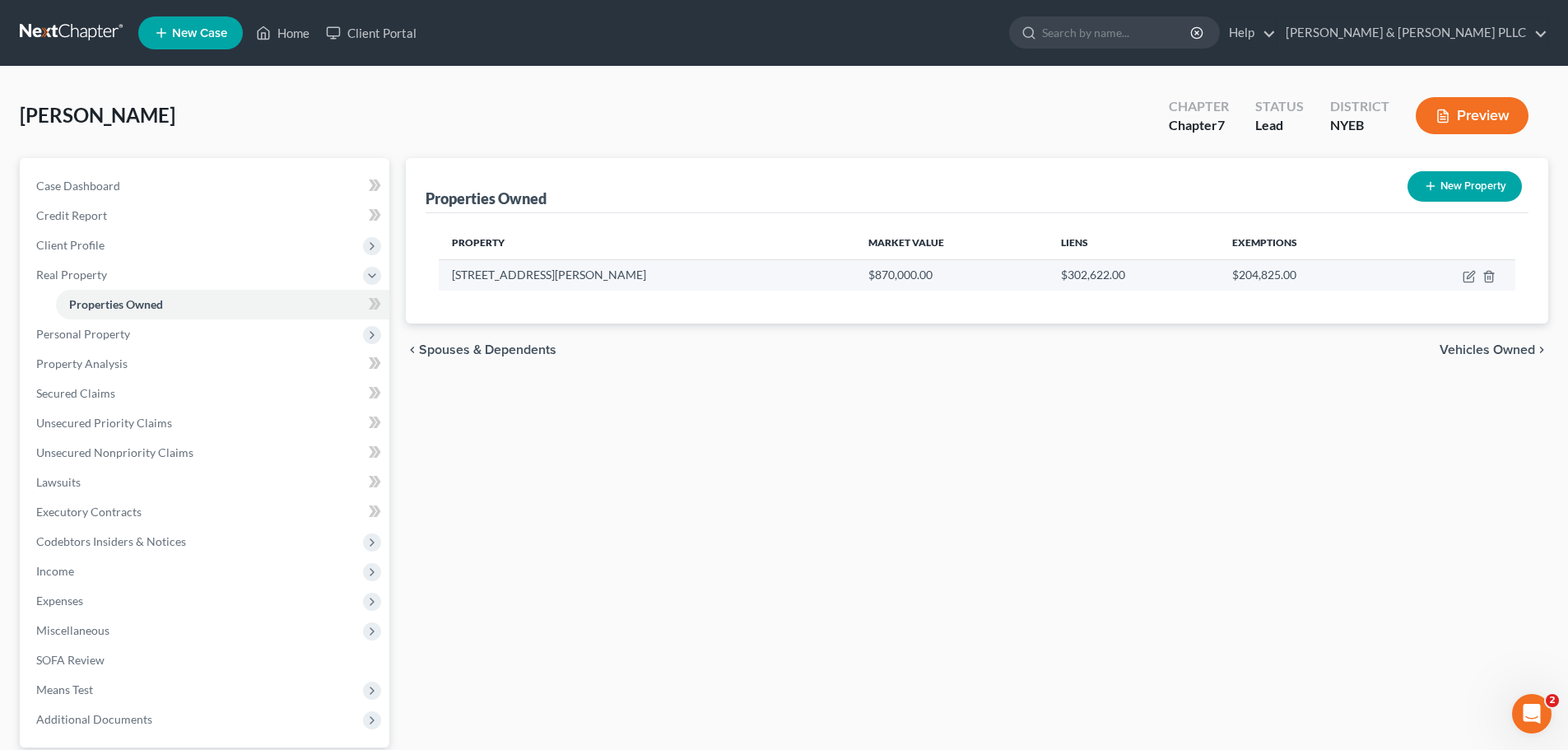
select select "2"
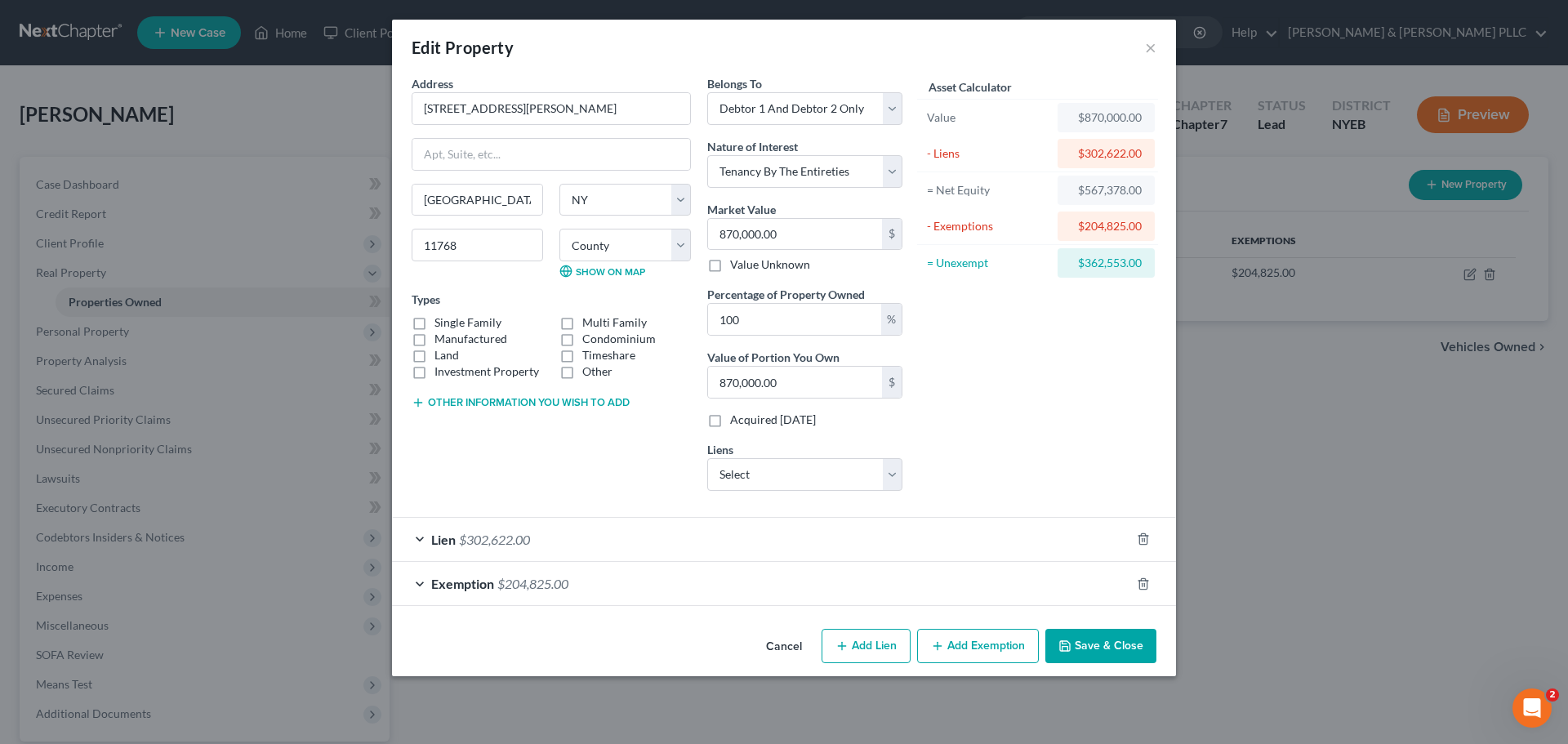
click at [823, 587] on div "Exemption $204,825.00" at bounding box center [761, 583] width 738 height 44
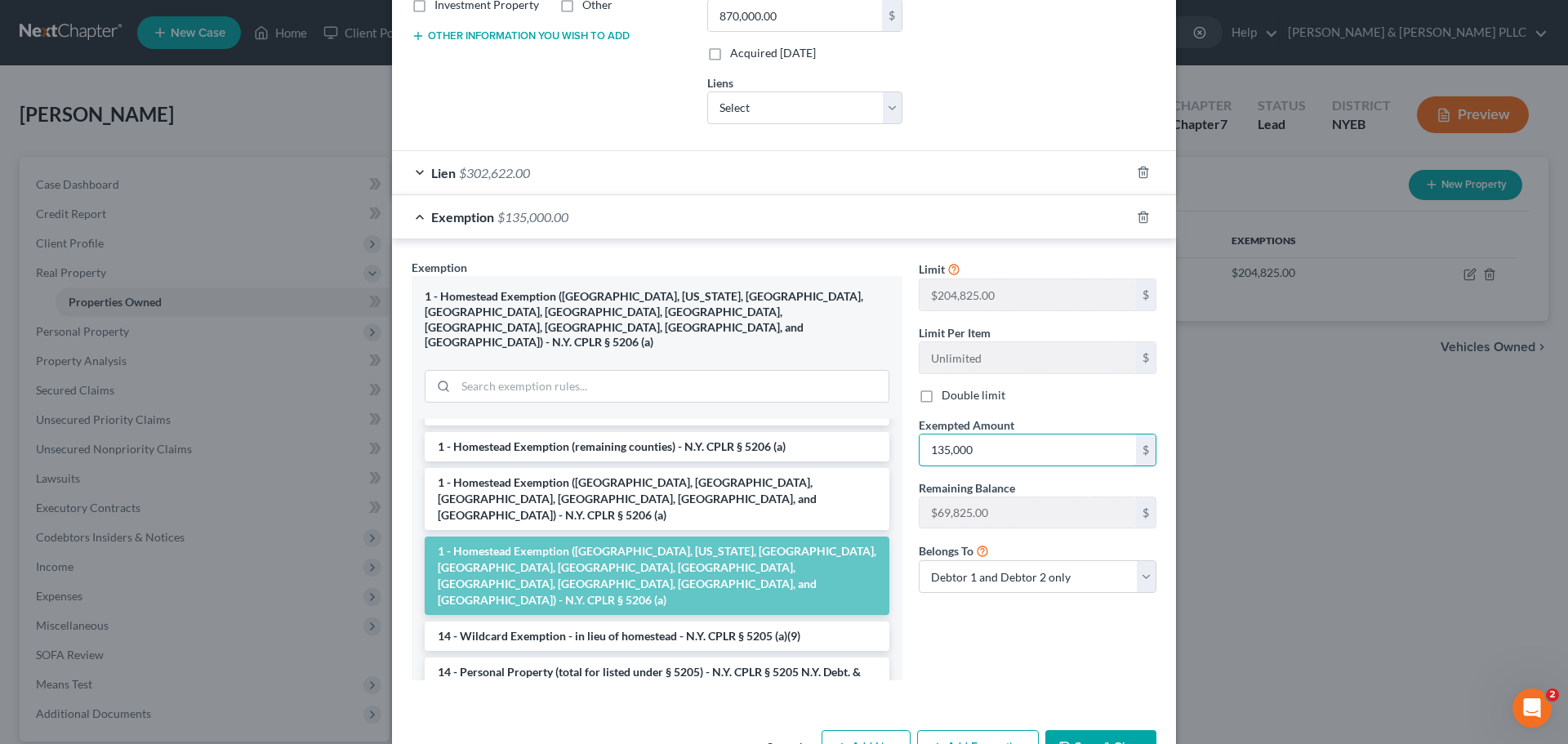
scroll to position [389, 0]
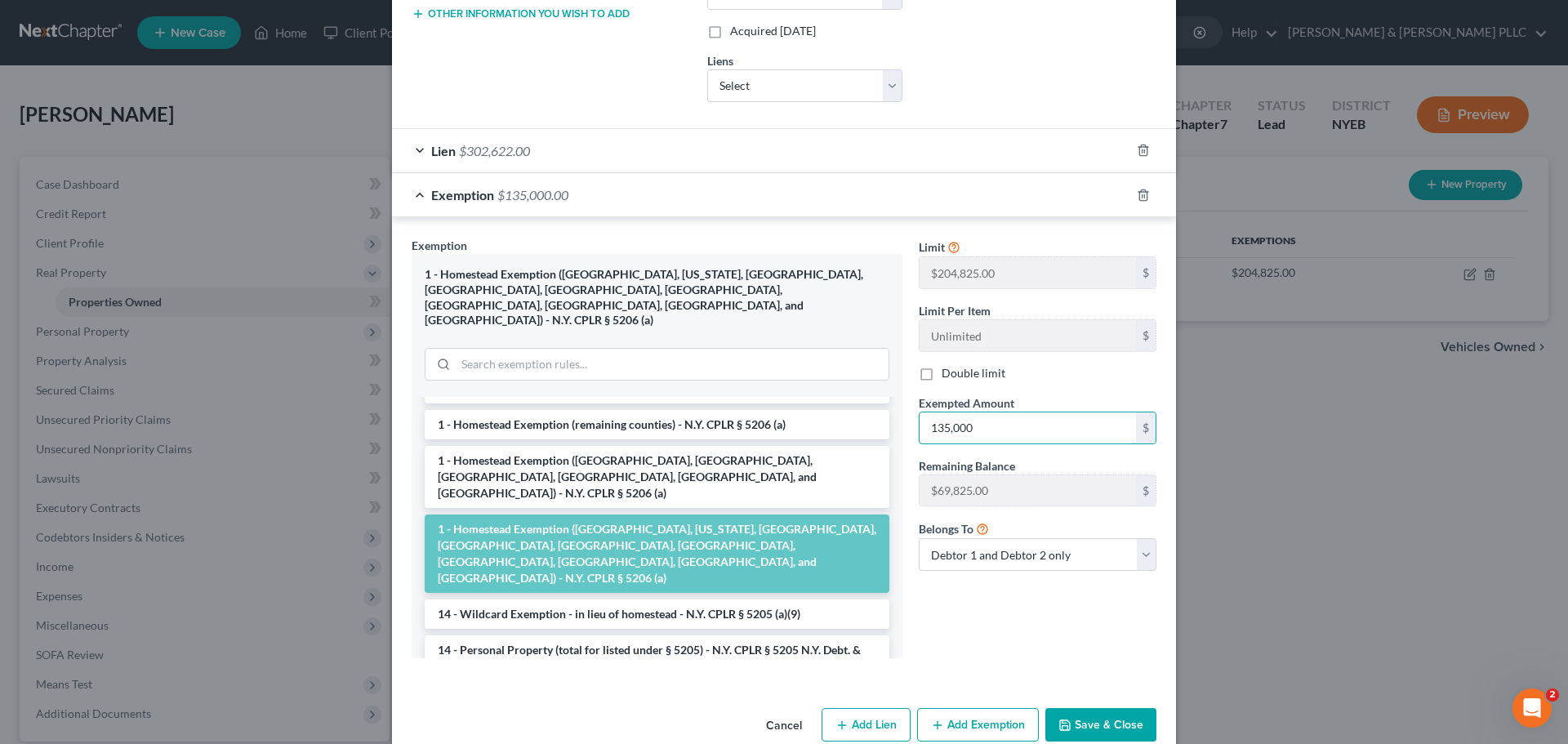
type input "135,000"
click at [1059, 718] on icon "button" at bounding box center [1065, 724] width 13 height 13
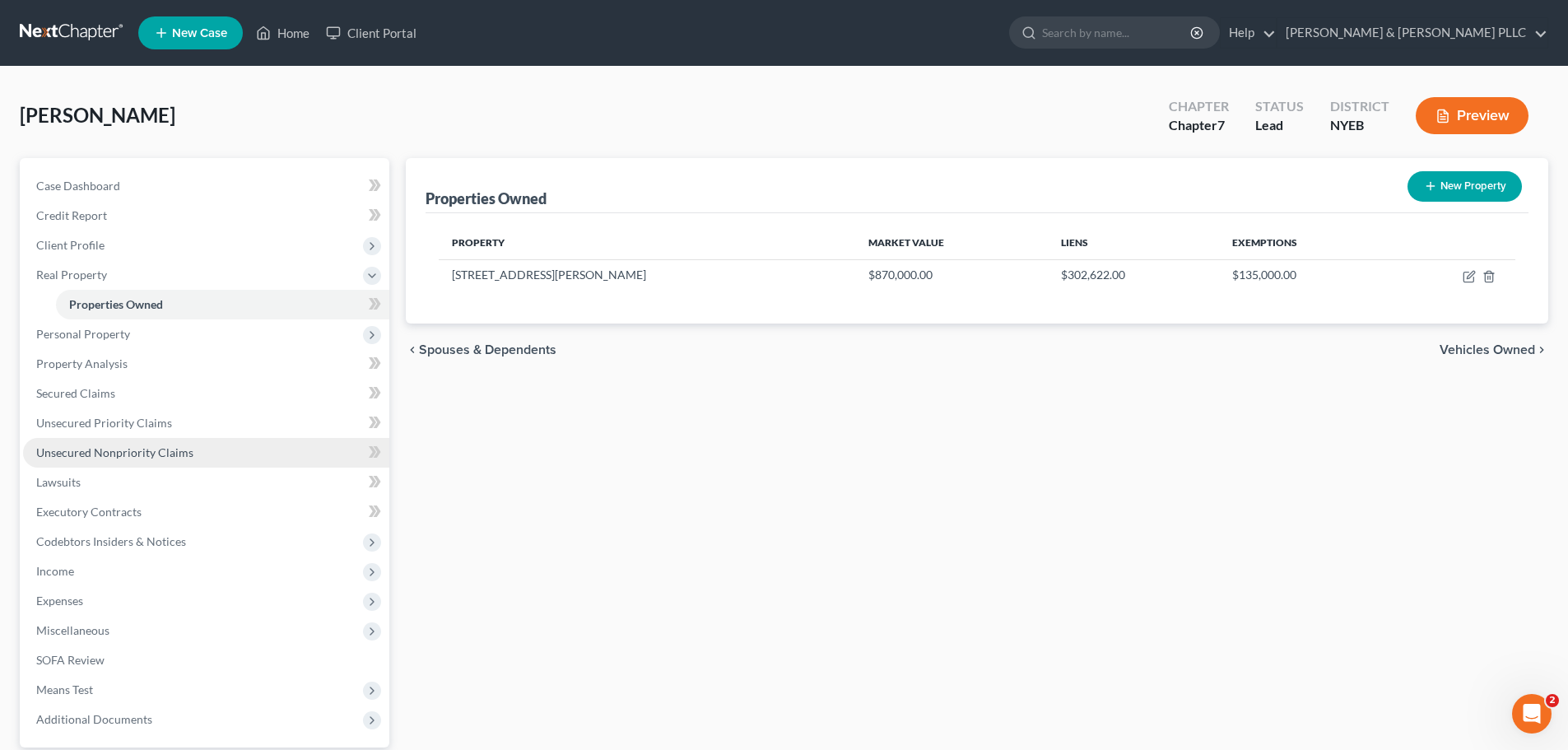
click at [207, 439] on link "Unsecured Nonpriority Claims" at bounding box center [206, 452] width 366 height 29
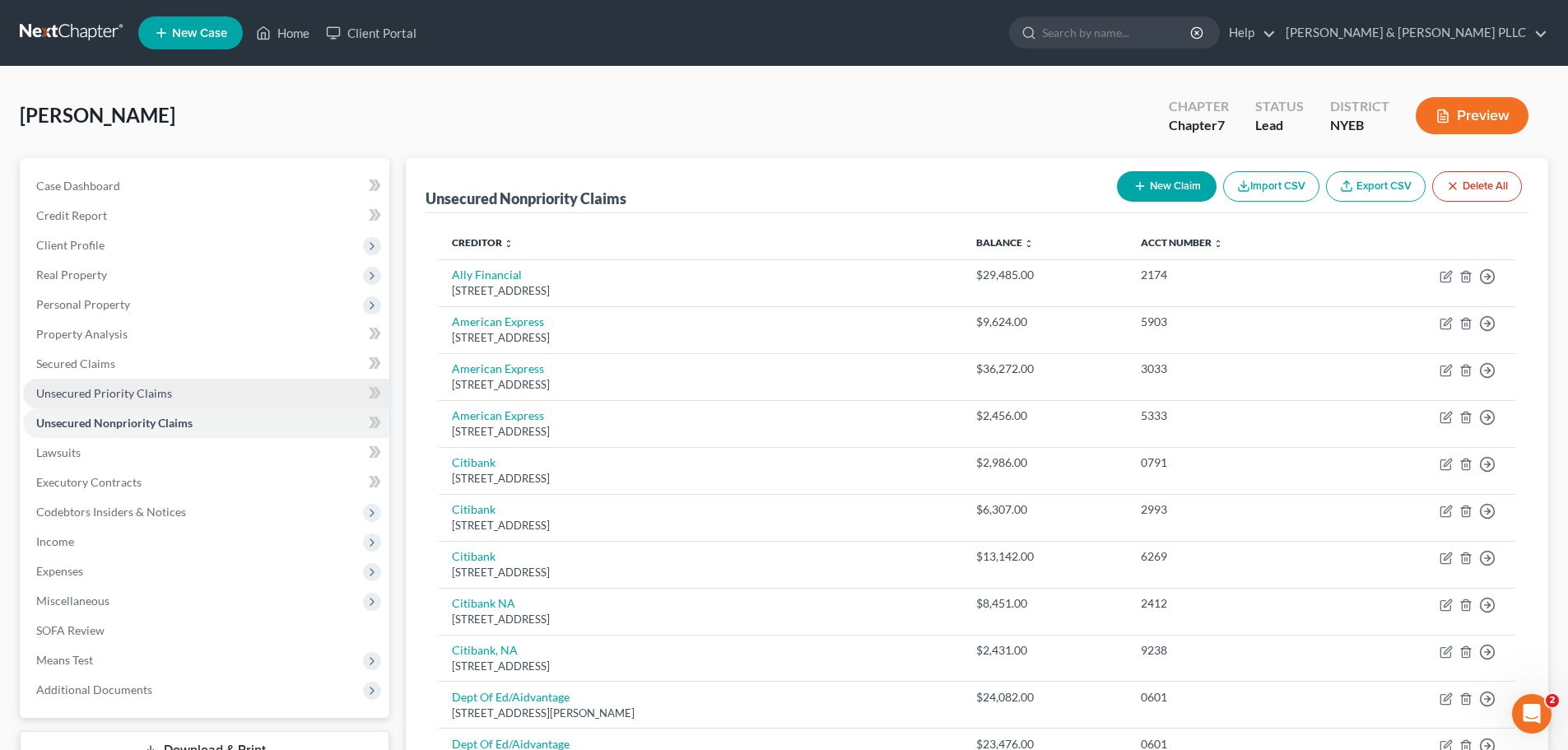
click at [195, 397] on link "Unsecured Priority Claims" at bounding box center [206, 394] width 366 height 29
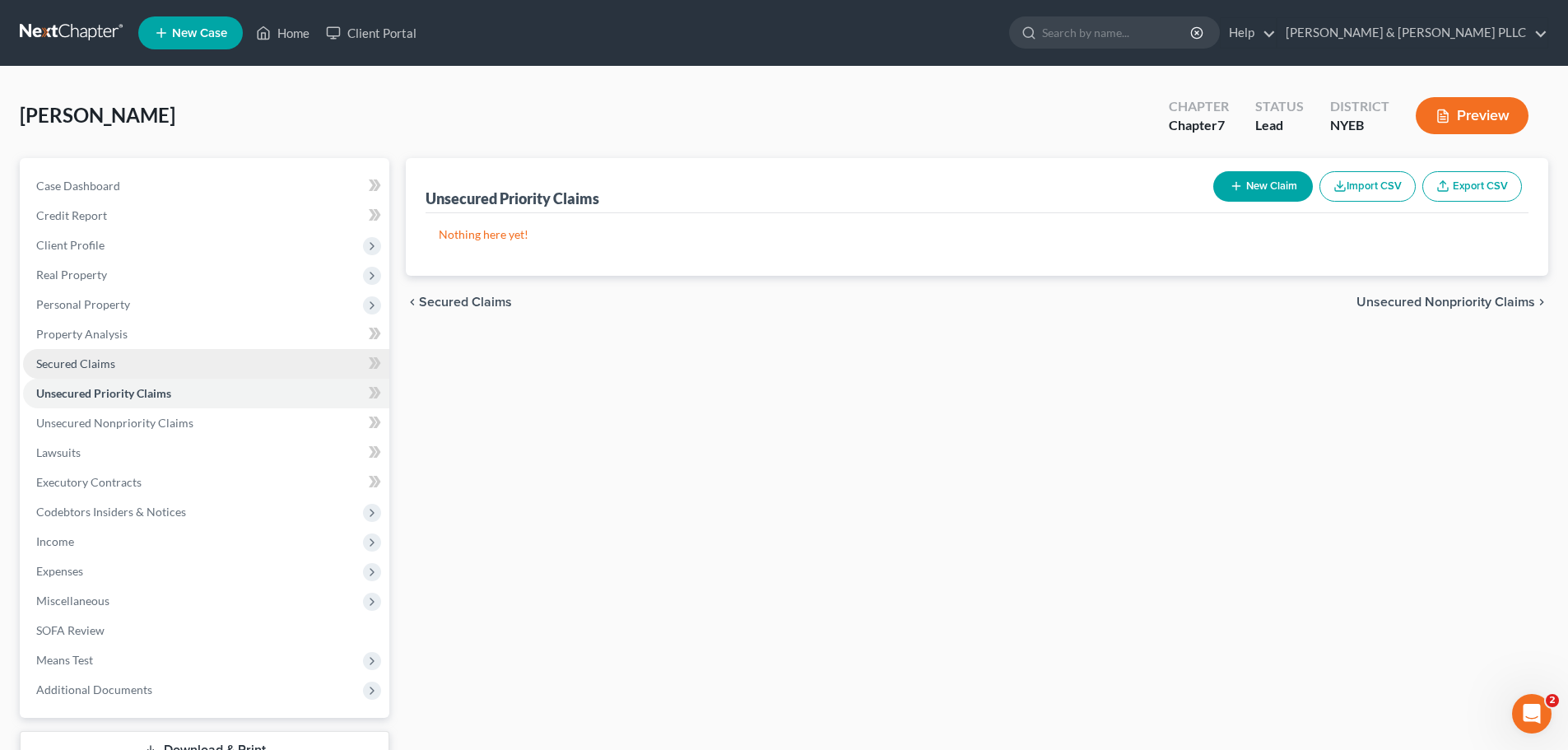
click at [195, 372] on link "Secured Claims" at bounding box center [206, 363] width 366 height 29
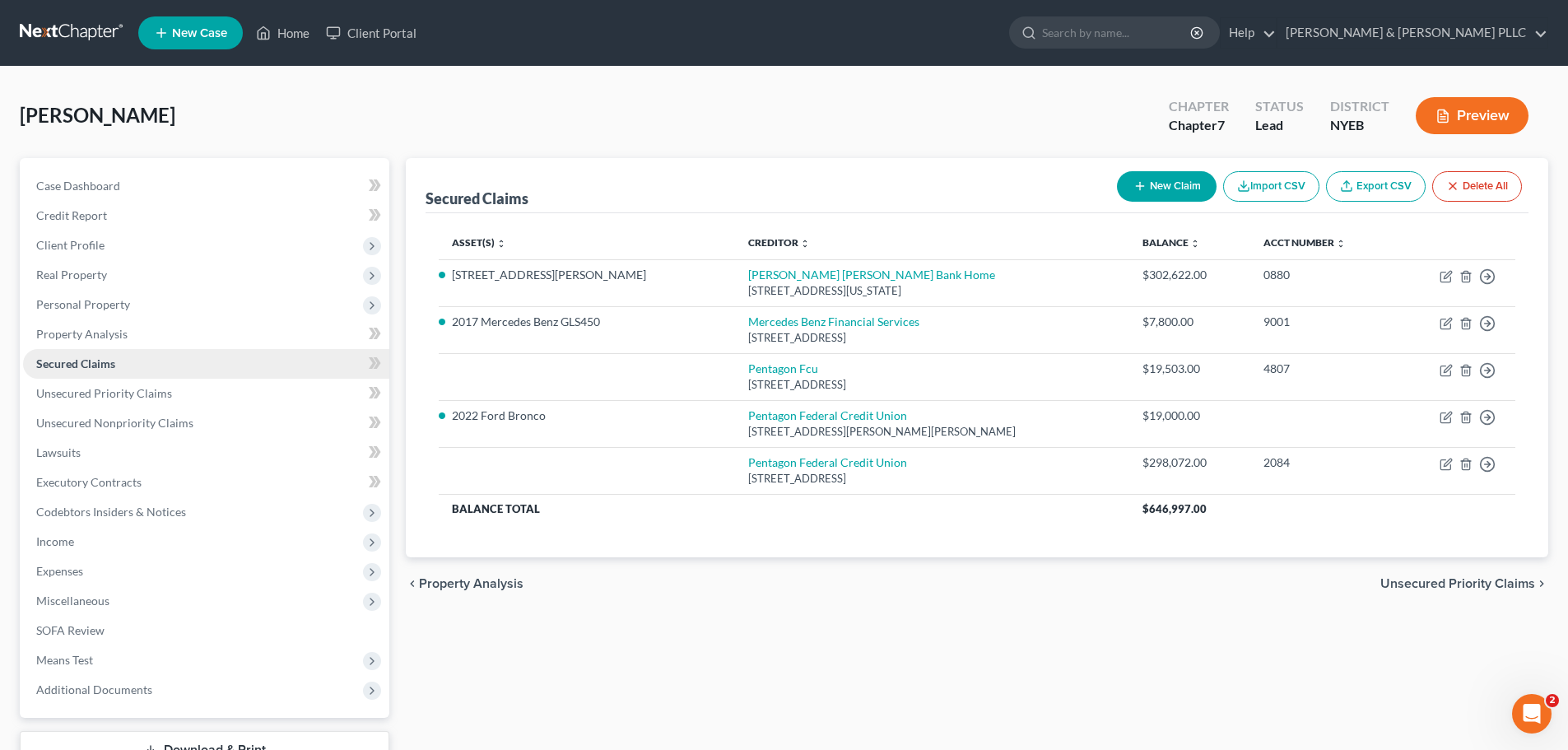
click at [191, 370] on link "Secured Claims" at bounding box center [206, 363] width 366 height 29
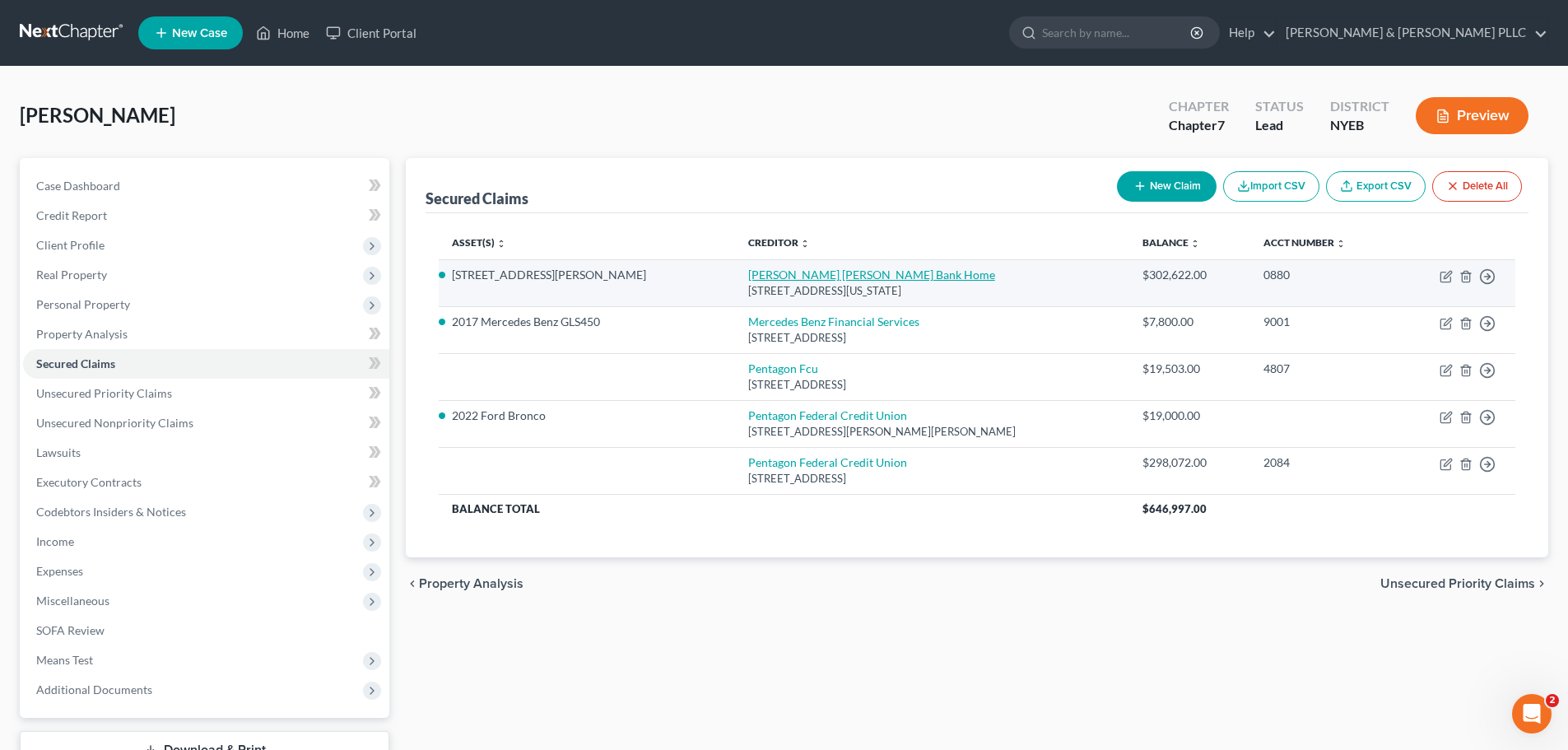
click at [808, 274] on link "JP Morgan Chase Bank Home" at bounding box center [871, 275] width 247 height 14
select select "19"
select select "11"
select select "4"
select select "1"
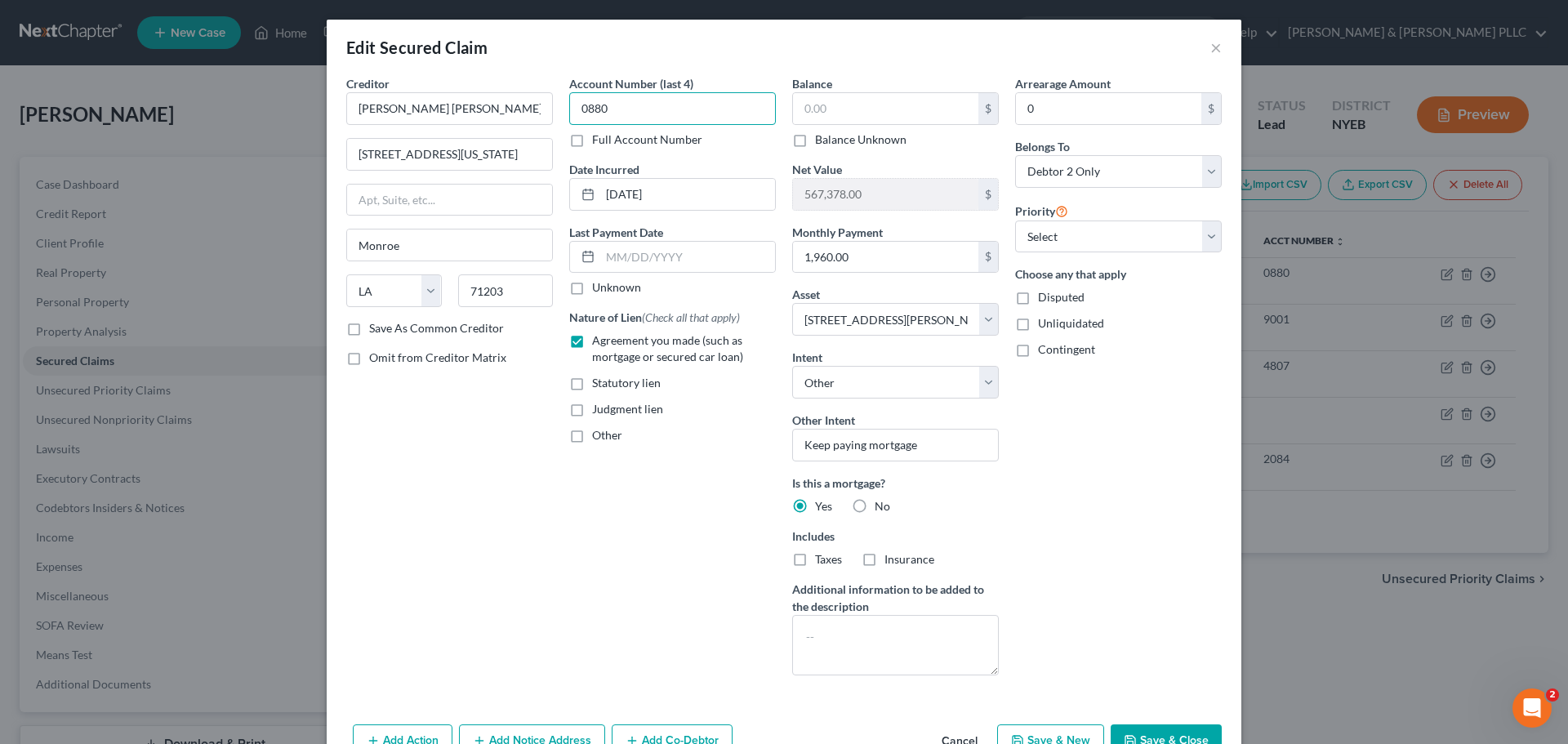
type input "0880"
click at [677, 111] on input "0880" at bounding box center [672, 108] width 207 height 32
click at [801, 114] on input "text" at bounding box center [885, 108] width 185 height 31
click at [1210, 48] on button "×" at bounding box center [1215, 47] width 11 height 20
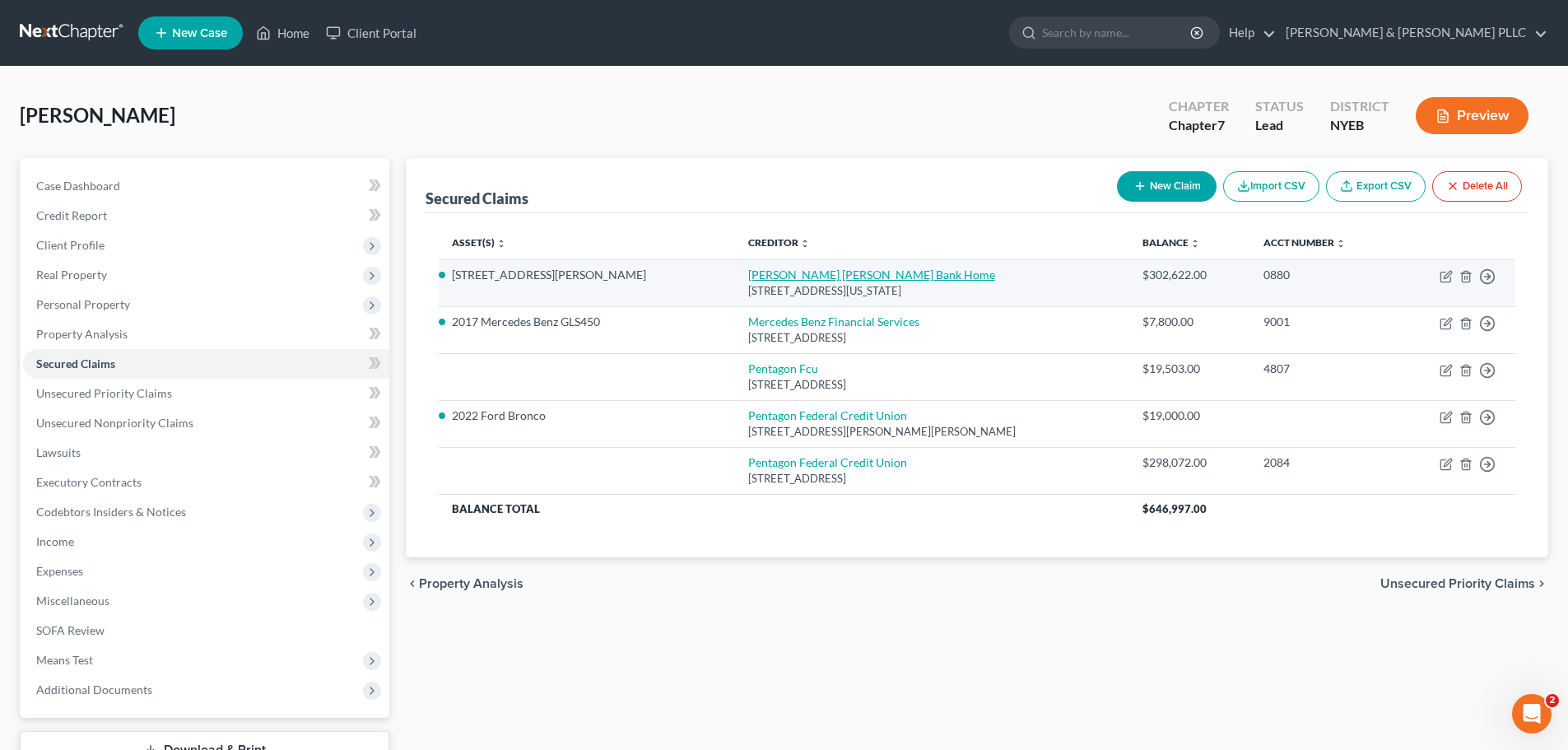
click at [819, 277] on link "JP Morgan Chase Bank Home" at bounding box center [871, 275] width 247 height 14
select select "19"
select select "11"
select select "4"
select select "1"
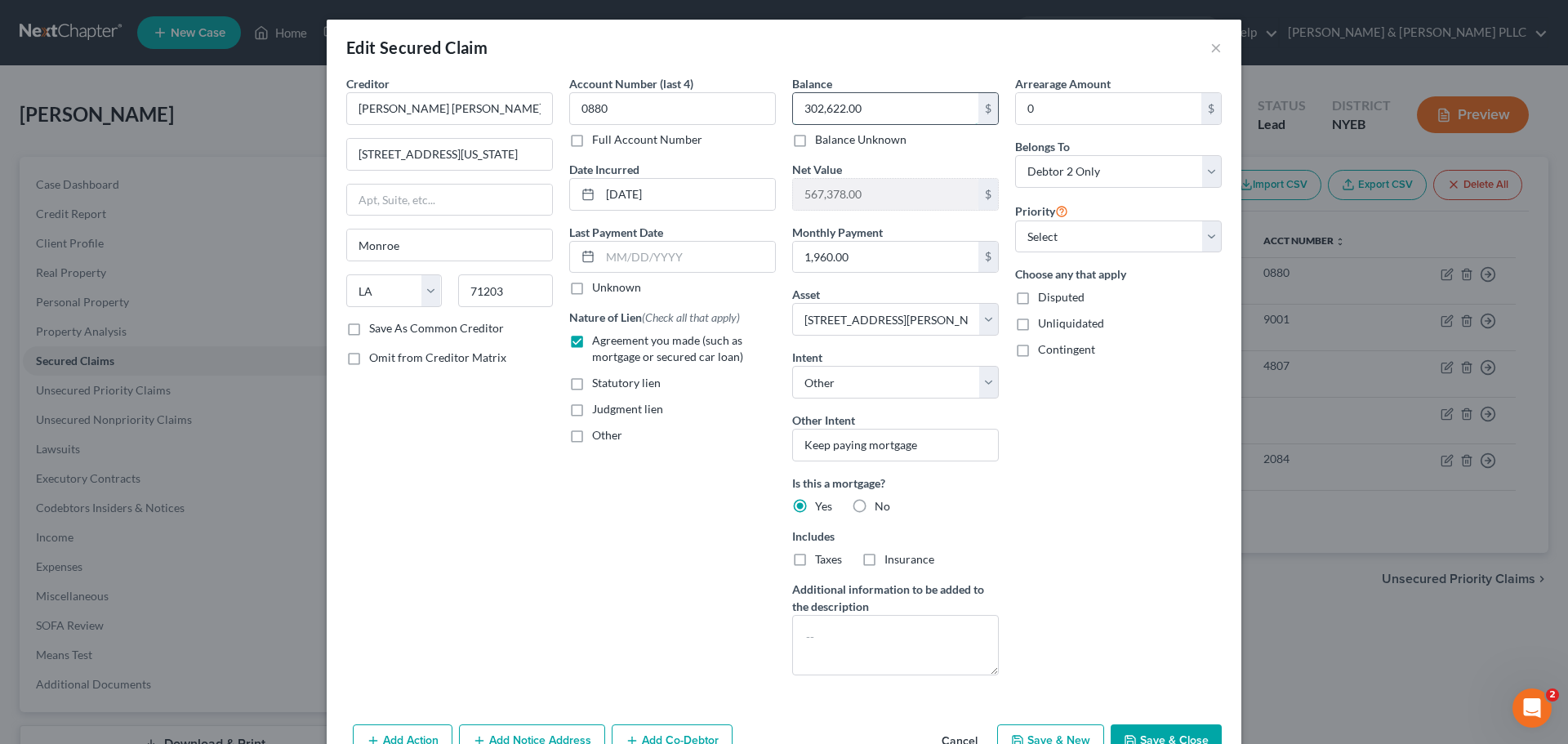
click at [844, 112] on input "302,622.00" at bounding box center [885, 108] width 185 height 31
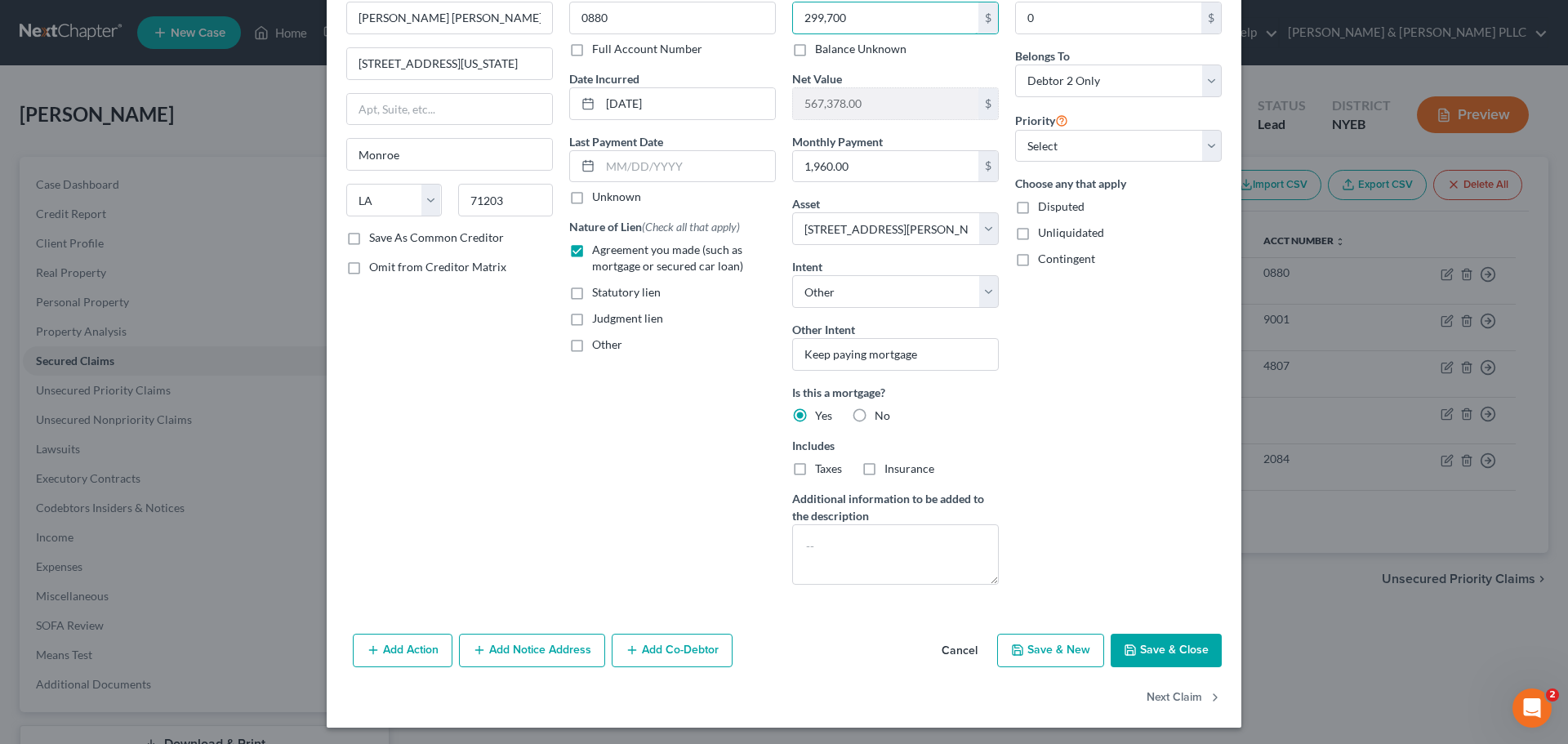
scroll to position [94, 0]
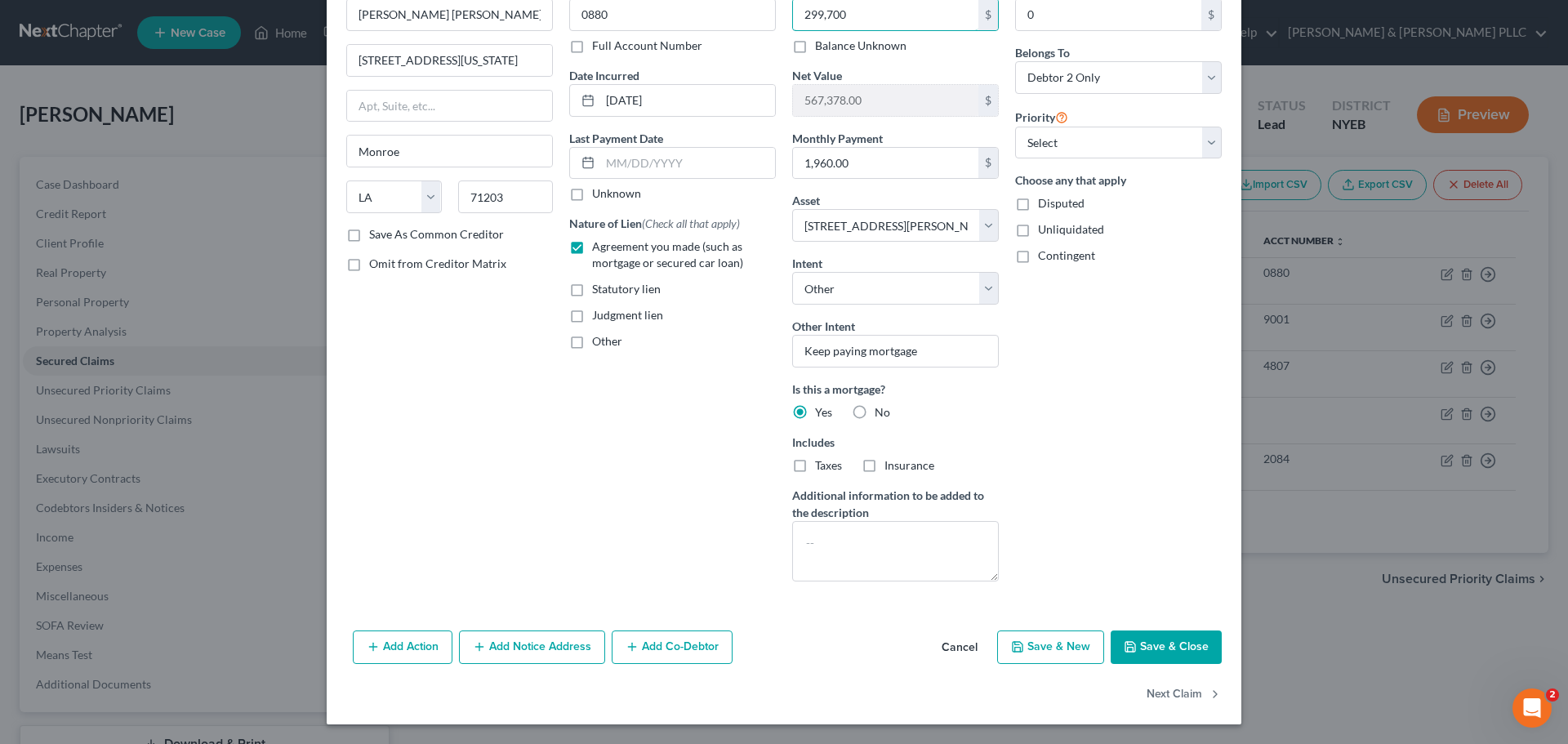
type input "299,700"
click at [1148, 653] on button "Save & Close" at bounding box center [1166, 647] width 111 height 34
select select
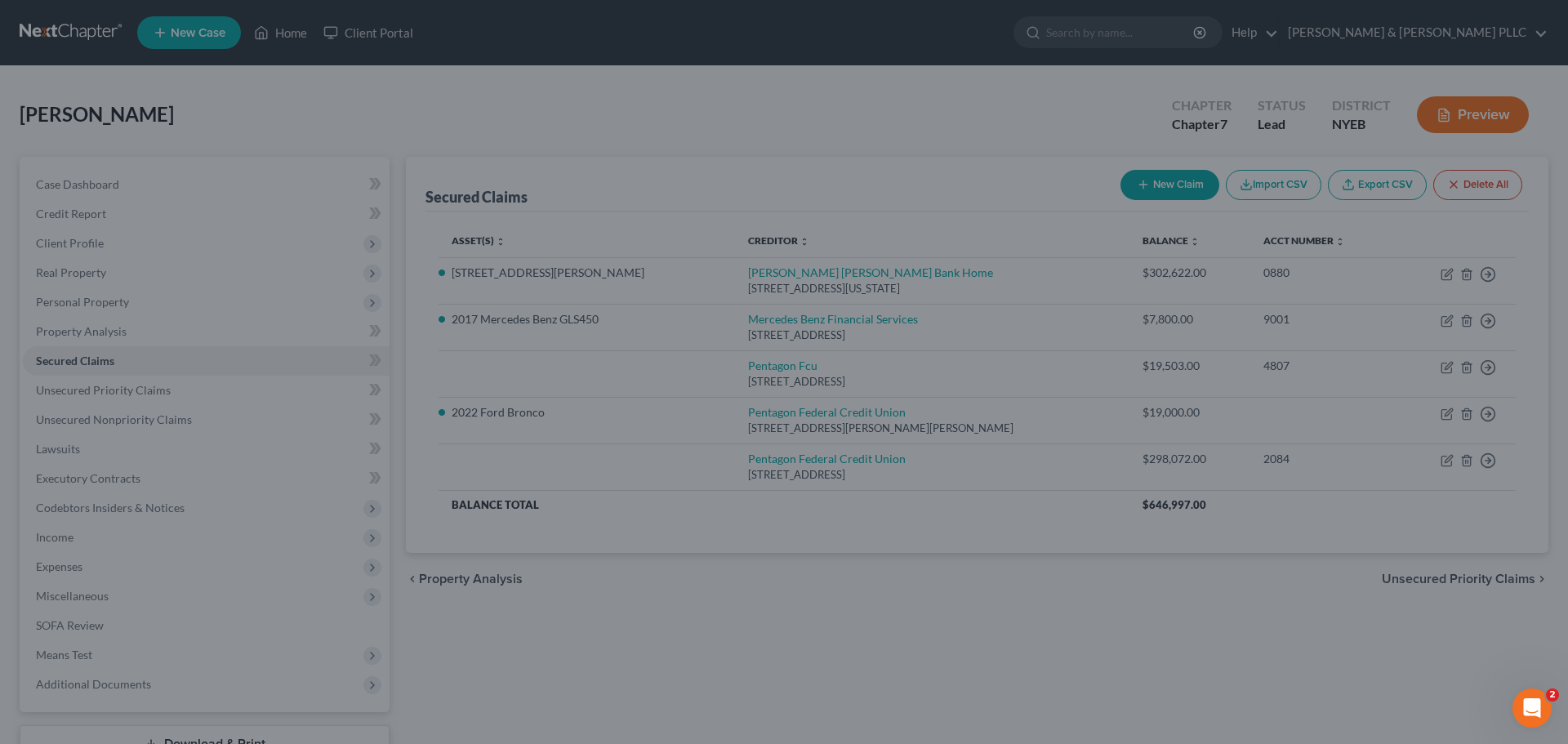
type input "299,700.00"
type input "570,300.00"
select select "11"
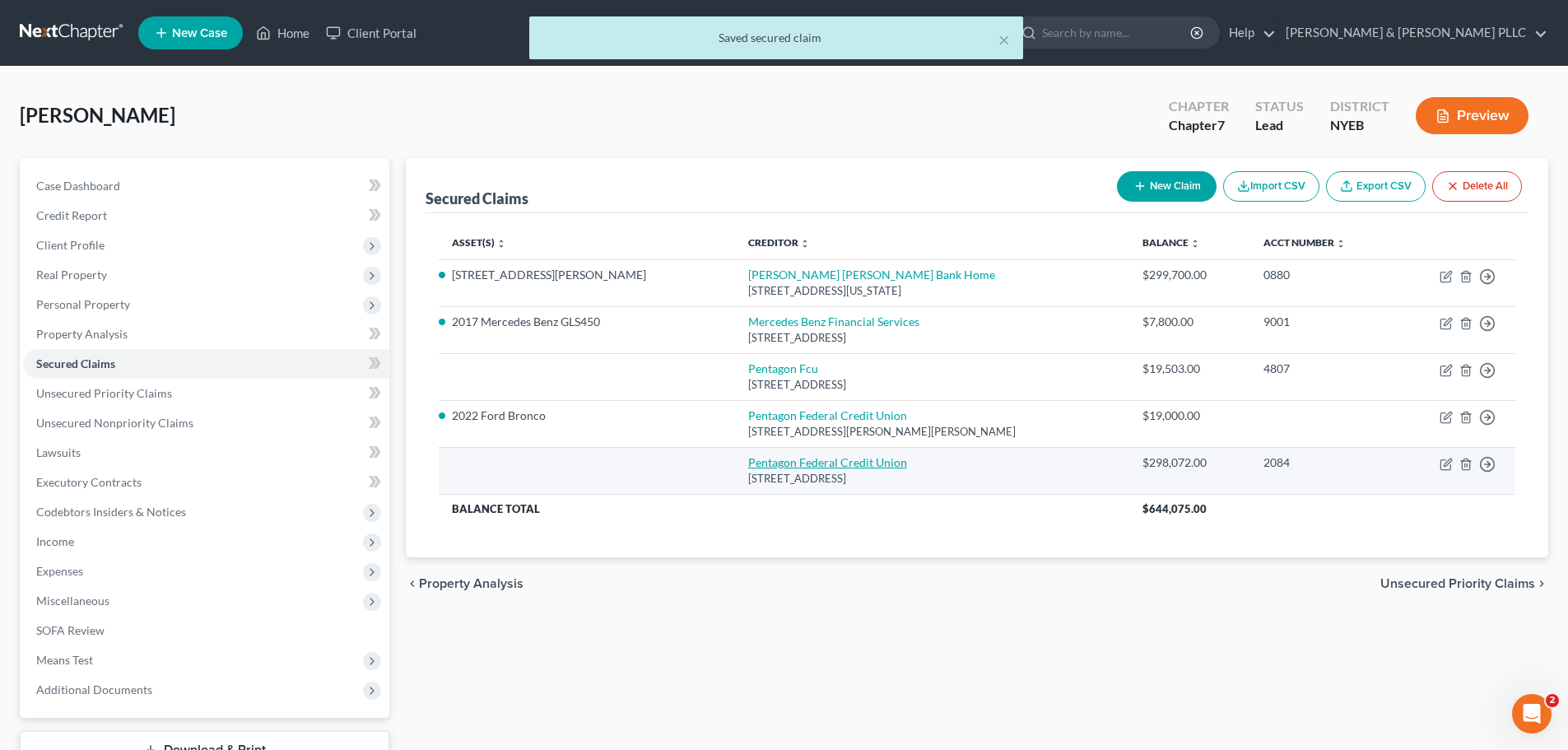
click at [790, 466] on link "Pentagon Federal Credit Union" at bounding box center [827, 462] width 158 height 14
select select "48"
select select "0"
select select "4"
select select "1"
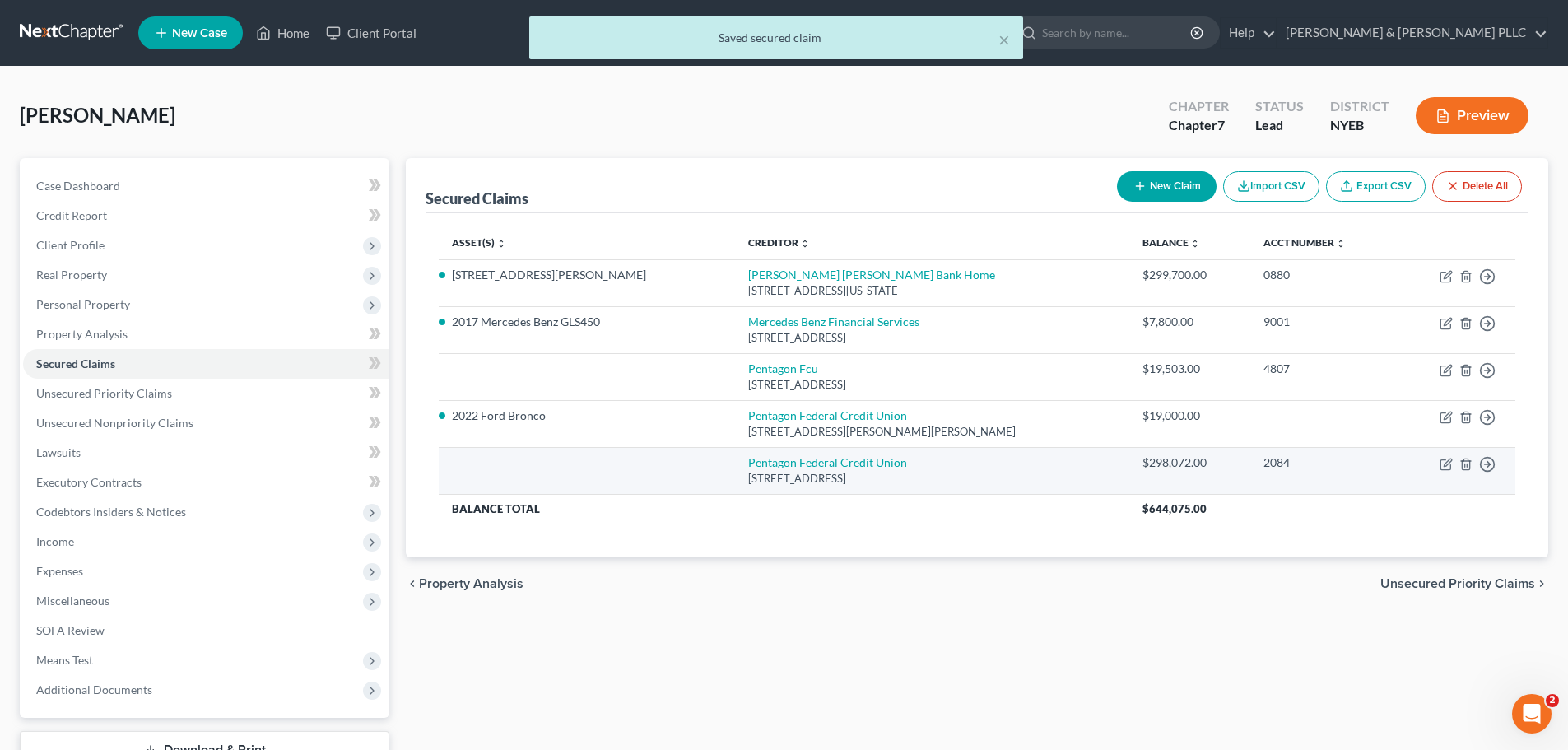
select select "1"
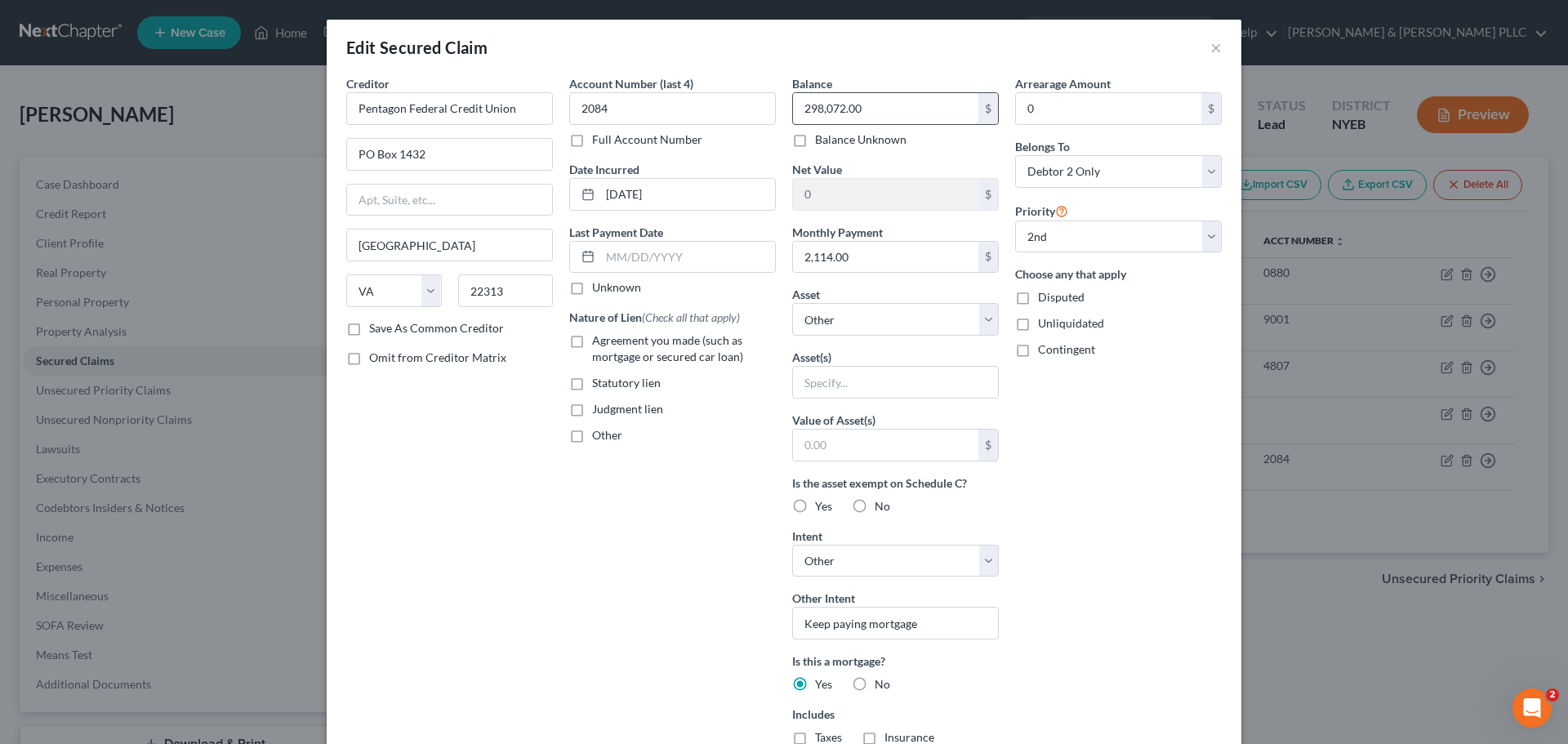
click at [875, 108] on input "298,072.00" at bounding box center [885, 108] width 185 height 31
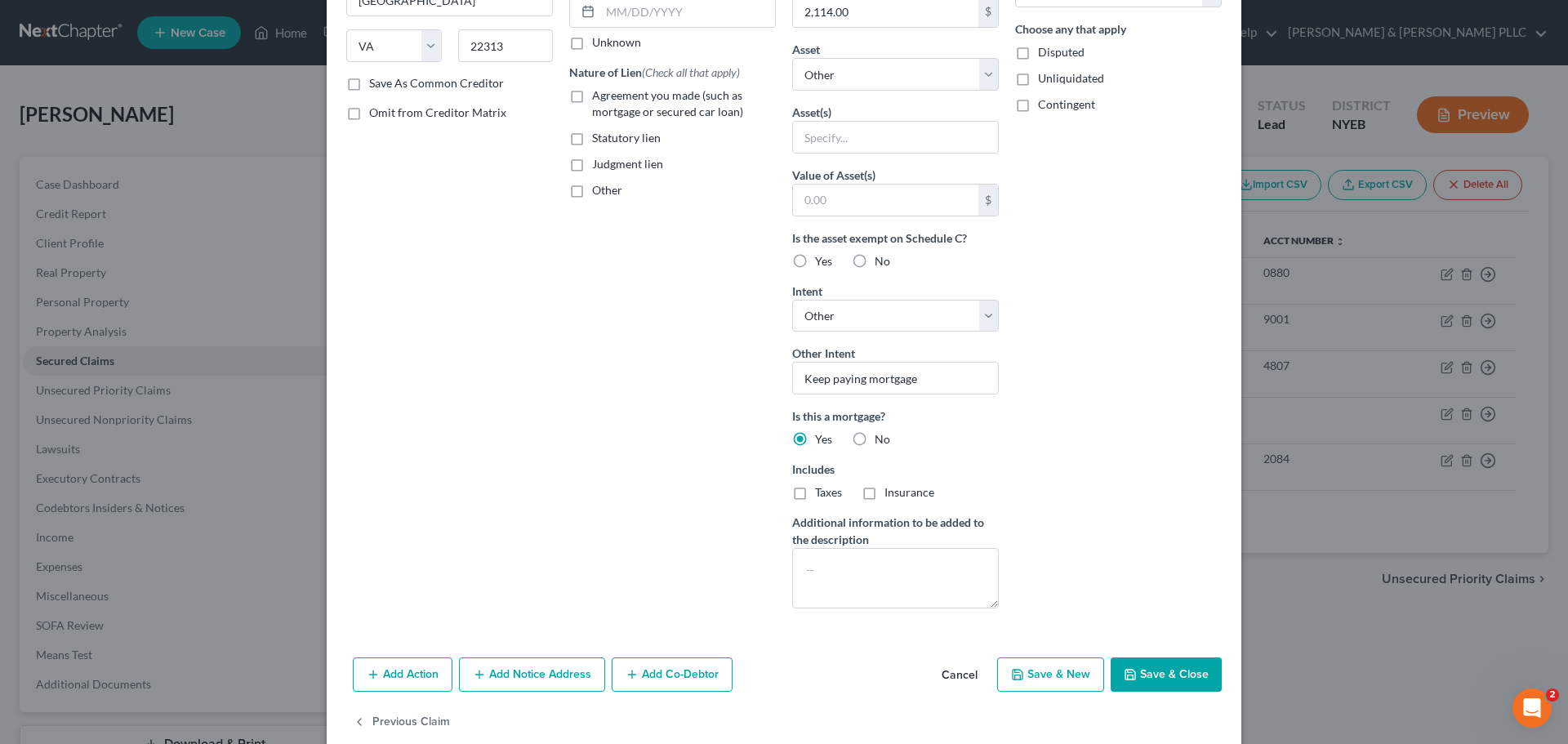
type input "296,000"
click at [1147, 673] on button "Save & Close" at bounding box center [1166, 674] width 111 height 34
select select
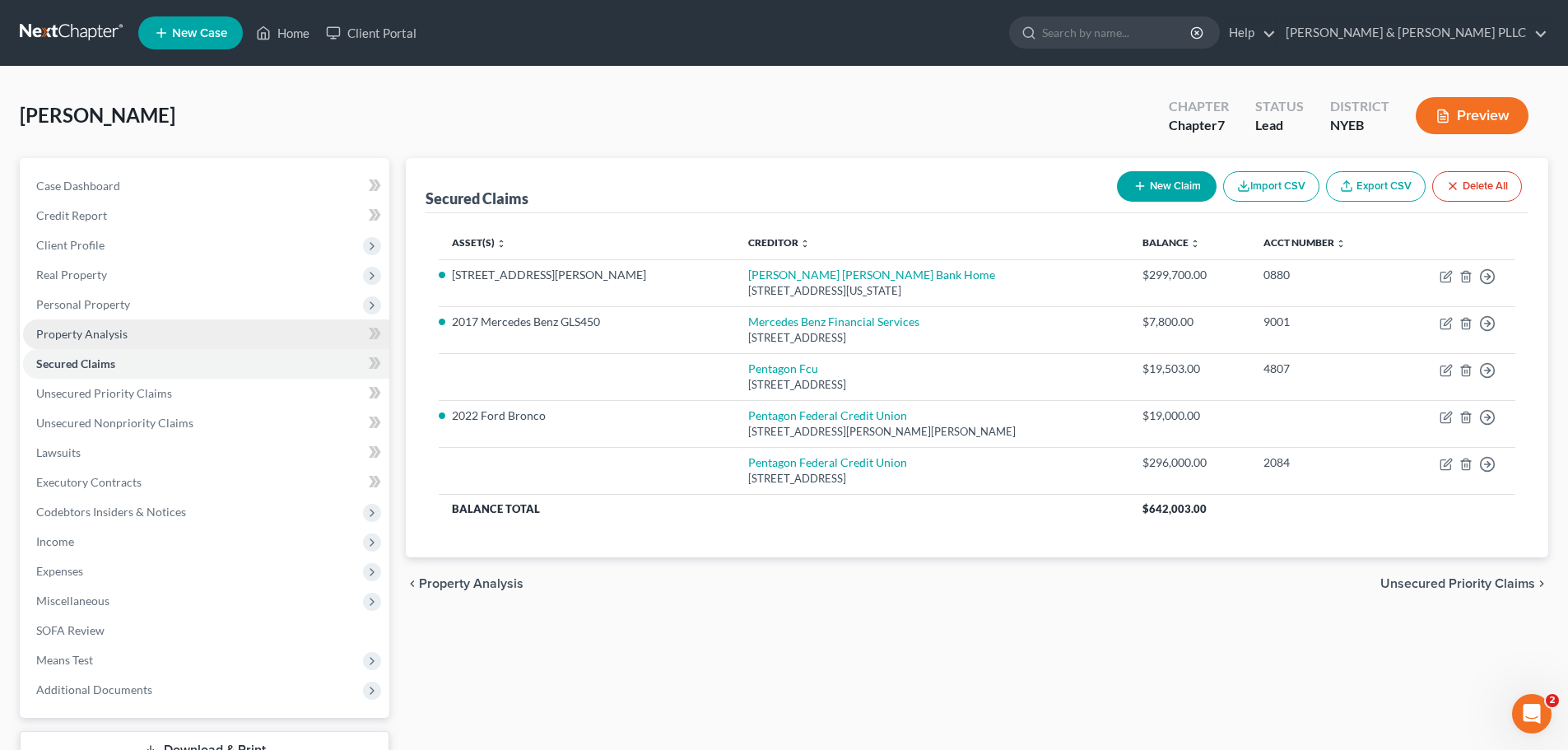
drag, startPoint x: 127, startPoint y: 328, endPoint x: 119, endPoint y: 329, distance: 8.1
click at [127, 328] on link "Property Analysis" at bounding box center [206, 334] width 366 height 29
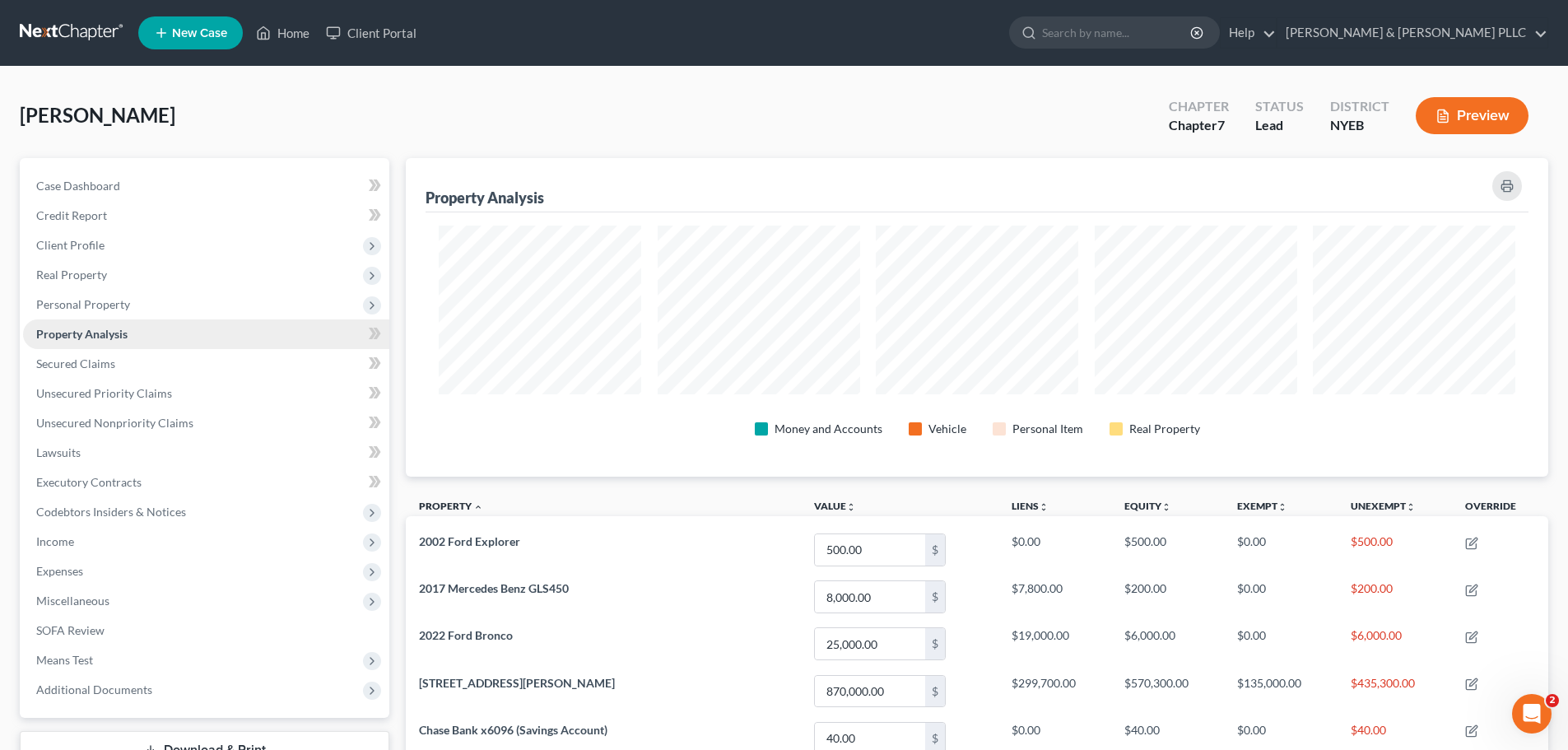
scroll to position [319, 1143]
click at [150, 408] on link "Unsecured Nonpriority Claims" at bounding box center [206, 423] width 366 height 29
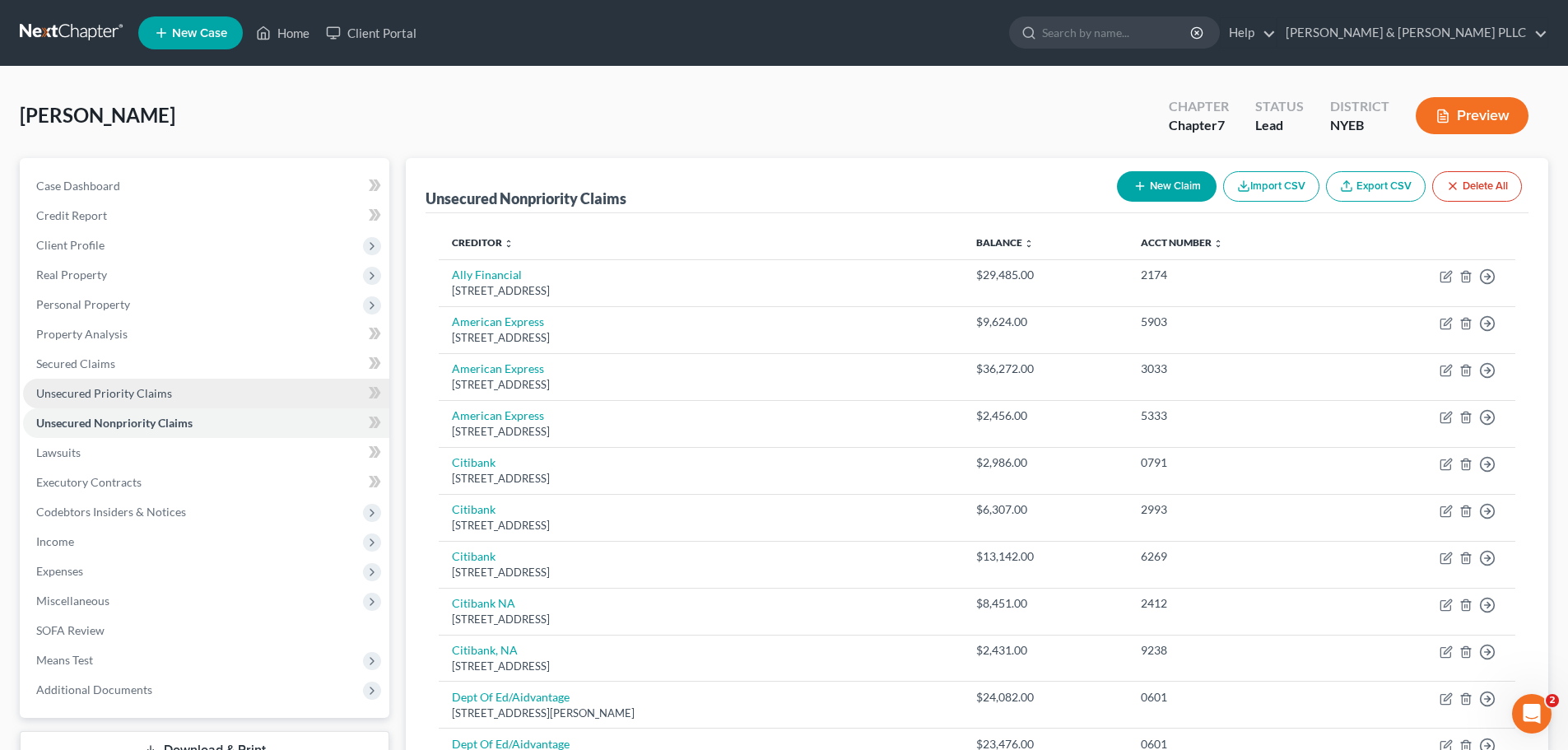
click at [161, 397] on span "Unsecured Priority Claims" at bounding box center [104, 393] width 136 height 14
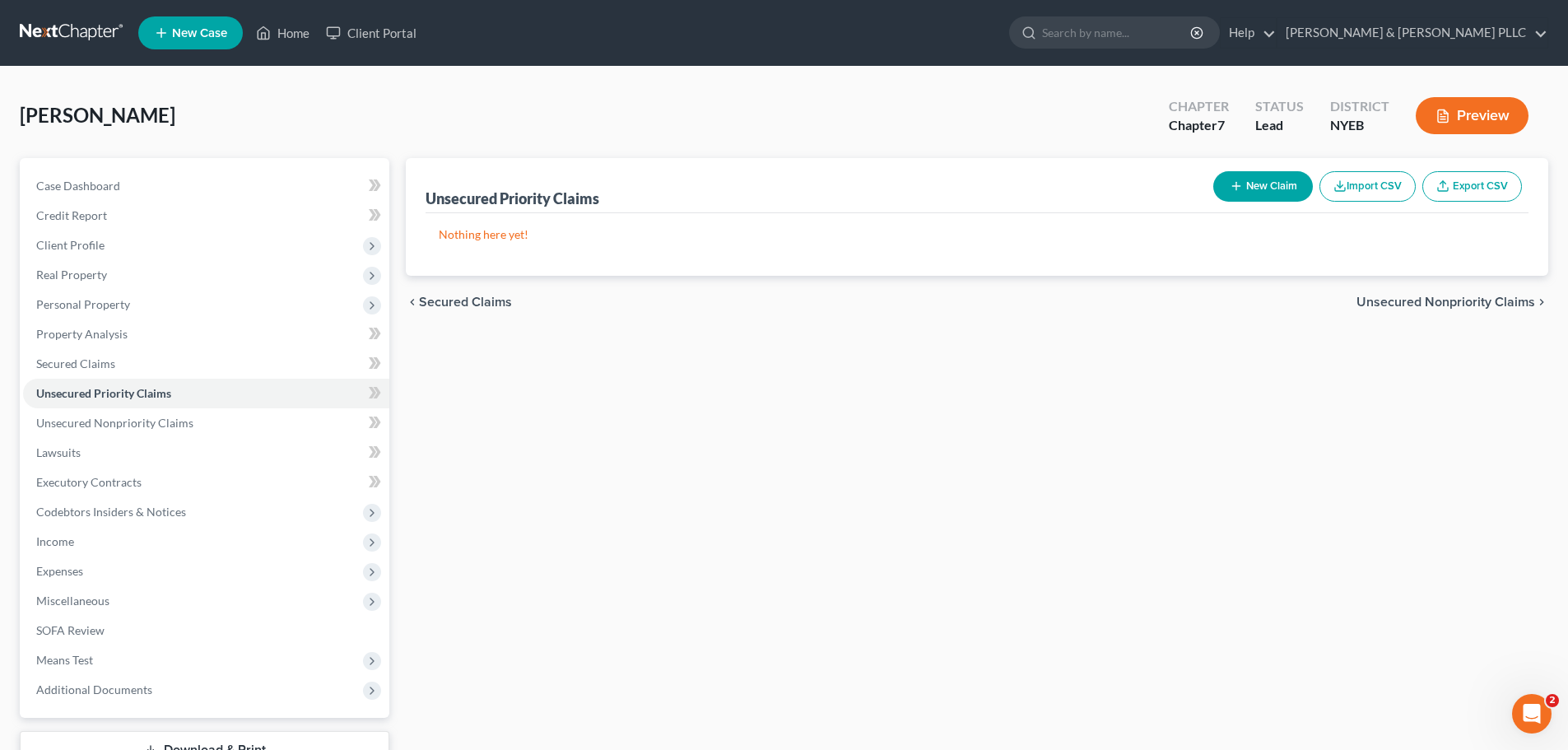
click at [1236, 195] on button "New Claim" at bounding box center [1263, 186] width 100 height 30
select select "2"
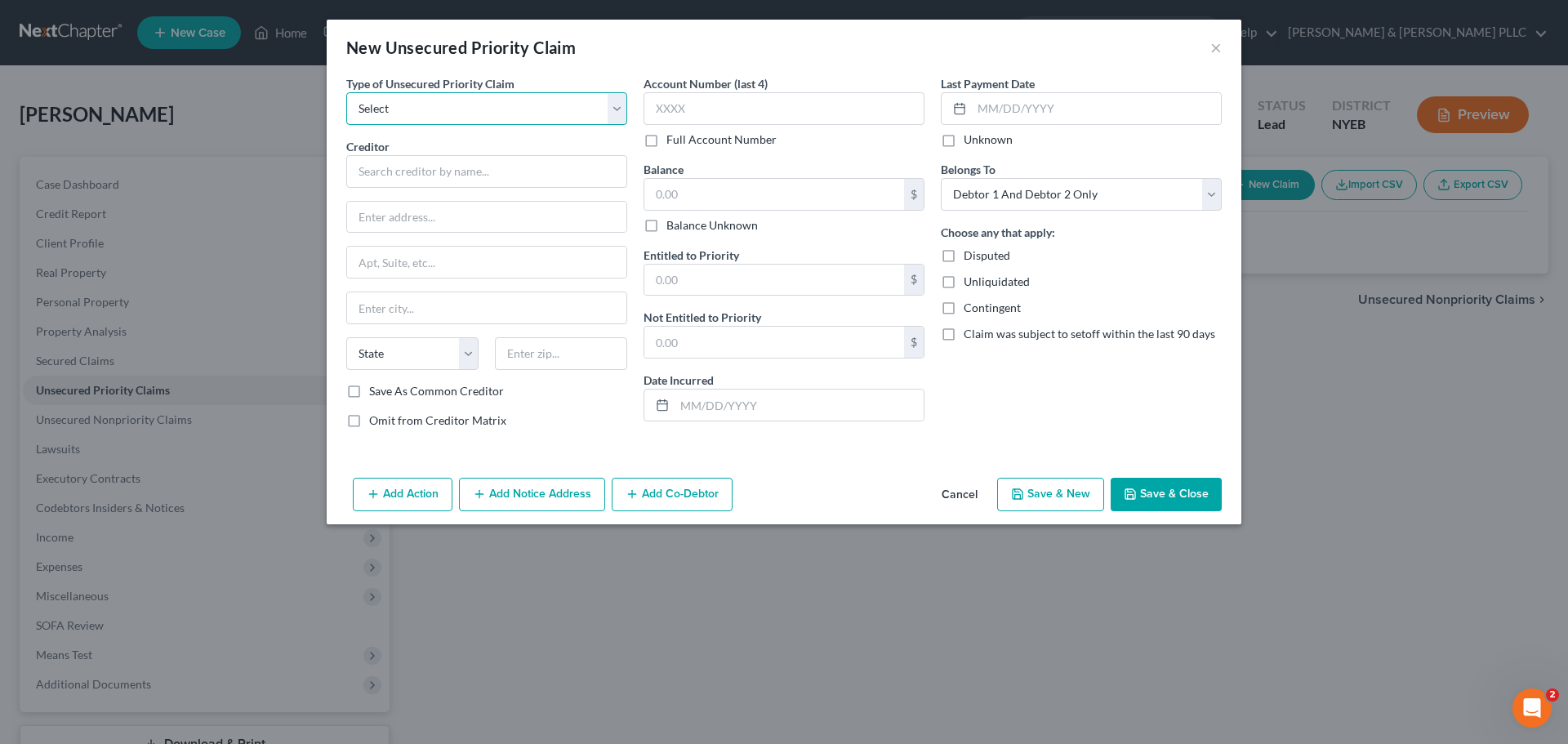
click at [551, 123] on select "Select Taxes & Other Government Units Domestic Support Obligations Extensions o…" at bounding box center [486, 108] width 281 height 32
select select "0"
click at [346, 92] on select "Select Taxes & Other Government Units Domestic Support Obligations Extensions o…" at bounding box center [486, 108] width 281 height 32
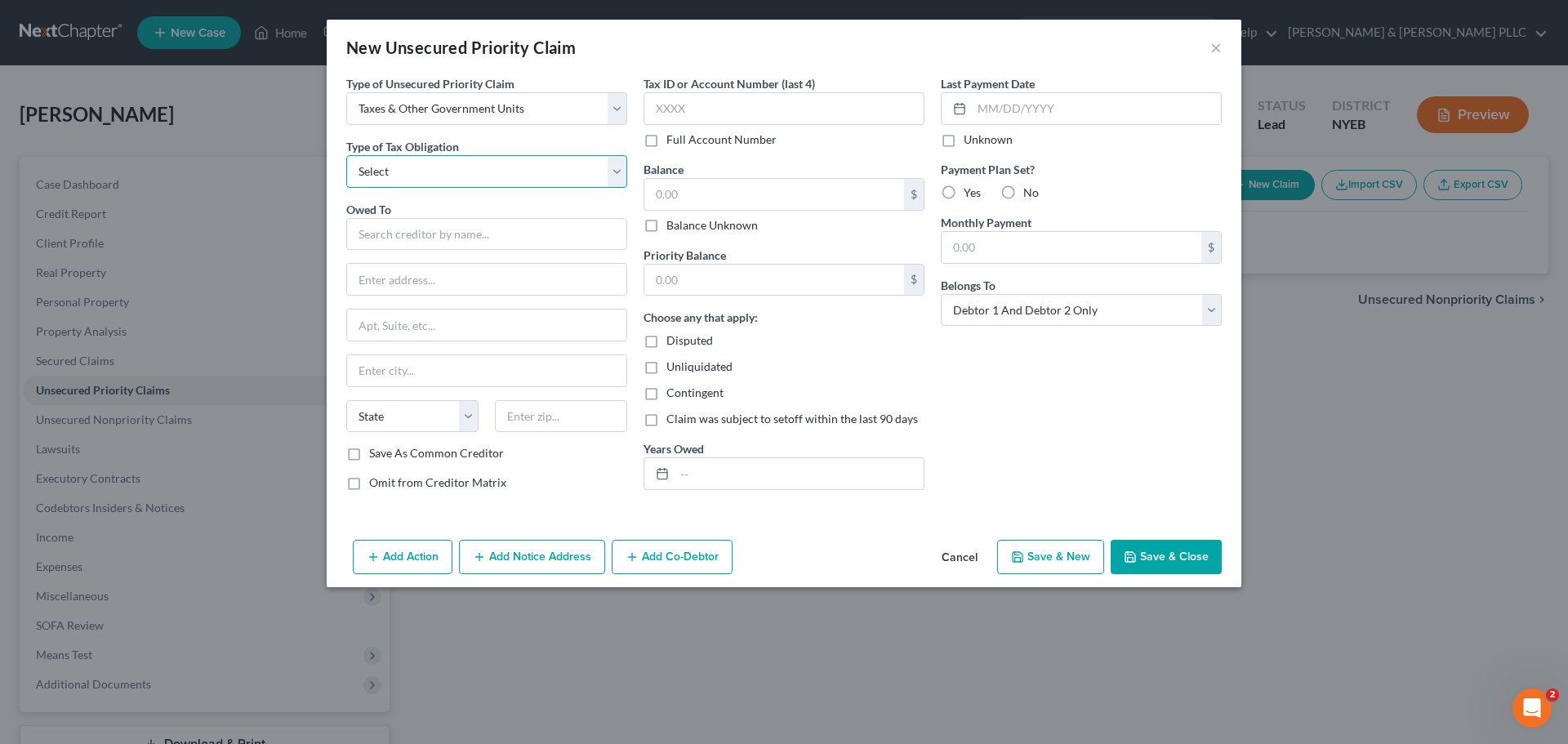
click at [550, 167] on select "Select Federal City State Franchise Tax Board Other" at bounding box center [486, 172] width 281 height 32
select select "0"
click at [346, 155] on select "Select Federal City State Franchise Tax Board Other" at bounding box center [486, 172] width 281 height 32
click at [523, 233] on input "text" at bounding box center [486, 234] width 281 height 32
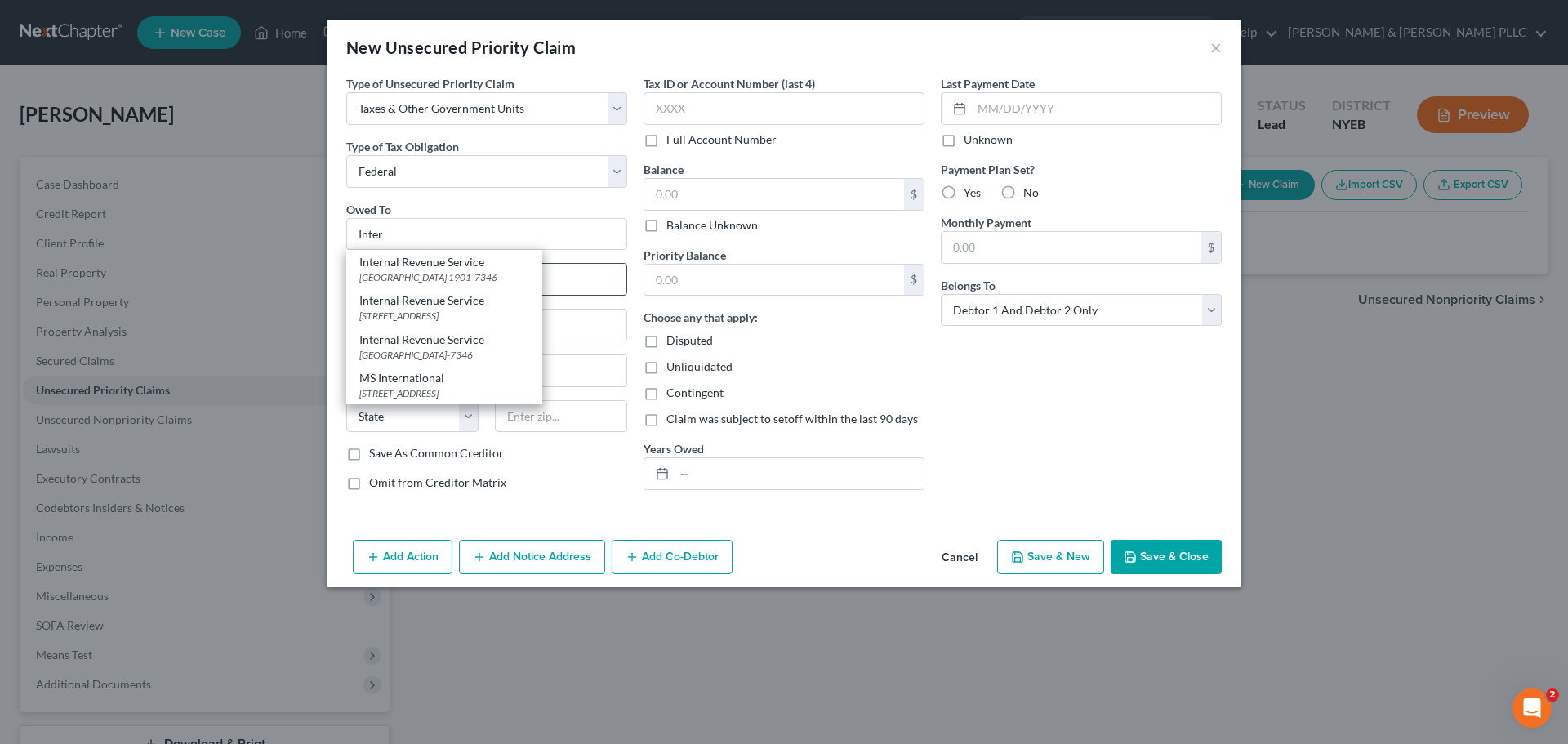
click at [472, 278] on div "PO Box 7346, Philadelphia, PA 1901-7346" at bounding box center [444, 277] width 170 height 14
type input "Internal Revenue Service"
type input "PO Box 7346"
type input "Philadelphia"
select select "39"
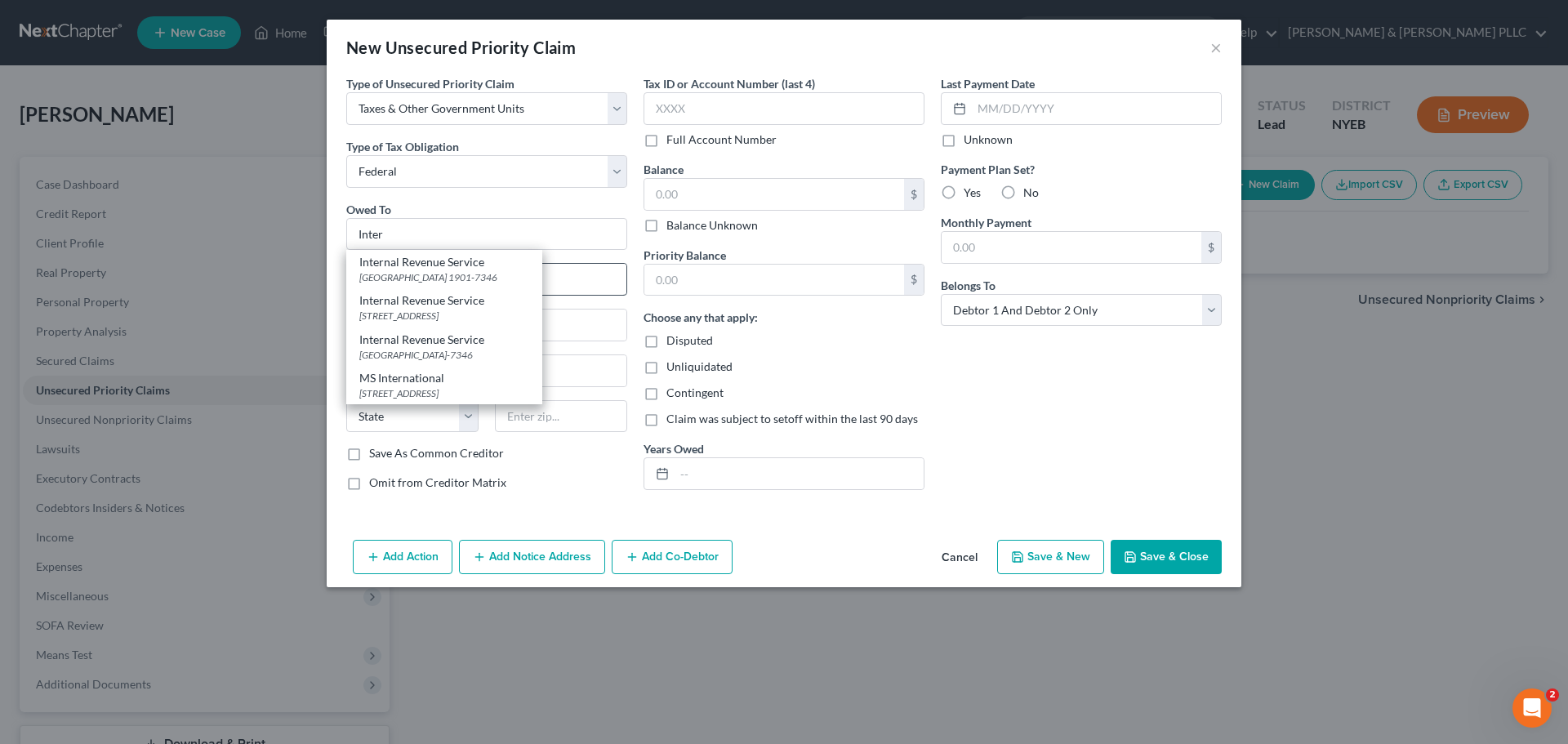
type input "1901-7346"
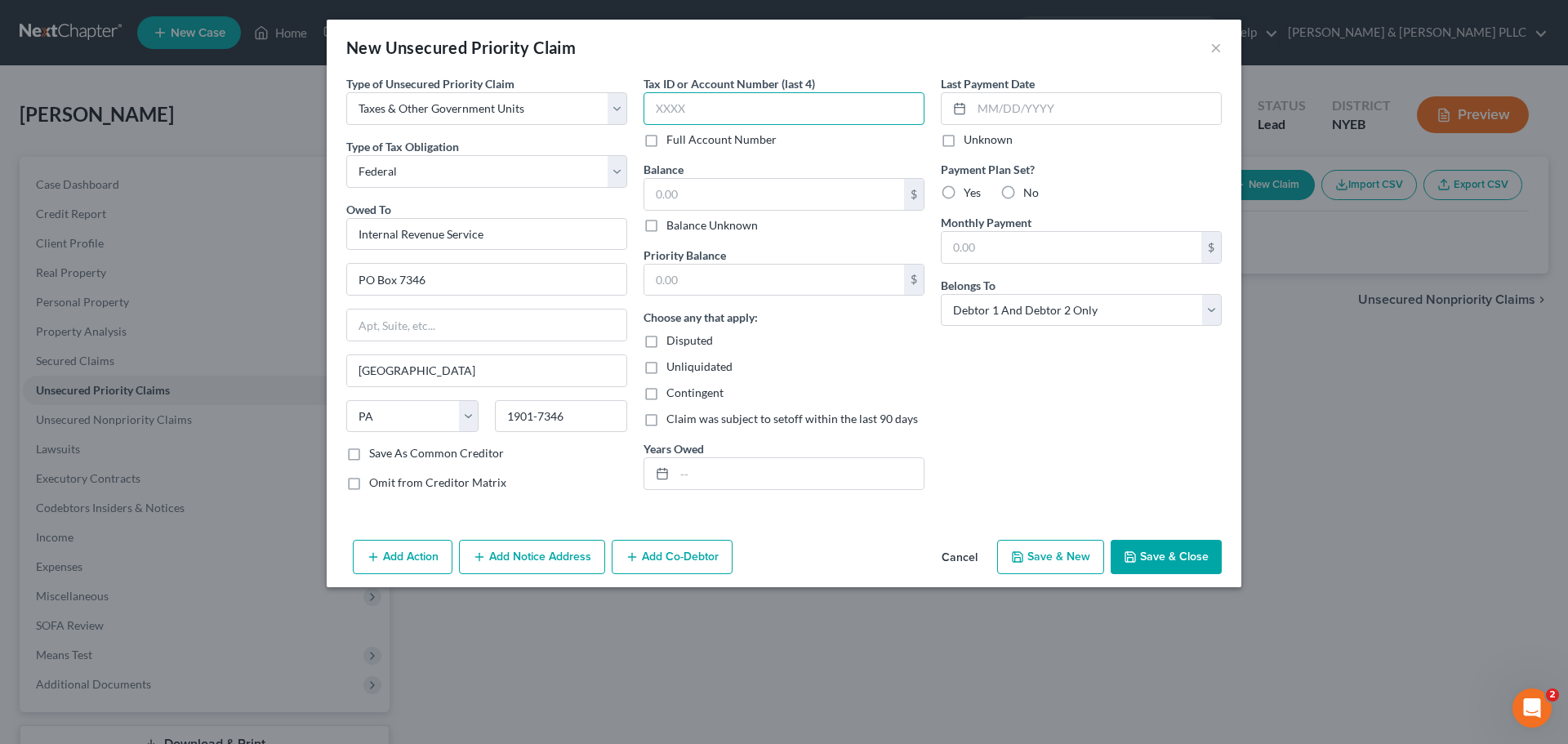
click at [736, 104] on input "text" at bounding box center [784, 108] width 281 height 32
click at [731, 180] on input "text" at bounding box center [774, 194] width 260 height 31
type input "9,000"
click at [714, 477] on input "text" at bounding box center [799, 473] width 250 height 31
type input "2024"
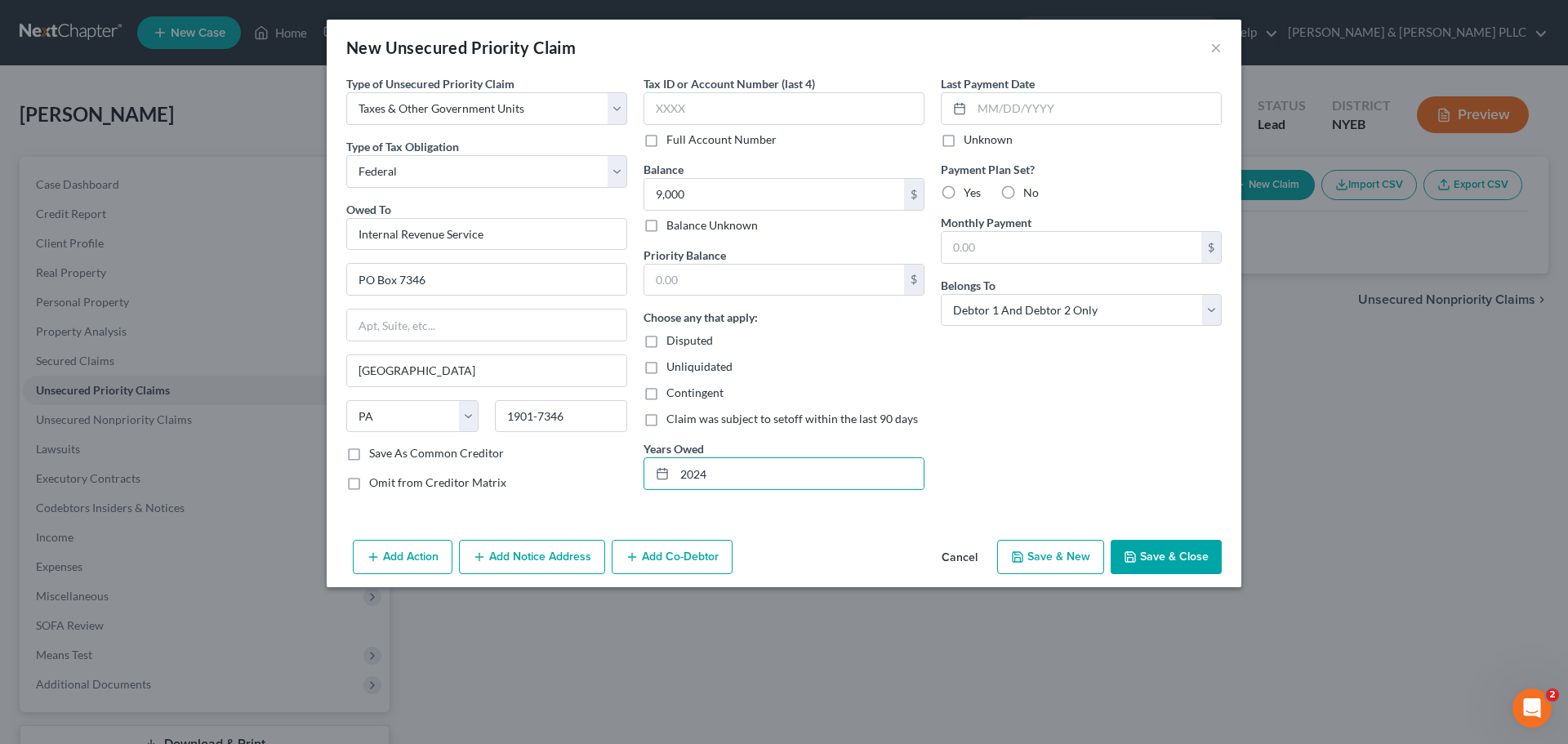
drag, startPoint x: 1150, startPoint y: 548, endPoint x: 1142, endPoint y: 544, distance: 8.9
click at [1149, 548] on button "Save & Close" at bounding box center [1166, 557] width 111 height 34
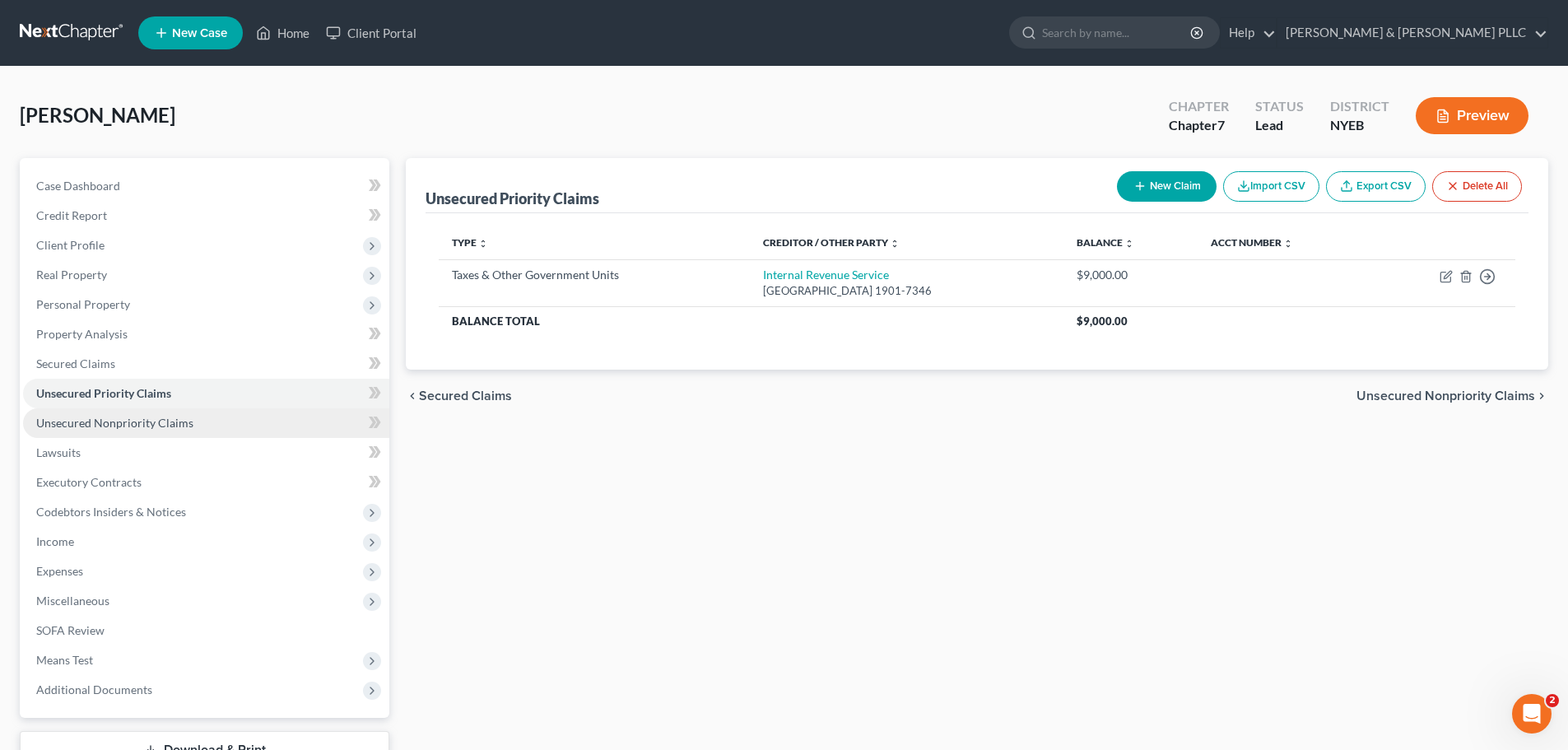
click at [144, 431] on link "Unsecured Nonpriority Claims" at bounding box center [206, 423] width 366 height 29
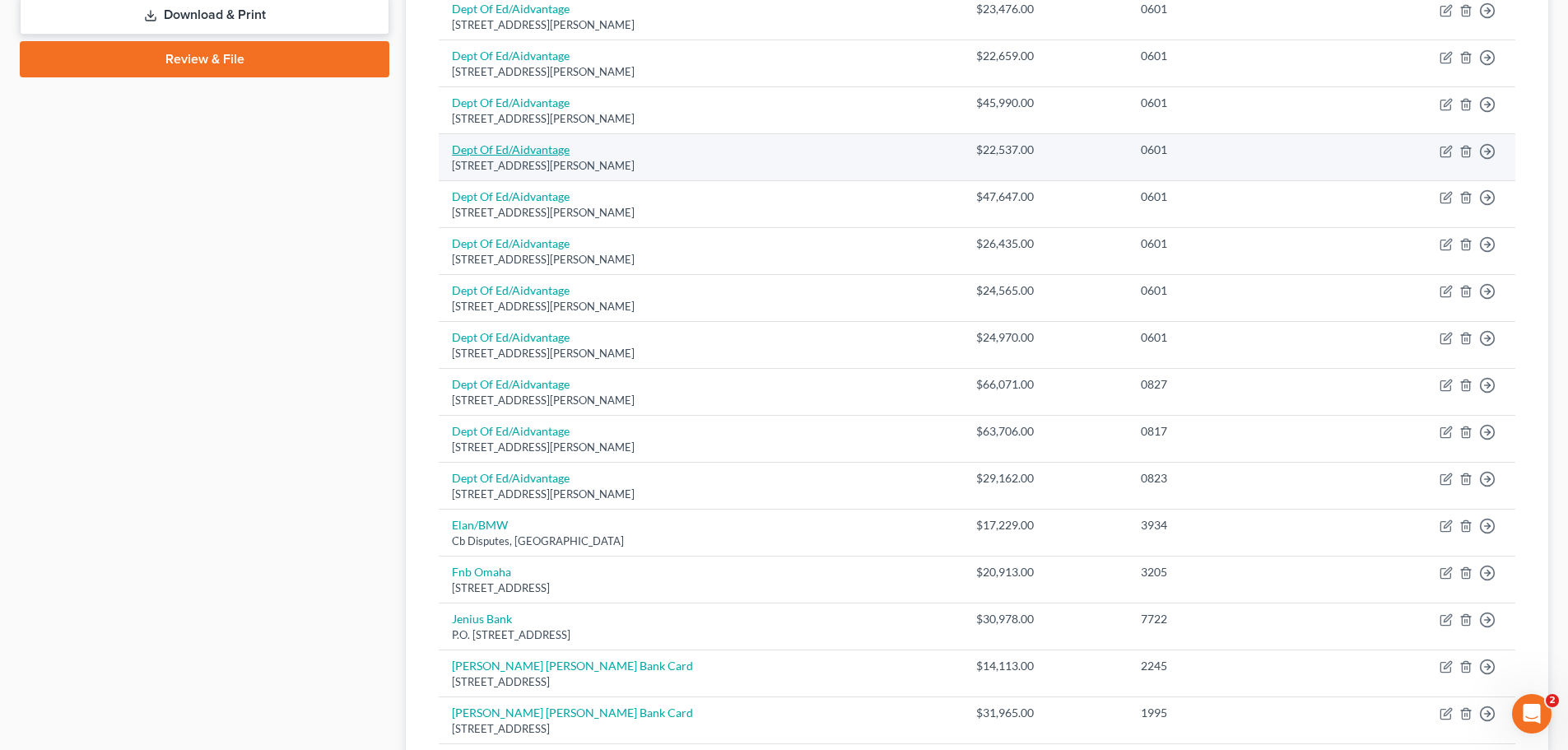
scroll to position [741, 0]
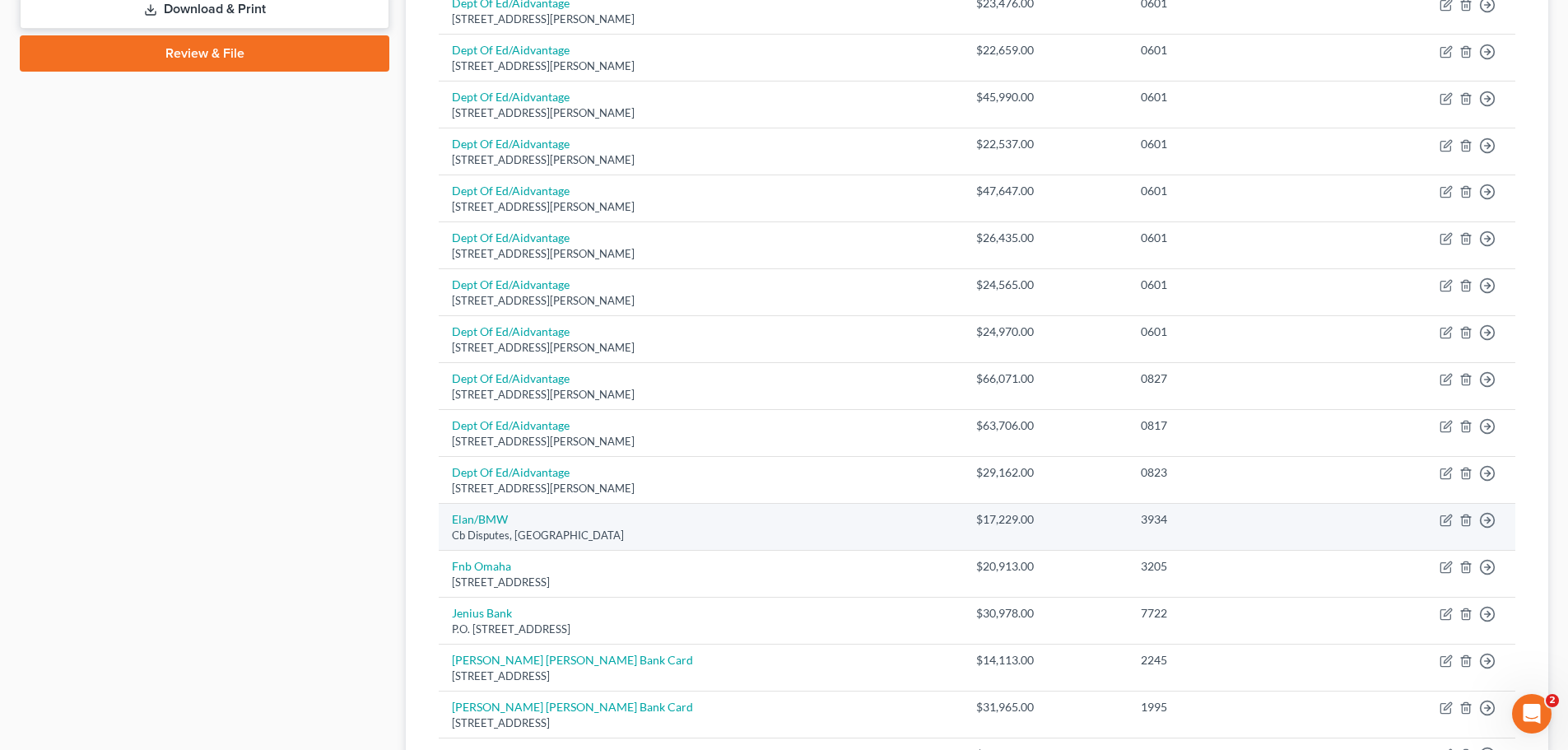
click at [493, 511] on td "Elan/BMW Cb Disputes, Saint Louis, MO 63166" at bounding box center [700, 527] width 524 height 46
click at [493, 516] on link "Elan/BMW" at bounding box center [480, 518] width 56 height 14
select select "26"
select select "2"
select select "1"
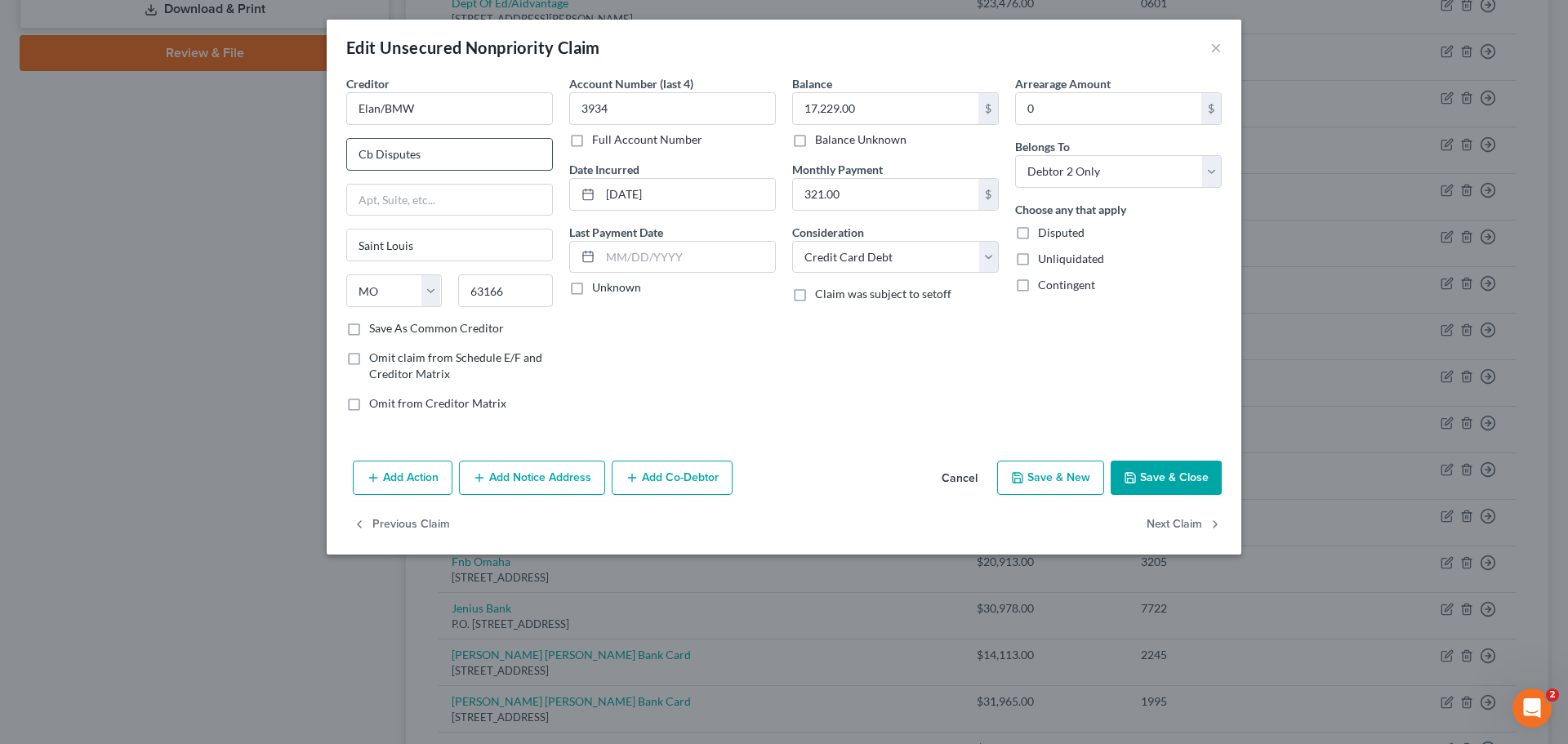
drag, startPoint x: 380, startPoint y: 159, endPoint x: 431, endPoint y: 146, distance: 52.6
click at [431, 146] on input "Cb Disputes" at bounding box center [449, 154] width 205 height 31
click at [431, 145] on input "Cb Disputes" at bounding box center [449, 154] width 205 height 31
paste input "9321 Olive Blvd"
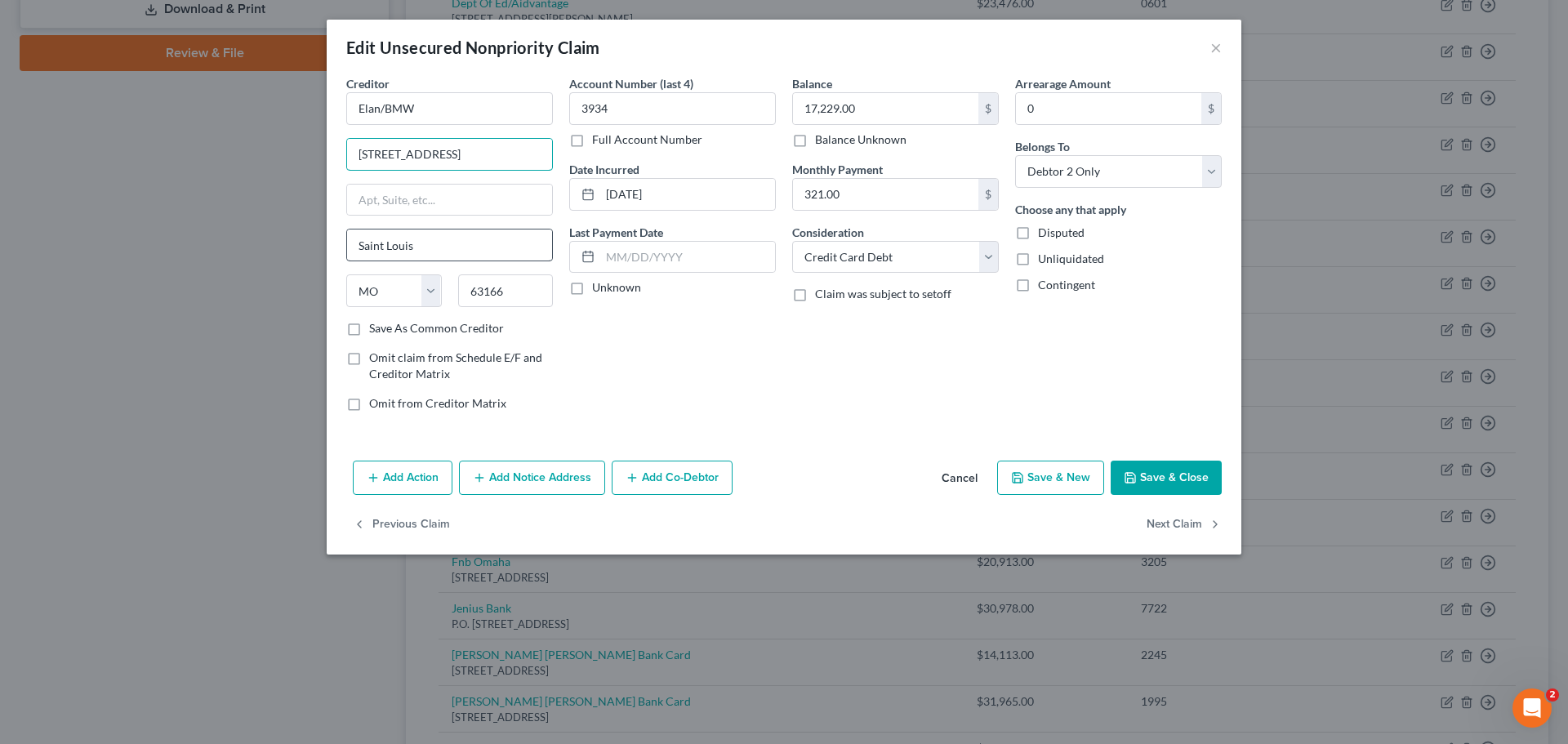
type input "9321 Olive Blvd"
click at [390, 238] on input "Saint Louis" at bounding box center [449, 245] width 205 height 31
click at [1189, 469] on button "Save & Close" at bounding box center [1166, 477] width 111 height 34
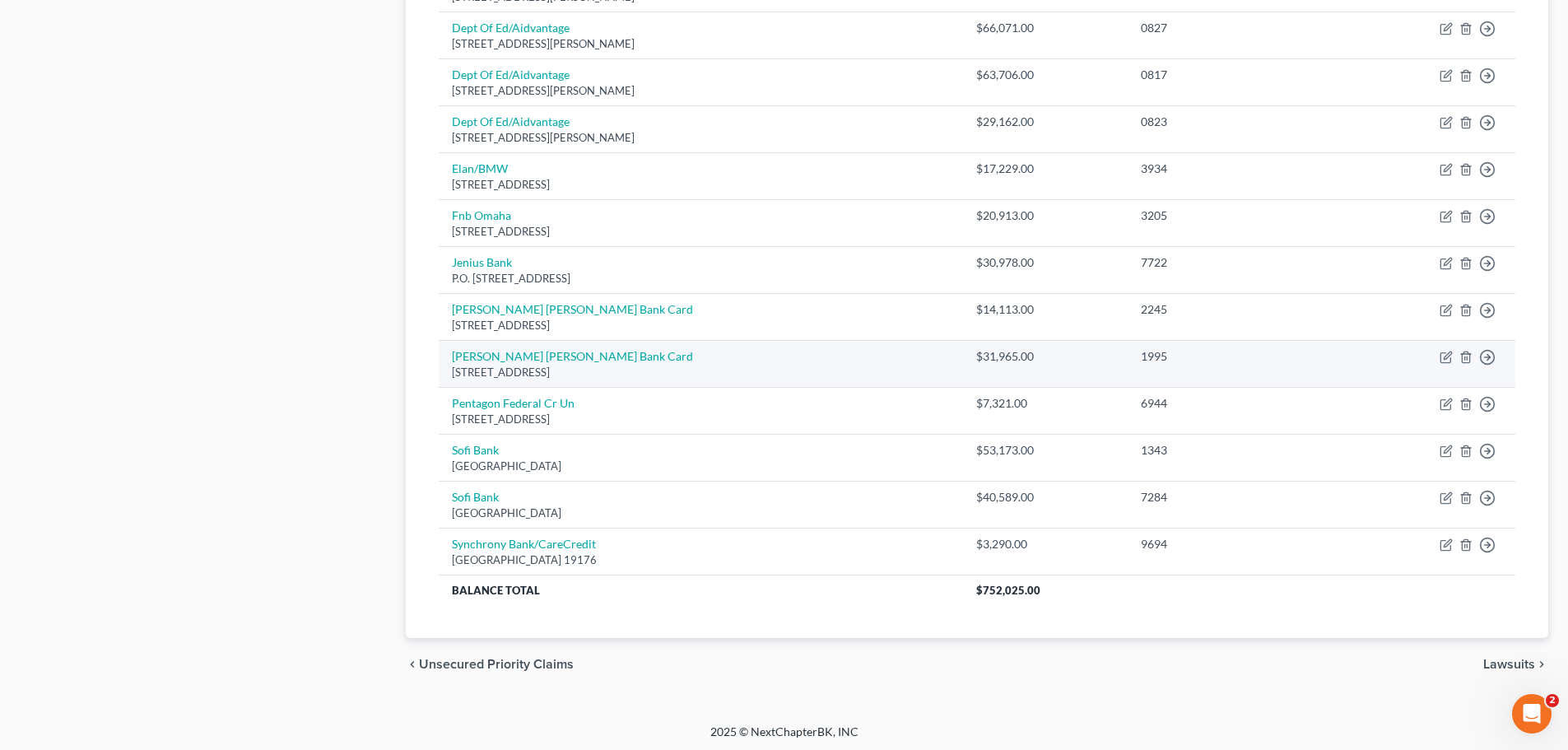
scroll to position [1094, 0]
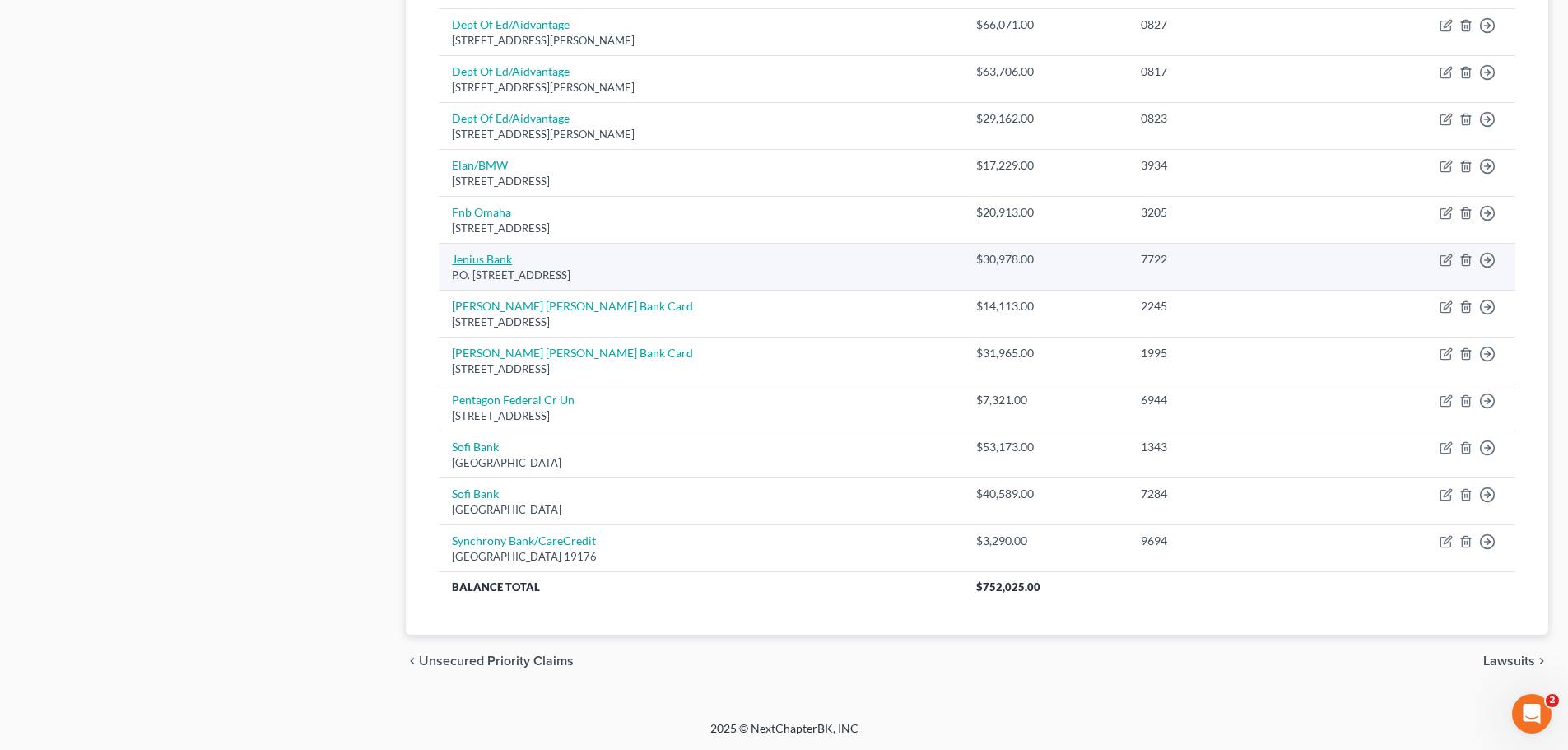
click at [493, 252] on link "Jenius Bank" at bounding box center [482, 258] width 60 height 14
select select "39"
select select "1"
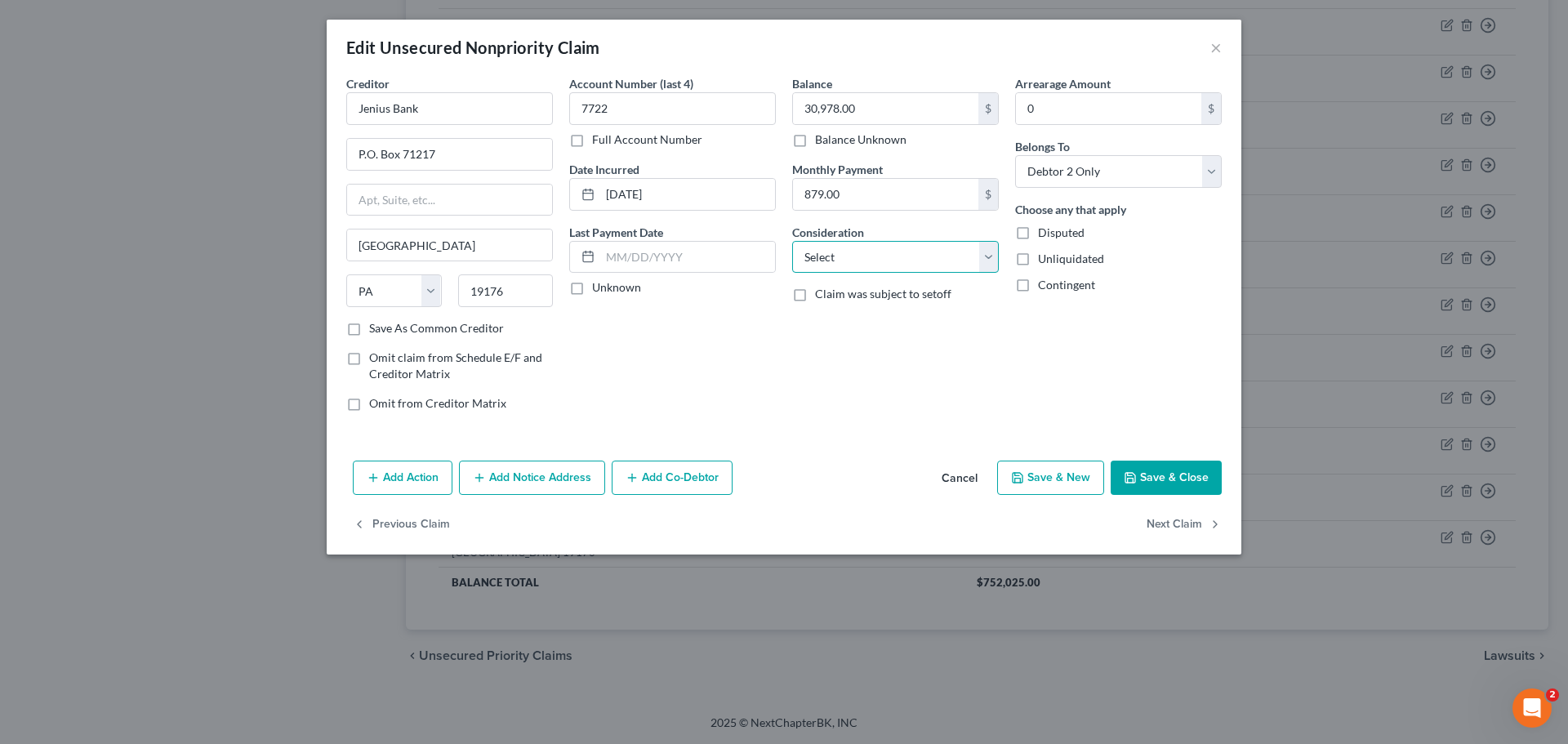
click at [861, 266] on select "Select Cable / Satellite Services Collection Agency Credit Card Debt Debt Couns…" at bounding box center [896, 257] width 207 height 32
select select "10"
click at [792, 241] on select "Select Cable / Satellite Services Collection Agency Credit Card Debt Debt Couns…" at bounding box center [896, 257] width 207 height 32
click at [1148, 466] on button "Save & Close" at bounding box center [1166, 477] width 111 height 34
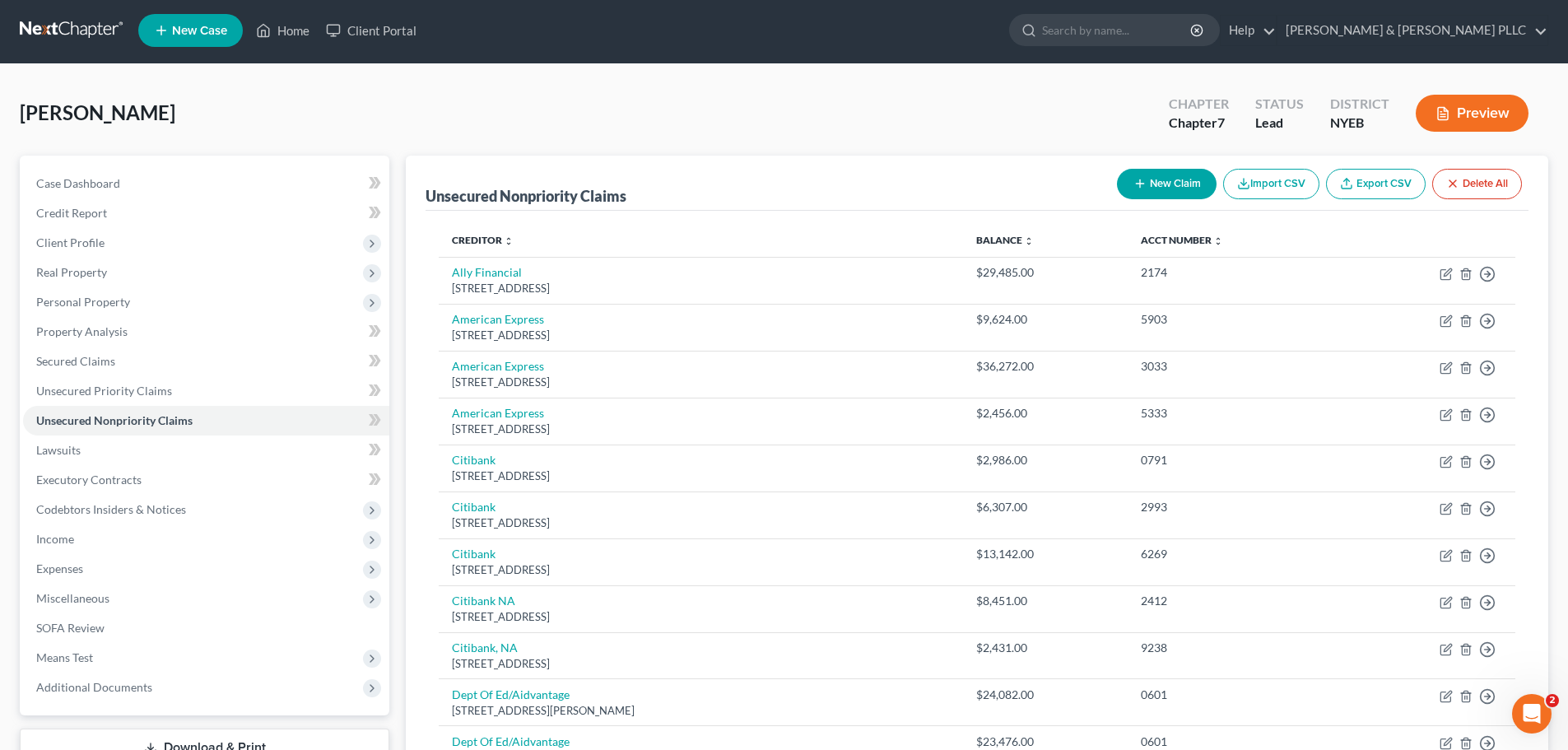
scroll to position [0, 0]
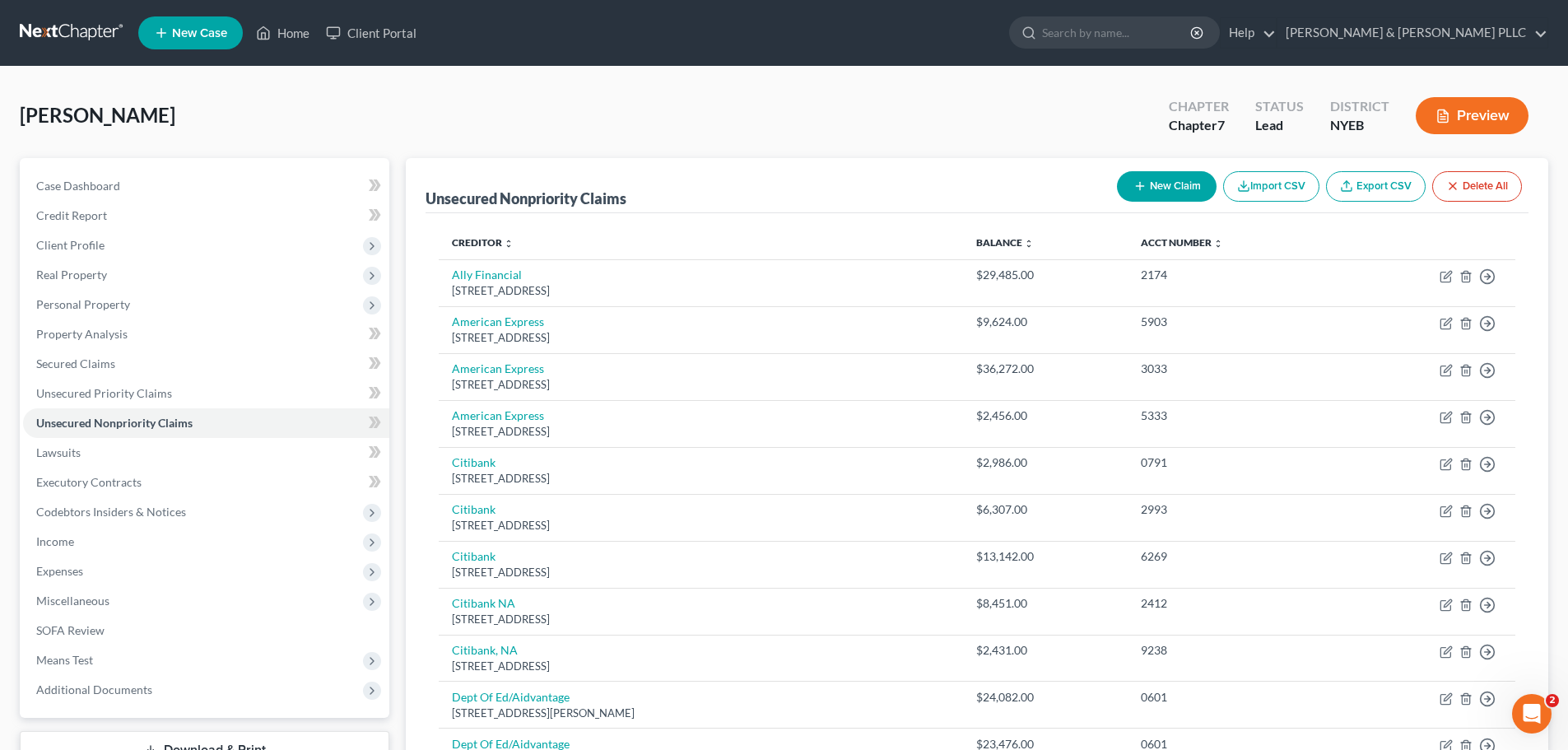
click at [72, 34] on link at bounding box center [72, 33] width 105 height 29
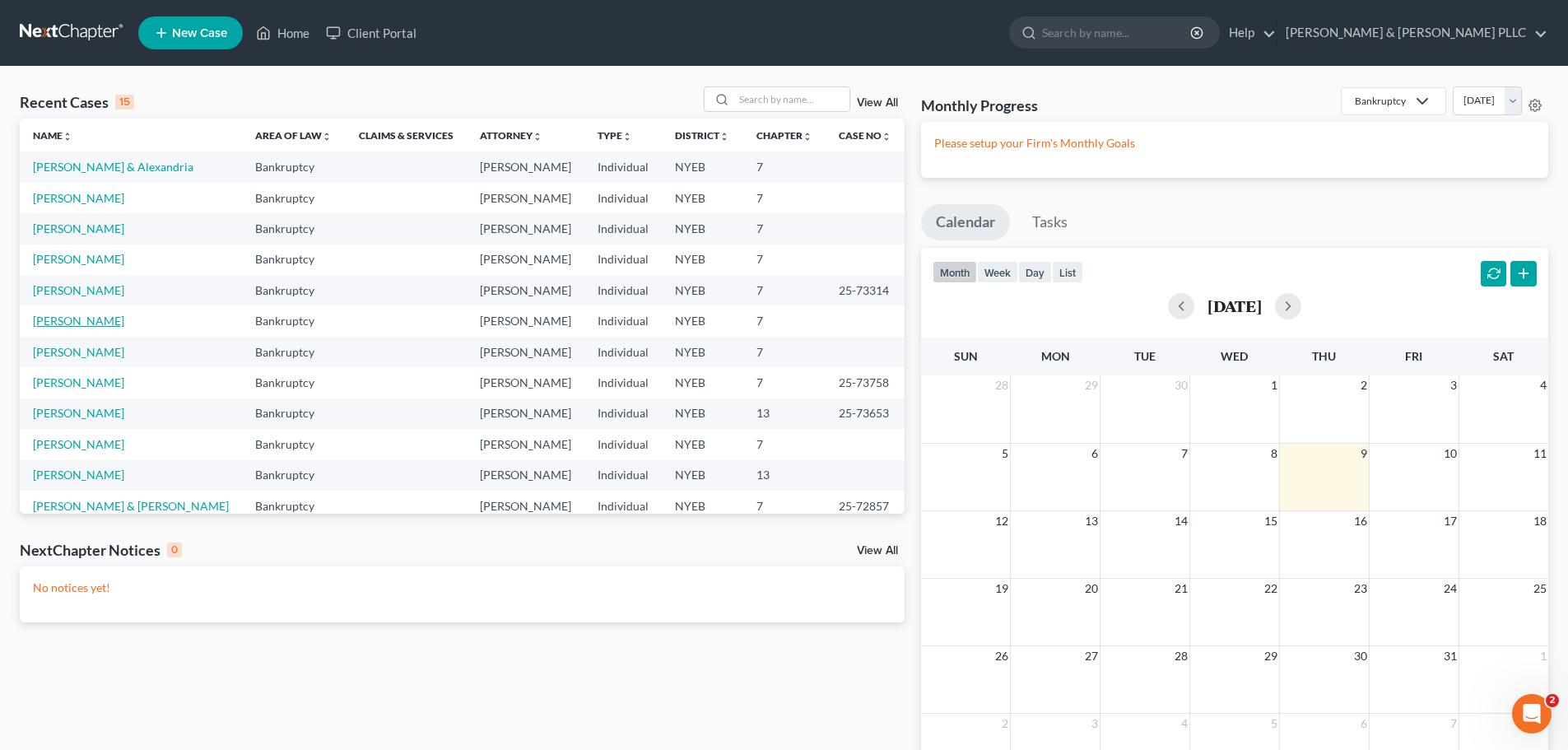
click at [84, 320] on link "[PERSON_NAME]" at bounding box center [78, 320] width 91 height 14
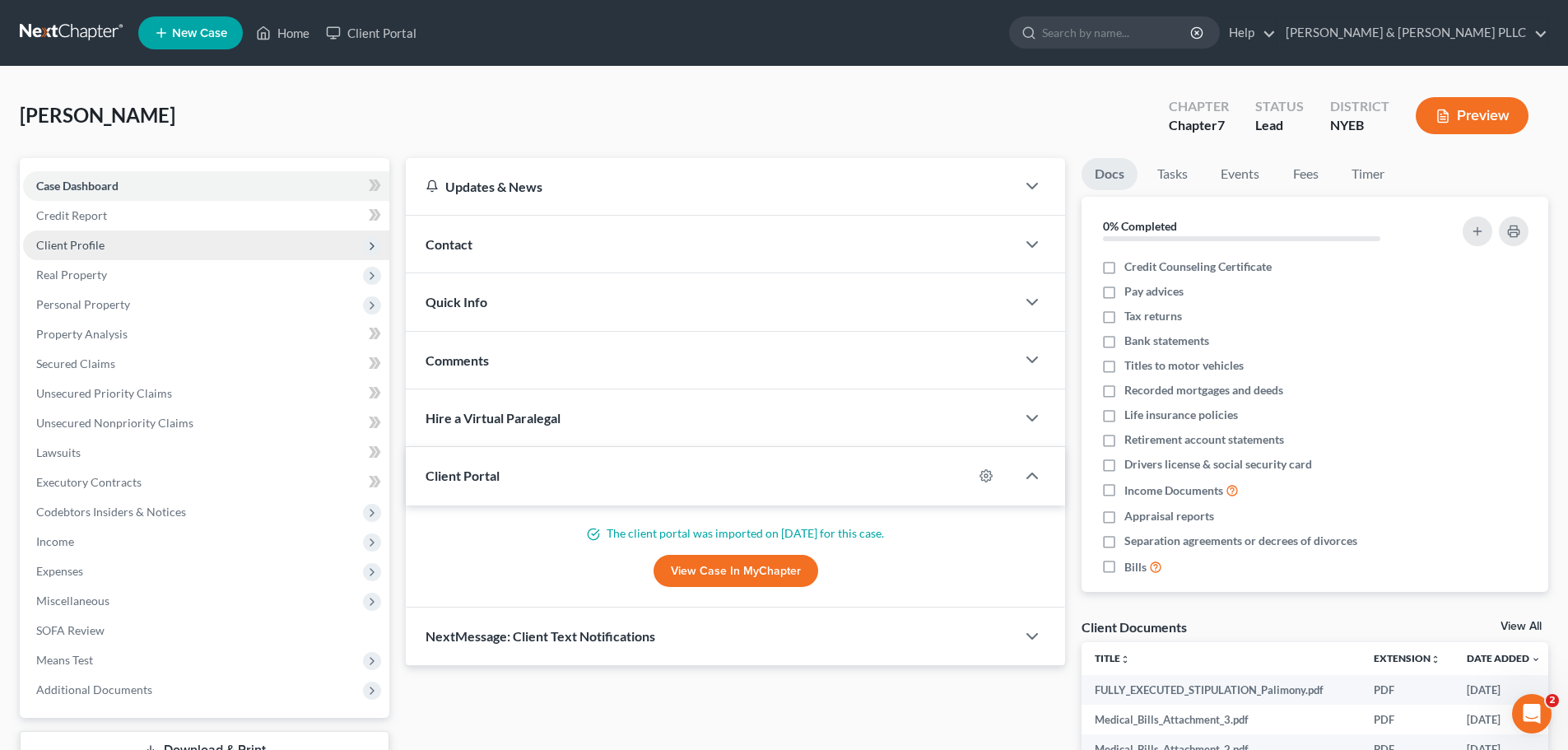
click at [170, 247] on span "Client Profile" at bounding box center [206, 245] width 366 height 29
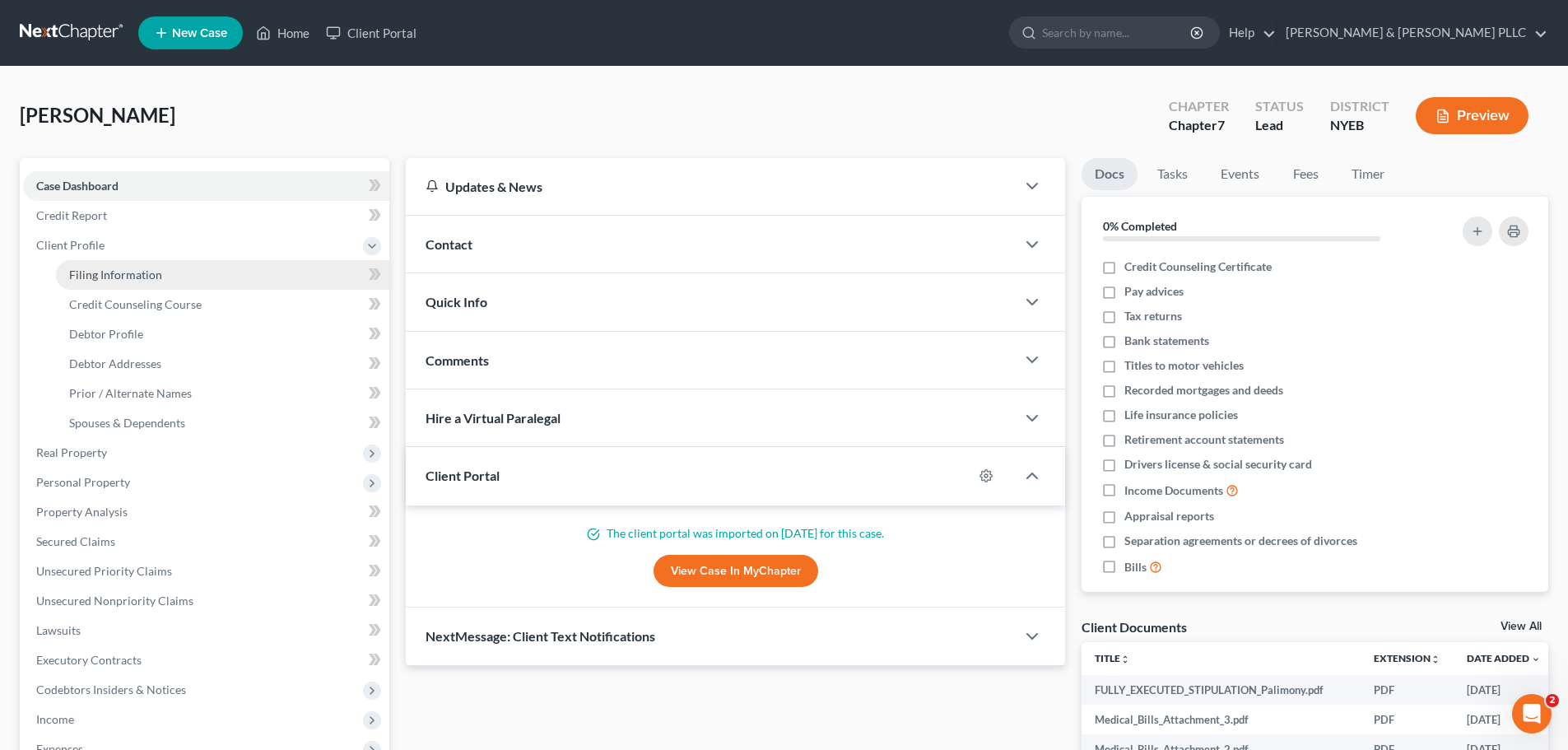
click at [165, 276] on link "Filing Information" at bounding box center [222, 275] width 333 height 29
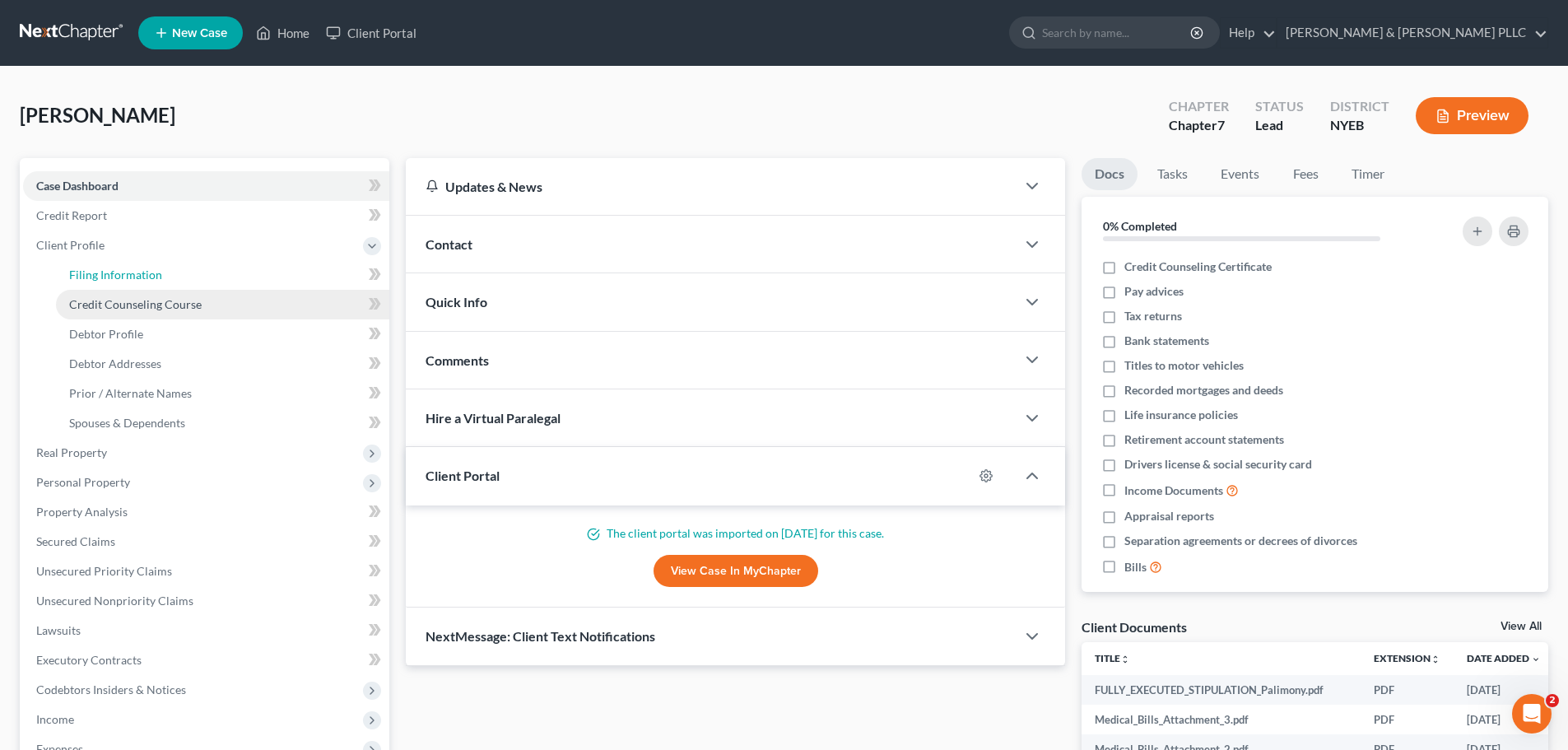
select select "1"
select select "0"
select select "53"
select select "35"
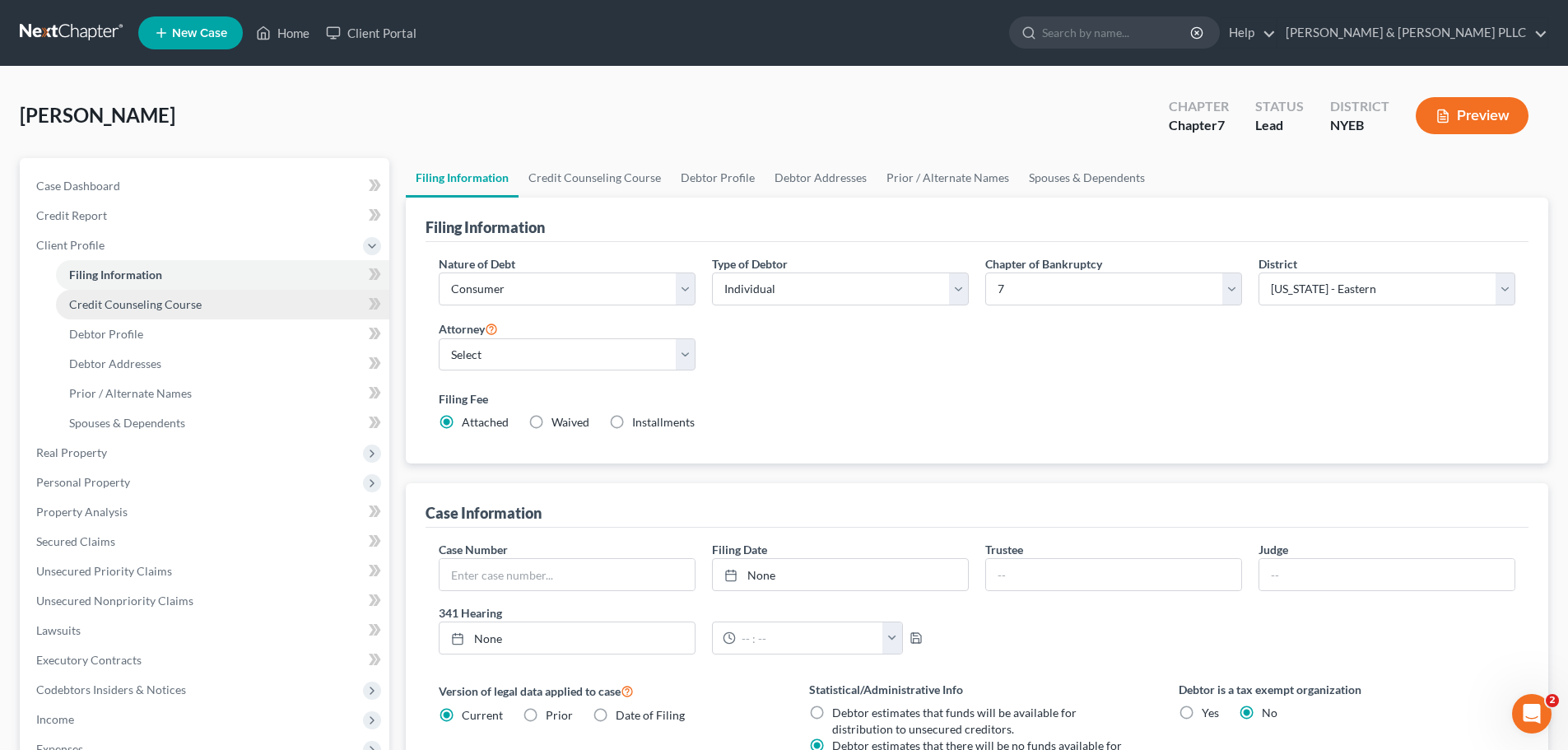
click at [174, 301] on span "Credit Counseling Course" at bounding box center [135, 304] width 133 height 14
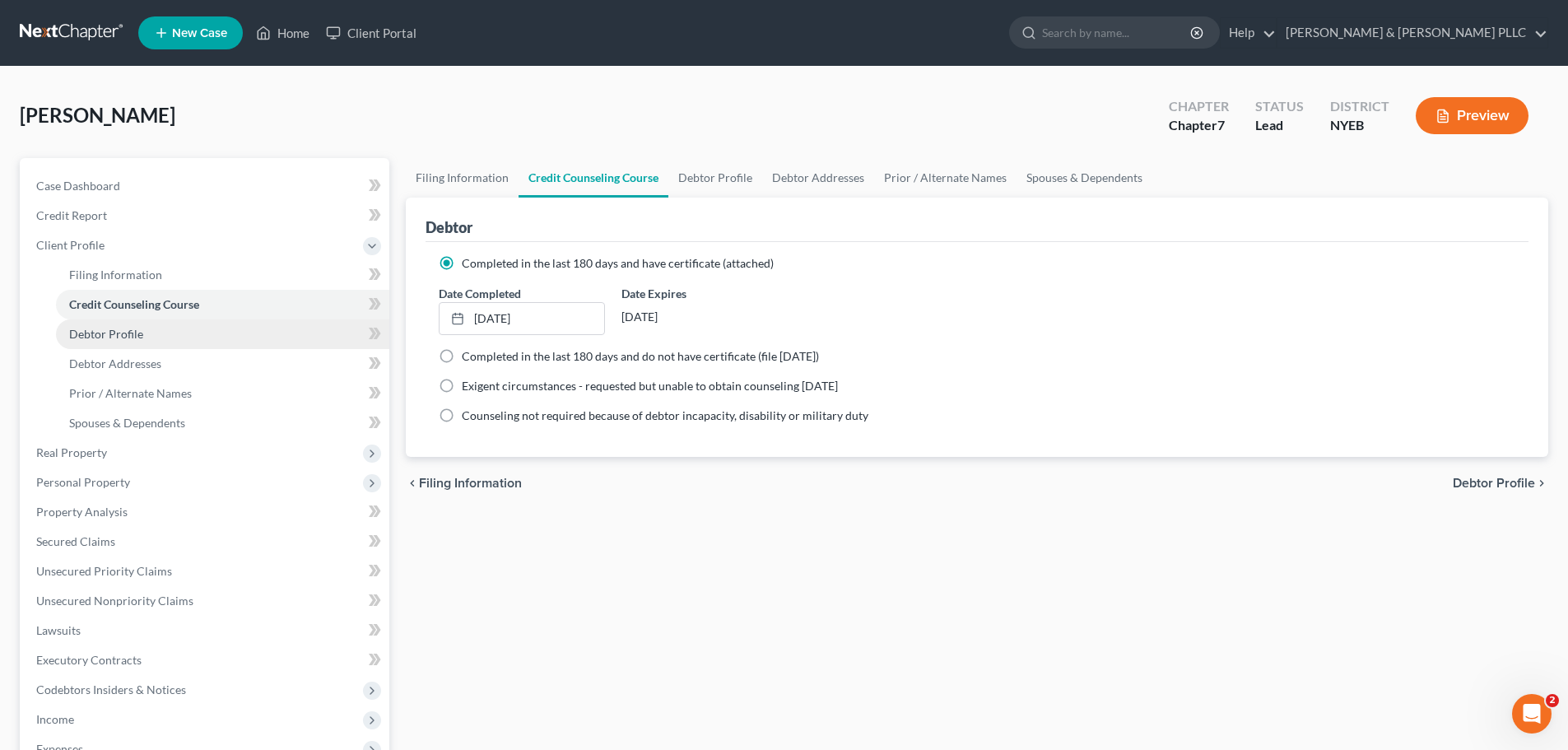
click at [177, 325] on link "Debtor Profile" at bounding box center [222, 334] width 333 height 29
select select "0"
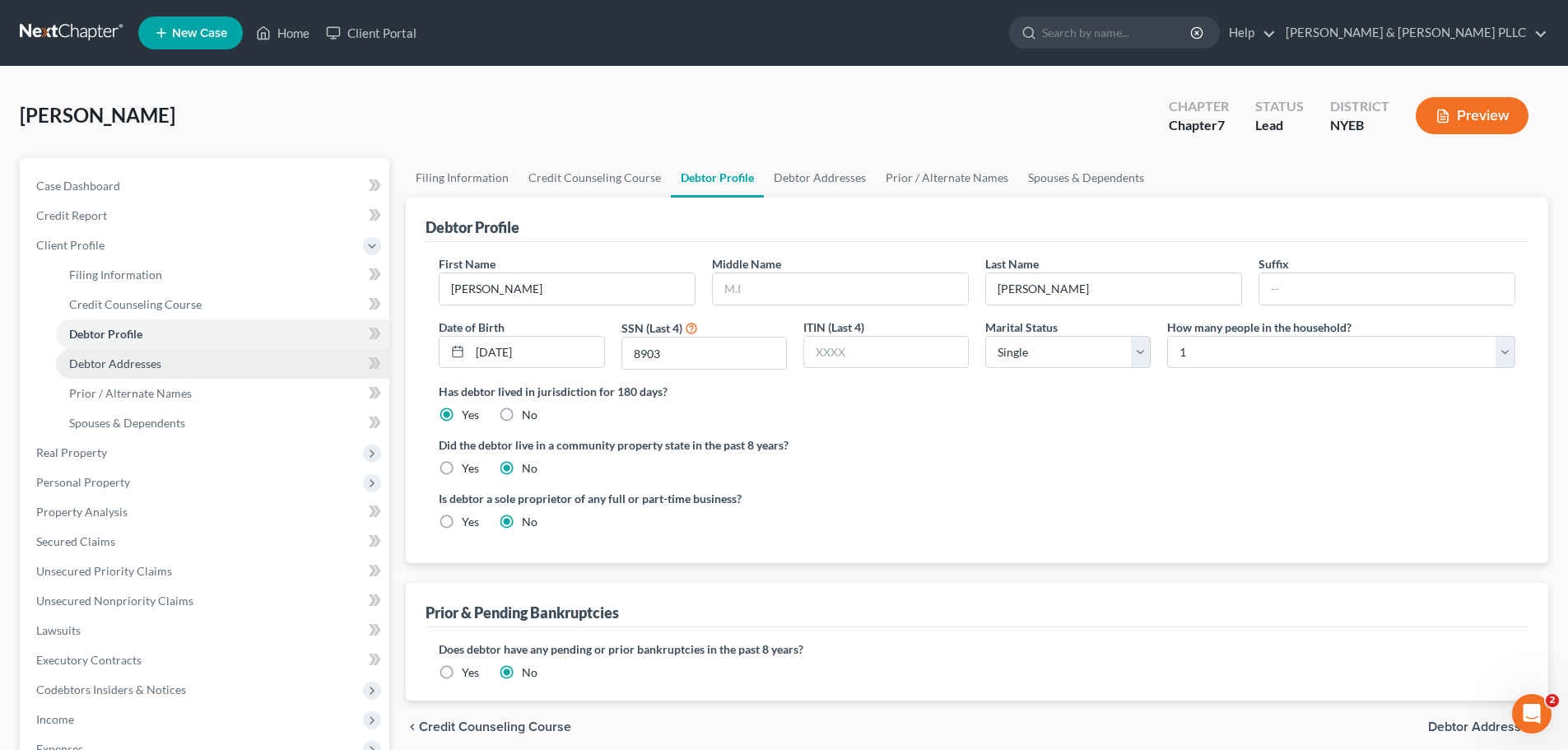
click at [176, 352] on link "Debtor Addresses" at bounding box center [222, 363] width 333 height 29
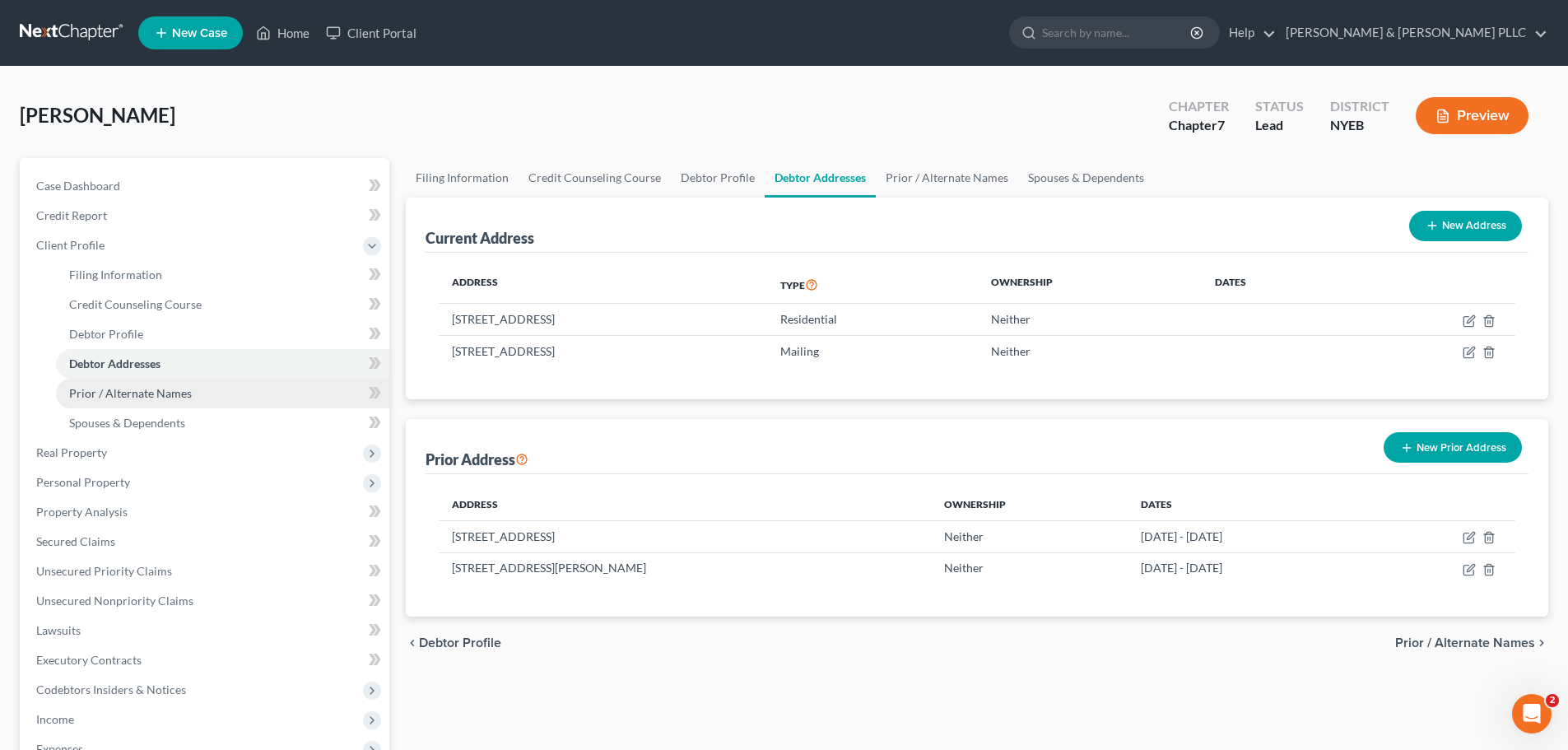
click at [180, 389] on span "Prior / Alternate Names" at bounding box center [130, 393] width 122 height 14
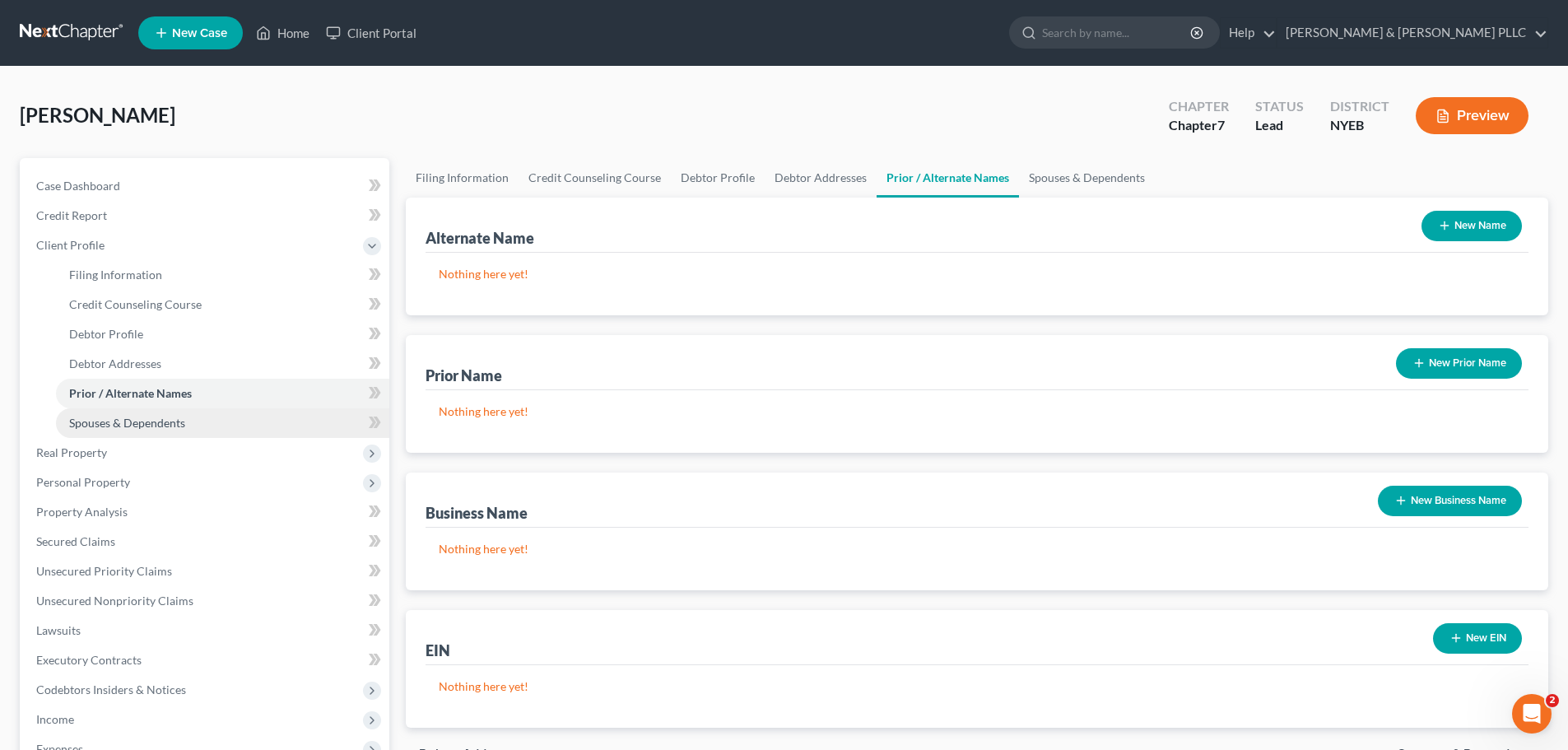
click at [170, 418] on span "Spouses & Dependents" at bounding box center [127, 423] width 116 height 14
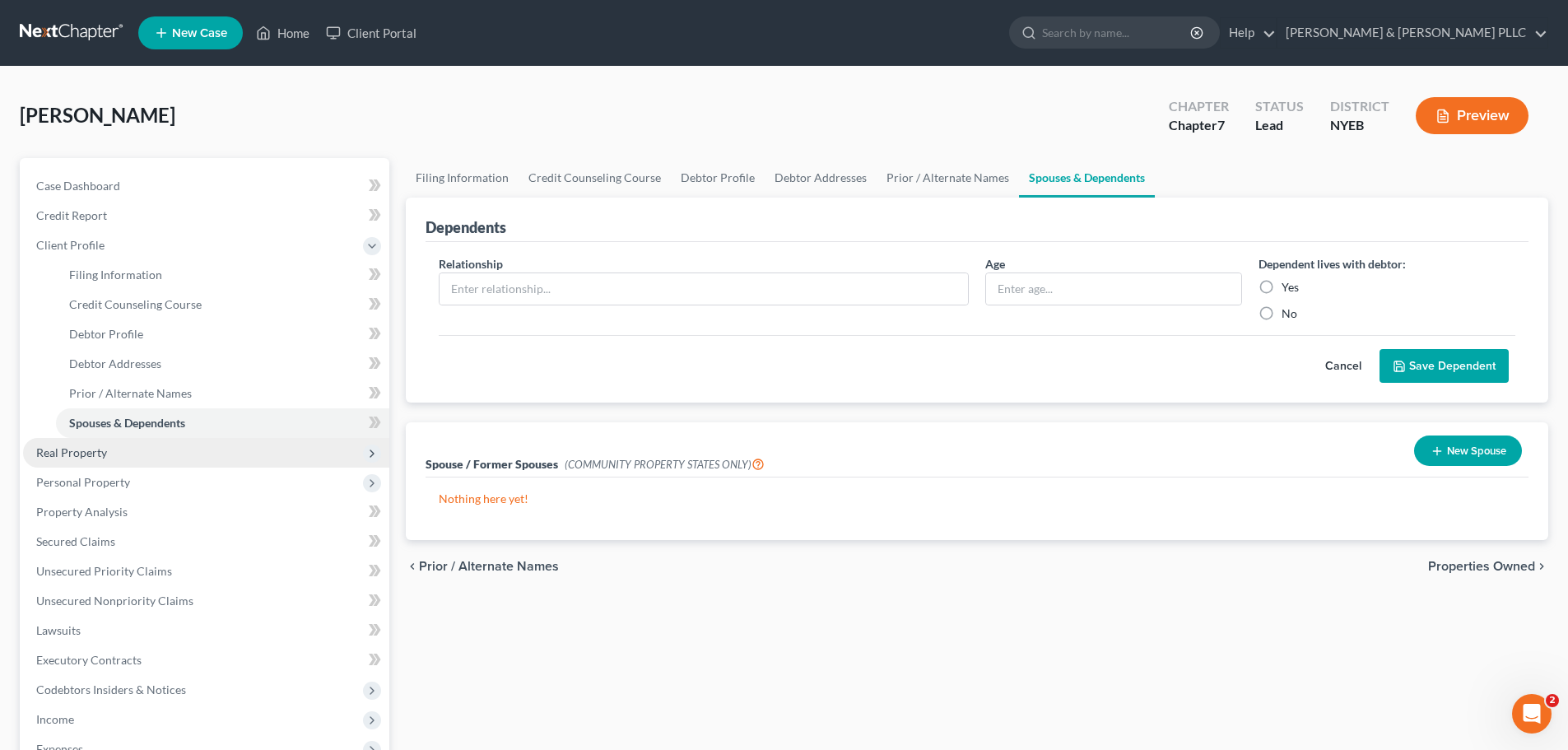
click at [122, 455] on span "Real Property" at bounding box center [206, 452] width 366 height 29
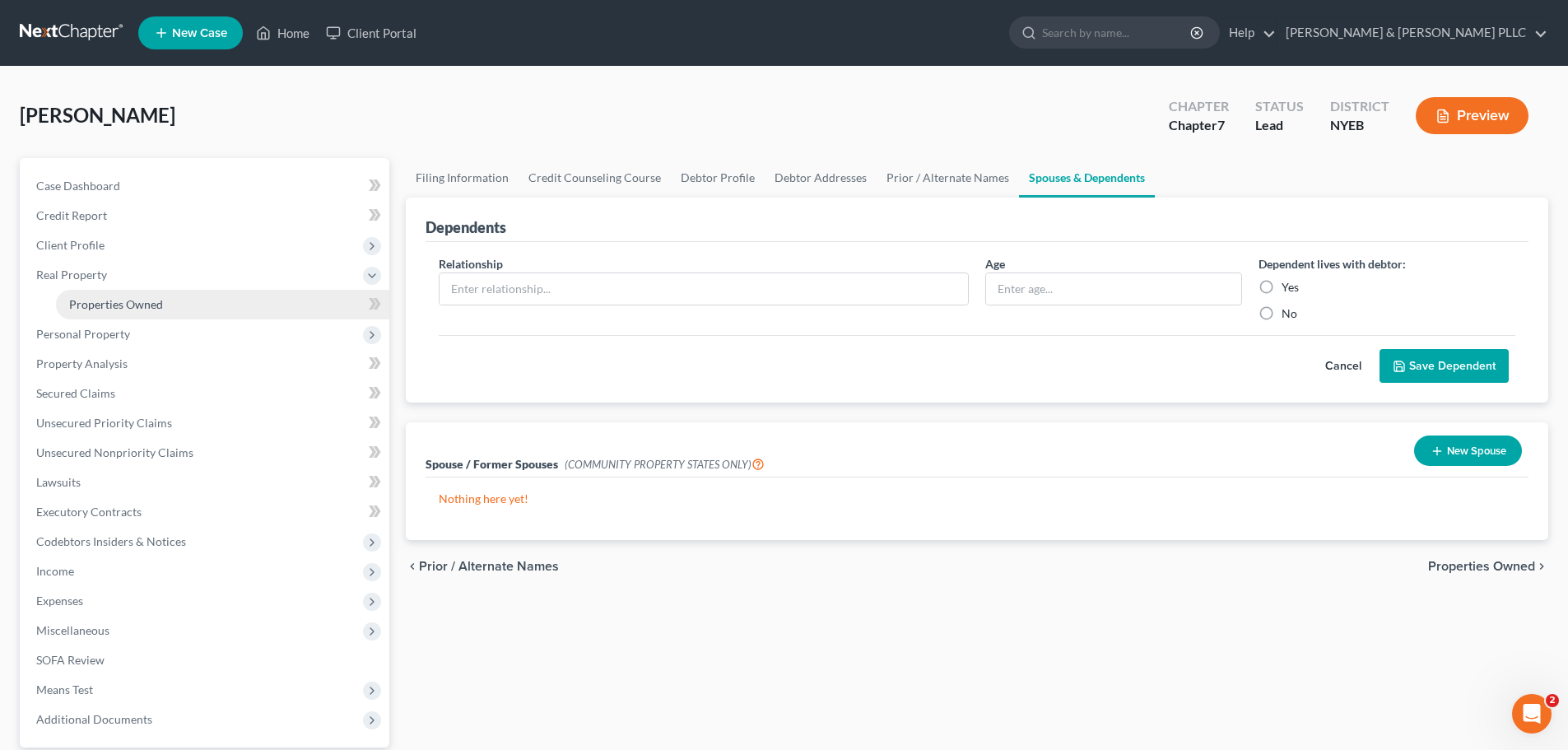
click at [162, 302] on link "Properties Owned" at bounding box center [222, 304] width 333 height 29
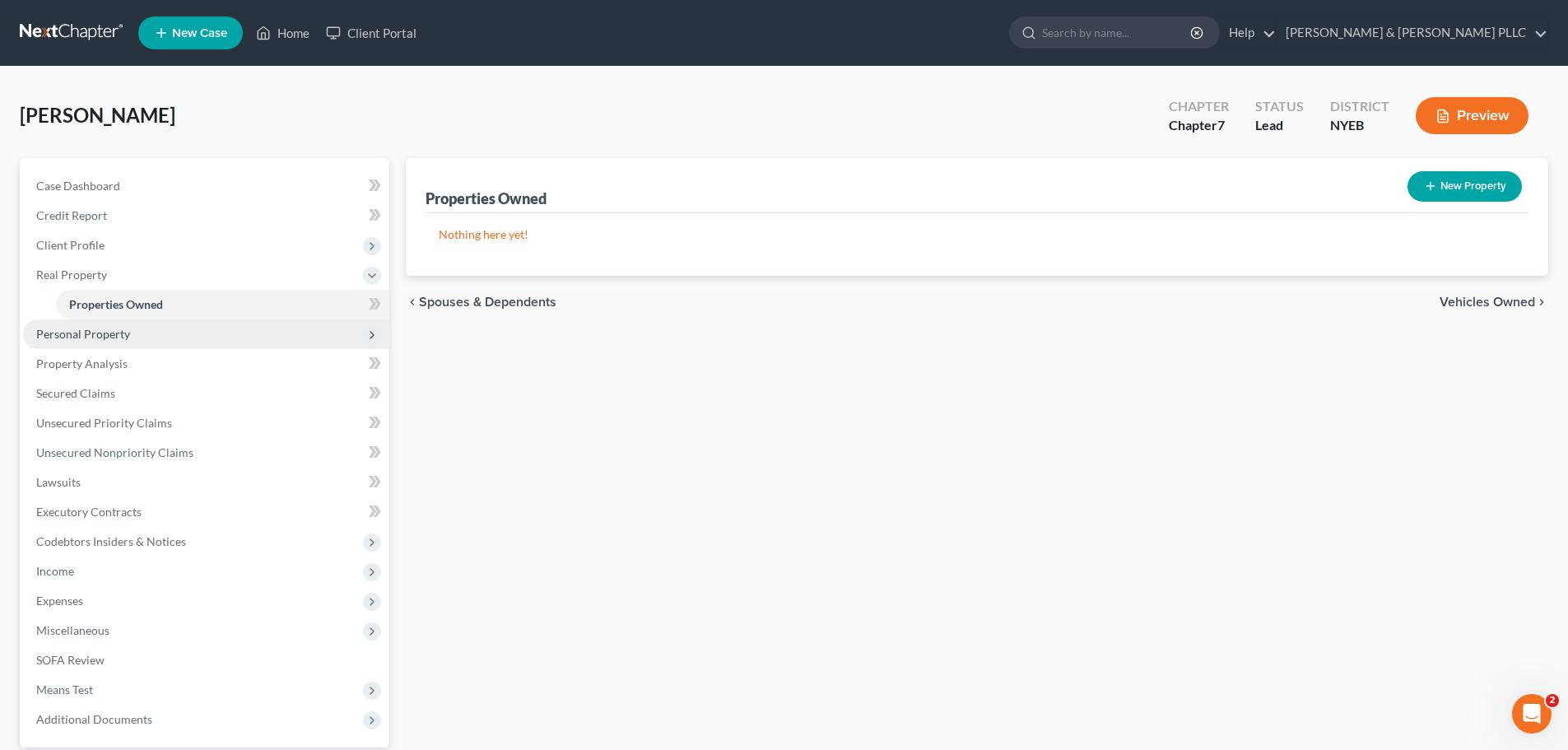
click at [146, 341] on span "Personal Property" at bounding box center [206, 334] width 366 height 29
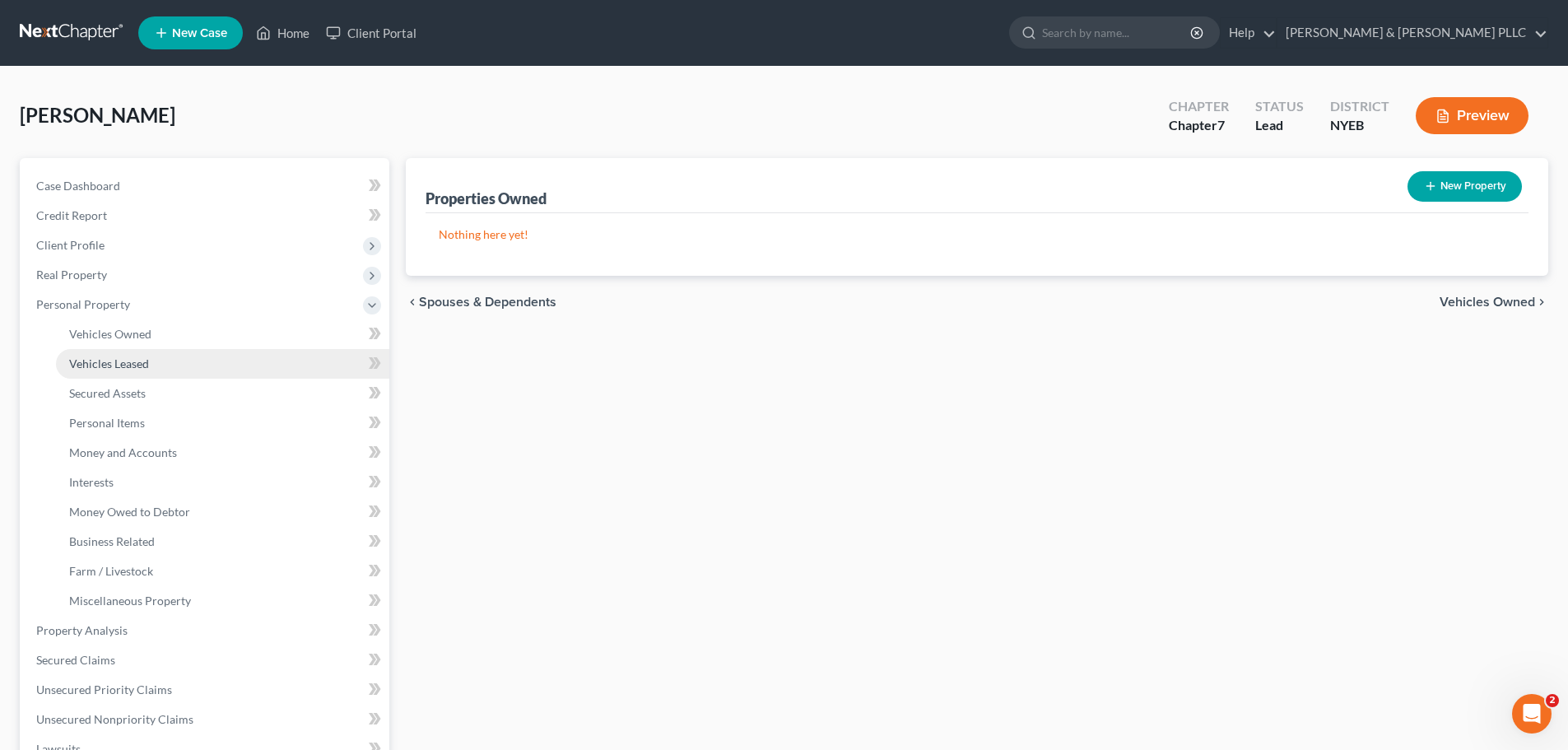
click at [152, 350] on link "Vehicles Leased" at bounding box center [222, 363] width 333 height 29
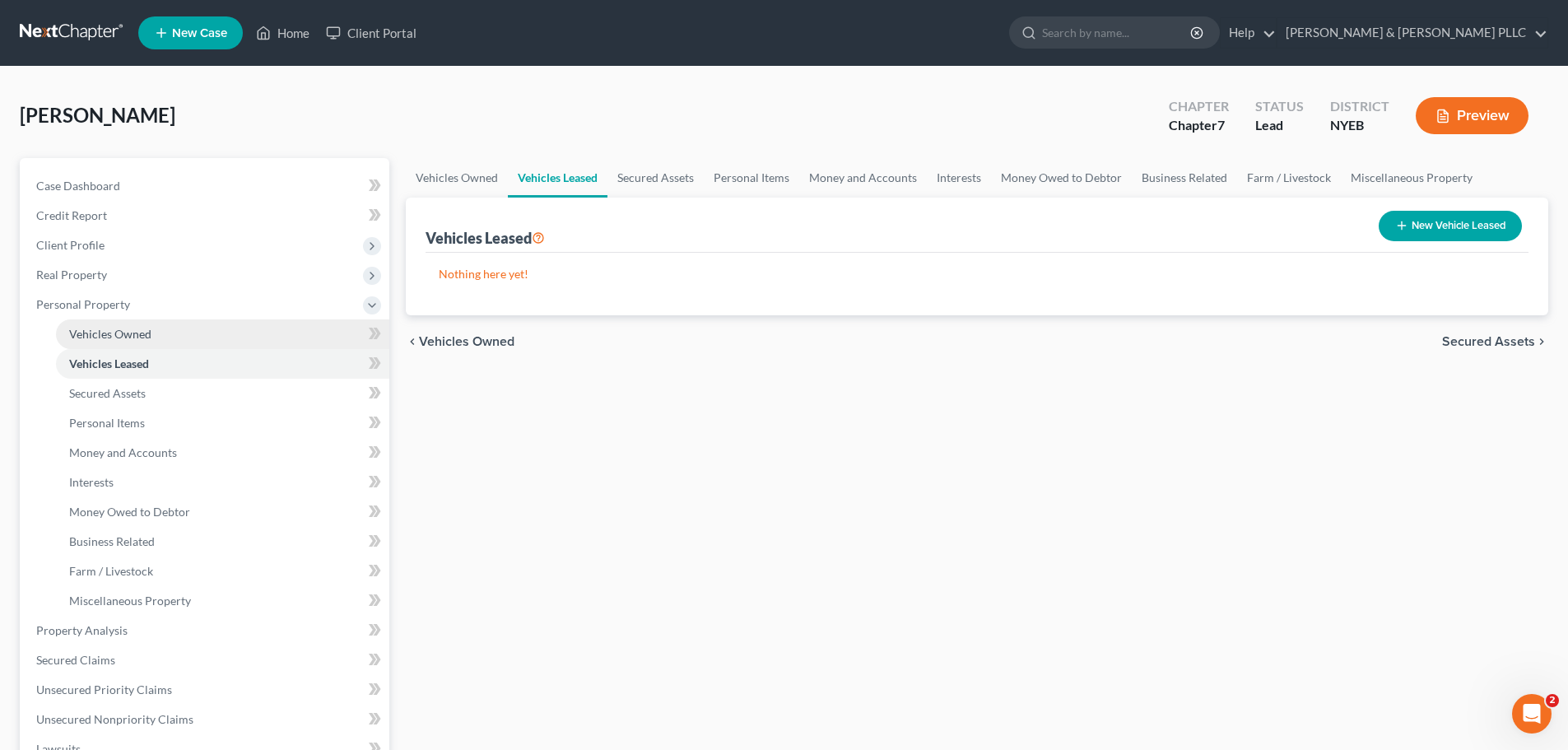
click at [164, 325] on link "Vehicles Owned" at bounding box center [222, 334] width 333 height 29
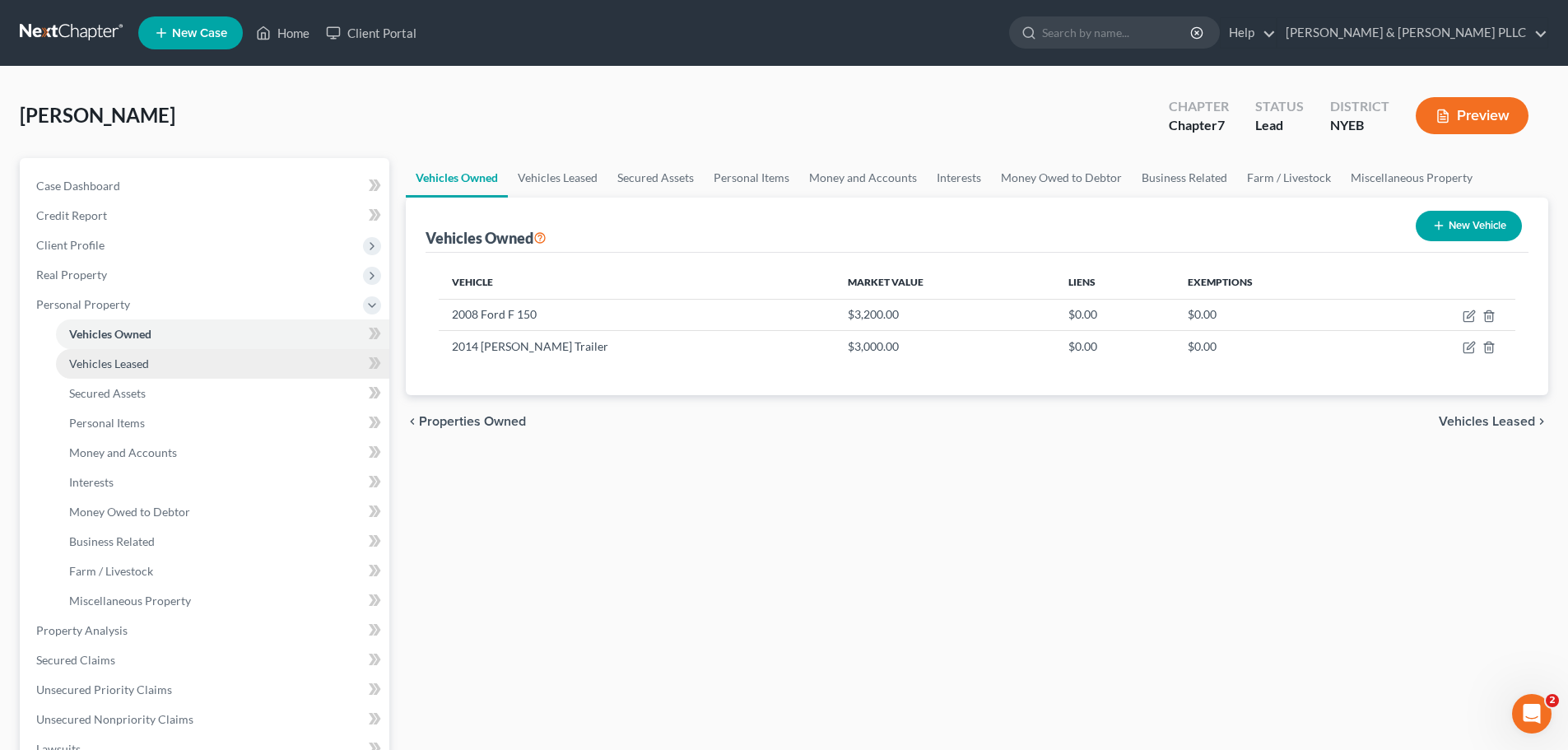
click at [165, 365] on link "Vehicles Leased" at bounding box center [222, 363] width 333 height 29
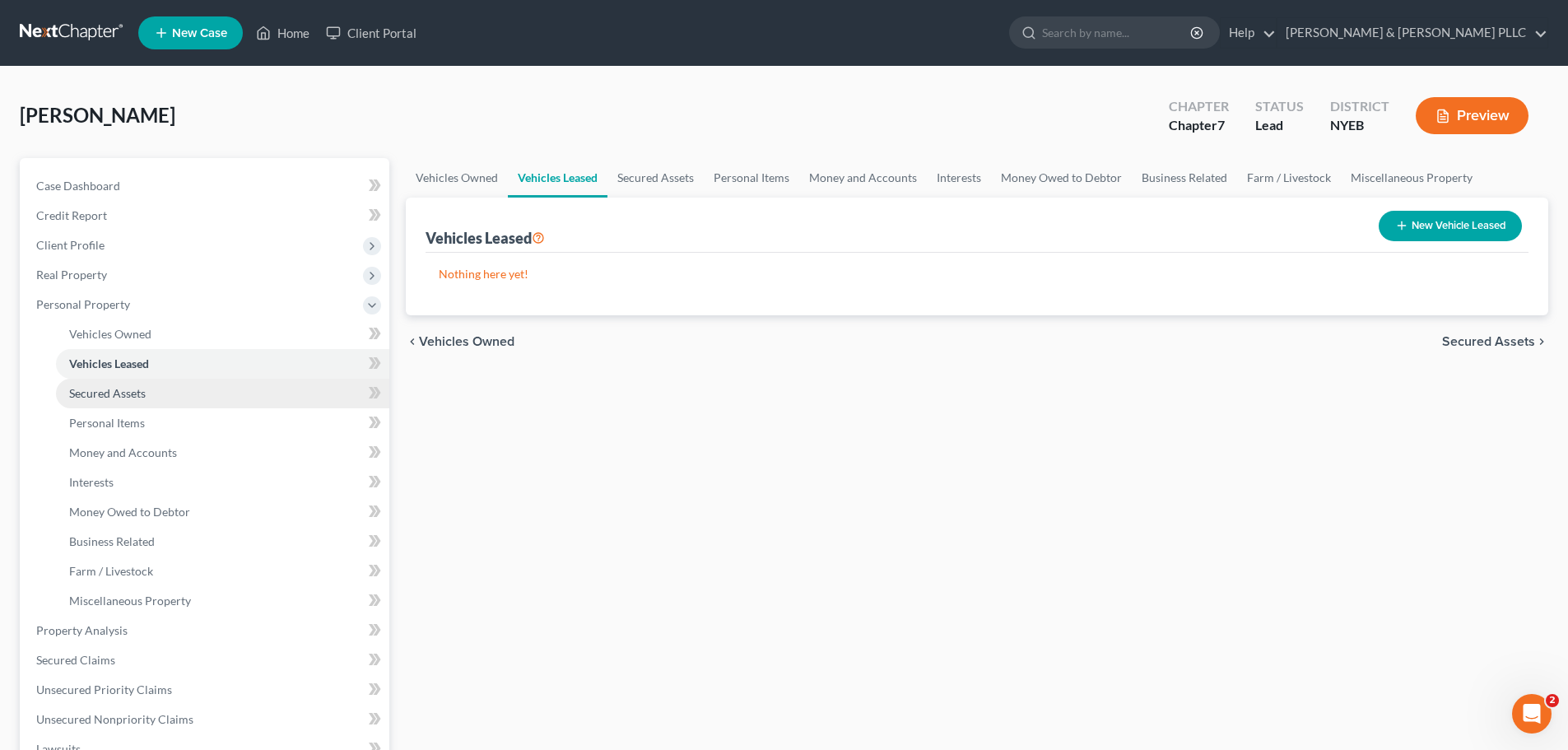
click at [158, 394] on link "Secured Assets" at bounding box center [222, 394] width 333 height 29
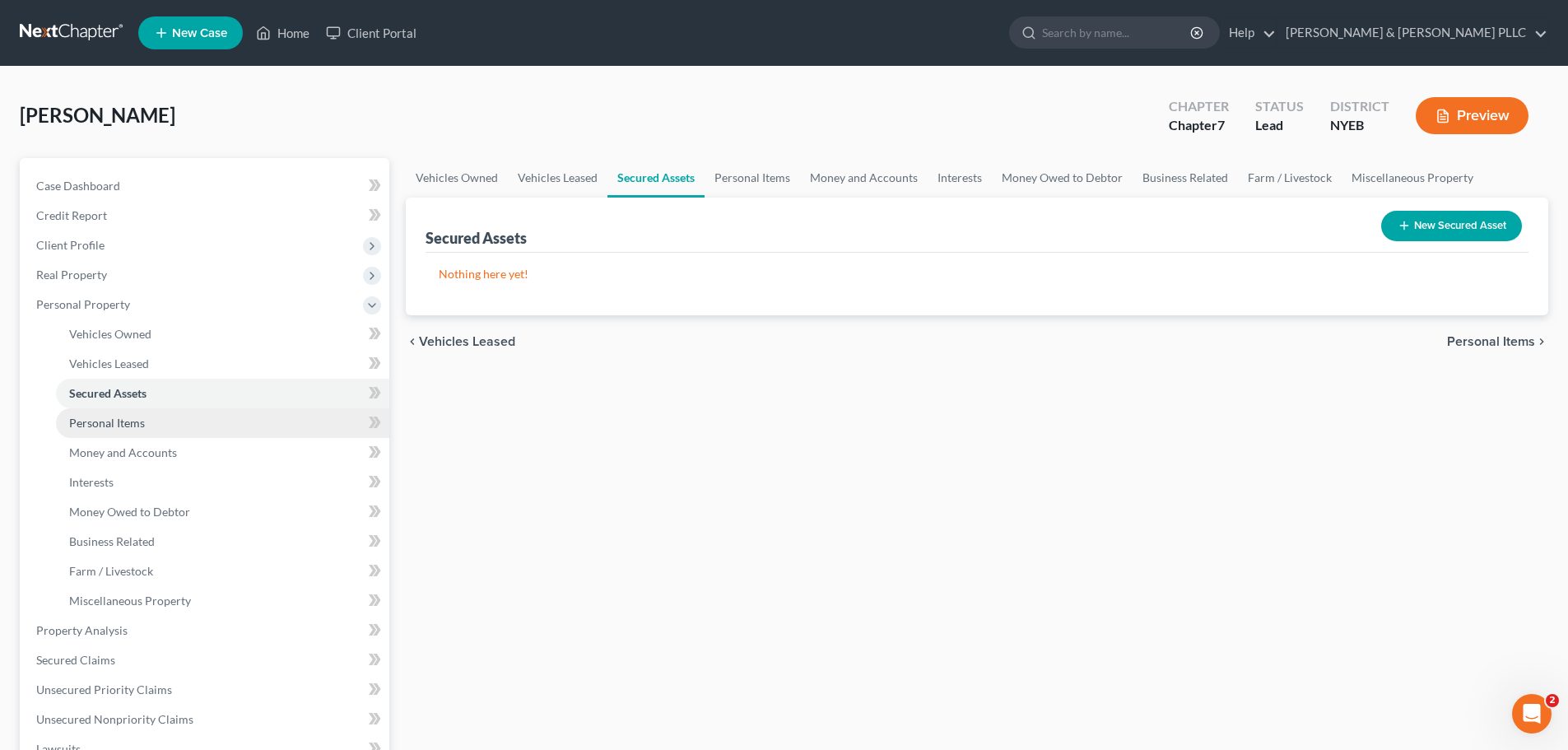
click at [161, 434] on link "Personal Items" at bounding box center [222, 423] width 333 height 29
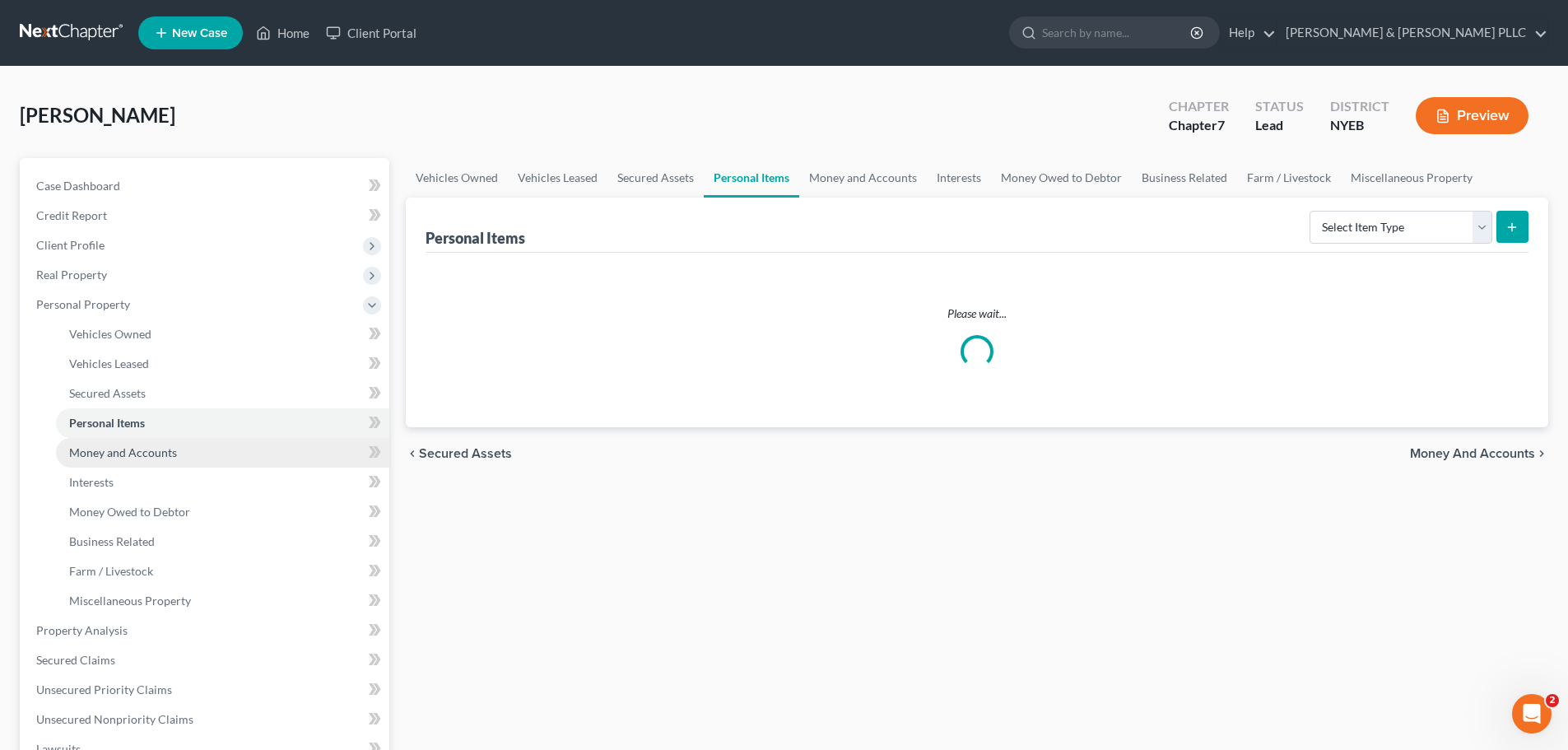
click at [161, 464] on link "Money and Accounts" at bounding box center [222, 452] width 333 height 29
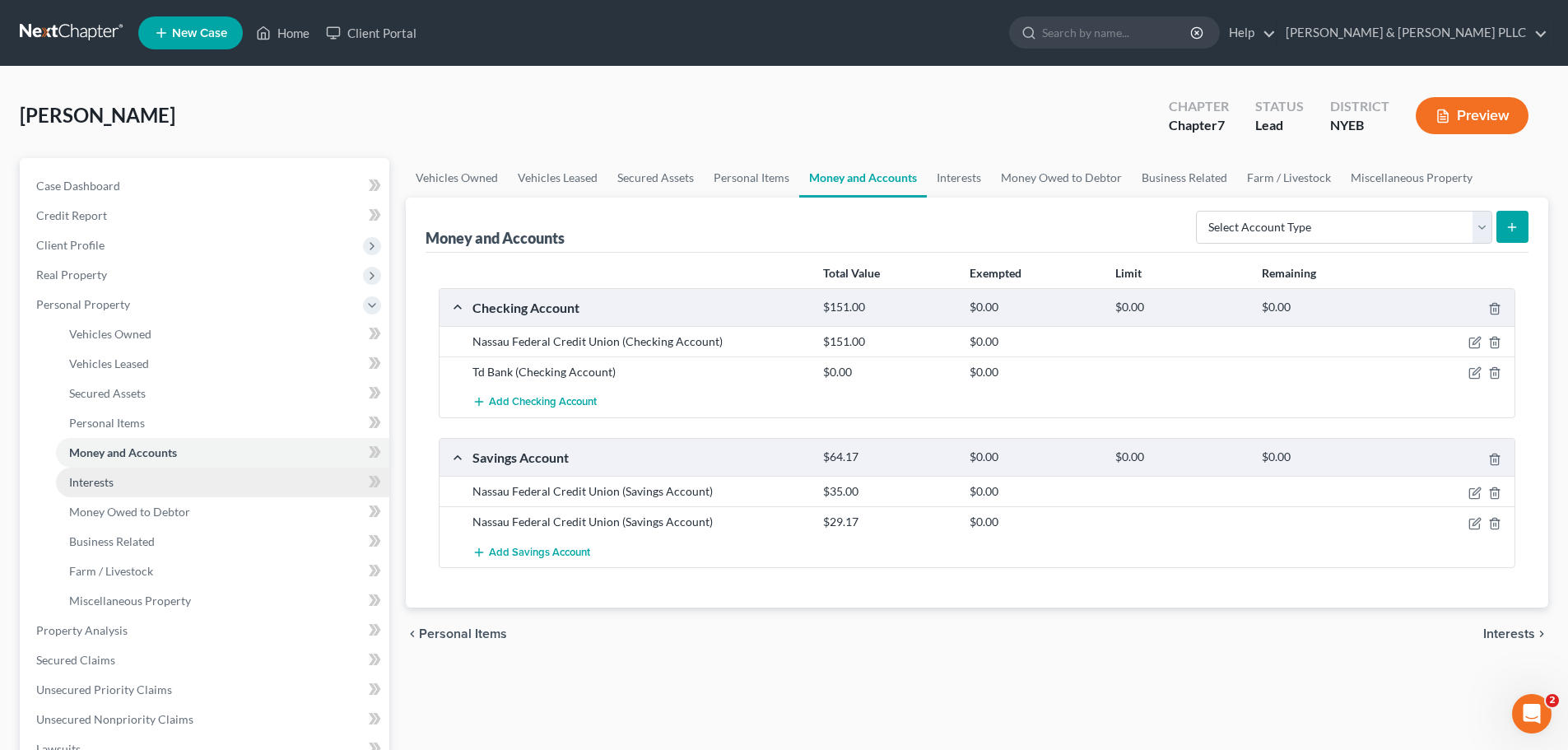
click at [164, 488] on link "Interests" at bounding box center [222, 482] width 333 height 29
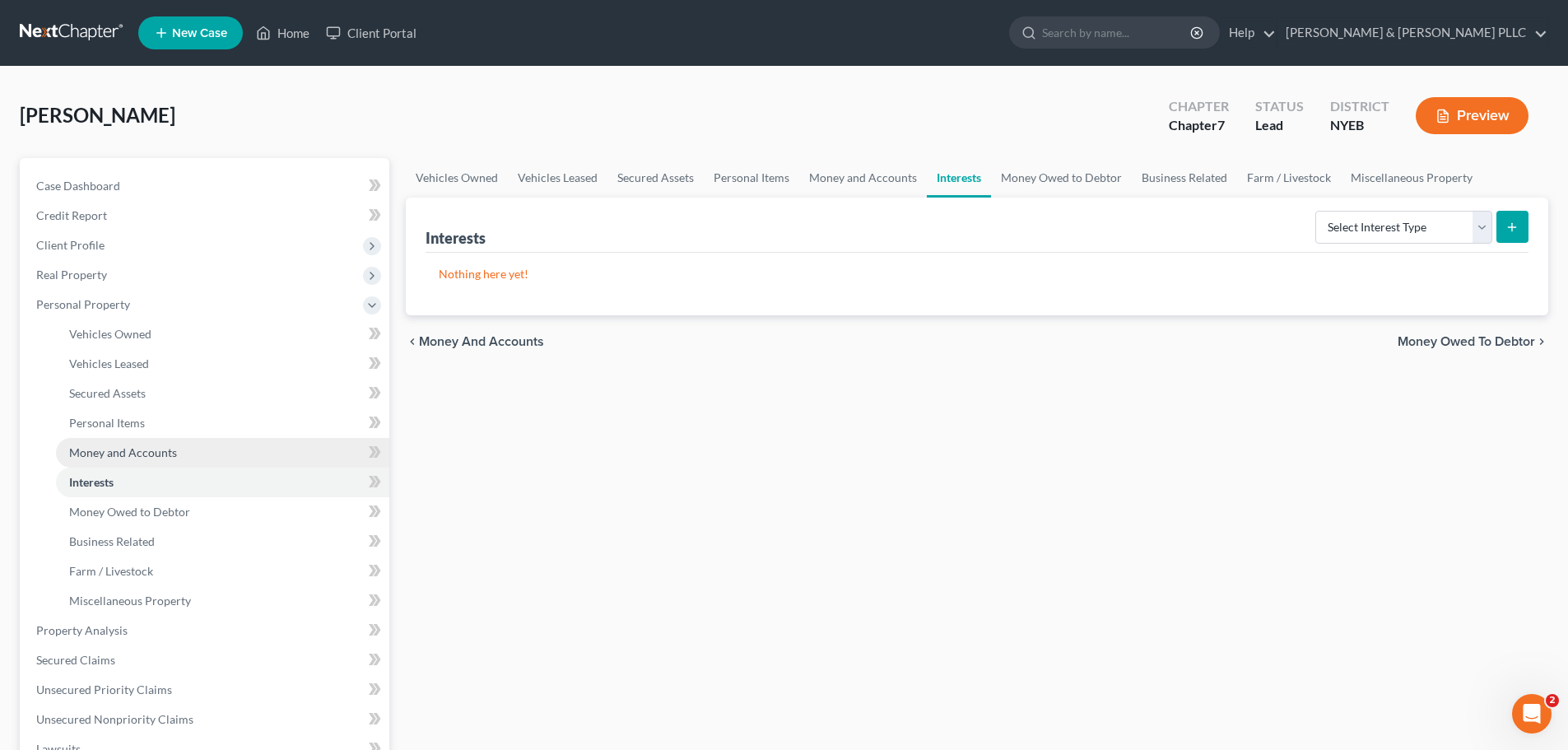
click at [170, 458] on span "Money and Accounts" at bounding box center [122, 452] width 108 height 14
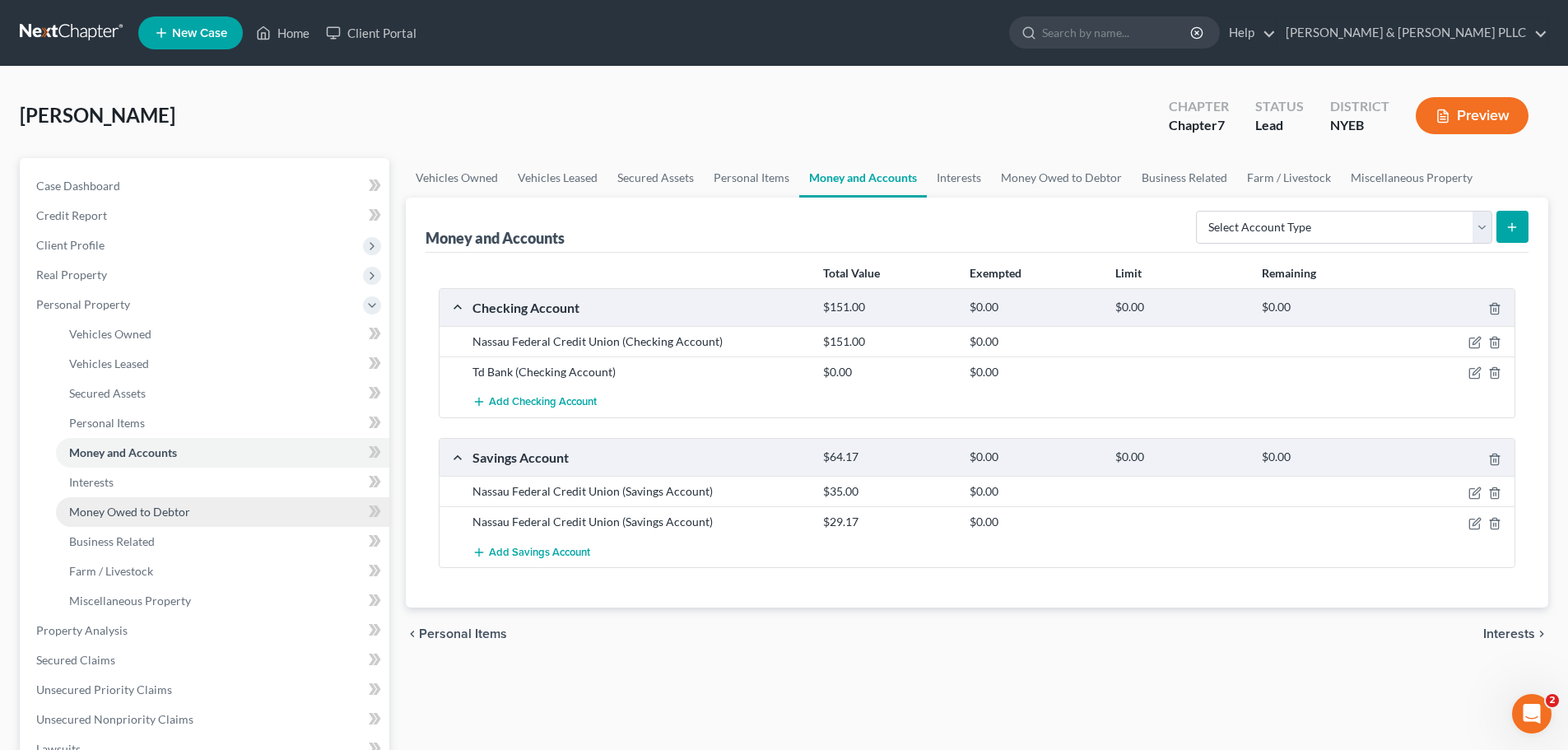
click at [167, 502] on link "Money Owed to Debtor" at bounding box center [222, 511] width 333 height 29
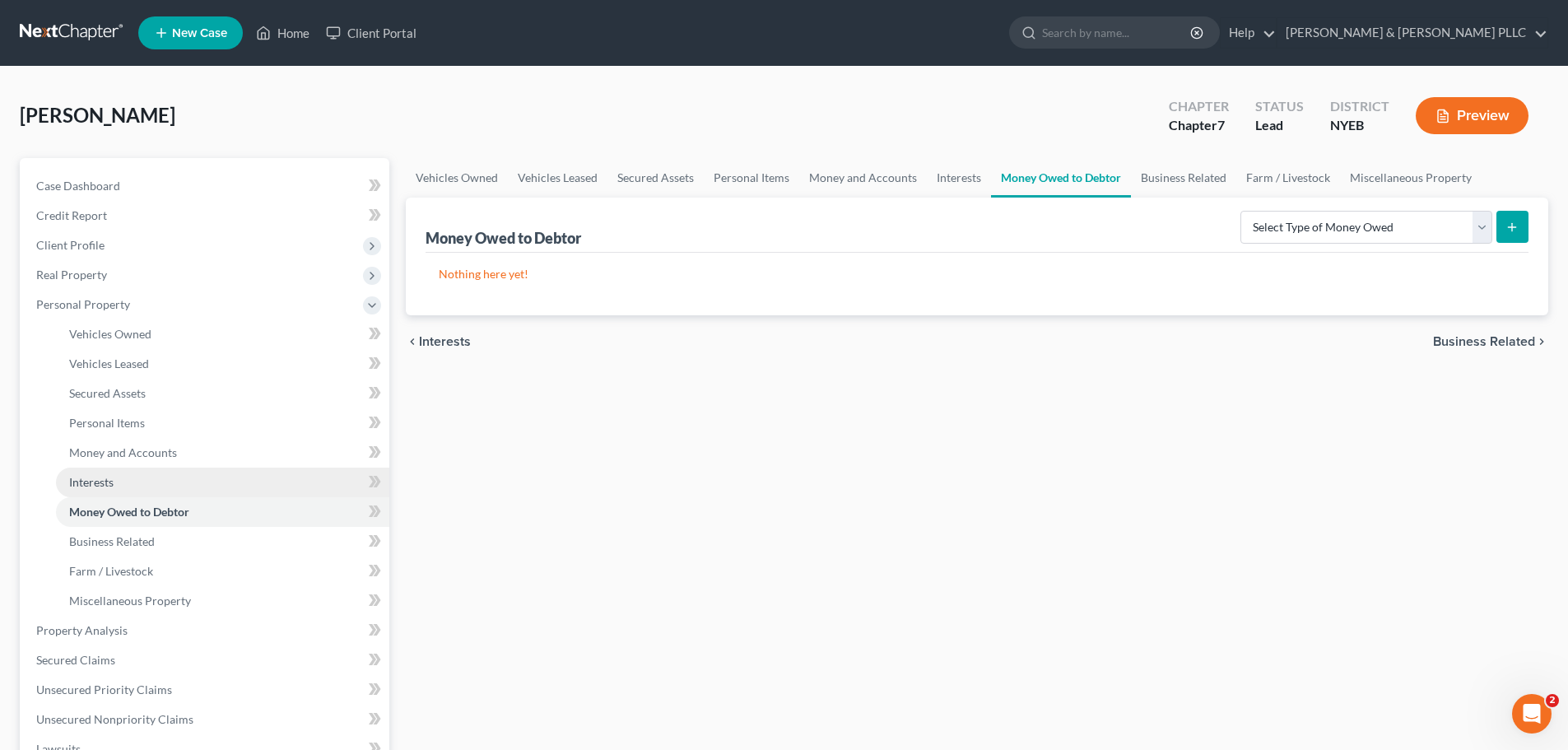
click at [165, 490] on link "Interests" at bounding box center [222, 482] width 333 height 29
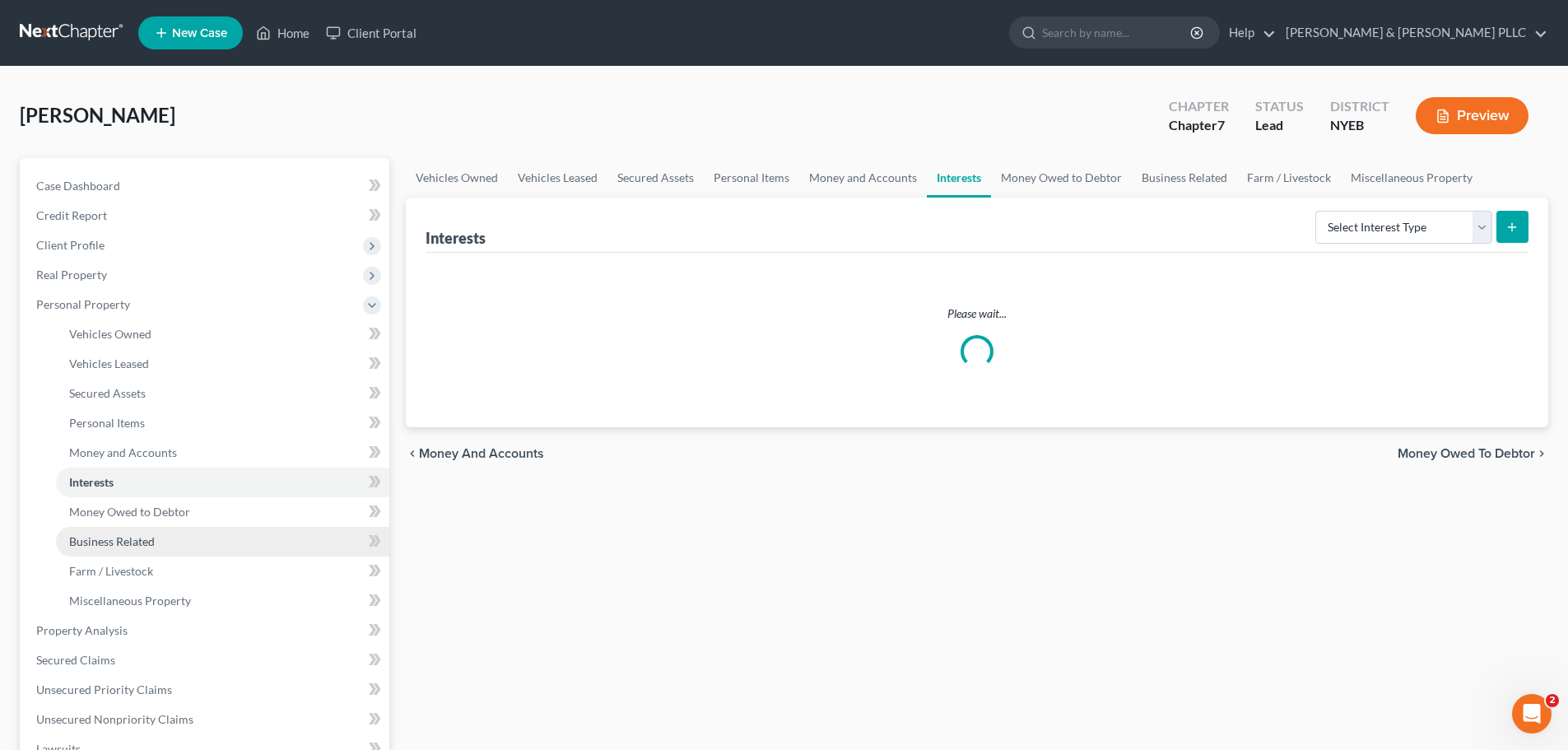
click at [158, 533] on link "Business Related" at bounding box center [222, 542] width 333 height 29
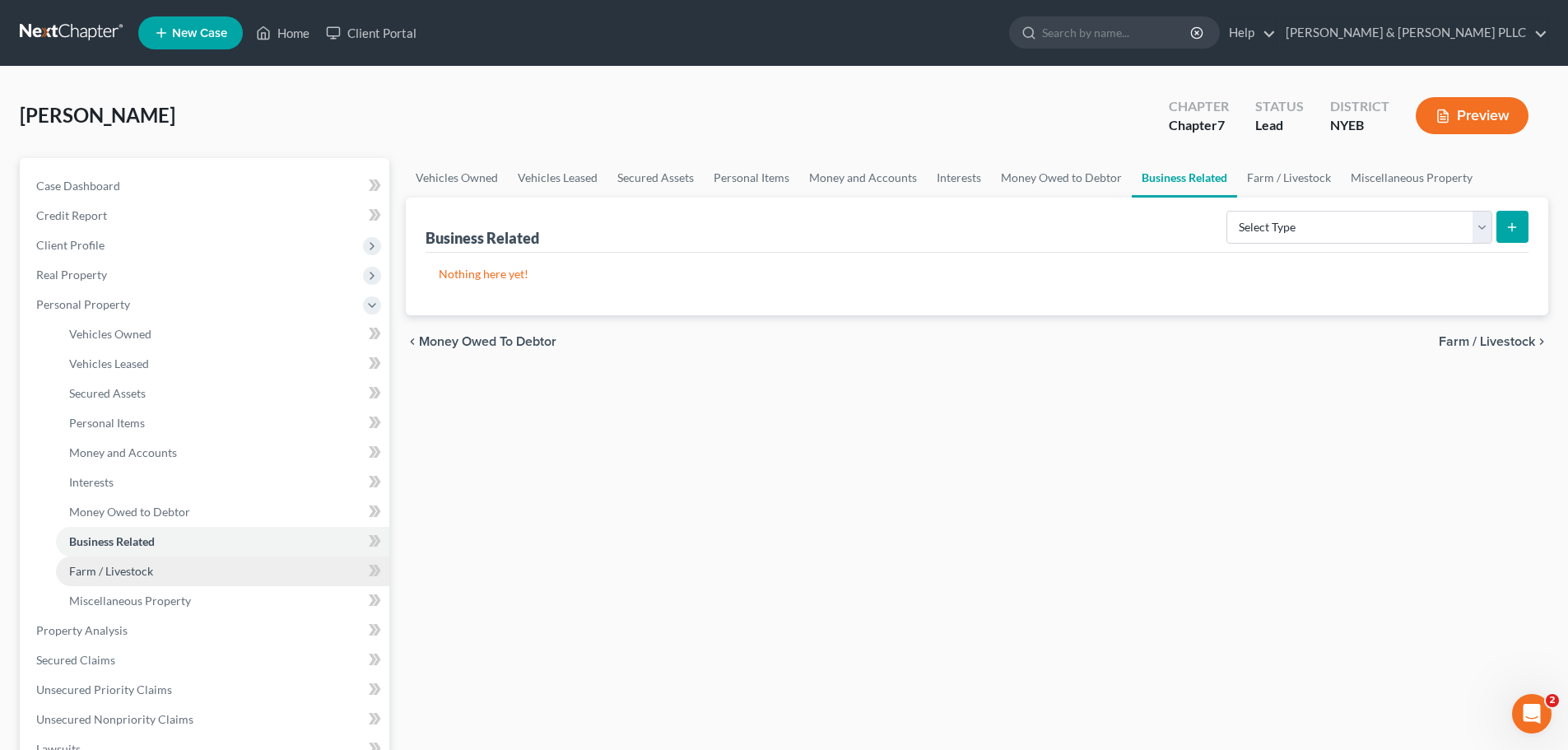
click at [169, 579] on link "Farm / Livestock" at bounding box center [222, 571] width 333 height 29
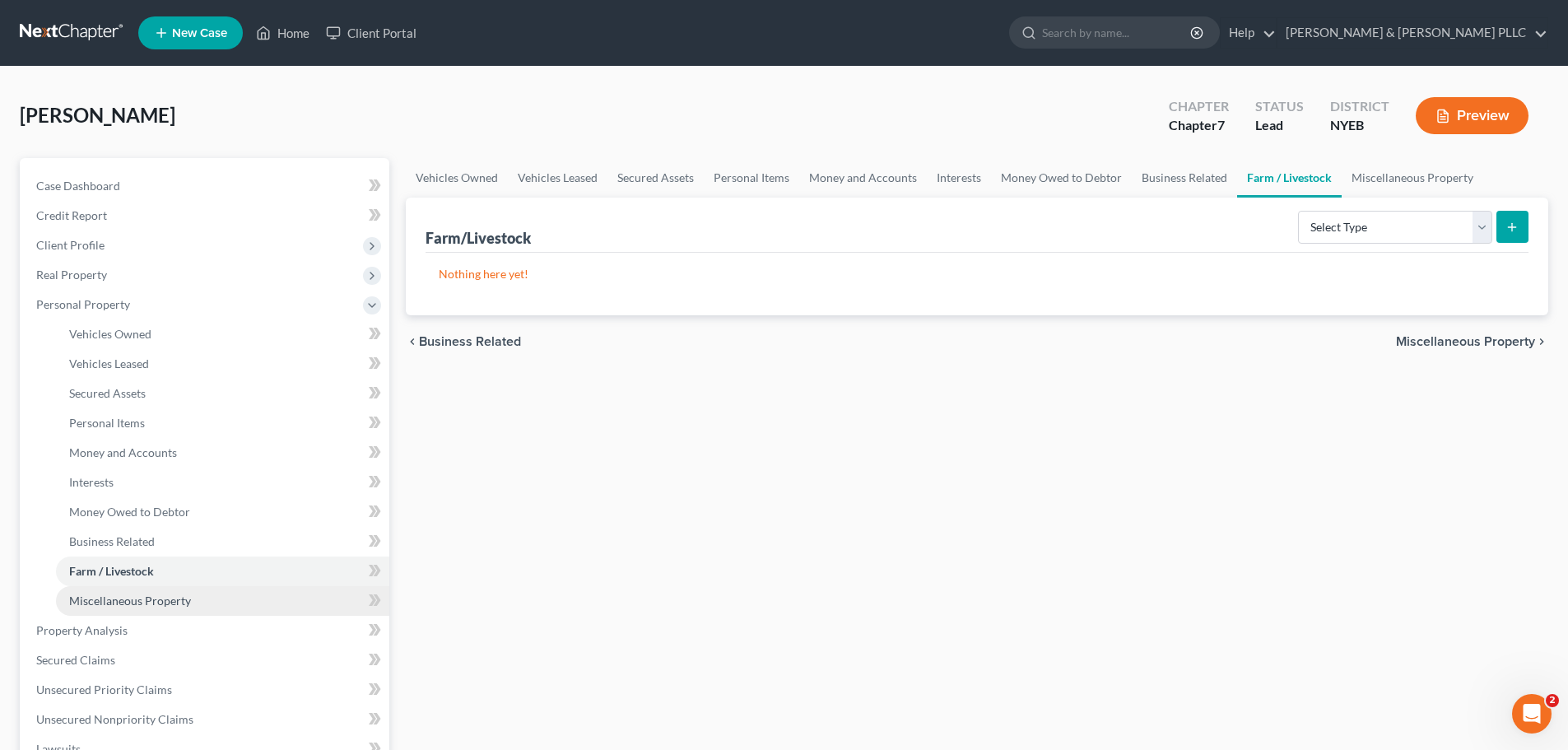
click at [177, 604] on span "Miscellaneous Property" at bounding box center [129, 600] width 121 height 14
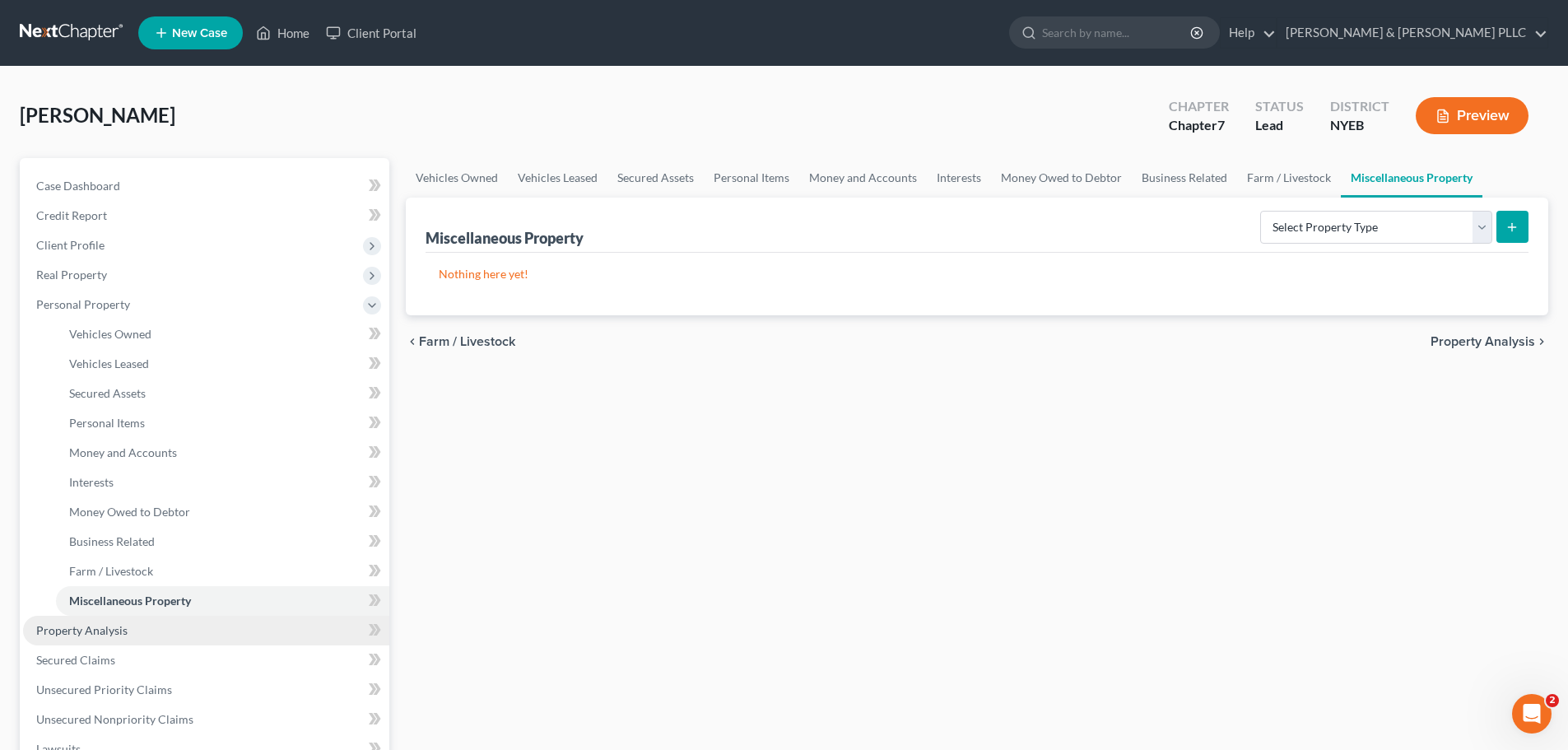
click at [143, 630] on link "Property Analysis" at bounding box center [206, 630] width 366 height 29
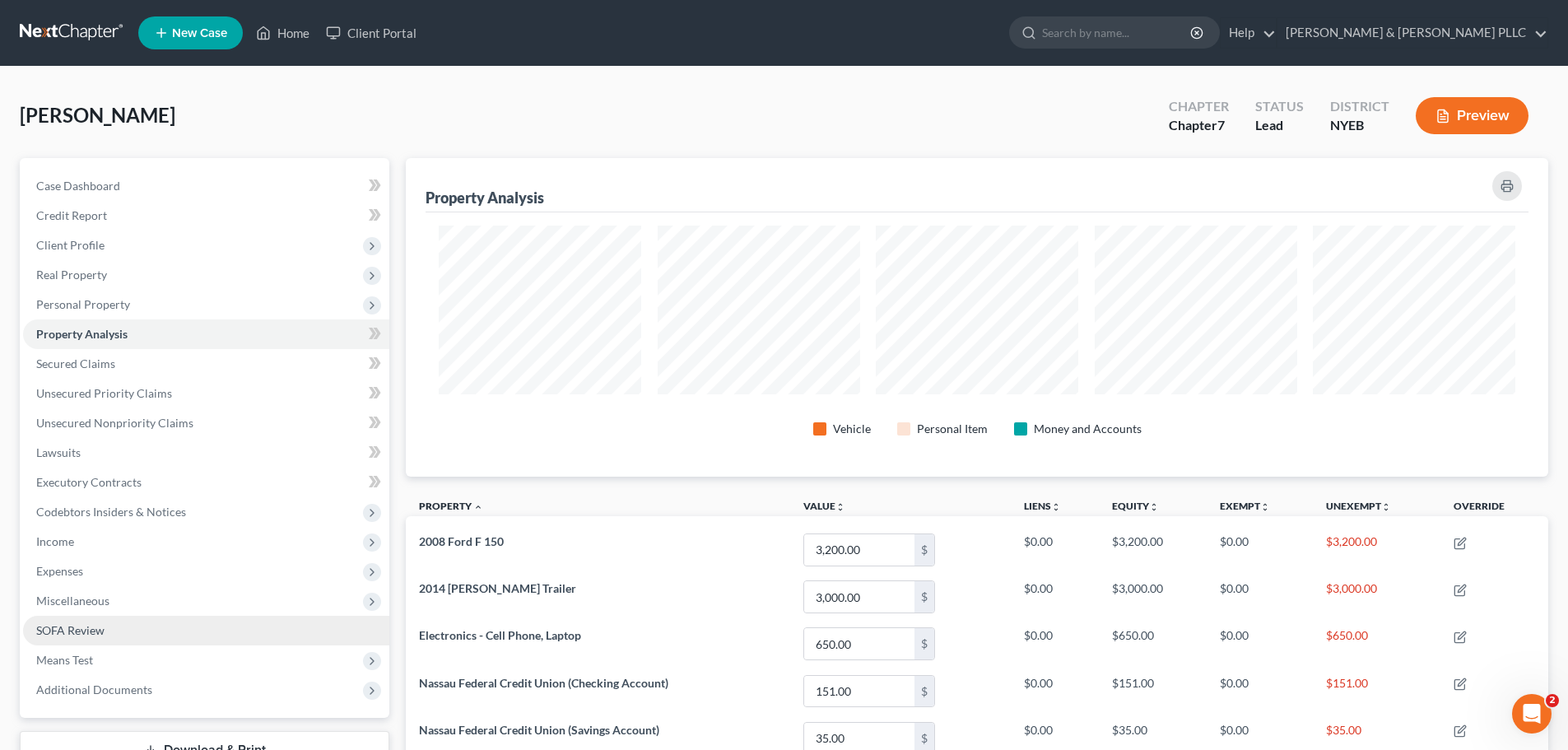
scroll to position [319, 1143]
click at [141, 648] on span "Means Test" at bounding box center [206, 660] width 366 height 29
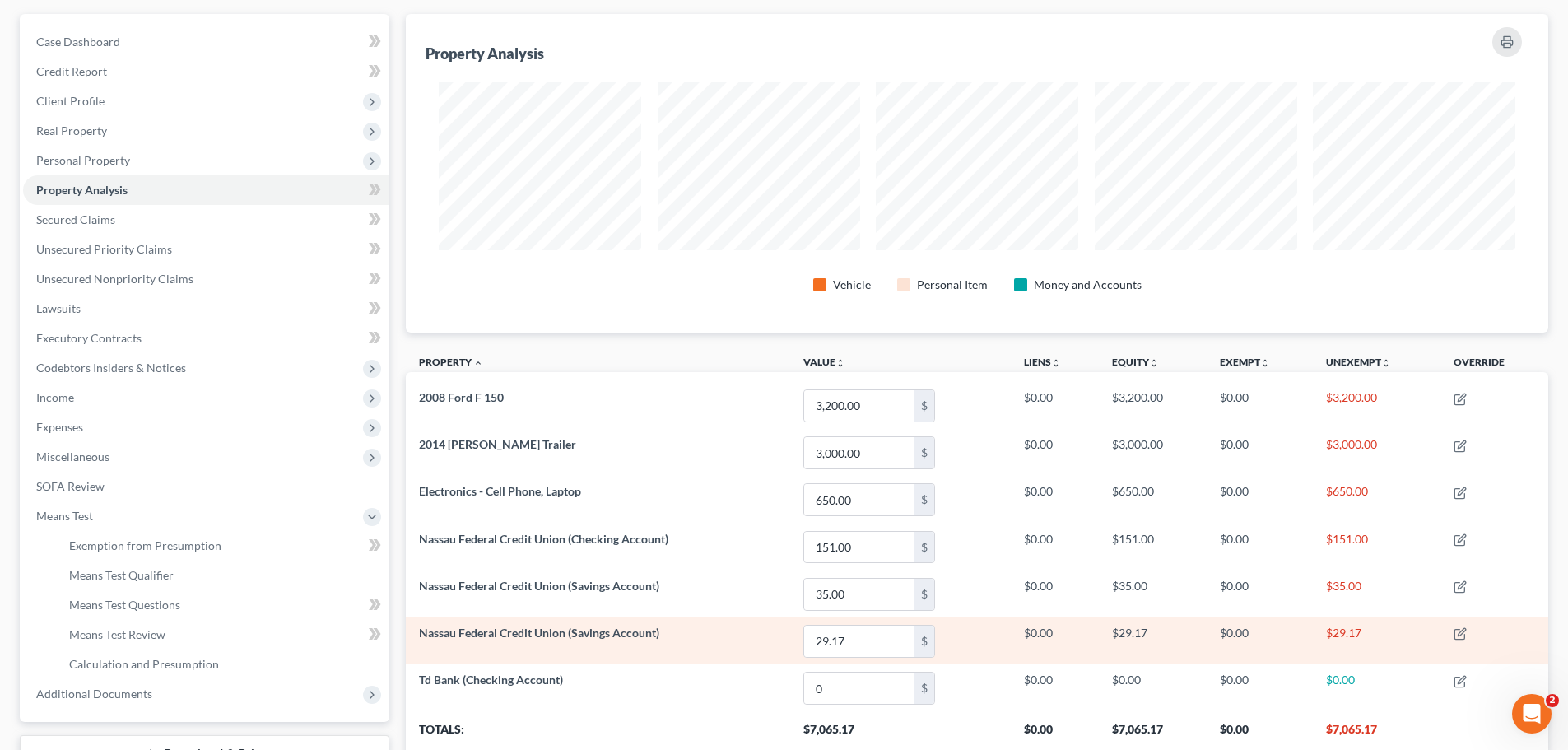
scroll to position [164, 0]
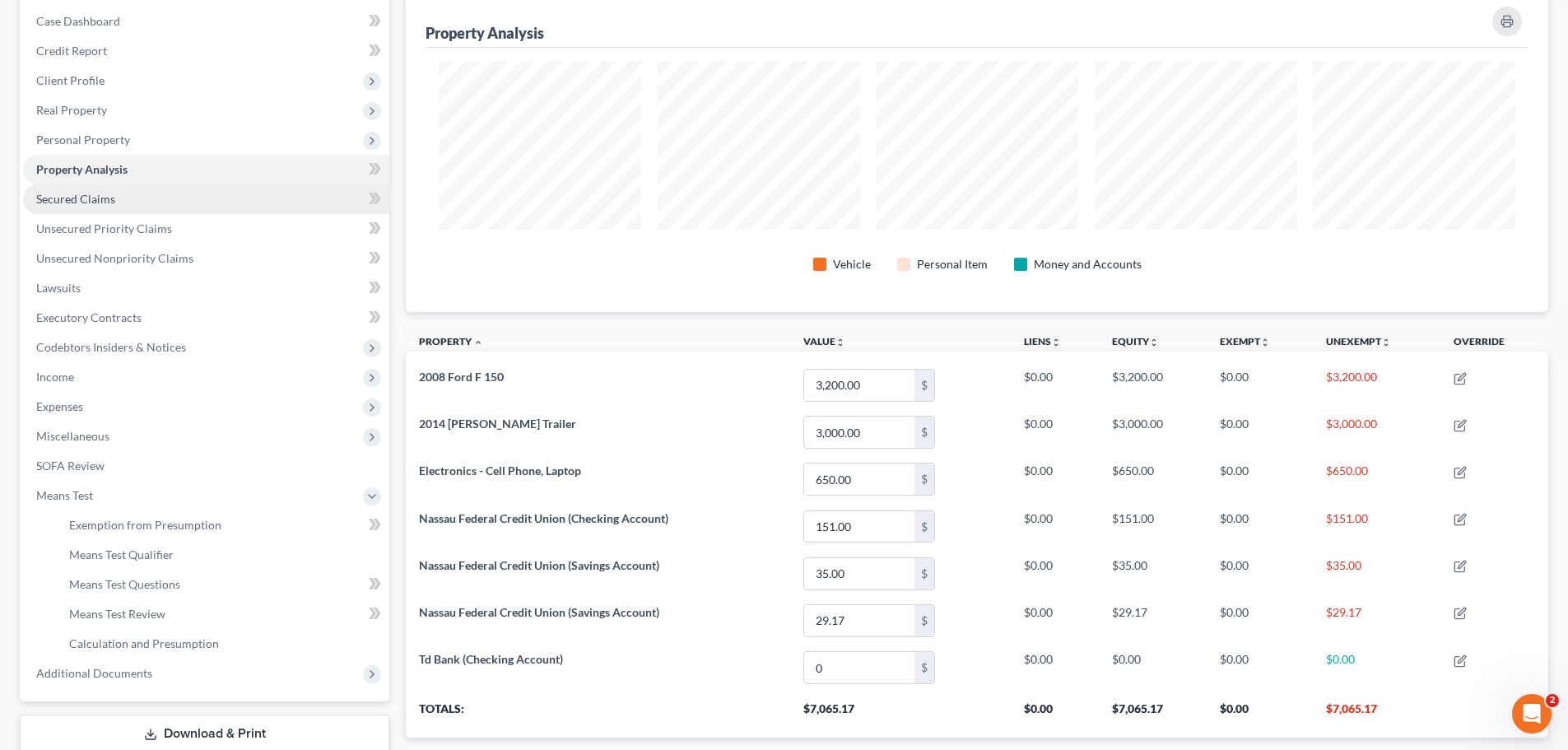
click at [163, 189] on link "Secured Claims" at bounding box center [206, 199] width 366 height 29
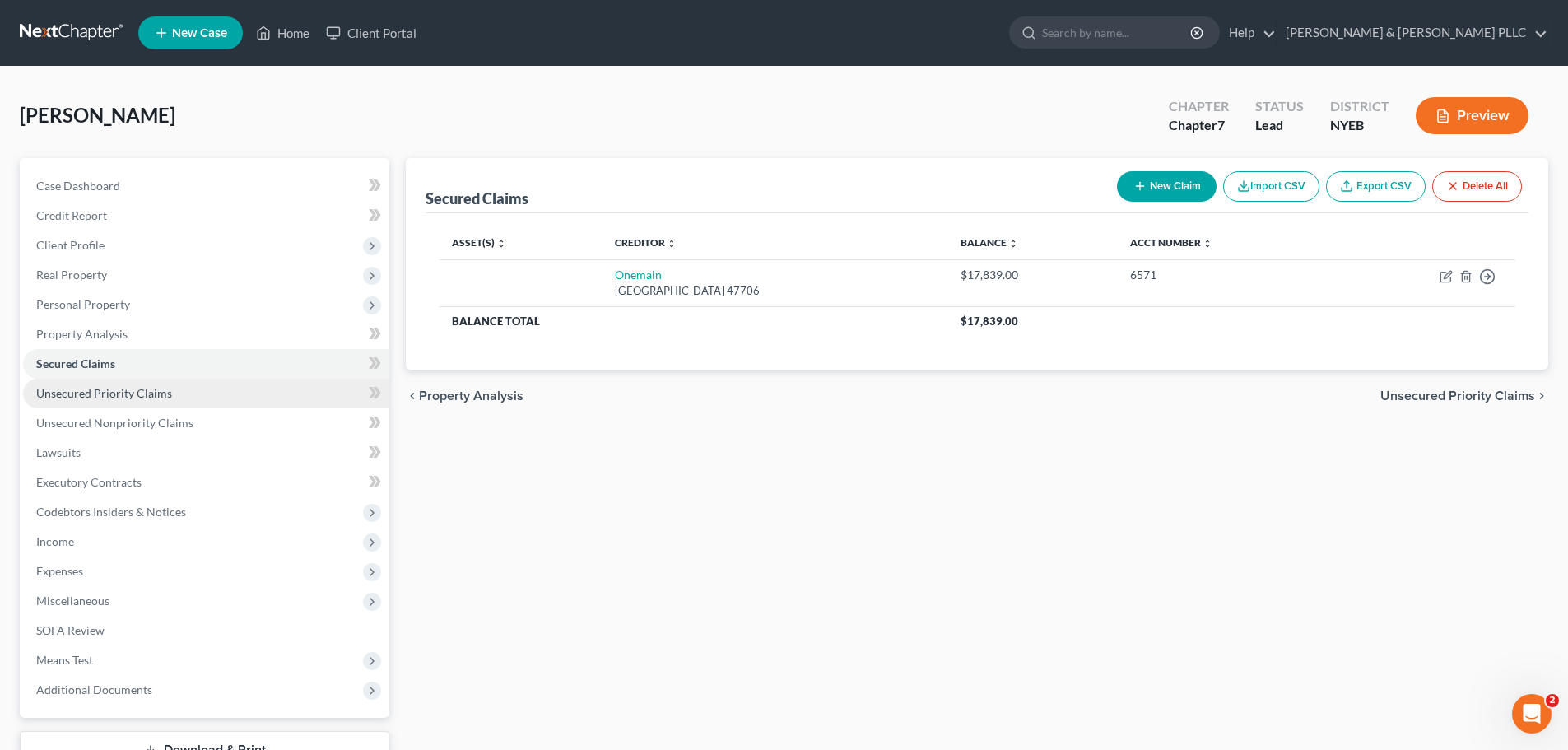
click at [178, 386] on link "Unsecured Priority Claims" at bounding box center [206, 394] width 366 height 29
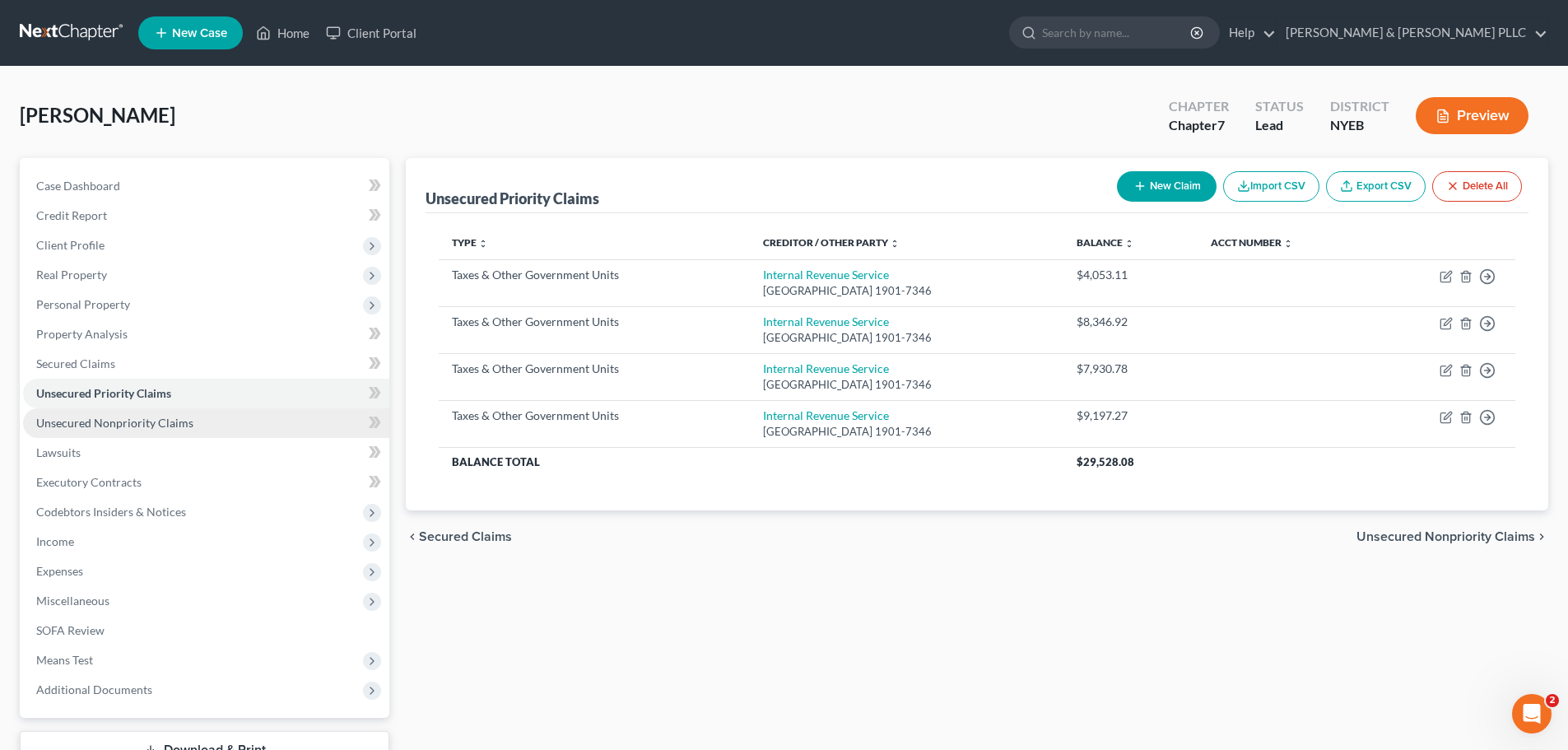
click at [182, 418] on span "Unsecured Nonpriority Claims" at bounding box center [115, 423] width 158 height 14
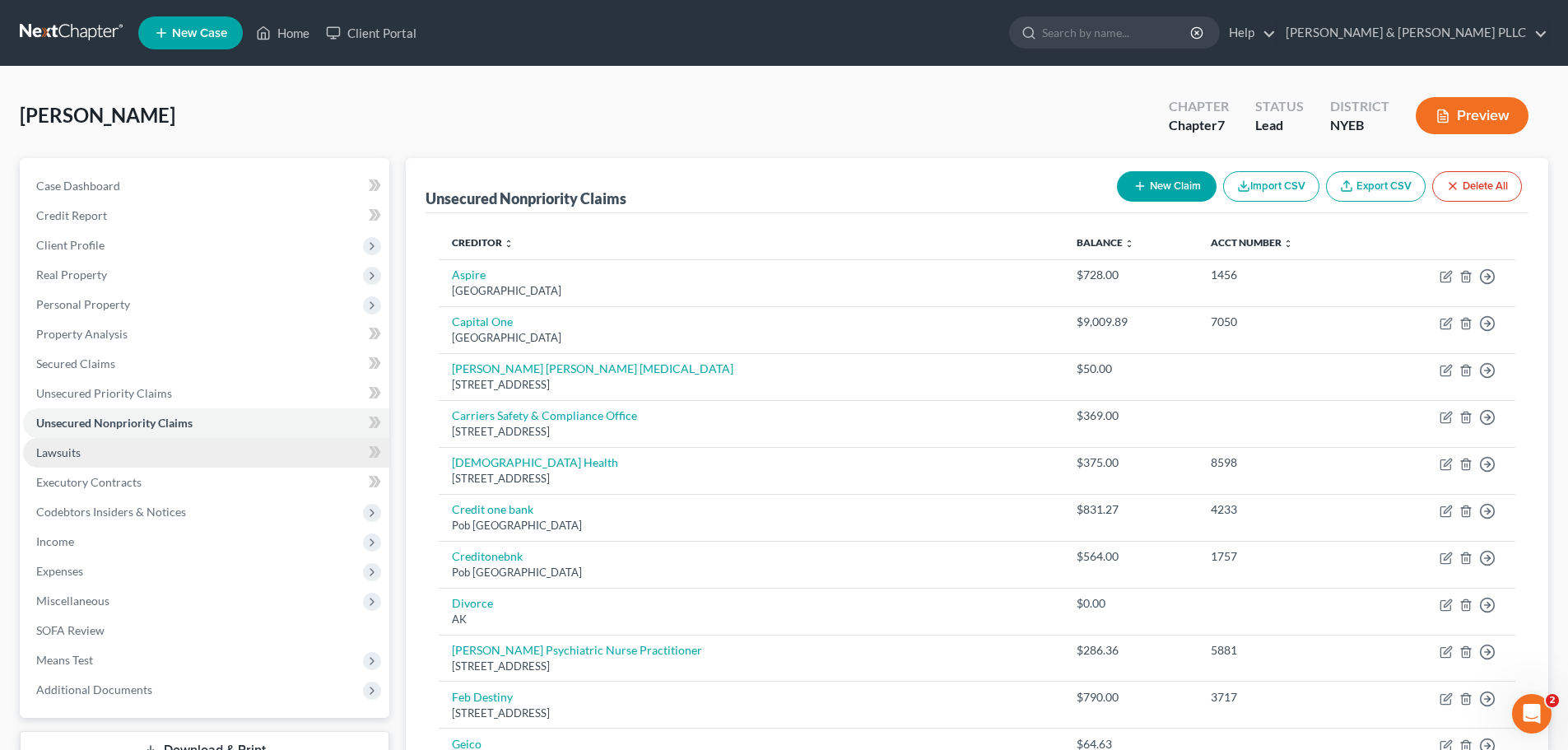
click at [184, 453] on link "Lawsuits" at bounding box center [206, 452] width 366 height 29
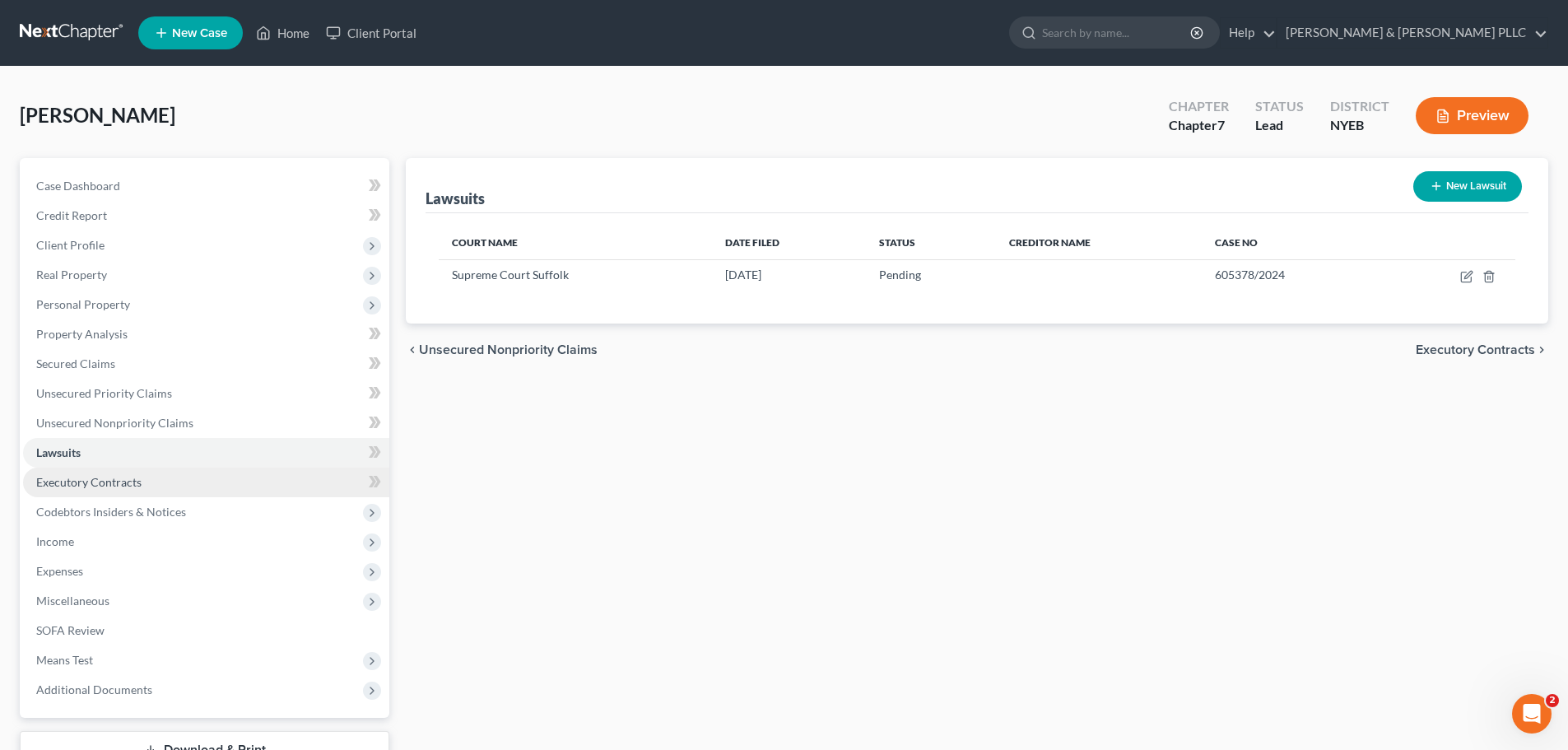
click at [188, 472] on link "Executory Contracts" at bounding box center [206, 482] width 366 height 29
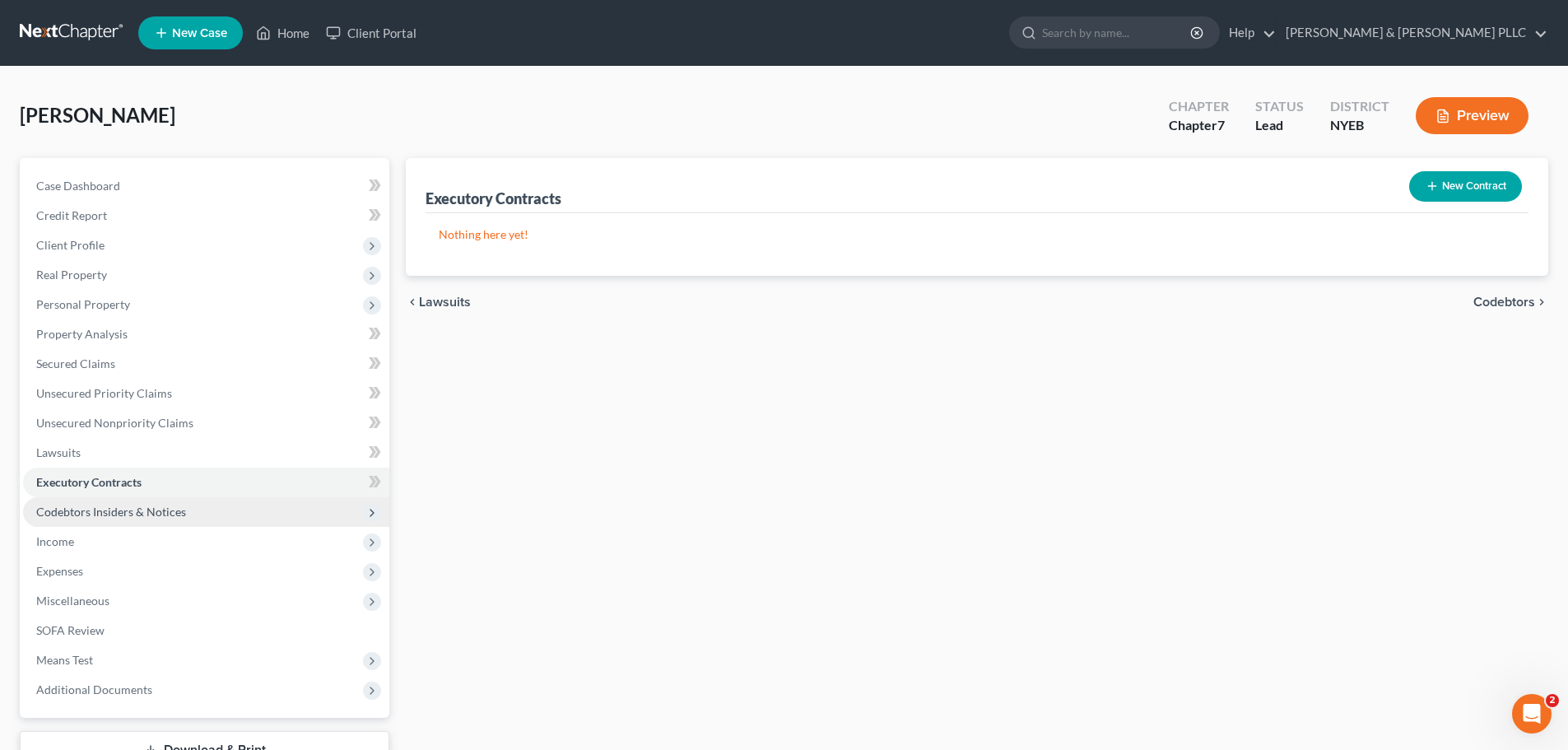
click at [199, 511] on span "Codebtors Insiders & Notices" at bounding box center [206, 511] width 366 height 29
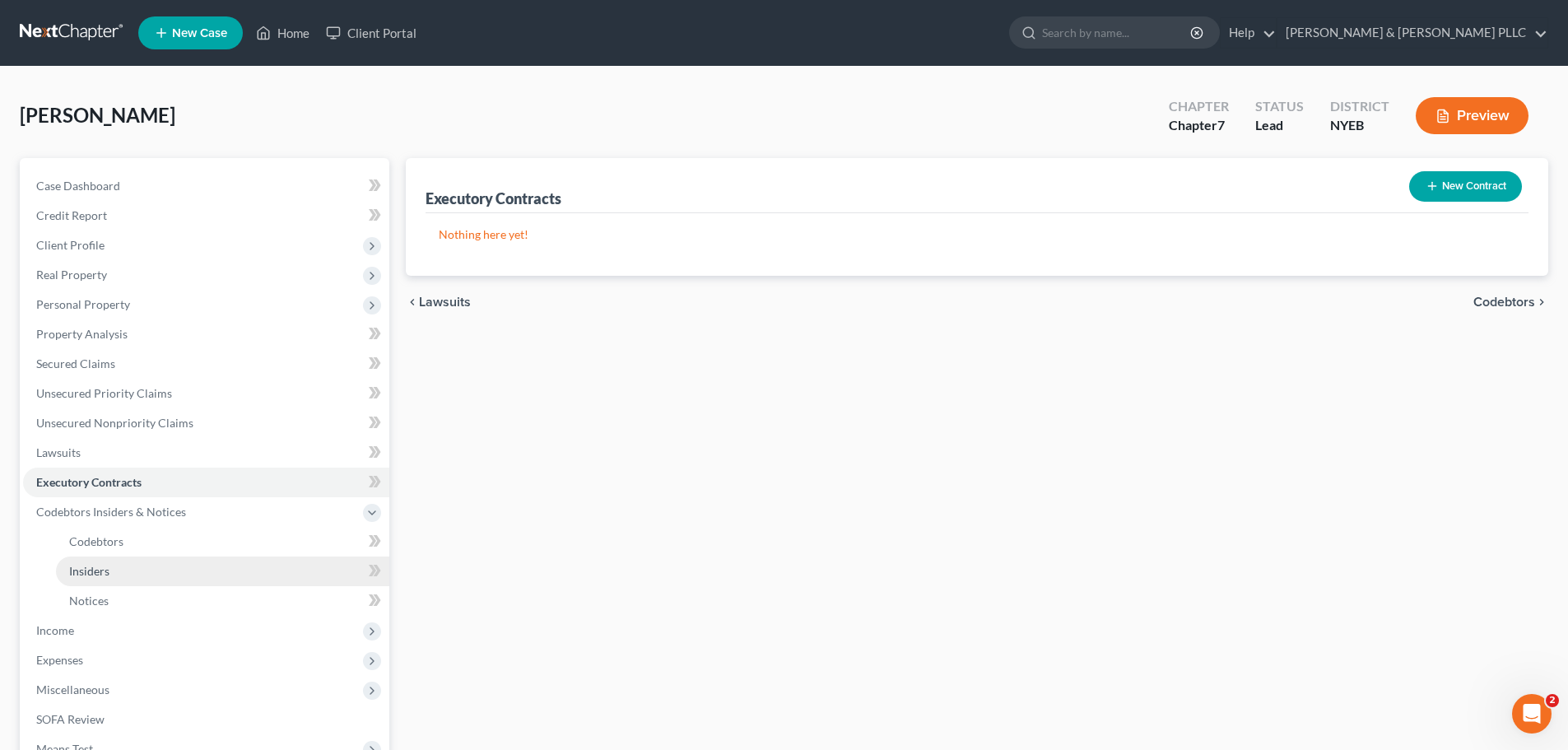
click at [195, 573] on link "Insiders" at bounding box center [222, 571] width 333 height 29
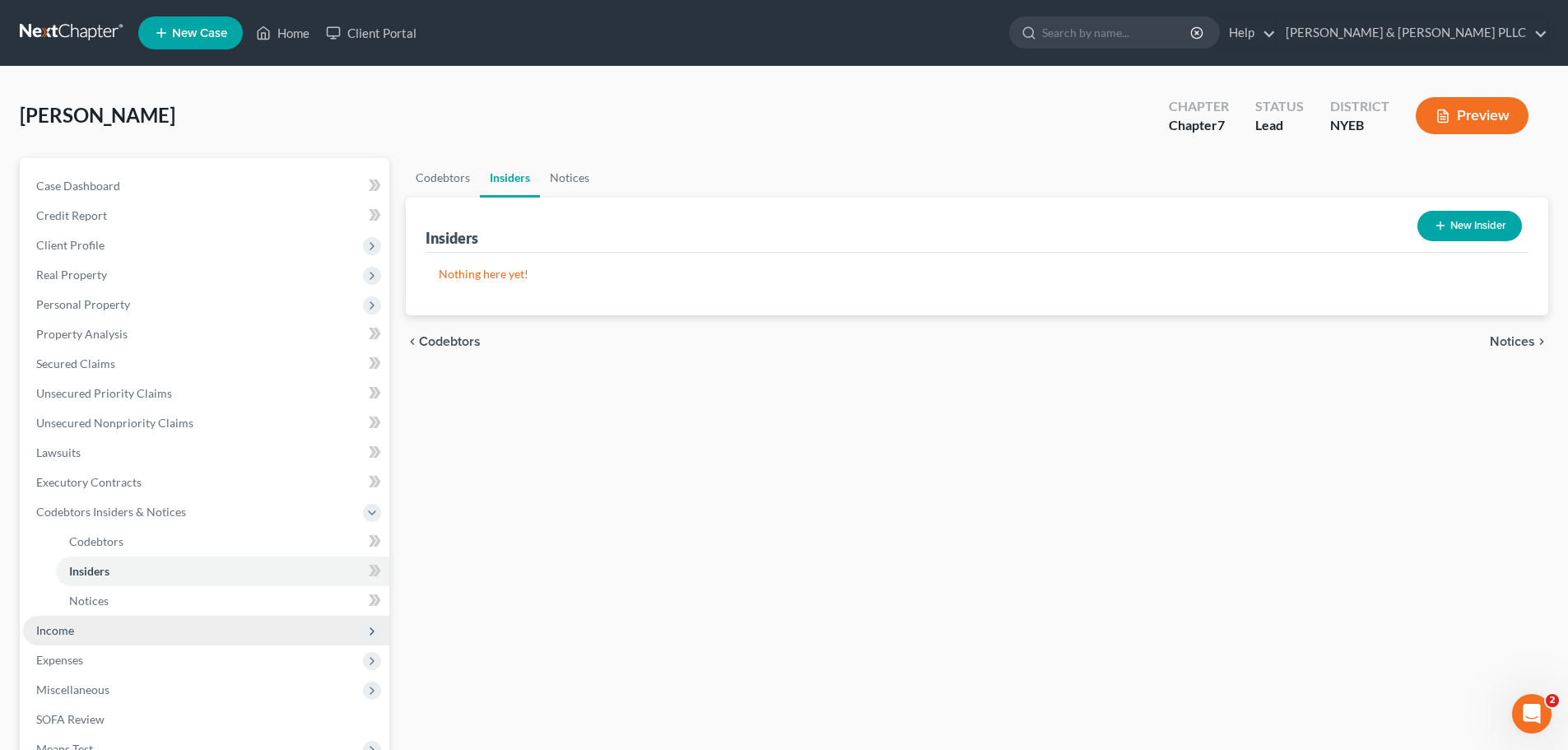
click at [185, 627] on span "Income" at bounding box center [206, 630] width 366 height 29
click at [188, 584] on link "Employment Income" at bounding box center [222, 571] width 333 height 29
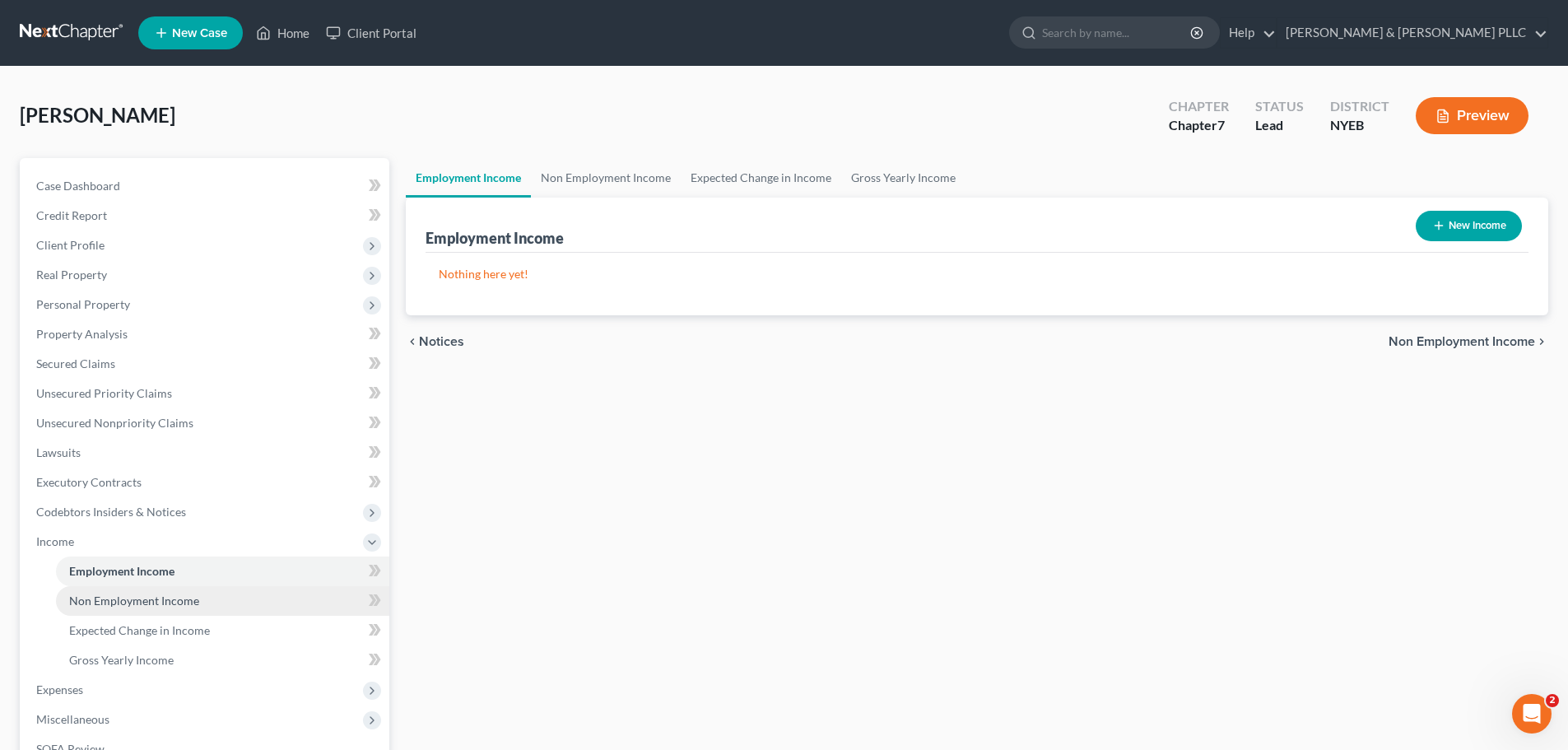
click at [183, 604] on span "Non Employment Income" at bounding box center [133, 600] width 130 height 14
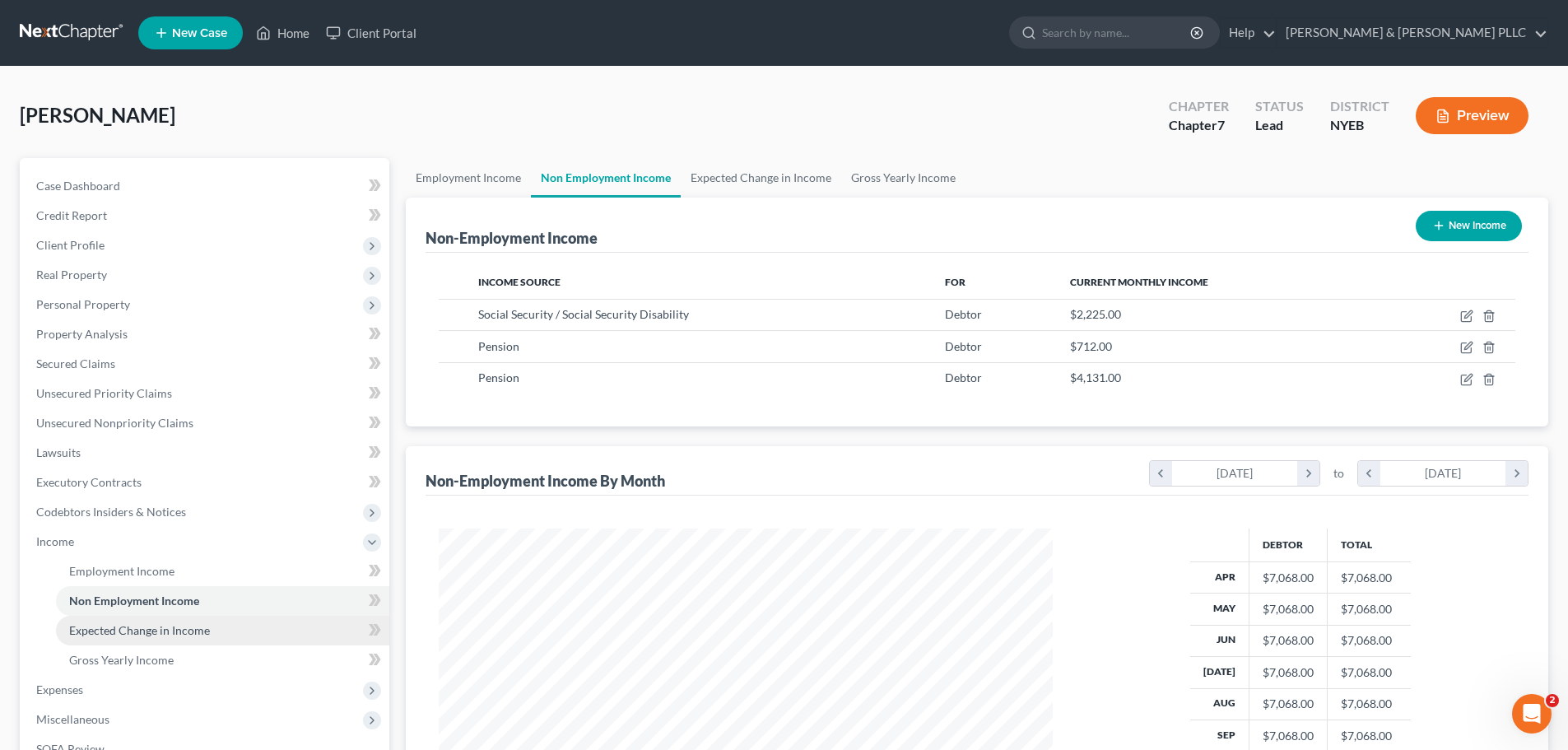
scroll to position [307, 647]
click at [183, 636] on span "Expected Change in Income" at bounding box center [139, 629] width 140 height 14
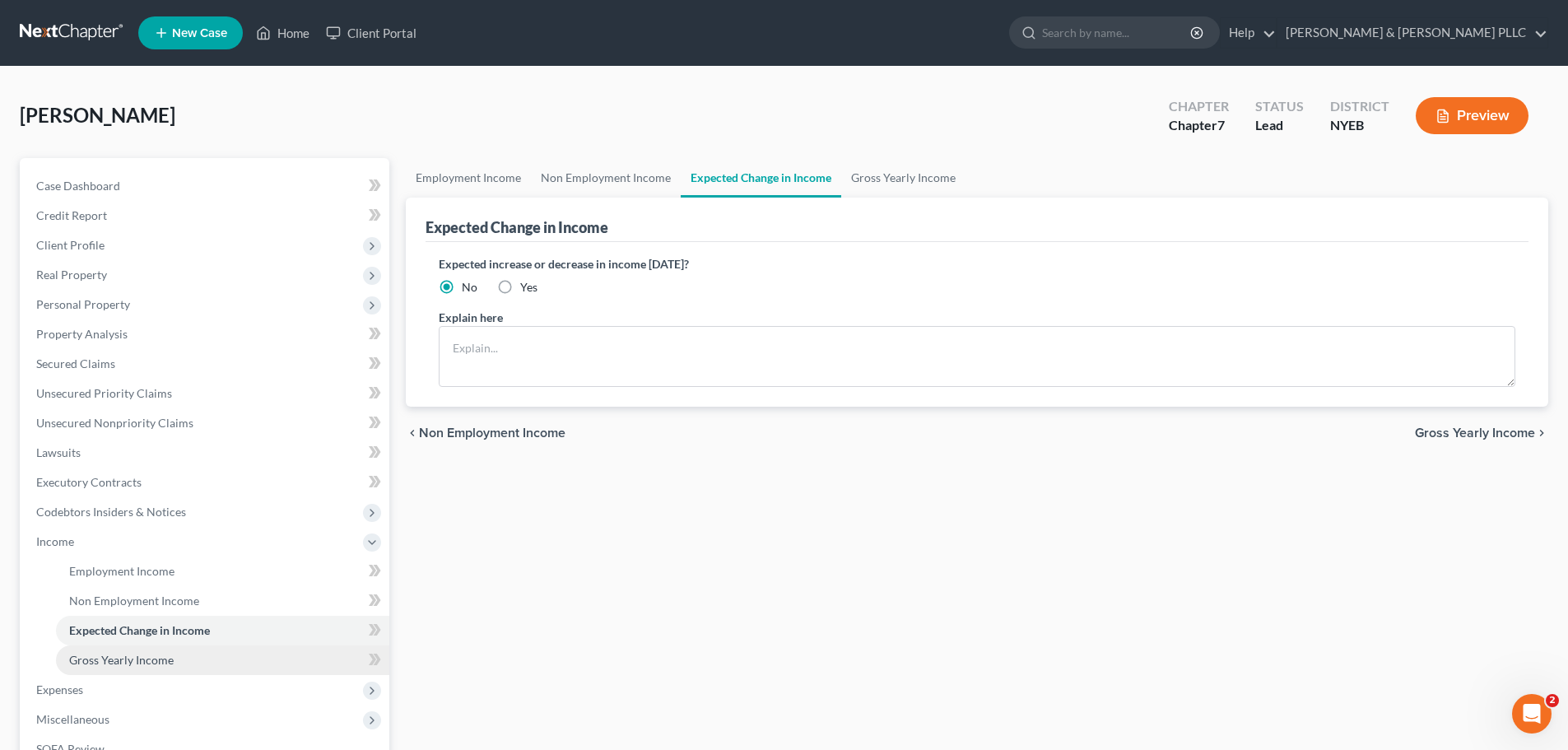
click at [182, 671] on link "Gross Yearly Income" at bounding box center [222, 660] width 333 height 29
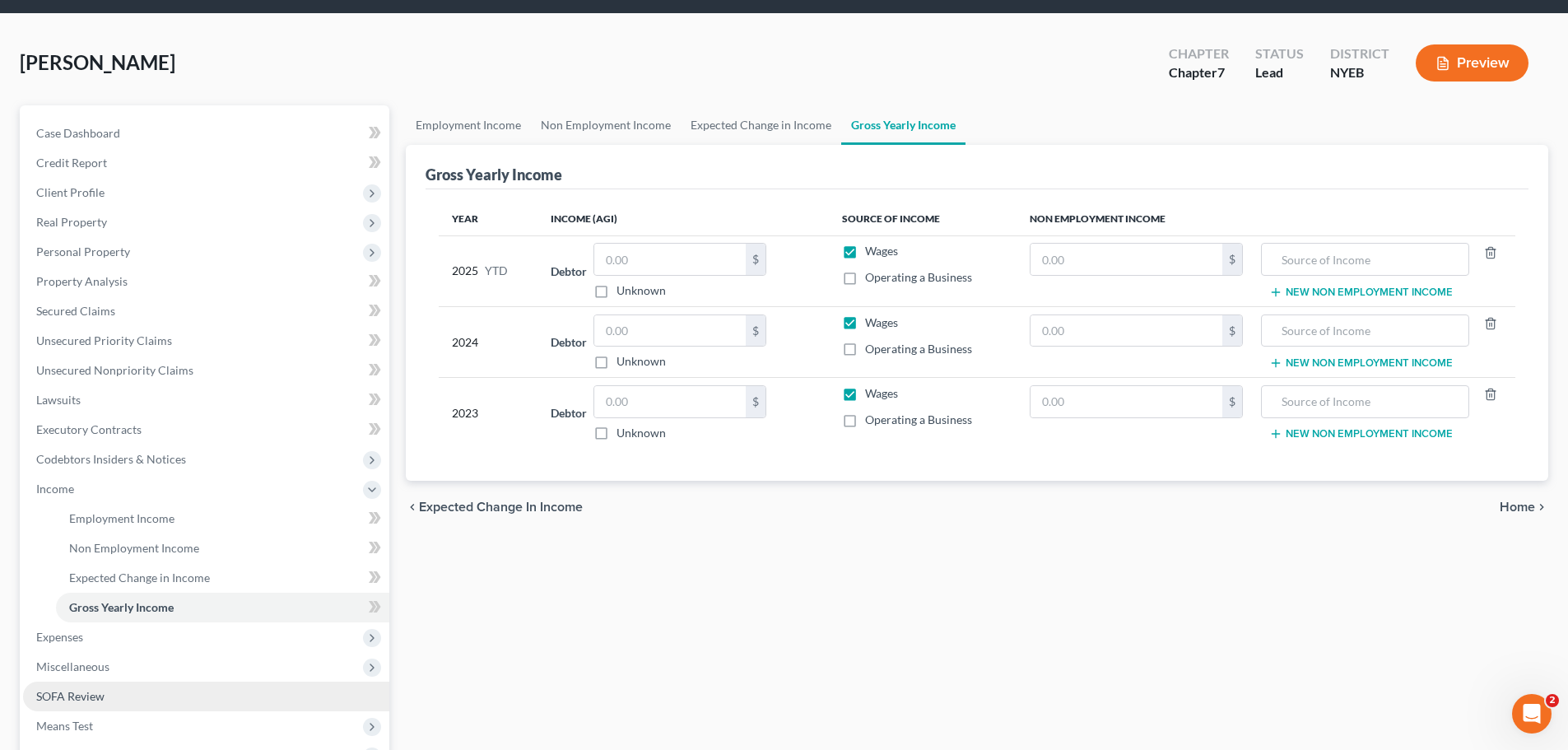
scroll to position [83, 0]
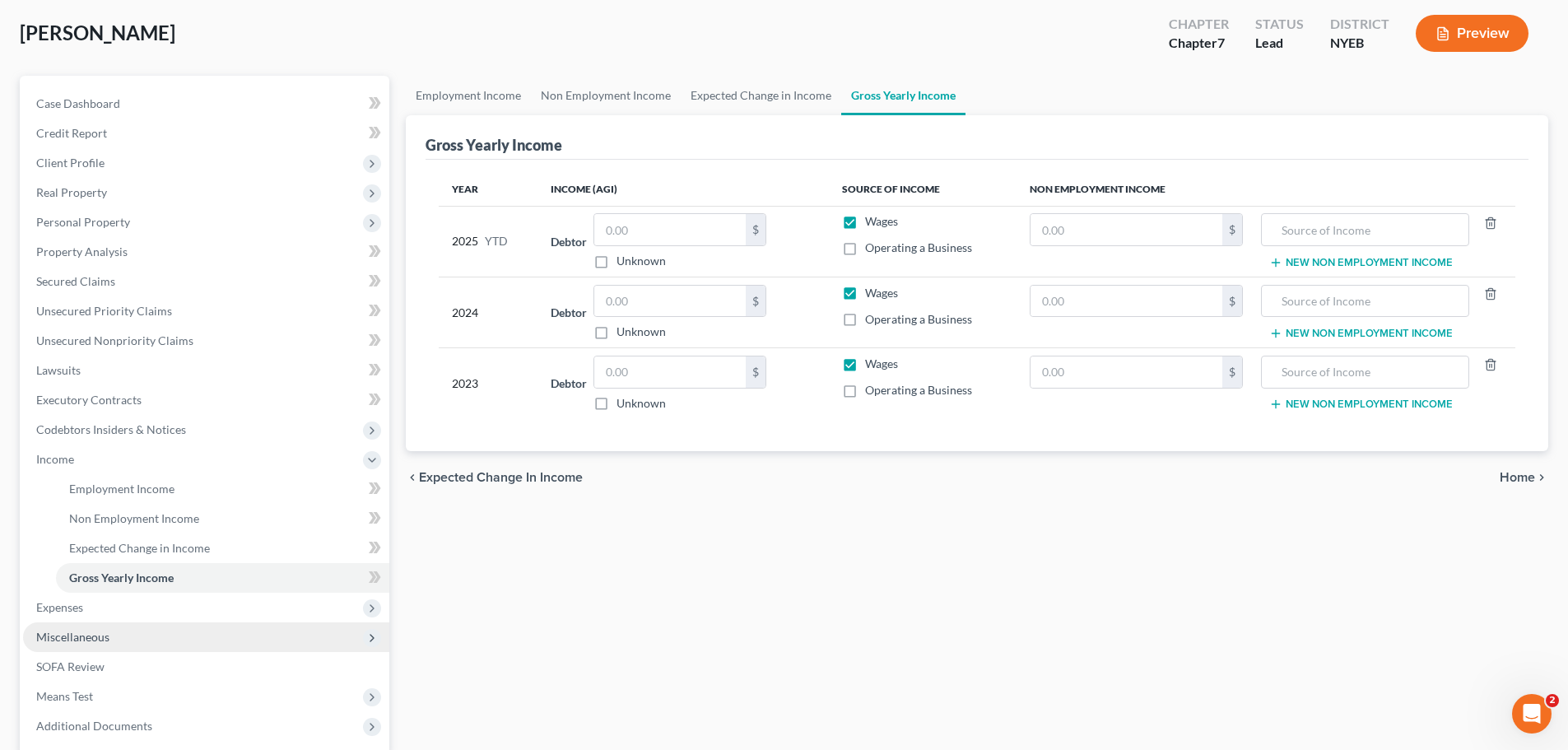
click at [161, 623] on span "Miscellaneous" at bounding box center [206, 637] width 366 height 29
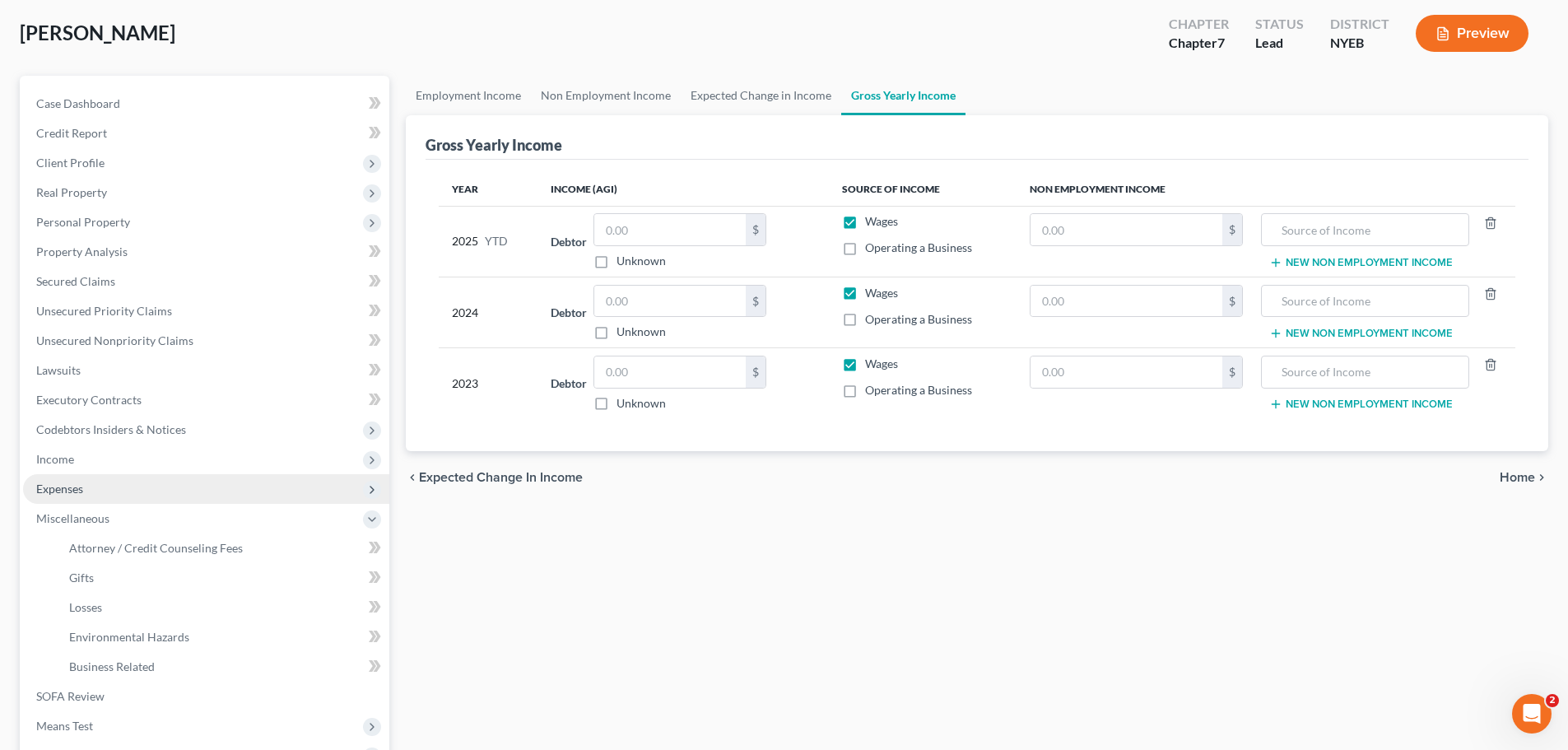
click at [198, 480] on span "Expenses" at bounding box center [206, 489] width 366 height 29
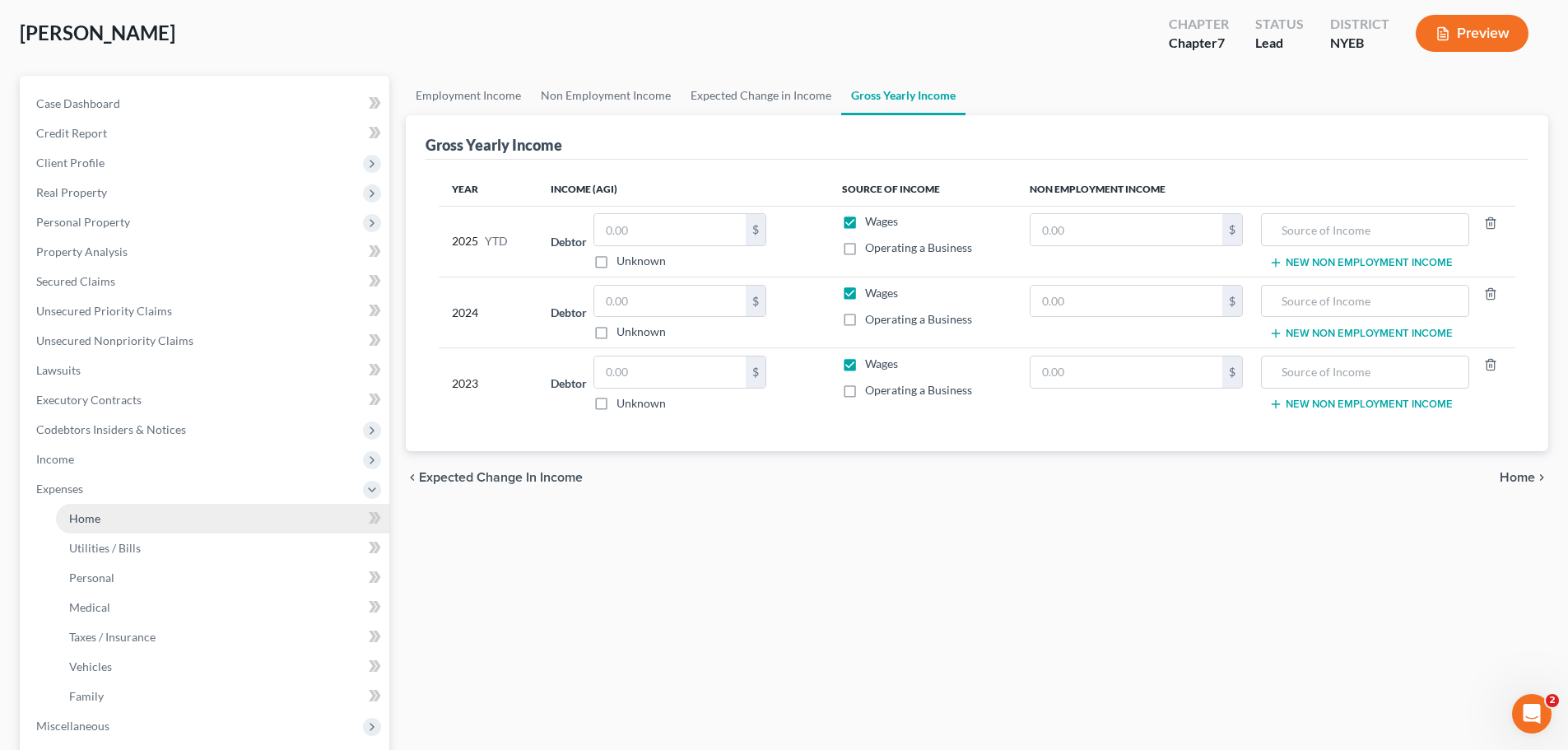
click at [187, 522] on link "Home" at bounding box center [222, 518] width 333 height 29
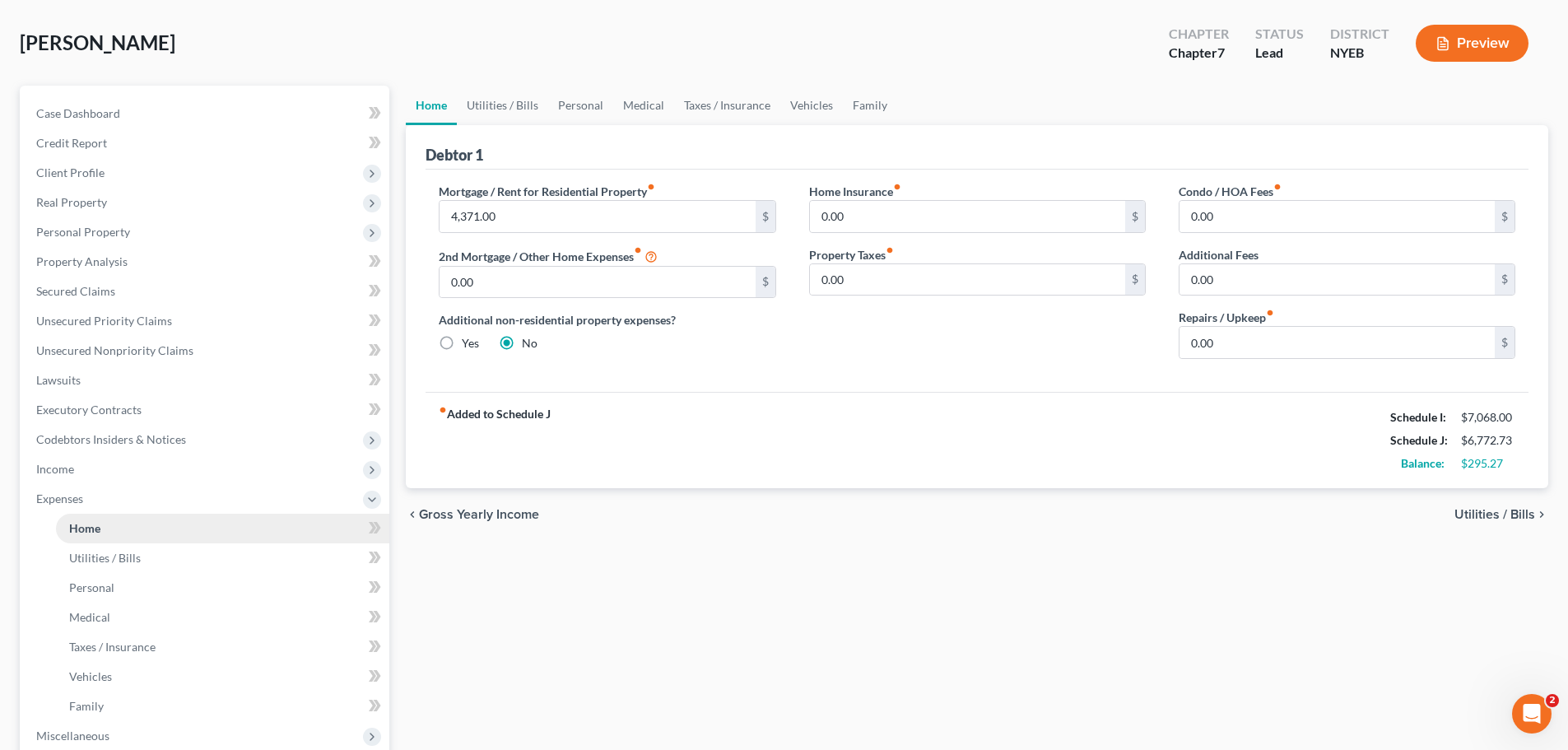
scroll to position [164, 0]
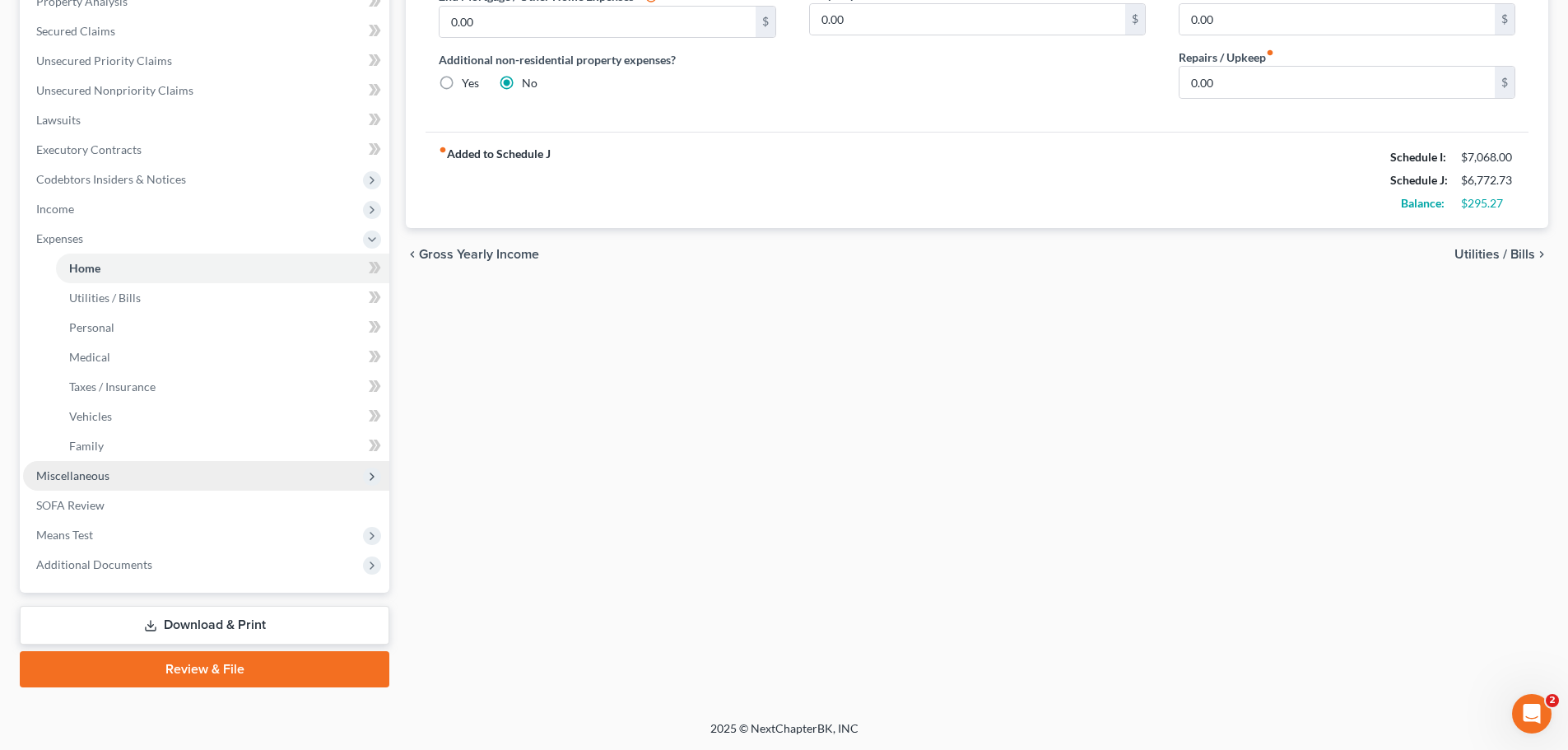
click at [162, 475] on span "Miscellaneous" at bounding box center [206, 475] width 366 height 29
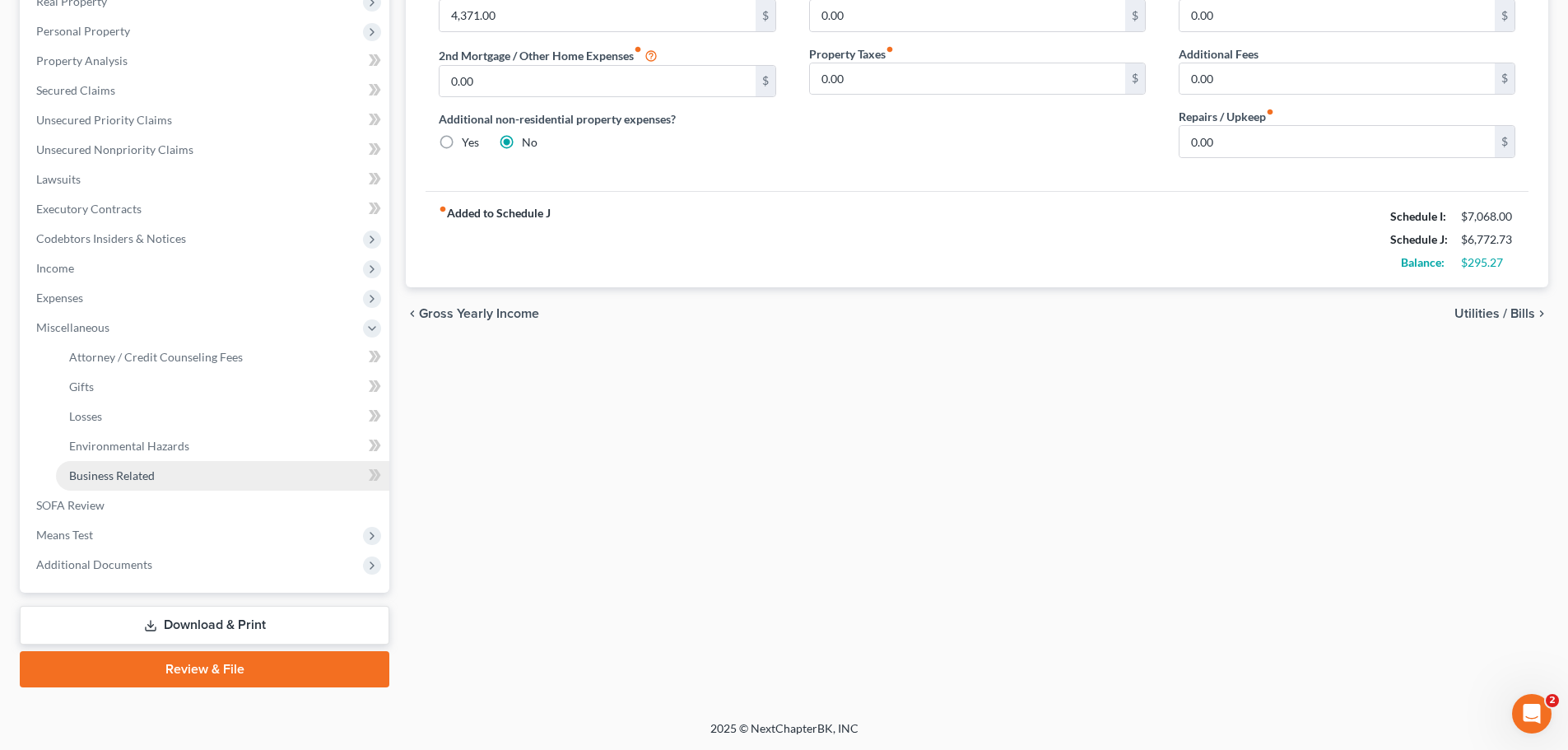
scroll to position [273, 0]
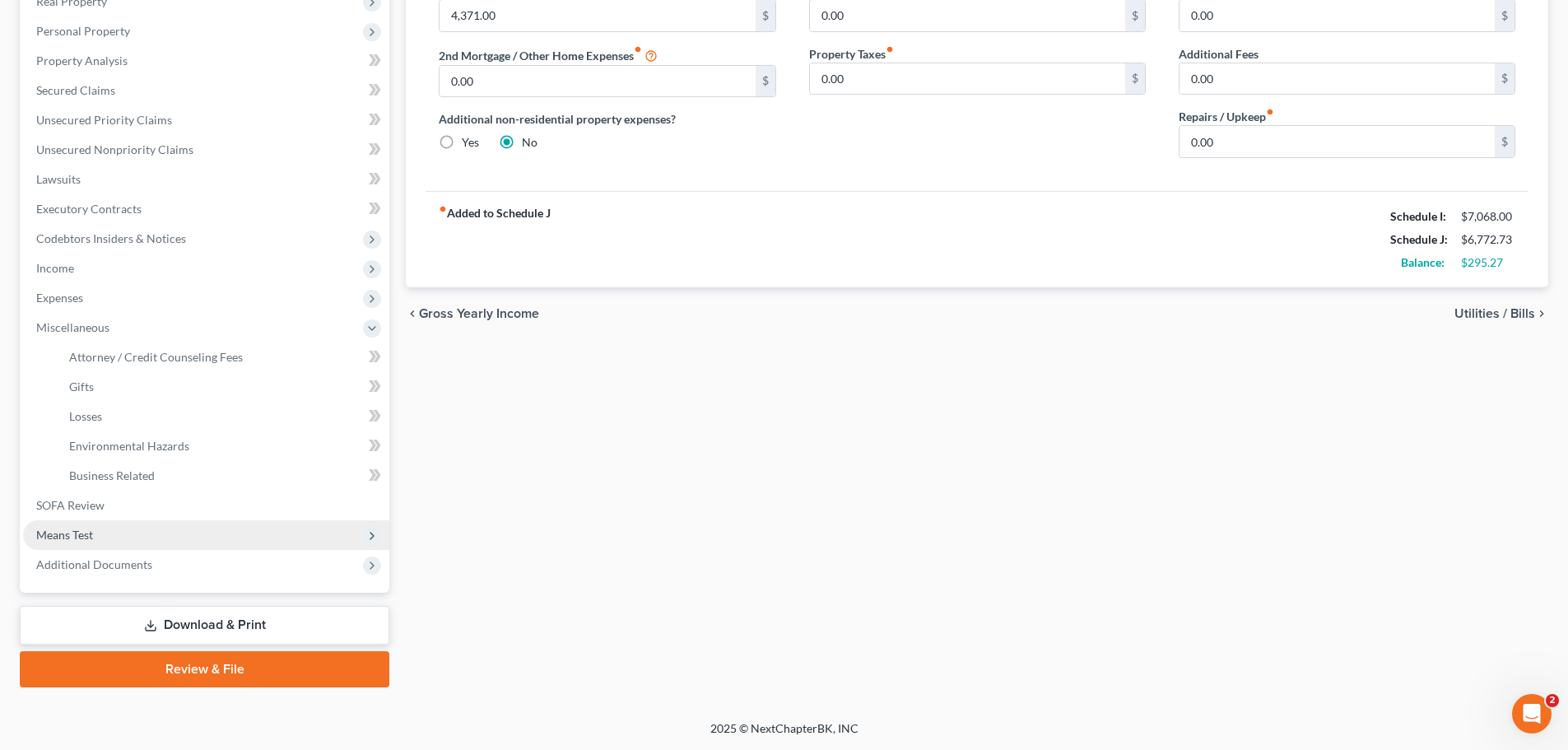
click at [115, 530] on span "Means Test" at bounding box center [206, 535] width 366 height 29
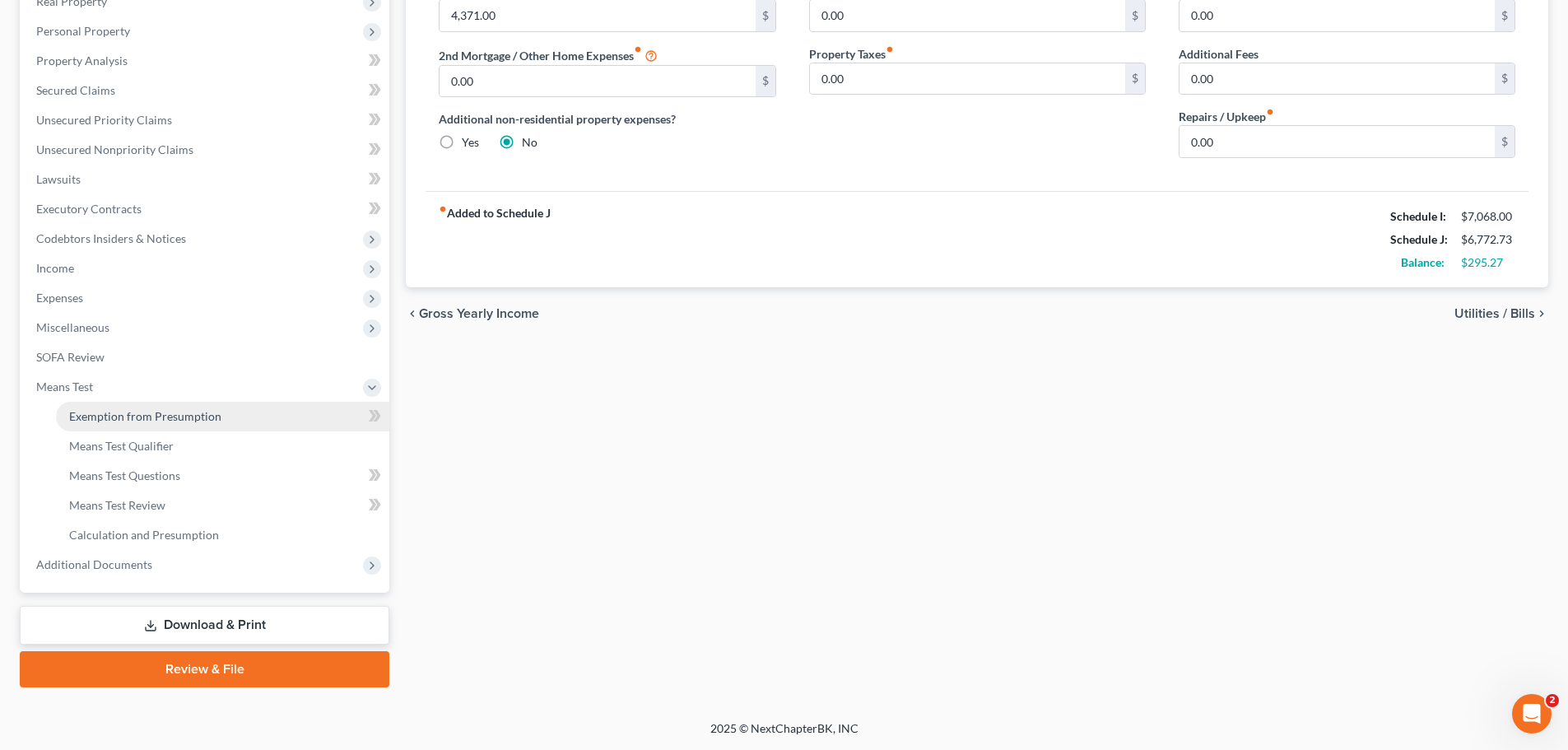
click at [223, 414] on link "Exemption from Presumption" at bounding box center [222, 416] width 333 height 29
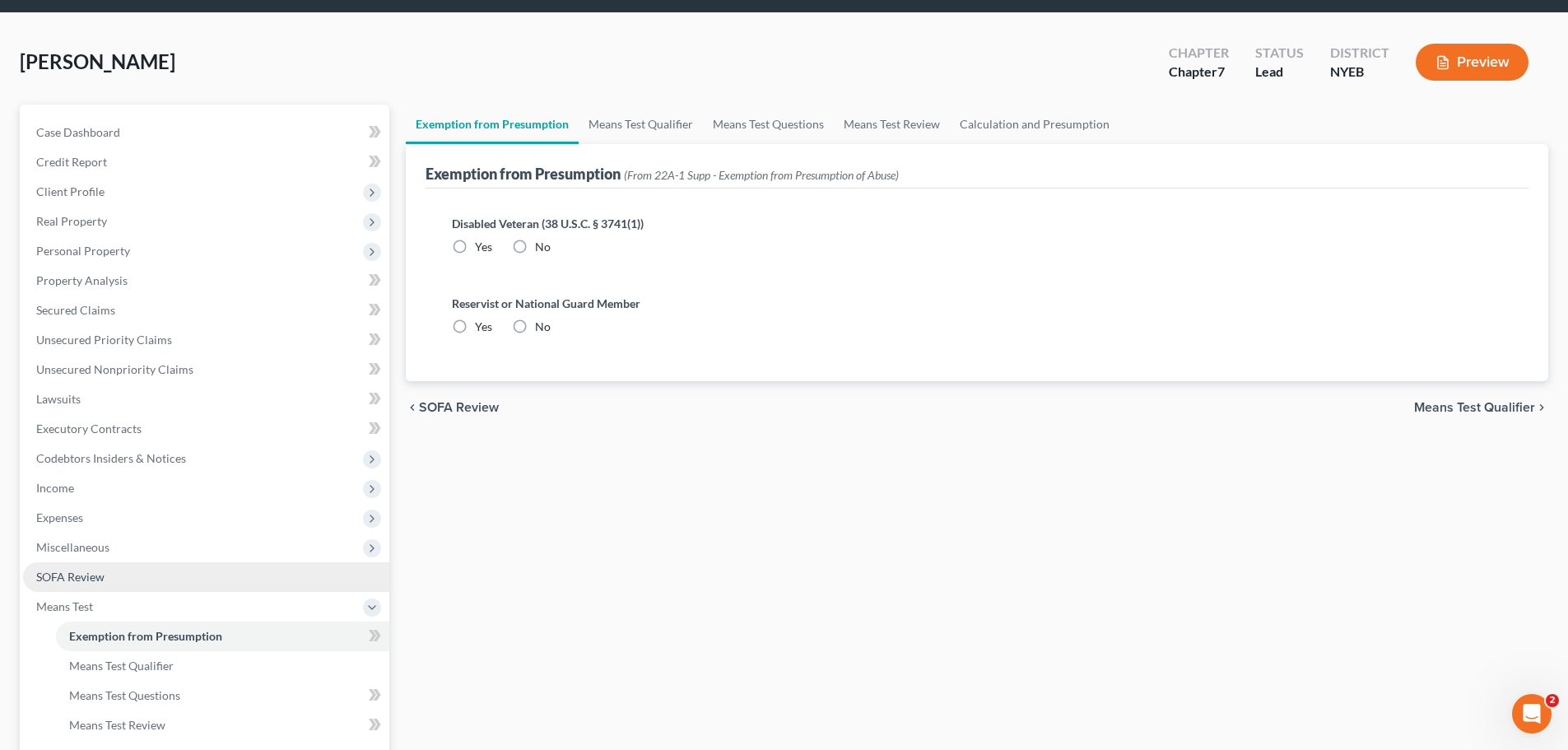
scroll to position [83, 0]
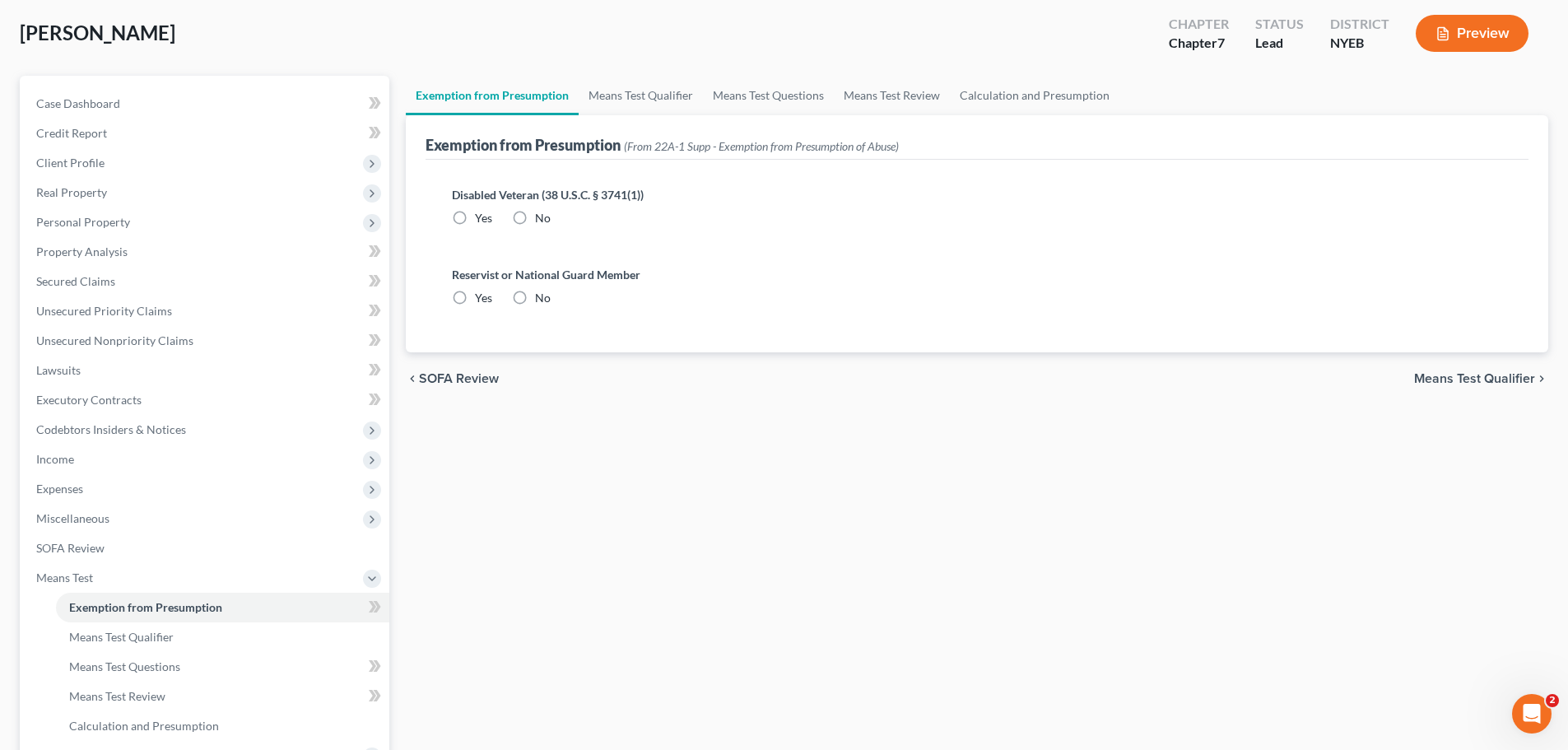
click at [535, 299] on label "No" at bounding box center [542, 297] width 15 height 16
click at [542, 299] on input "No" at bounding box center [547, 294] width 10 height 10
radio input "true"
click at [535, 220] on label "No" at bounding box center [542, 218] width 15 height 16
click at [535, 216] on label "No" at bounding box center [542, 218] width 15 height 16
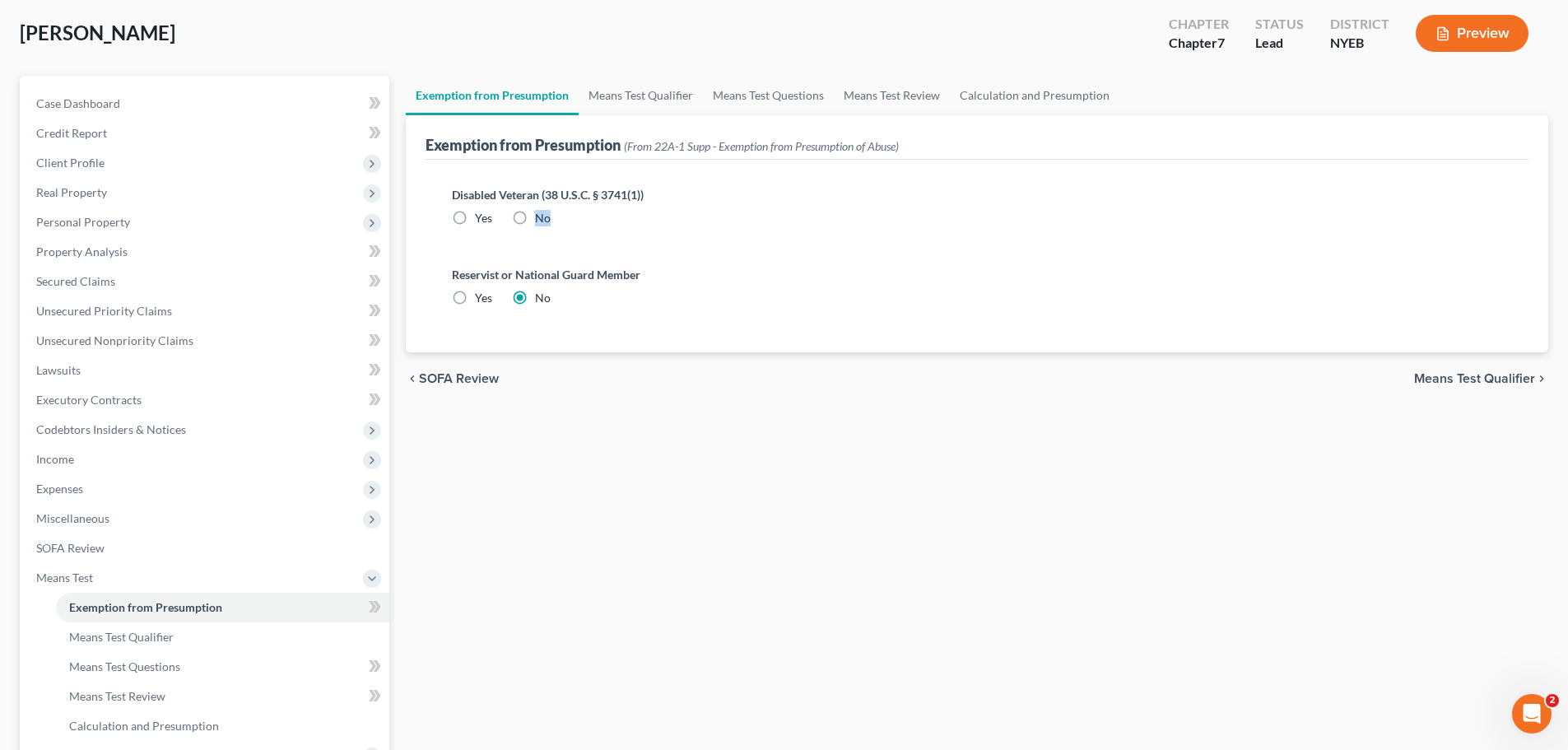
click at [542, 216] on input "No" at bounding box center [547, 215] width 10 height 10
radio input "true"
click at [1438, 377] on span "Means Test Qualifier" at bounding box center [1474, 378] width 121 height 13
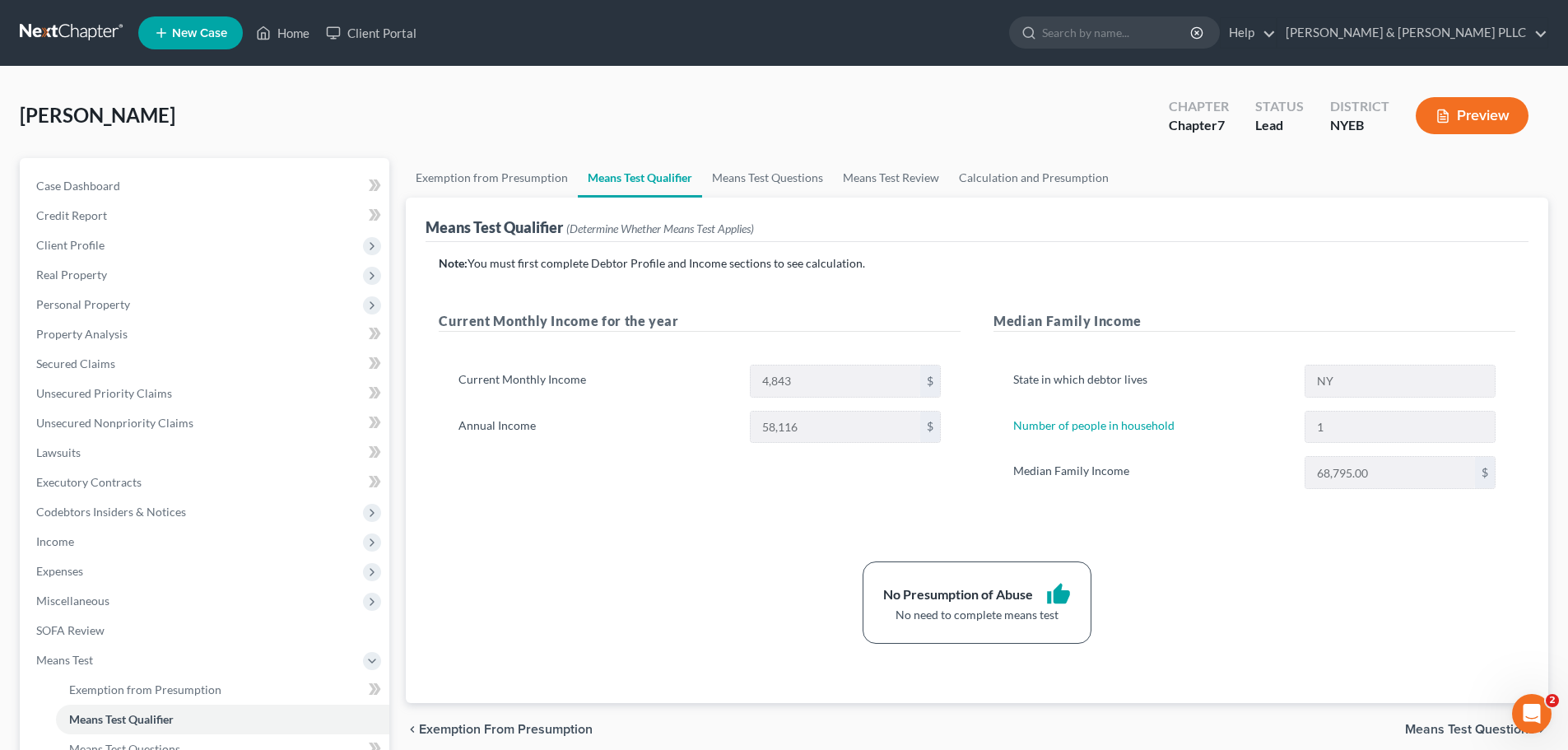
click at [1430, 731] on span "Means Test Questions" at bounding box center [1469, 728] width 130 height 13
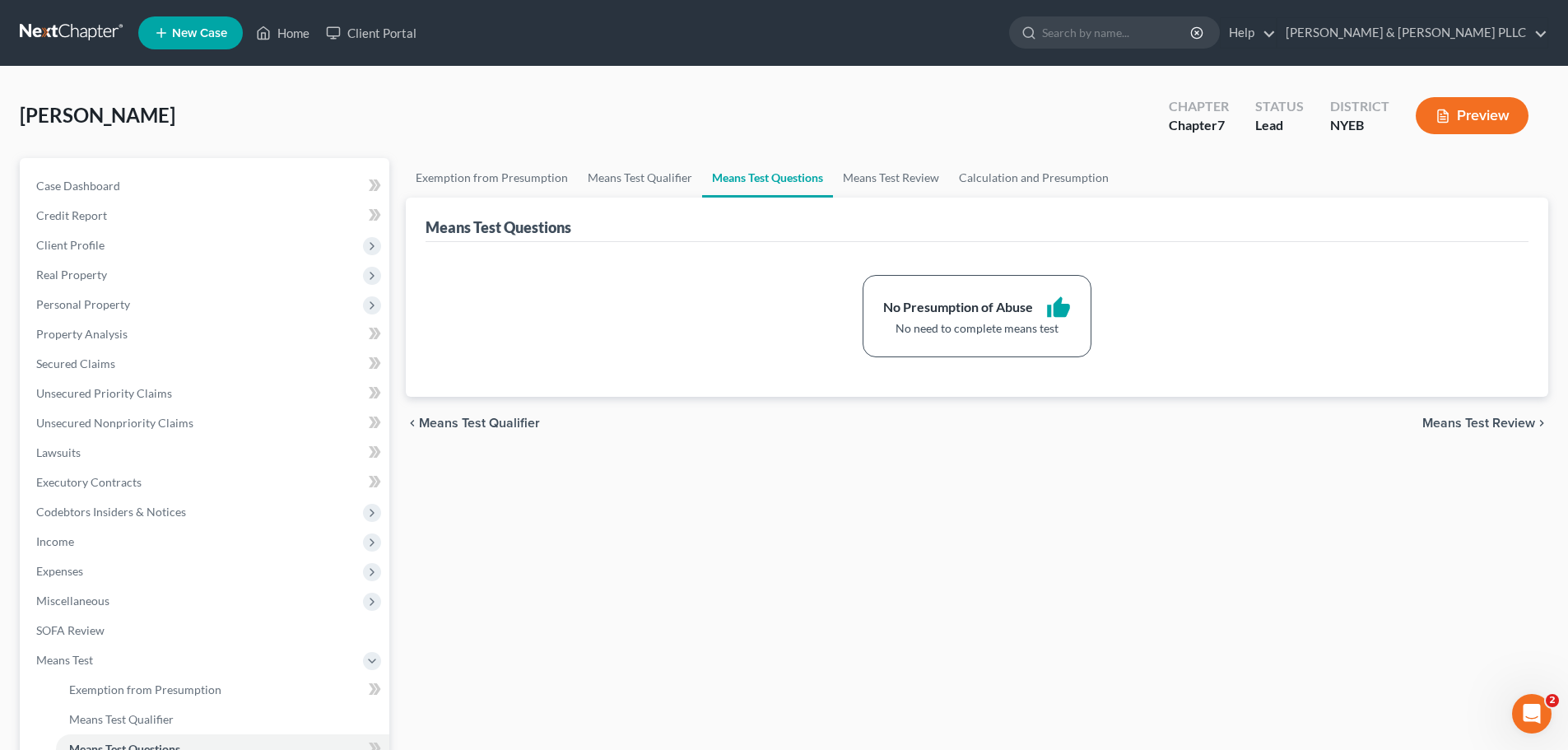
click at [1432, 413] on div "chevron_left Means Test Qualifier Means Test Review chevron_right" at bounding box center [976, 423] width 1143 height 53
click at [1432, 422] on span "Means Test Review" at bounding box center [1478, 423] width 113 height 13
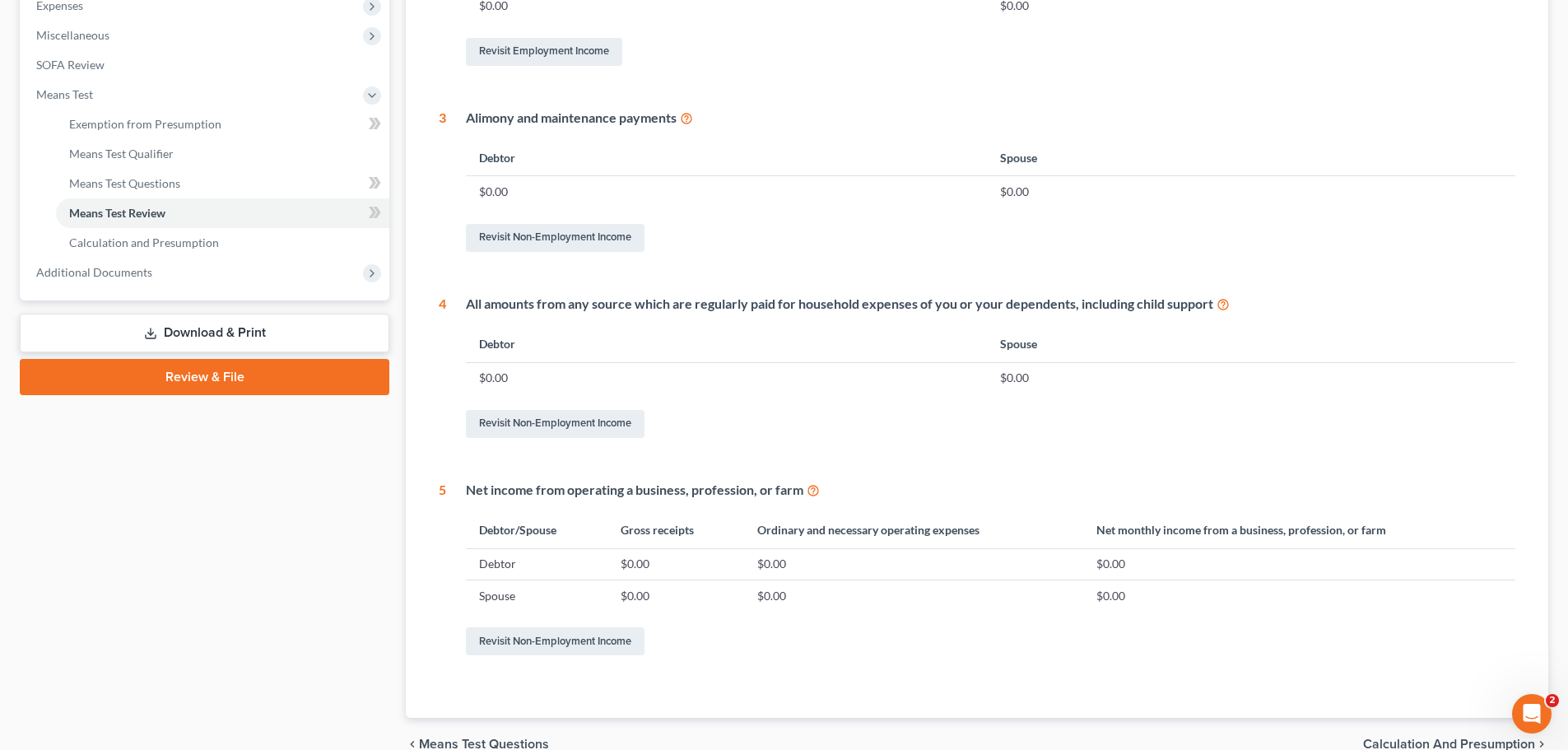
scroll to position [648, 0]
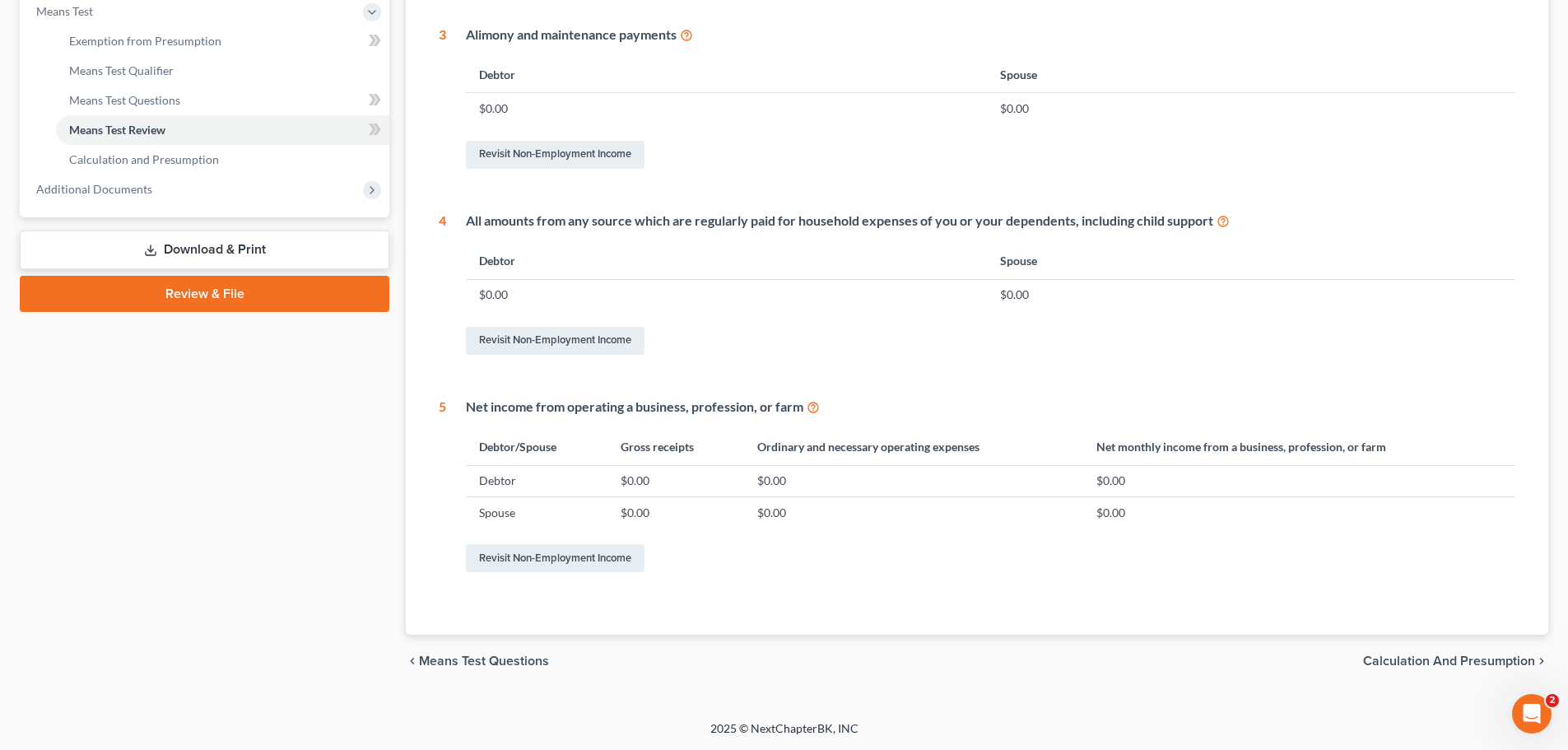
click at [1435, 673] on div "chevron_left Means Test Questions Calculation and Presumption chevron_right" at bounding box center [976, 660] width 1143 height 53
click at [1431, 656] on span "Calculation and Presumption" at bounding box center [1449, 660] width 172 height 13
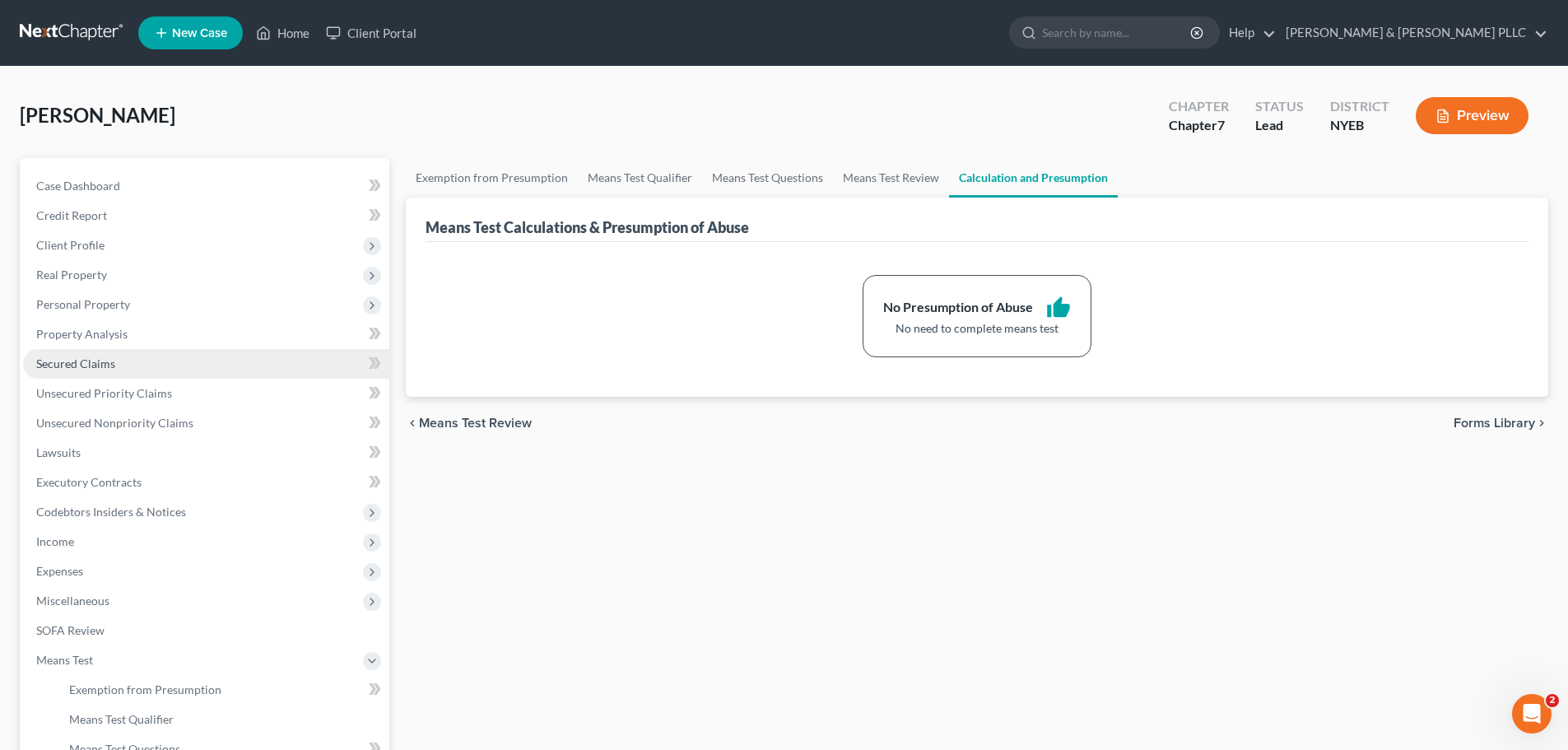
click at [280, 355] on link "Secured Claims" at bounding box center [206, 363] width 366 height 29
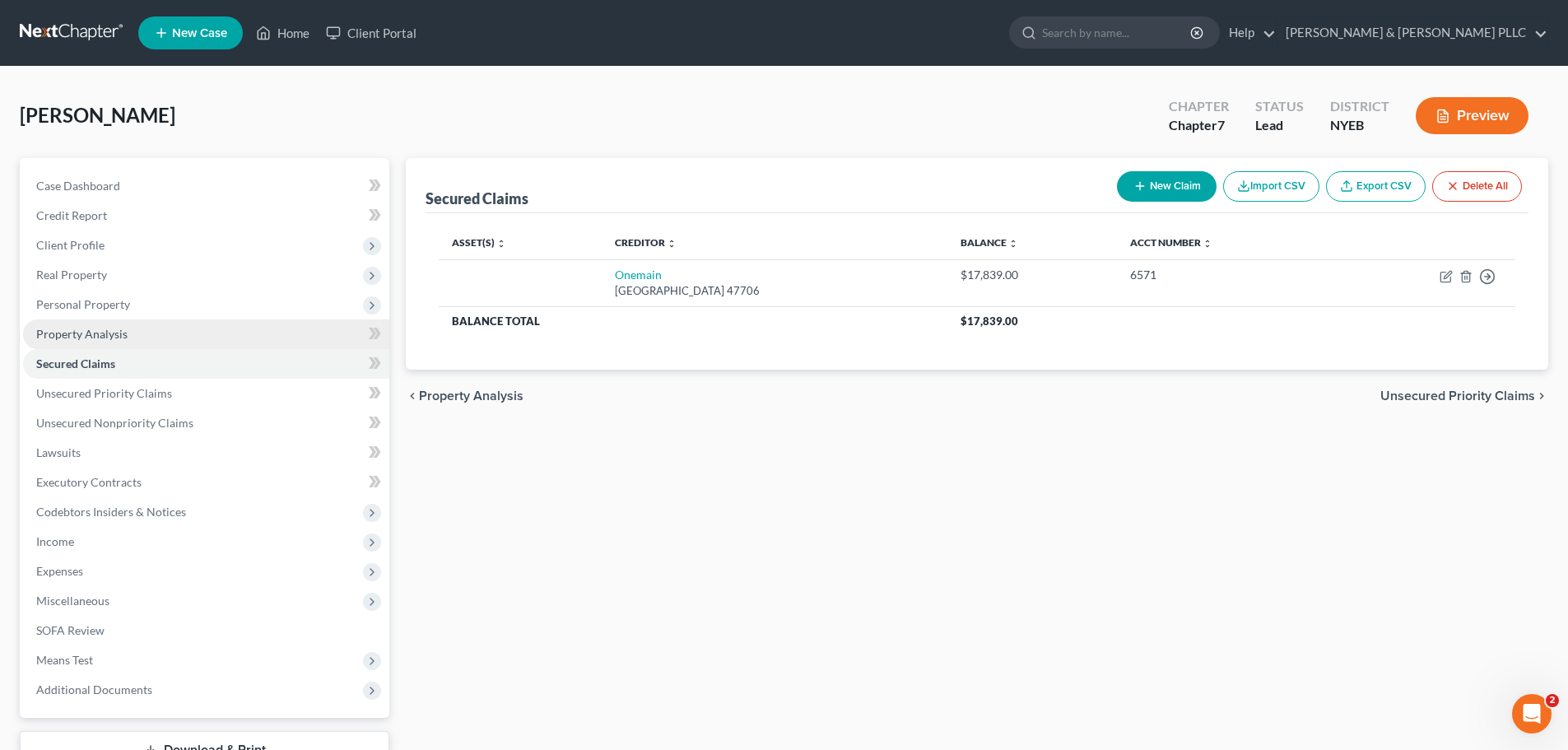
click at [283, 329] on link "Property Analysis" at bounding box center [206, 334] width 366 height 29
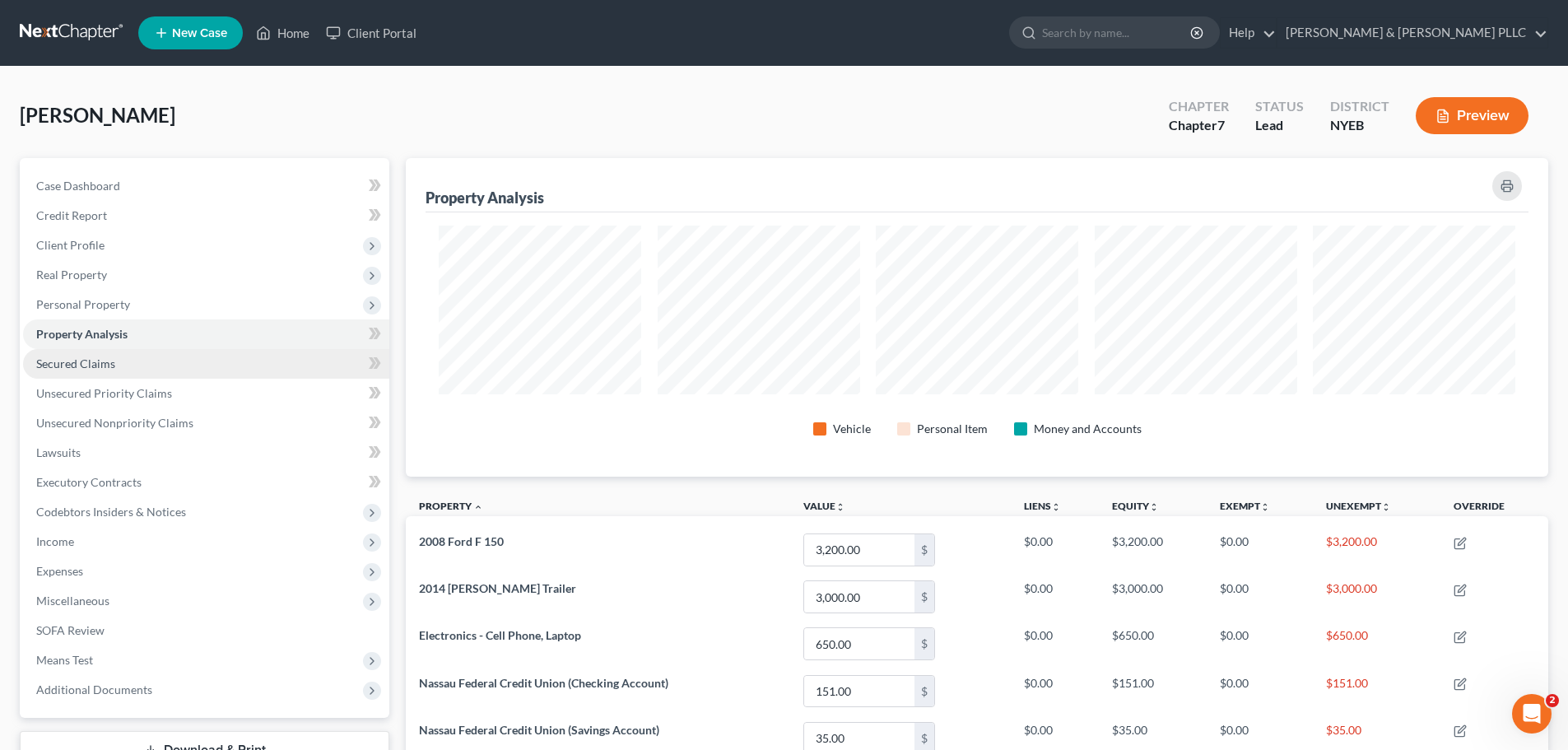
click at [280, 360] on link "Secured Claims" at bounding box center [206, 363] width 366 height 29
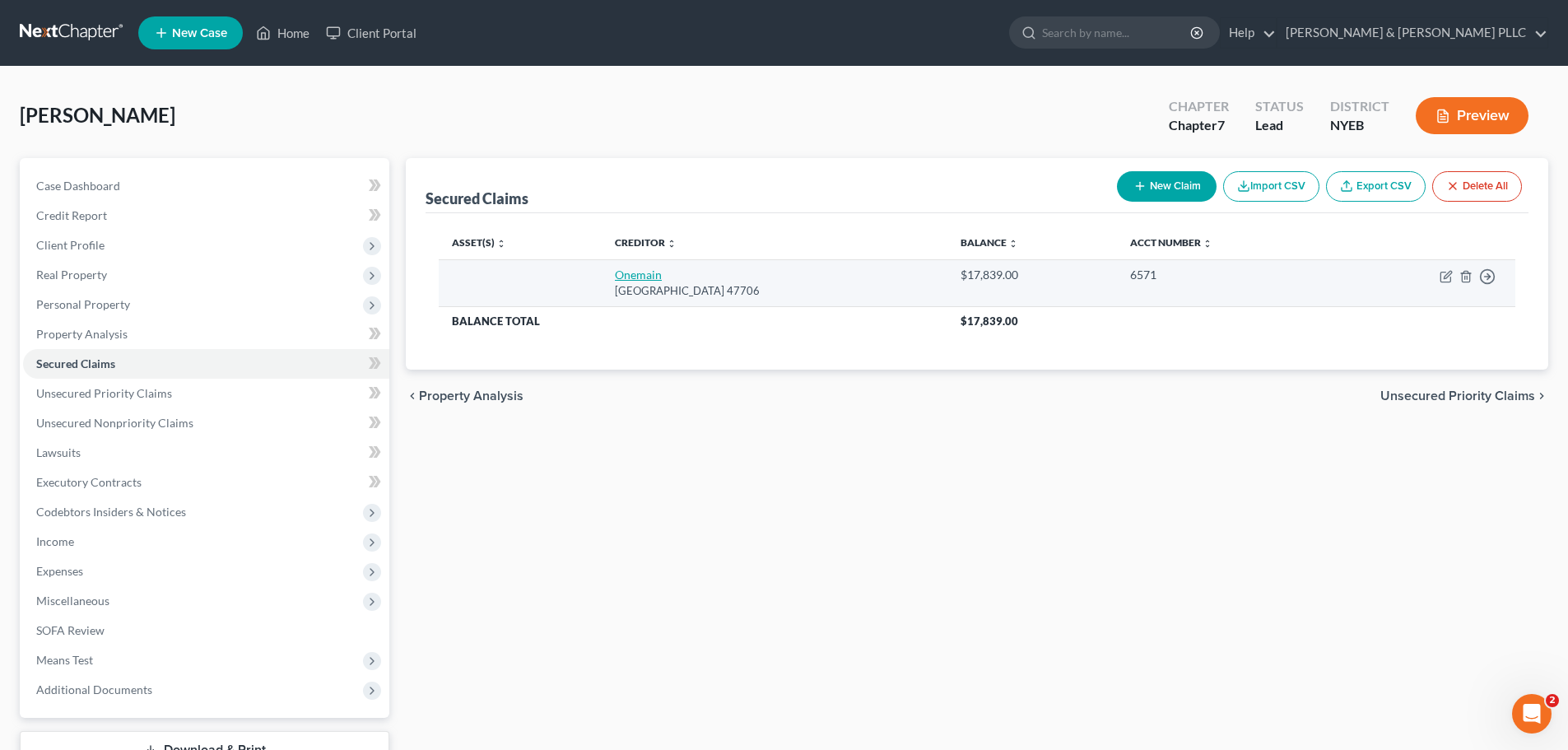
click at [641, 280] on link "Onemain" at bounding box center [638, 275] width 46 height 14
select select "15"
select select "0"
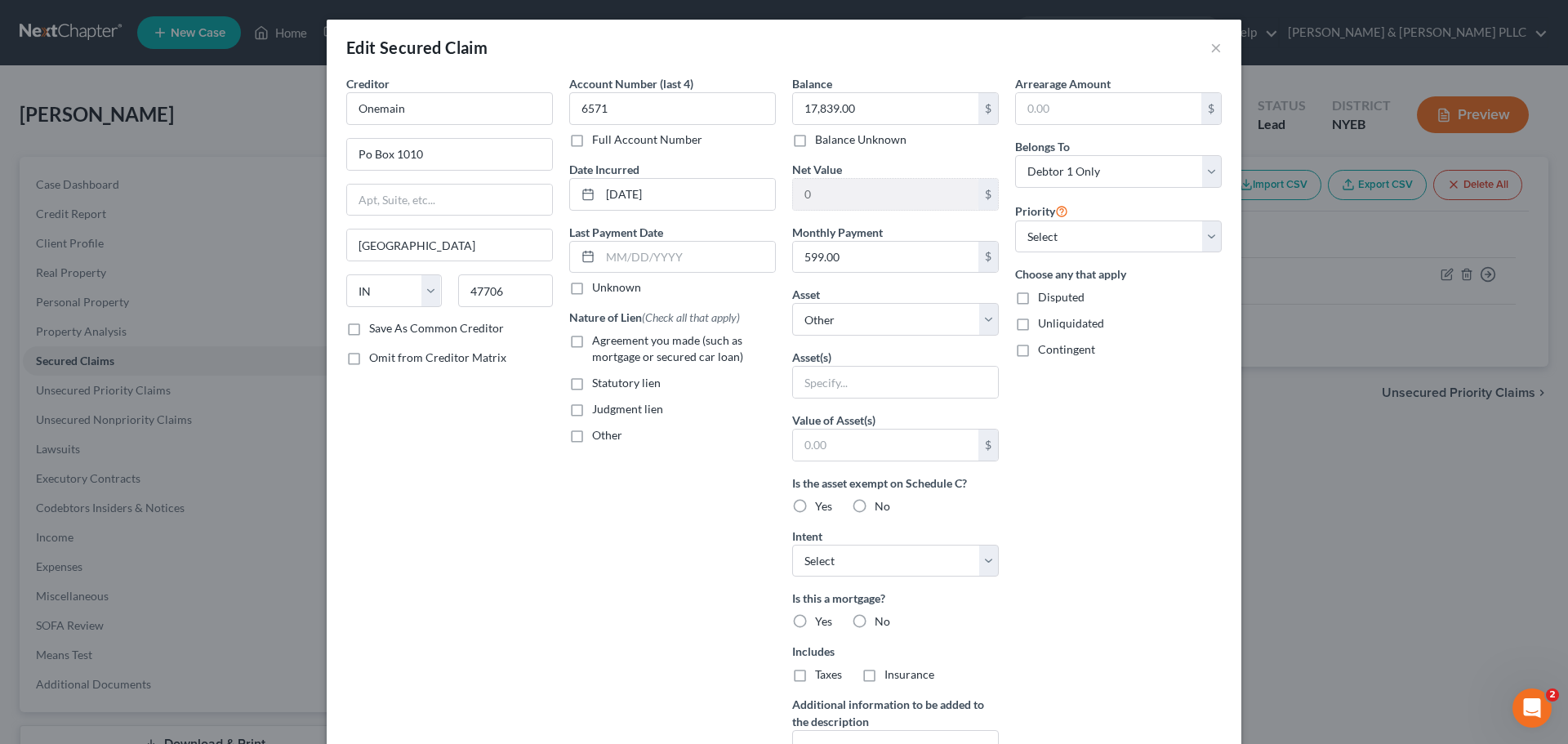
click at [1203, 40] on div "Edit Secured Claim ×" at bounding box center [784, 47] width 914 height 56
click at [1210, 44] on button "×" at bounding box center [1215, 47] width 11 height 20
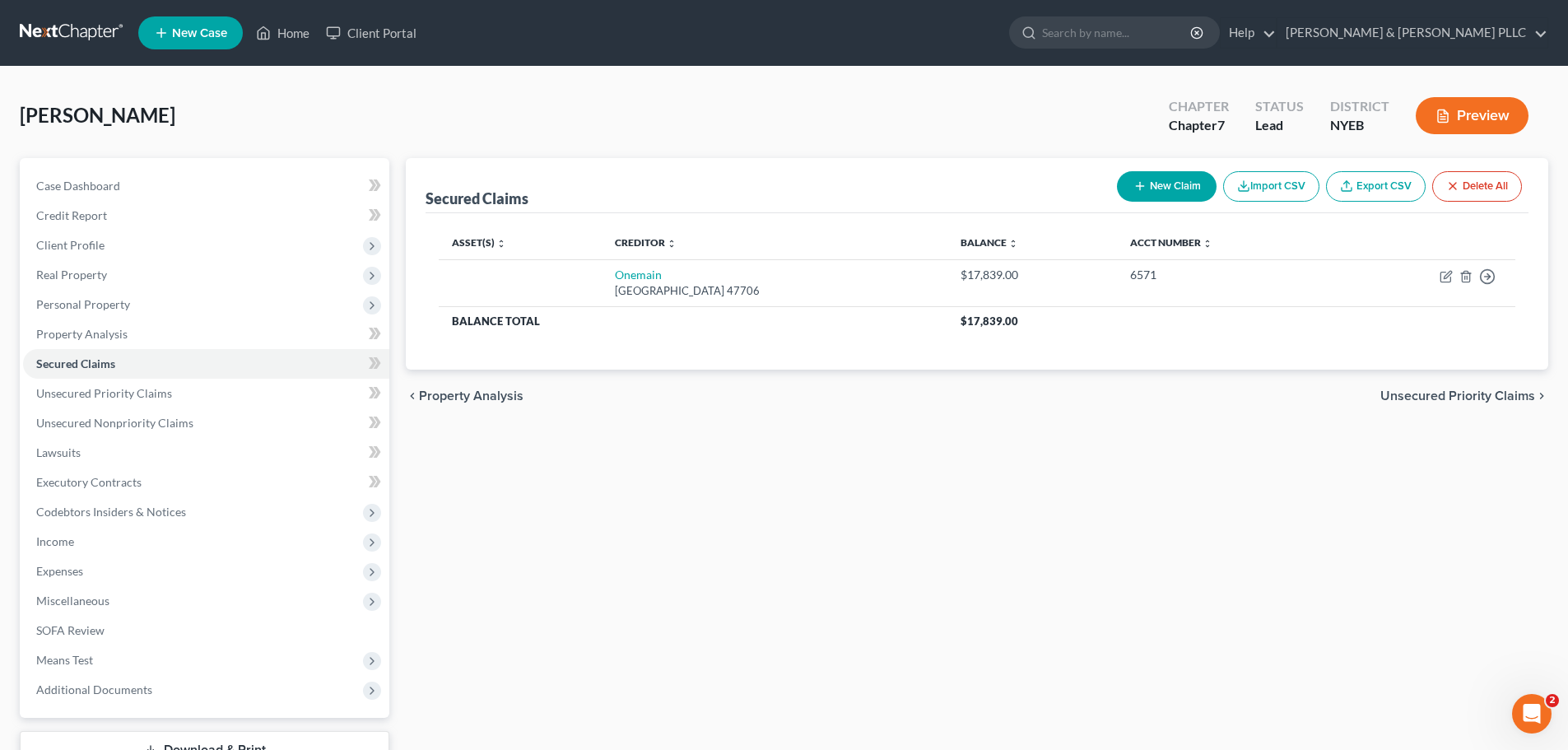
click at [50, 46] on link at bounding box center [72, 33] width 105 height 29
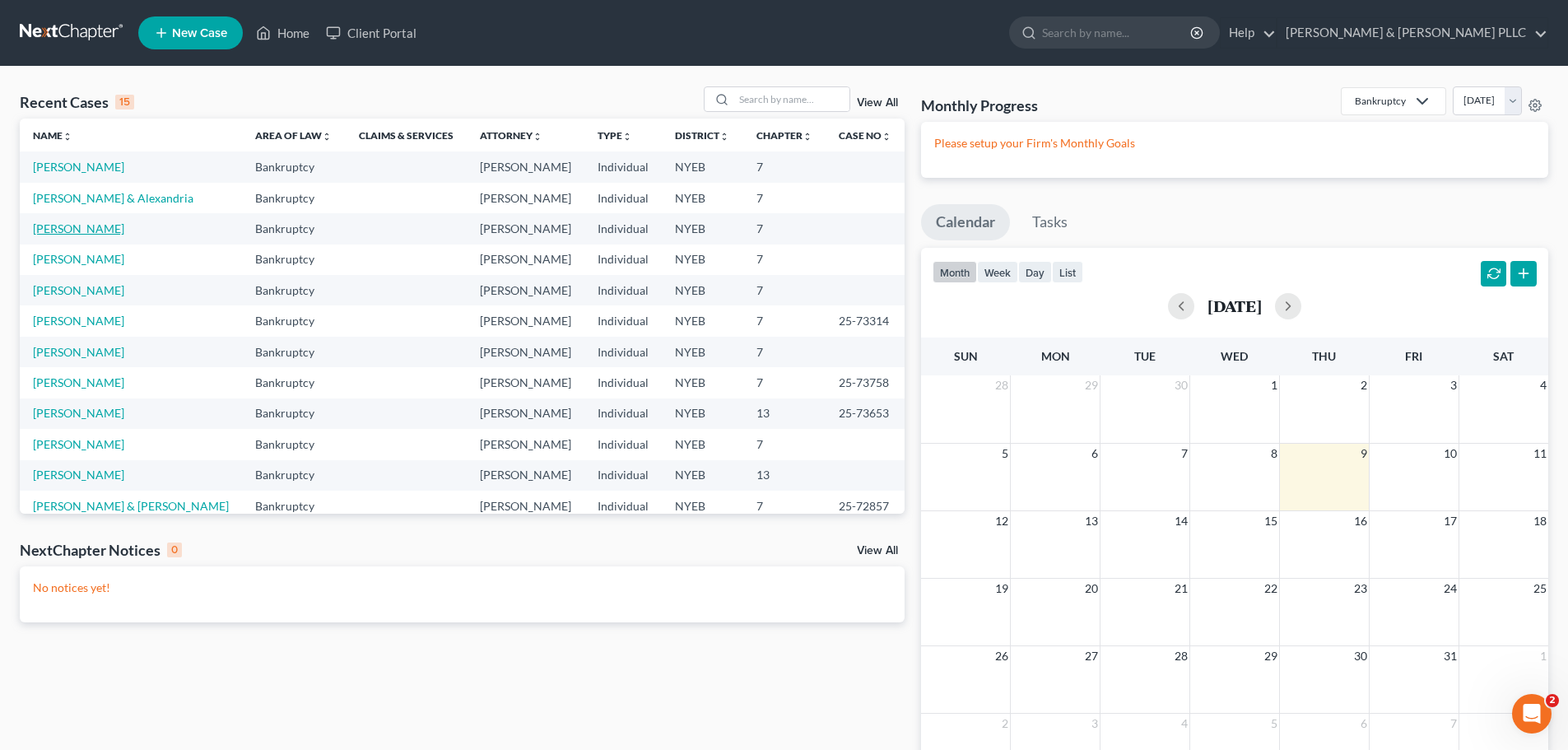
click at [86, 223] on link "[PERSON_NAME]" at bounding box center [78, 228] width 91 height 14
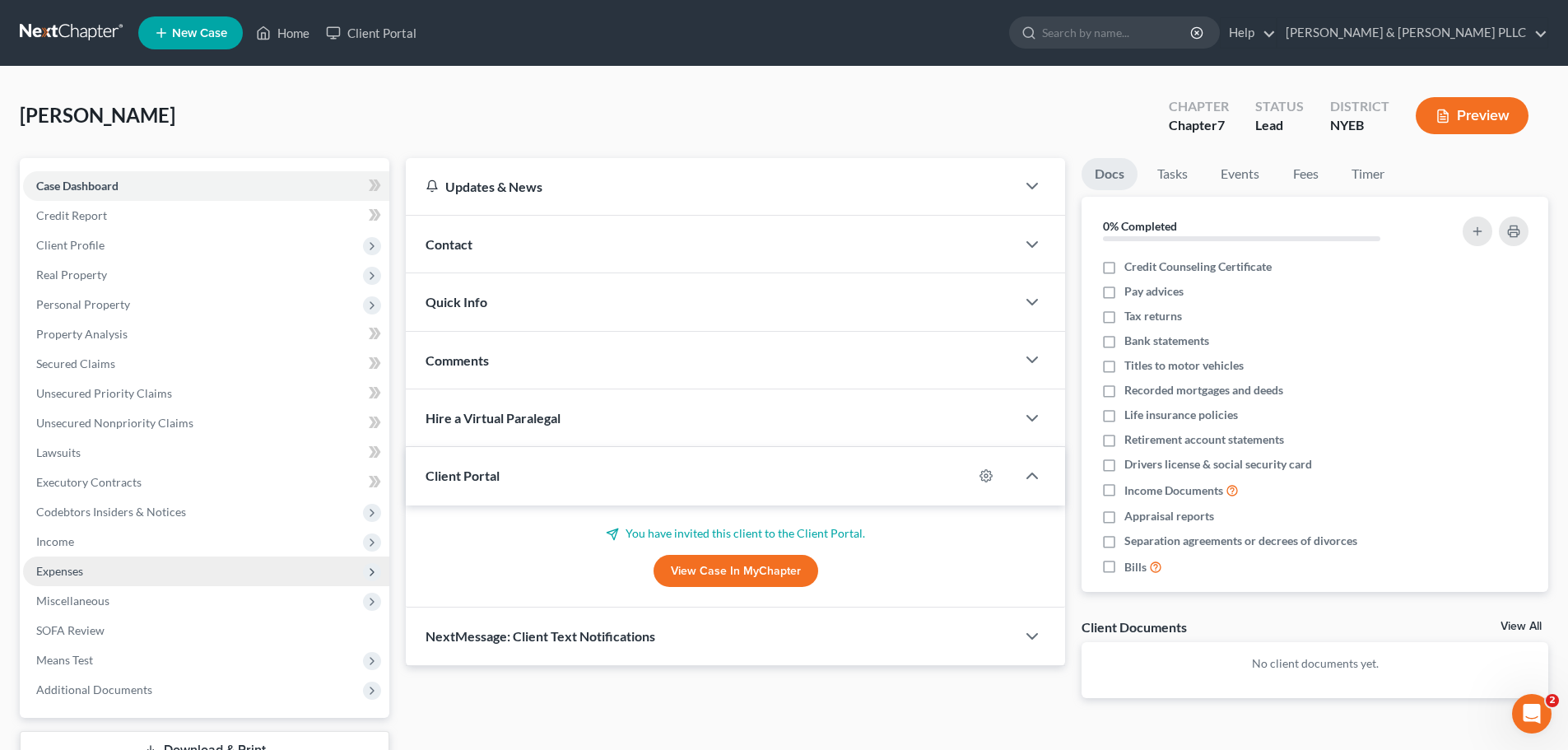
click at [196, 566] on span "Expenses" at bounding box center [206, 571] width 366 height 29
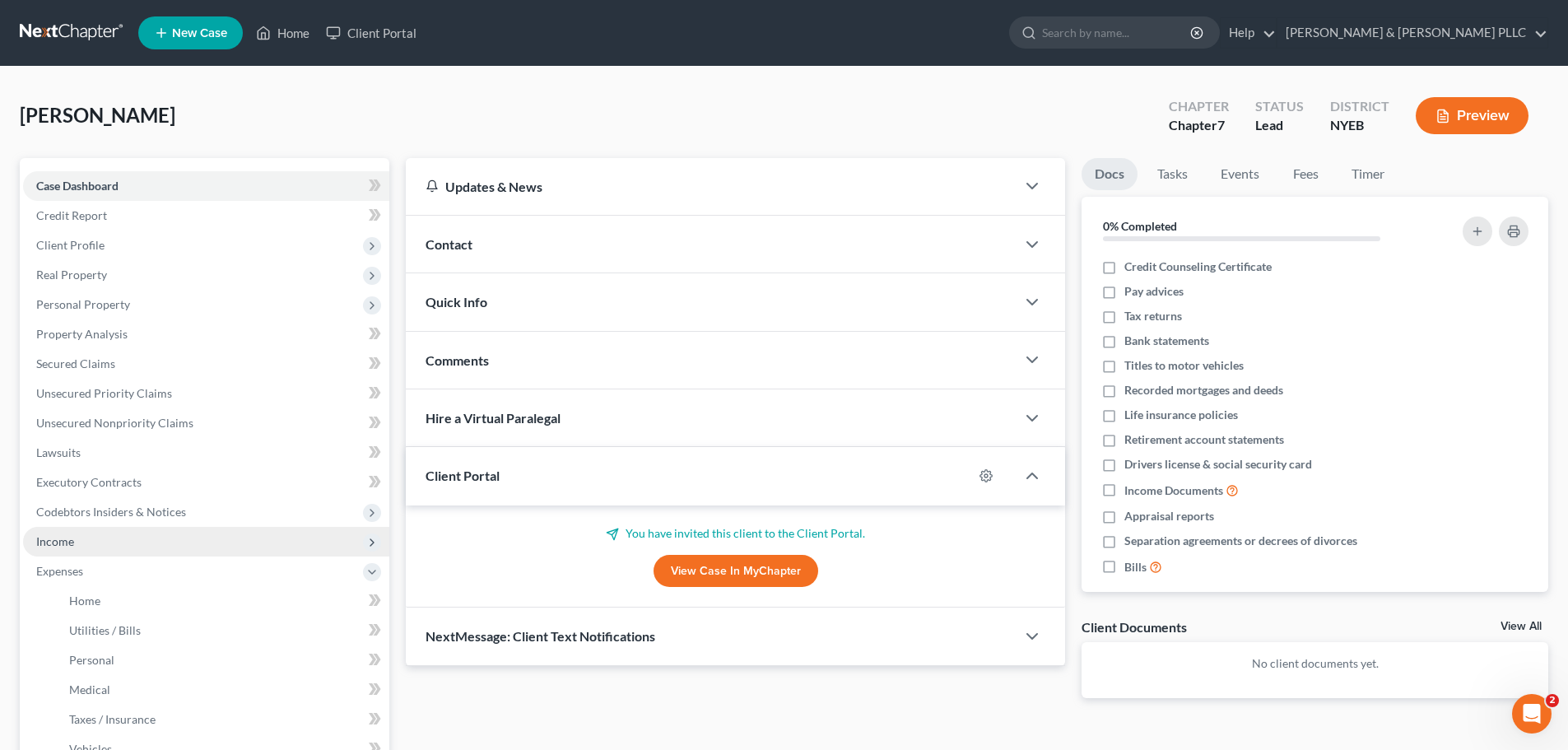
click at [195, 550] on span "Income" at bounding box center [206, 542] width 366 height 29
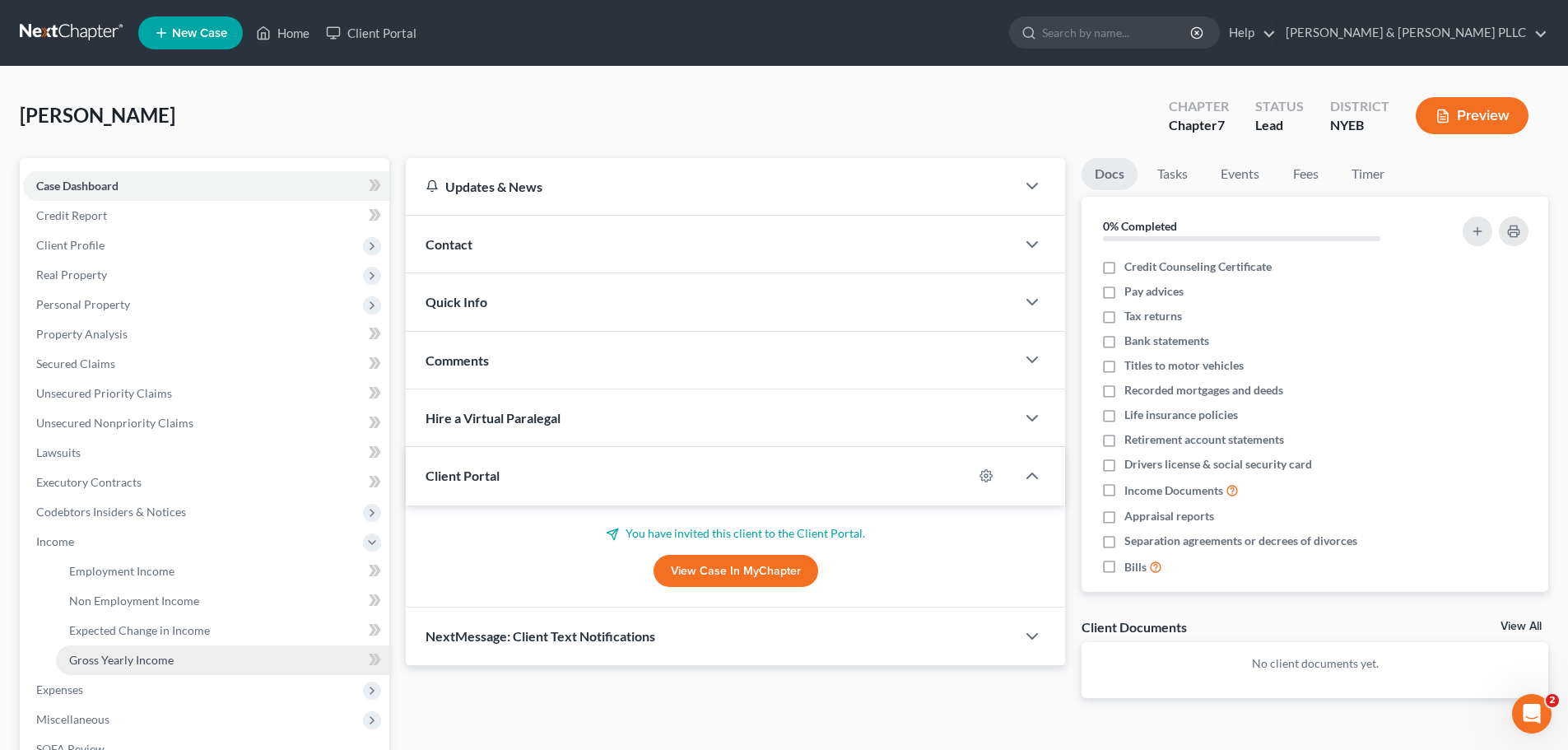
click at [195, 657] on link "Gross Yearly Income" at bounding box center [222, 660] width 333 height 29
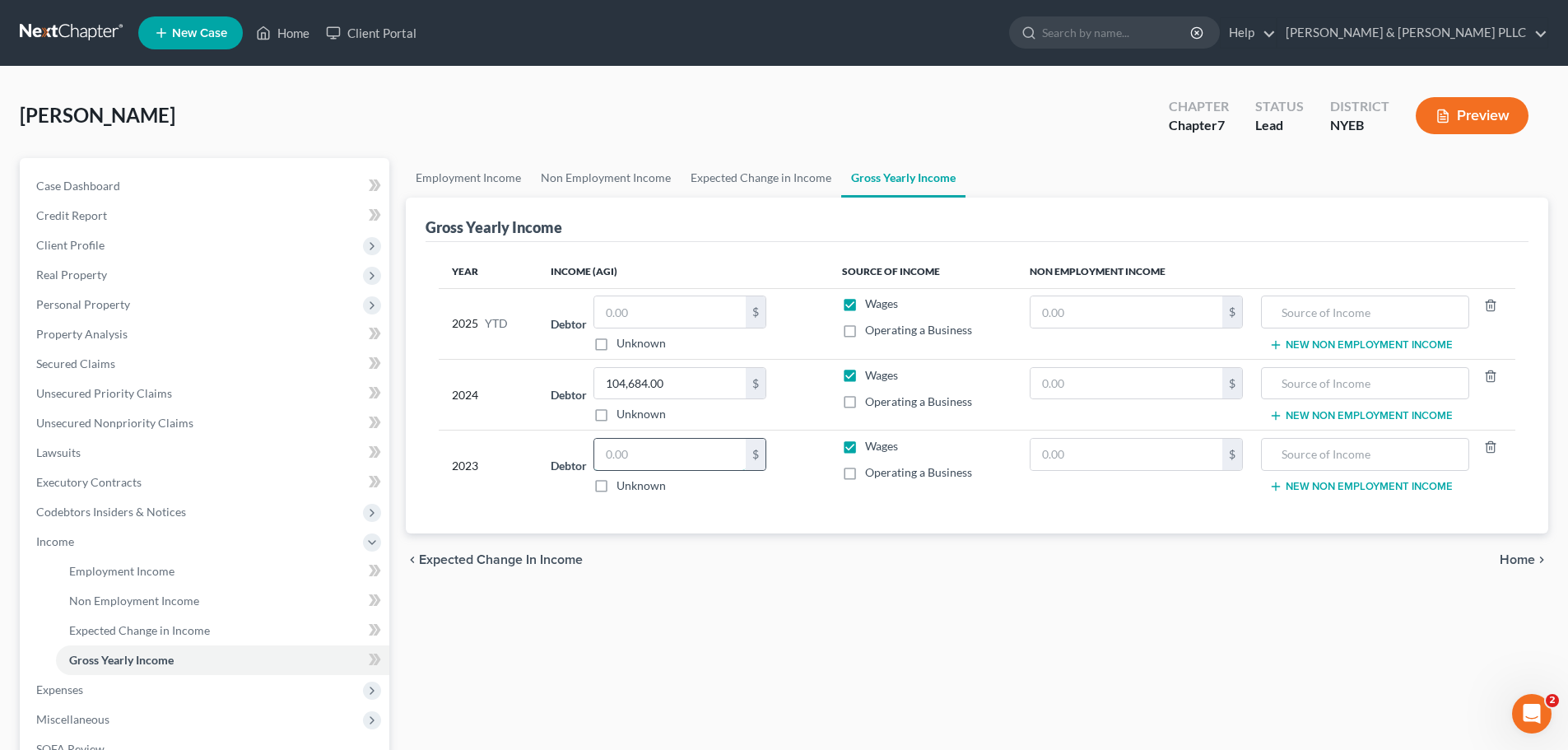
click at [662, 458] on input "text" at bounding box center [670, 454] width 152 height 31
type input "240,390"
